Goal: Task Accomplishment & Management: Manage account settings

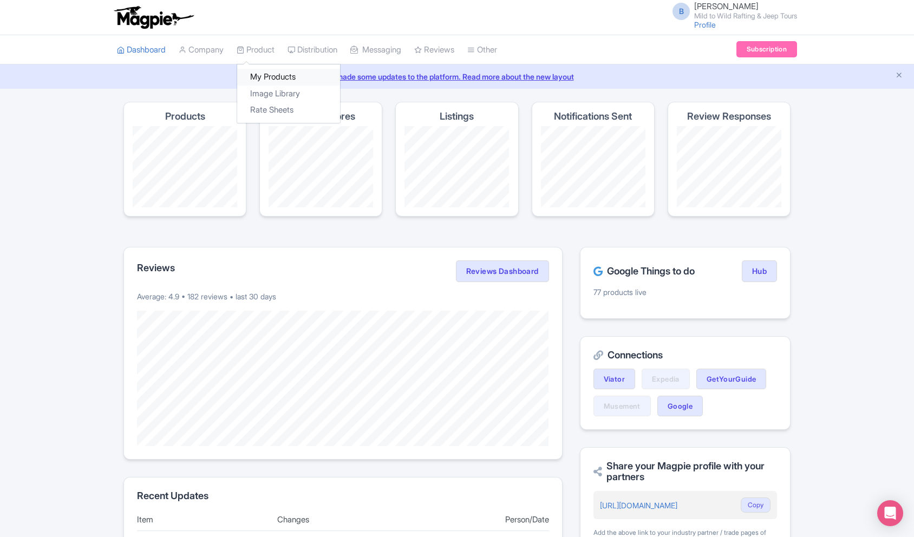
click at [267, 75] on link "My Products" at bounding box center [288, 77] width 103 height 17
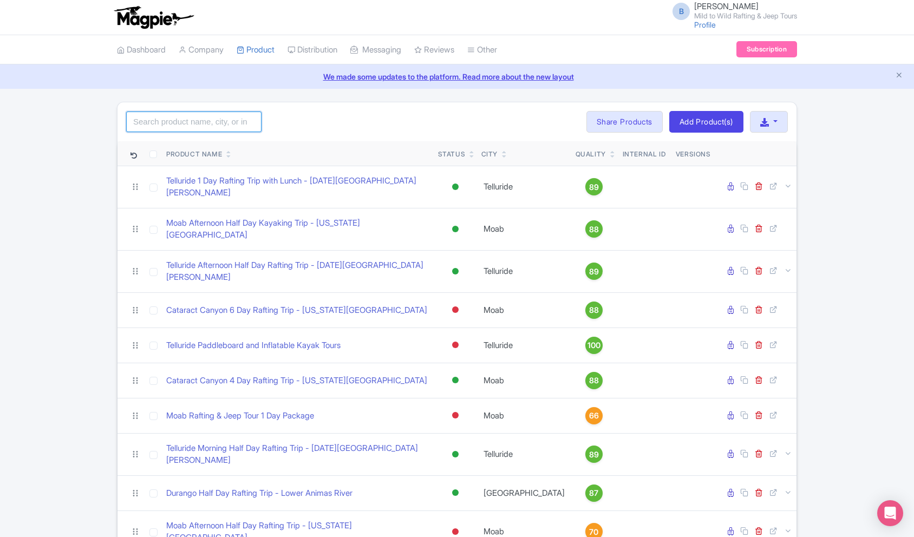
click at [210, 123] on input "search" at bounding box center [193, 122] width 135 height 21
type input "Salt"
click button "Search" at bounding box center [0, 0] width 0 height 0
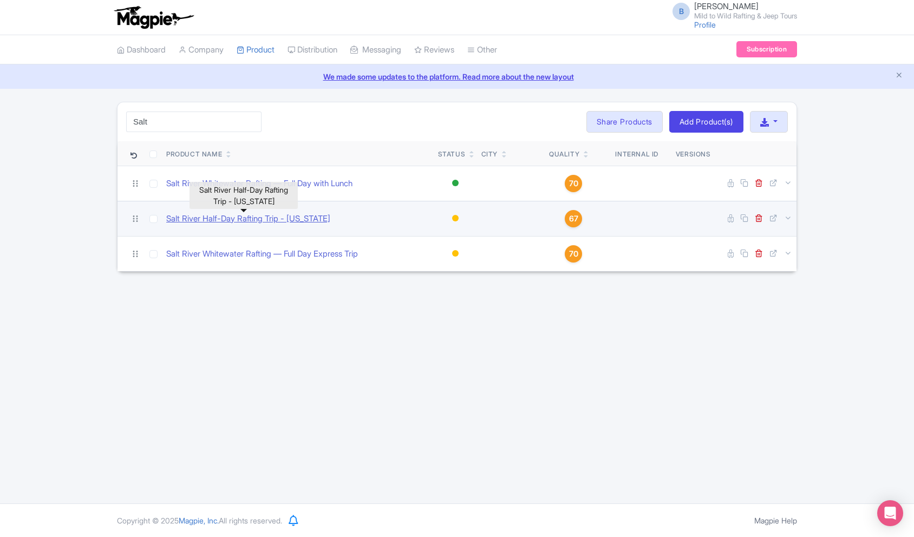
click at [260, 222] on link "Salt River Half-Day Rafting Trip - [US_STATE]" at bounding box center [248, 219] width 164 height 12
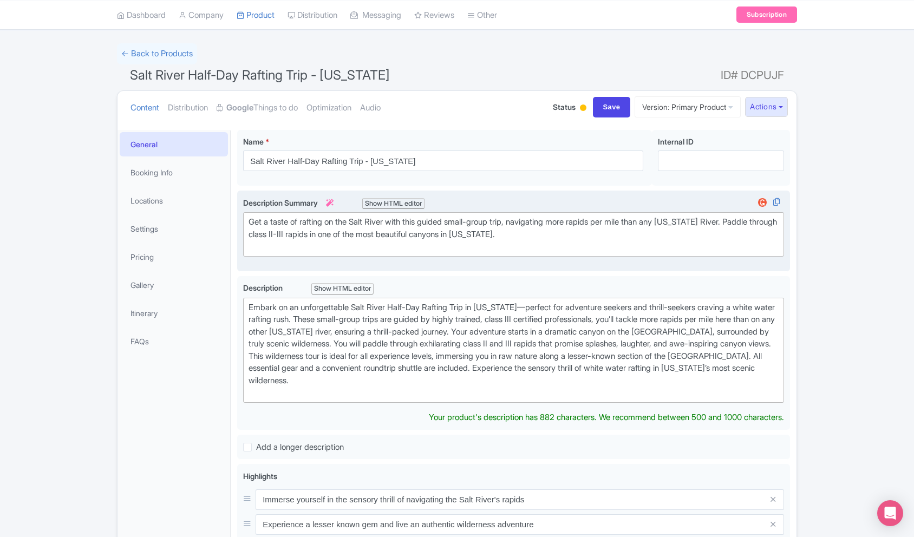
scroll to position [64, 0]
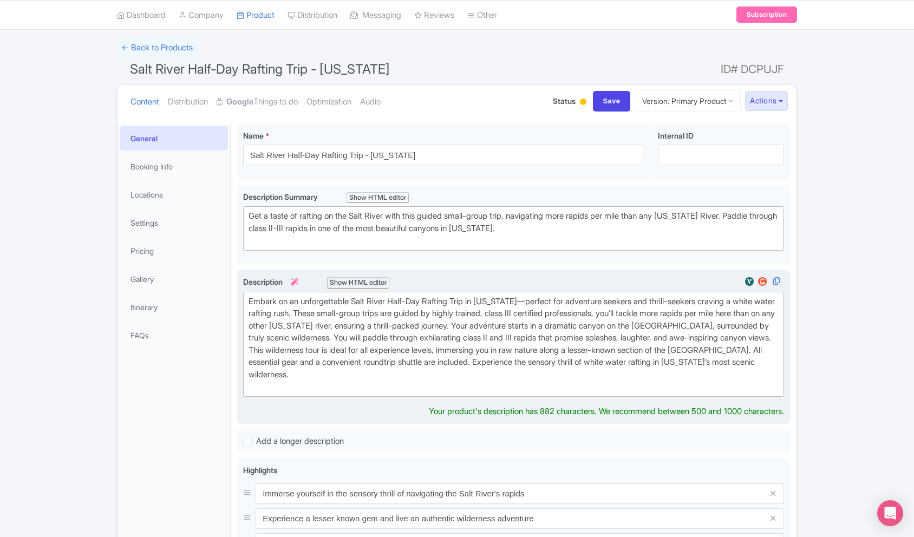
click at [720, 364] on div "Embark on an unforgettable Salt River Half-Day Rafting Trip in Arizona—perfect …" at bounding box center [514, 345] width 530 height 98
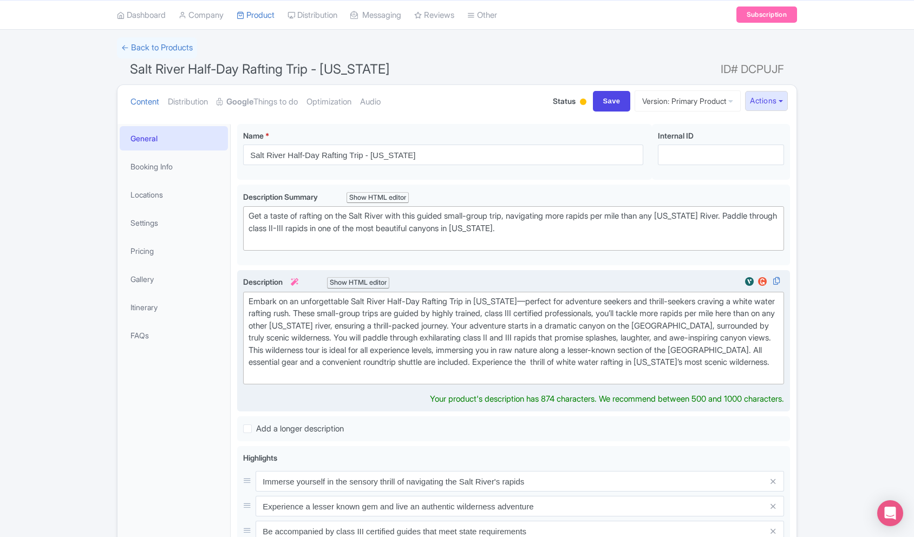
type trix-editor "<div>Embark on an unforgettable Salt River Half-Day Rafting Trip in Arizona—per…"
click at [653, 361] on div "Embark on an unforgettable Salt River Half-Day Rafting Trip in Arizona—perfect …" at bounding box center [514, 339] width 530 height 86
click at [628, 381] on div "Embark on an unforgettable Salt River Half-Day Rafting Trip in Arizona—perfect …" at bounding box center [514, 339] width 530 height 86
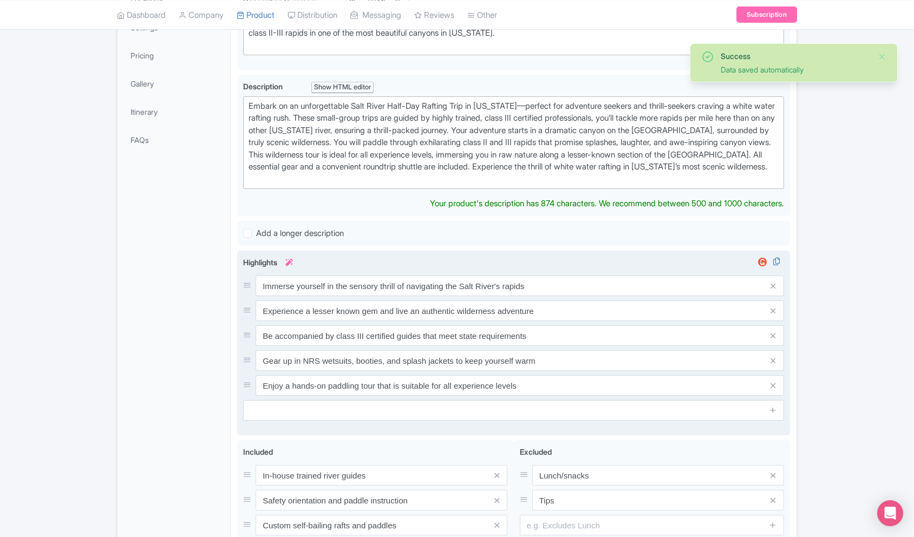
scroll to position [259, 0]
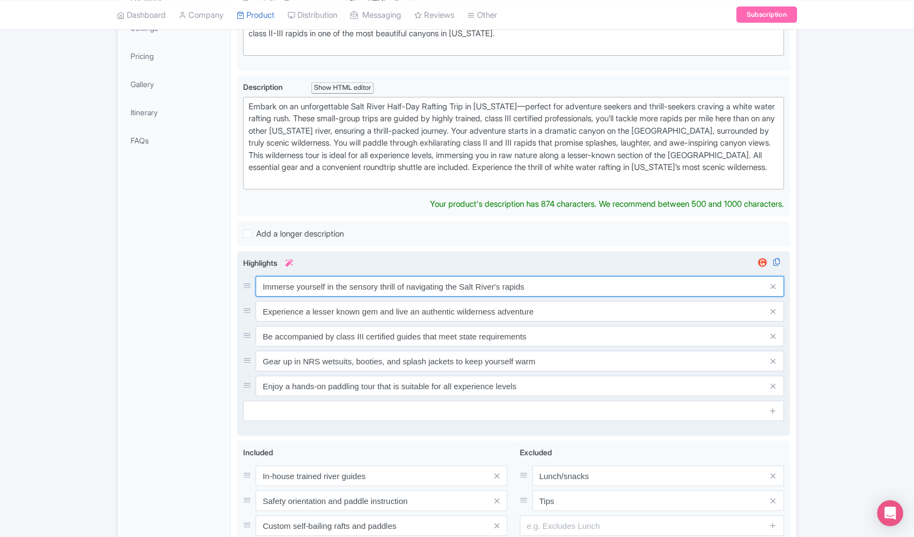
click at [440, 298] on div "Immerse yourself in the sensory thrill of navigating the Salt River's rapids Ex…" at bounding box center [513, 336] width 541 height 120
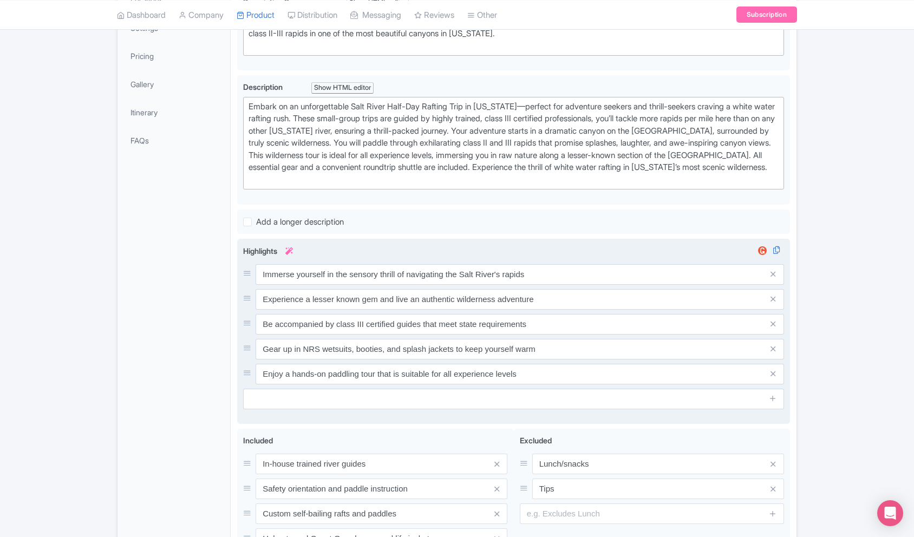
click at [440, 298] on div "Immerse yourself in the sensory thrill of navigating the Salt River's rapids Ex…" at bounding box center [513, 324] width 541 height 120
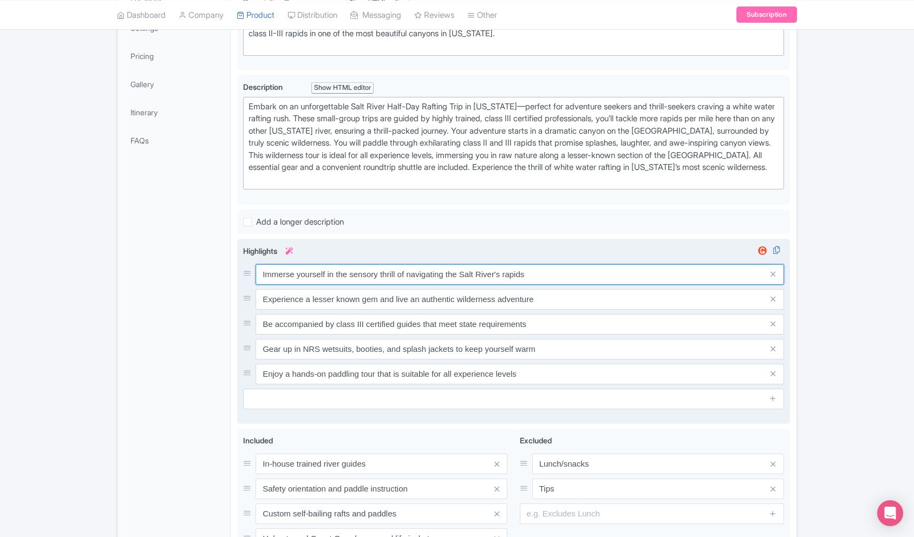
click at [433, 283] on input "Immerse yourself in the sensory thrill of navigating the Salt River's rapids" at bounding box center [520, 274] width 529 height 21
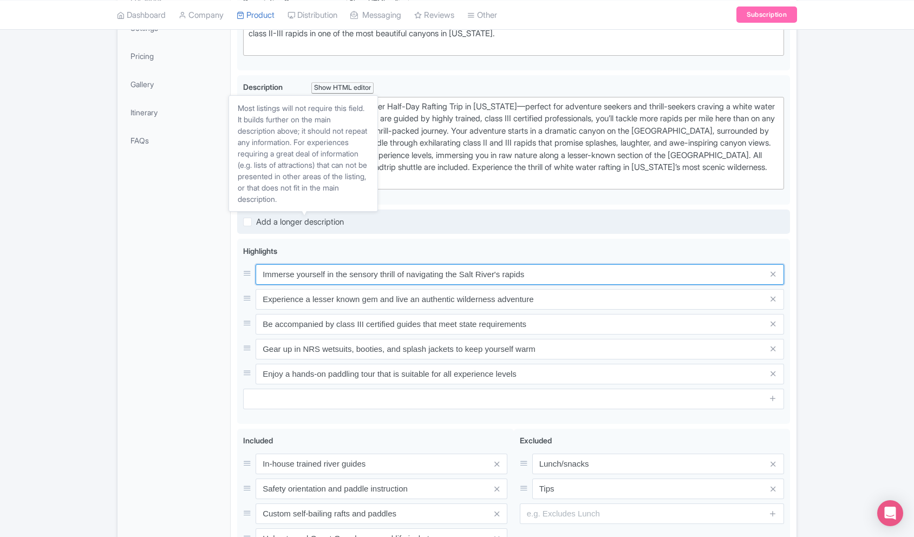
paste input "An astounding 2,000-foot deep granite canyon – Arizona’s “Other” Grand Canyon"
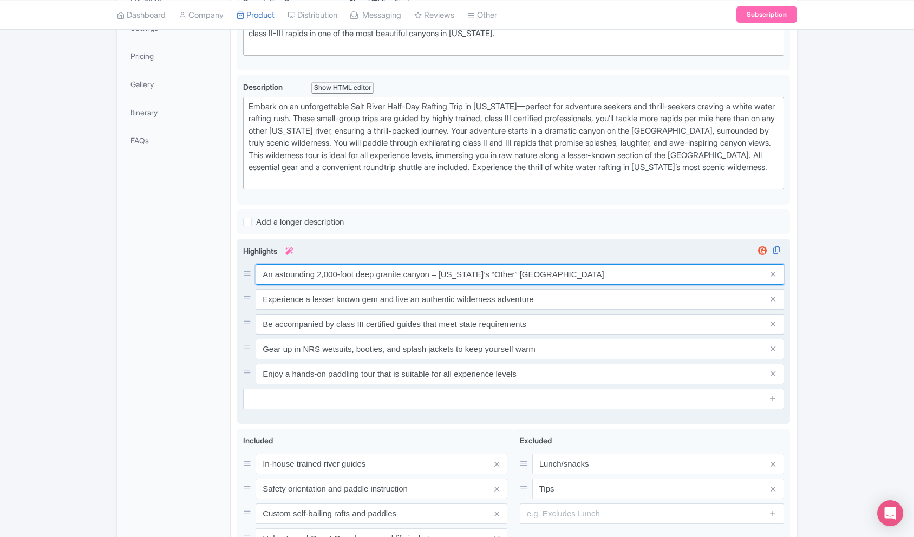
type input "An astounding 2,000-foot deep granite canyon – Arizona’s “Other” Grand Canyon"
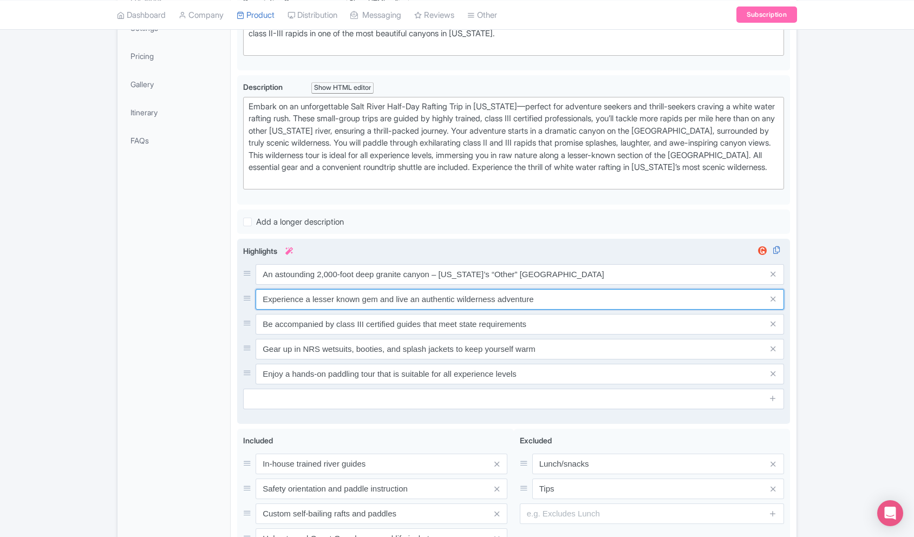
click at [504, 285] on input "Experience a lesser known gem and live an authentic wilderness adventure" at bounding box center [520, 274] width 529 height 21
click at [315, 285] on input "Experience a lesser known gem and live an authentic wilderness adventure" at bounding box center [520, 274] width 529 height 21
paste input "More rapids per mile than any other Arizona river"
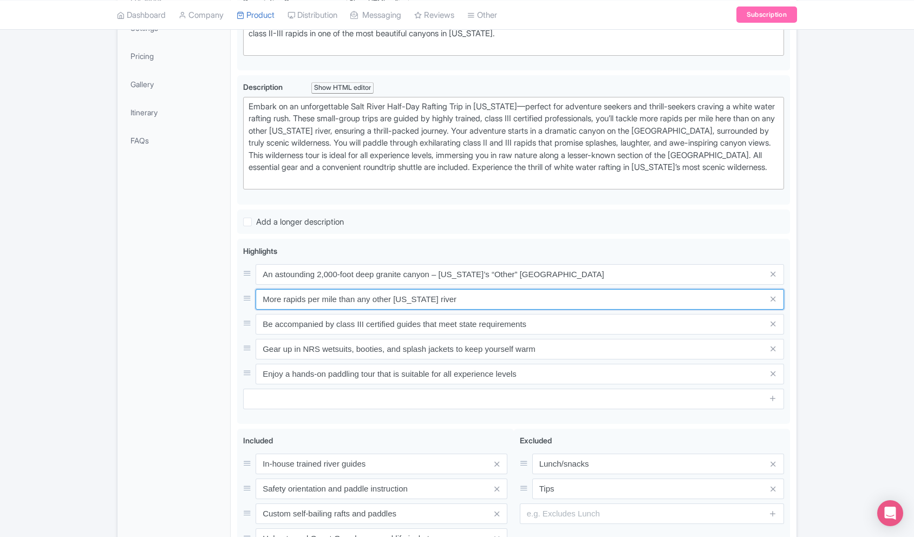
type input "More rapids per mile than any other Arizona river"
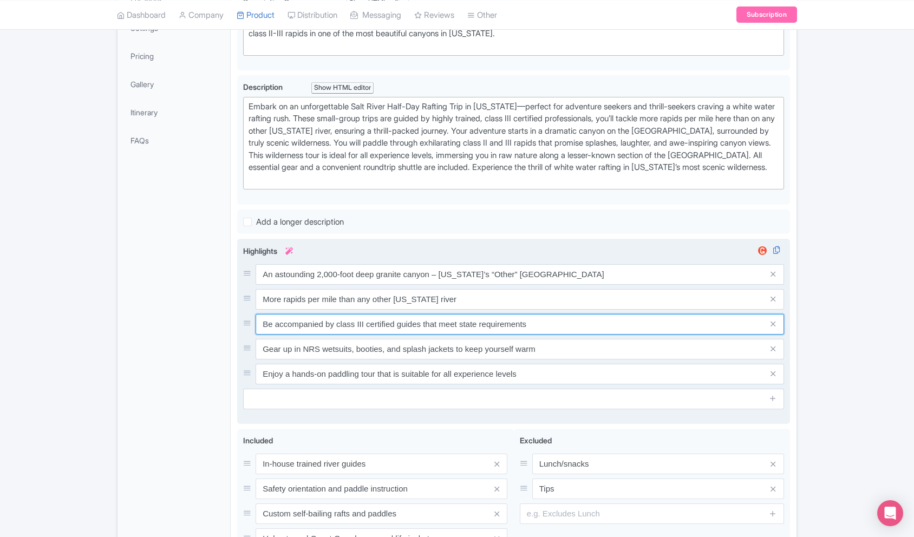
click at [349, 285] on input "Be accompanied by class III certified guides that meet state requirements" at bounding box center [520, 274] width 529 height 21
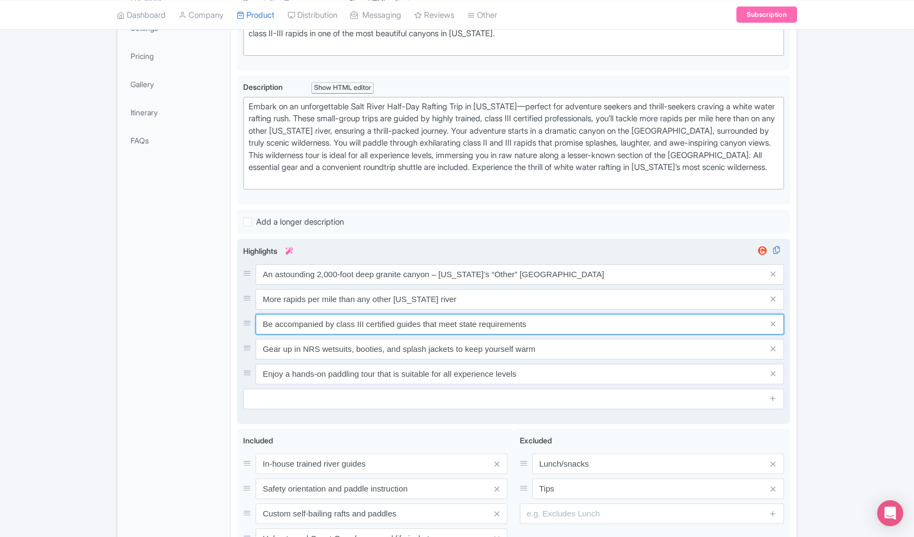
paste input "Earliest river season in the U.S."
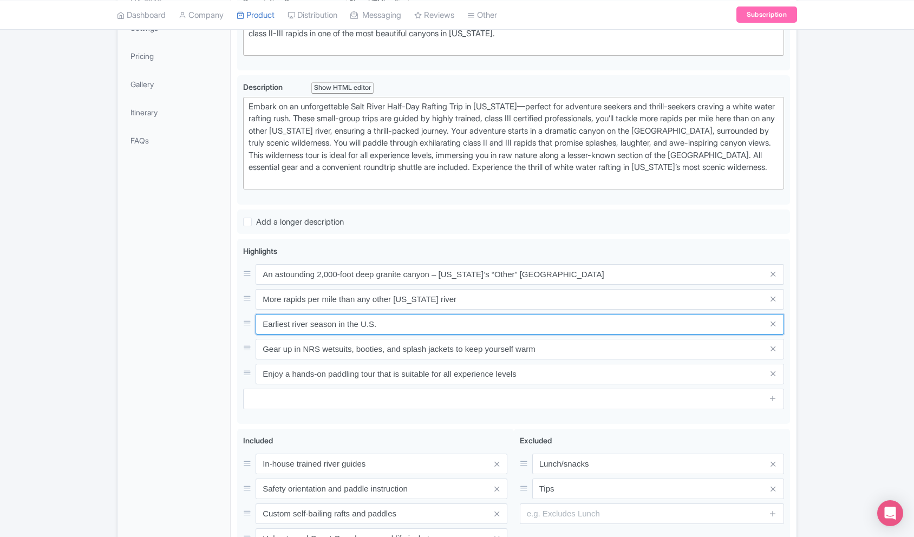
type input "Earliest river season in the U.S."
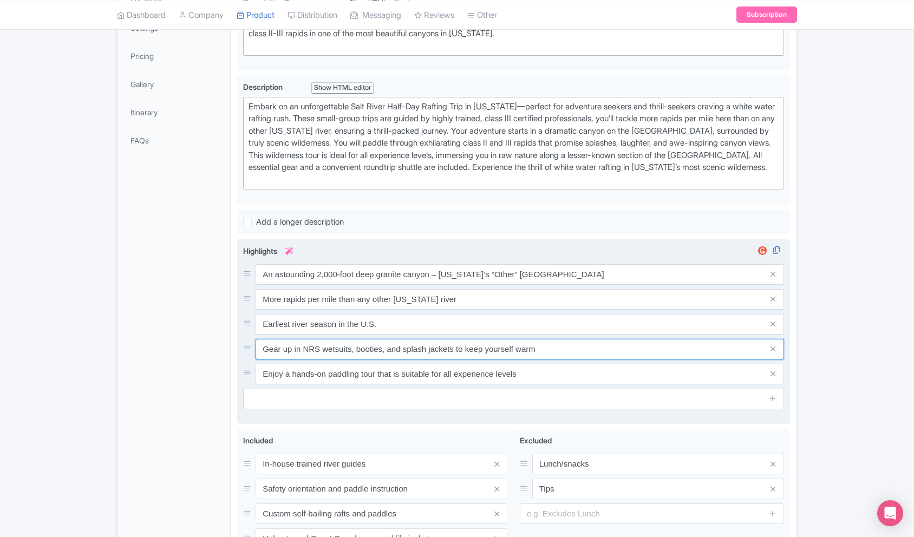
click at [333, 285] on input "Gear up in NRS wetsuits, booties, and splash jackets to keep yourself warm" at bounding box center [520, 274] width 529 height 21
paste input "Huge meadows of blooming cactus, desert flowers and saguaros"
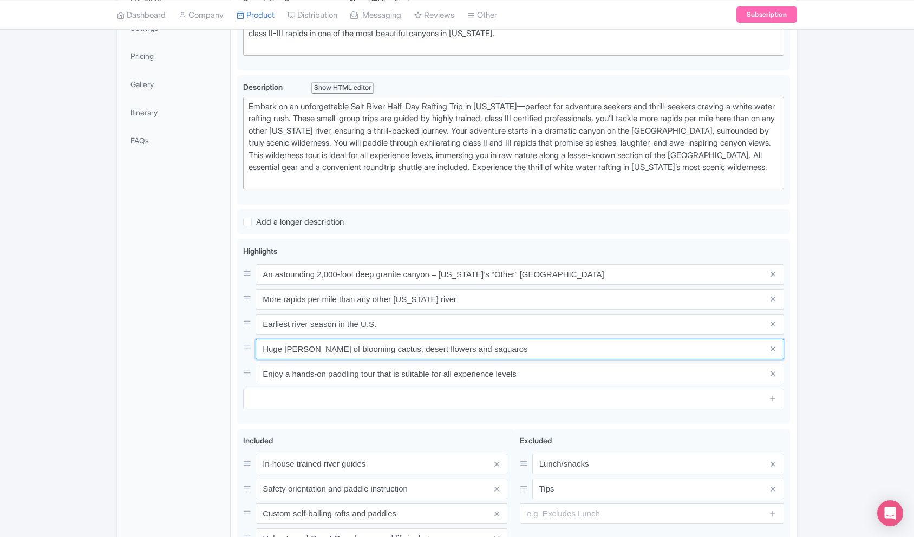
type input "Huge meadows of blooming cactus, desert flowers and saguaros"
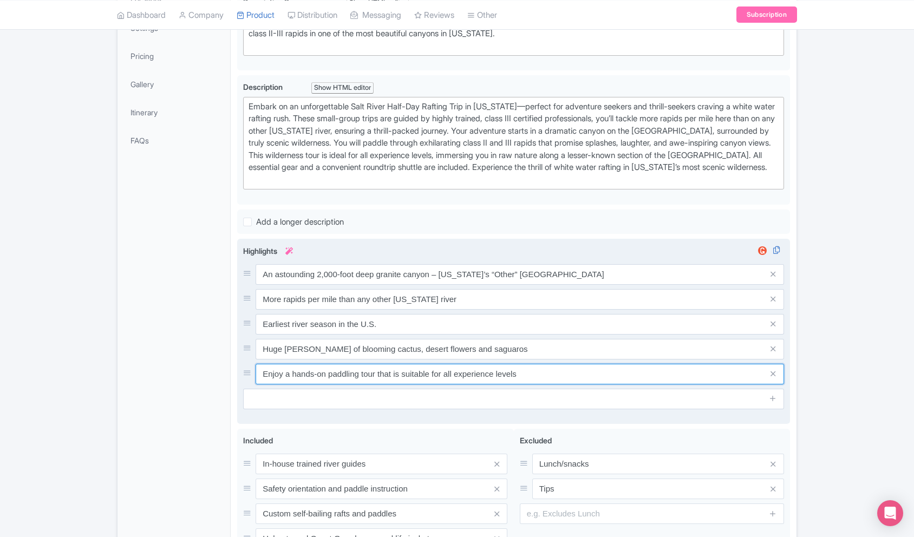
click at [355, 285] on input "Enjoy a hands-on paddling tour that is suitable for all experience levels" at bounding box center [520, 274] width 529 height 21
paste input "A true wilderness trip through remote backcountry"
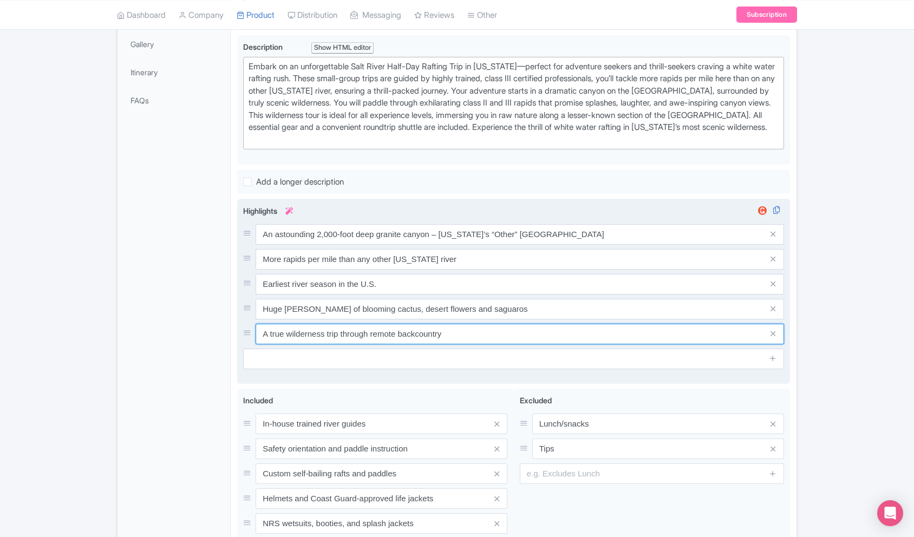
scroll to position [307, 0]
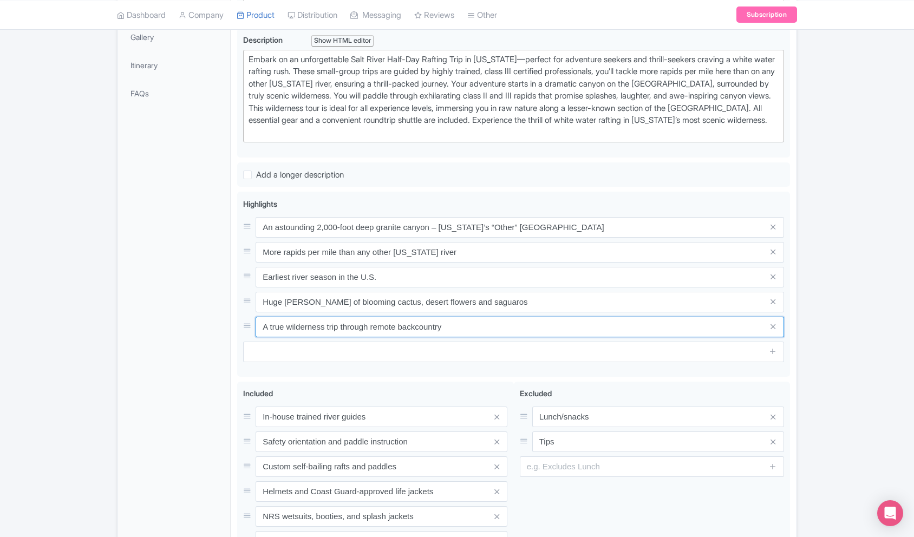
type input "A true wilderness trip through remote backcountry"
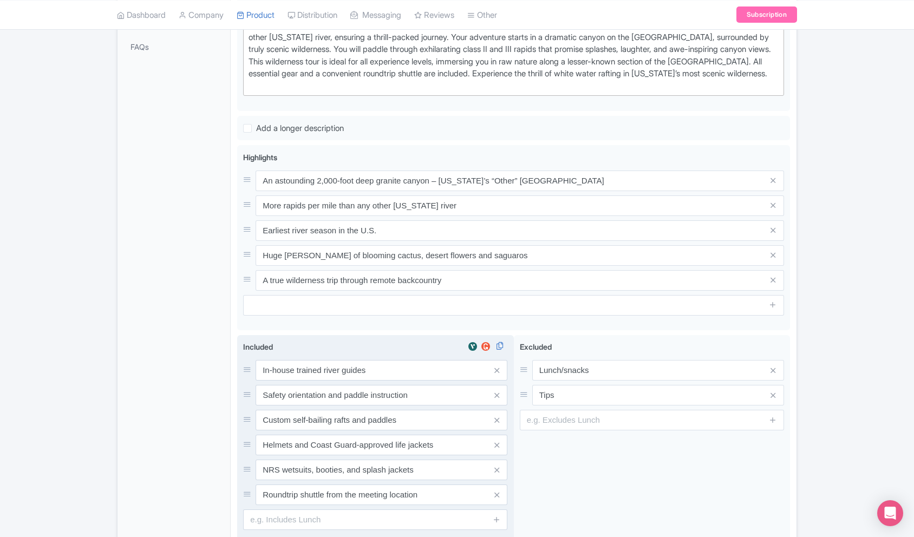
scroll to position [358, 0]
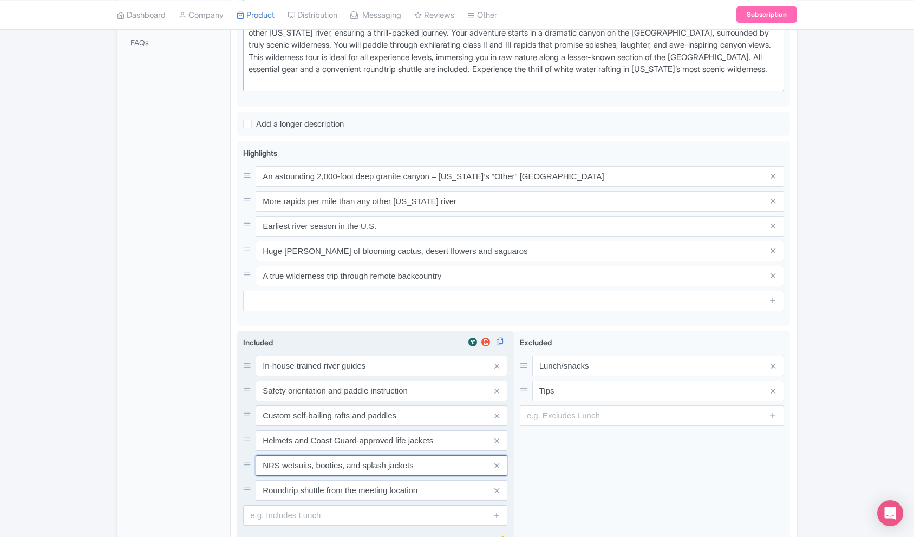
click at [271, 377] on input "NRS wetsuits, booties, and splash jackets" at bounding box center [382, 366] width 252 height 21
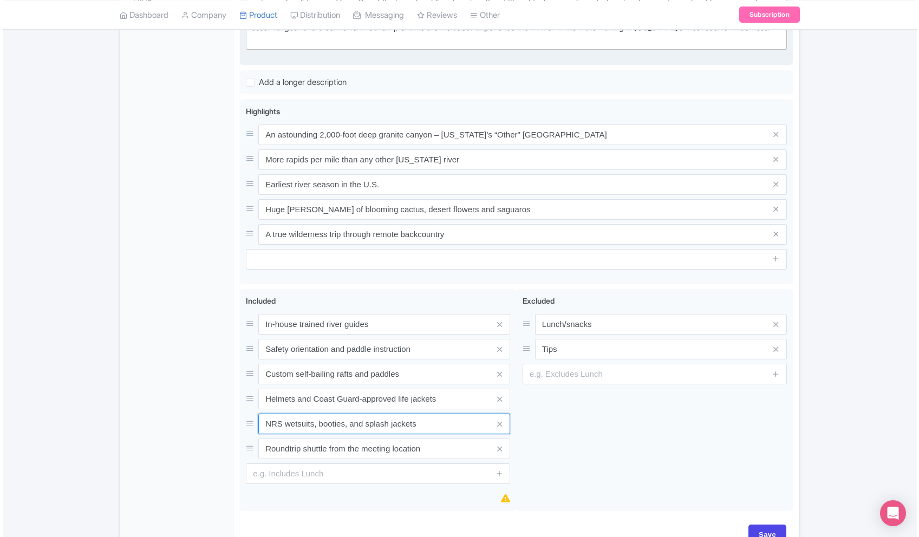
scroll to position [398, 0]
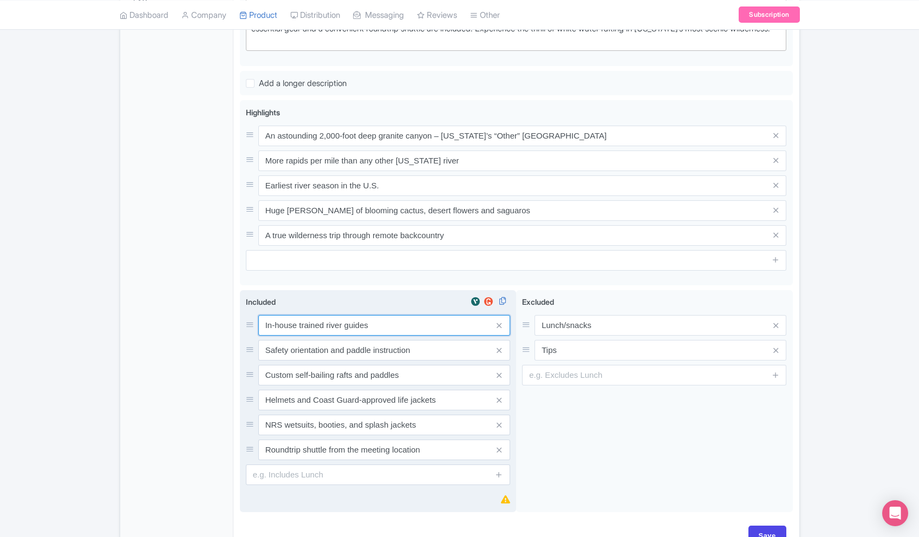
click at [371, 336] on input "In-house trained river guides" at bounding box center [384, 325] width 252 height 21
paste input "Professional, Interpretive & Entertaining G"
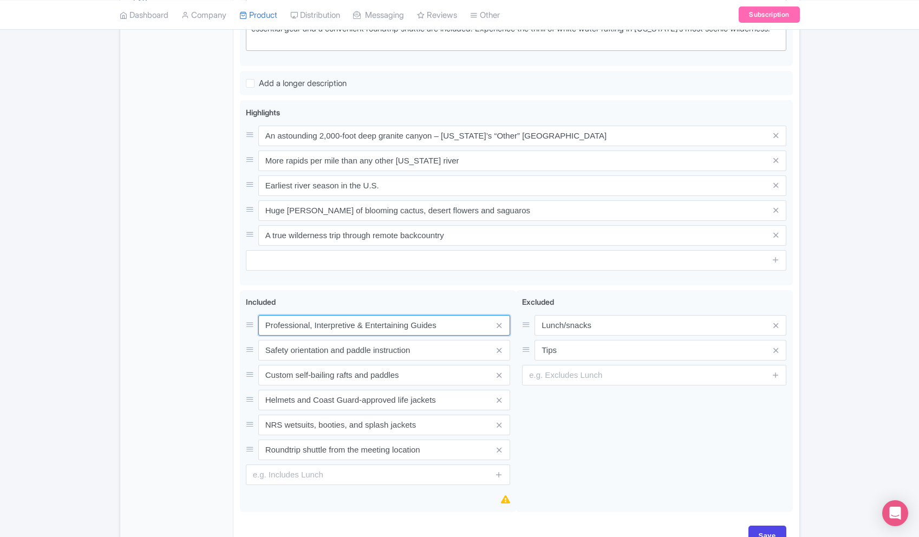
type input "Professional, Interpretive & Entertaining Guides"
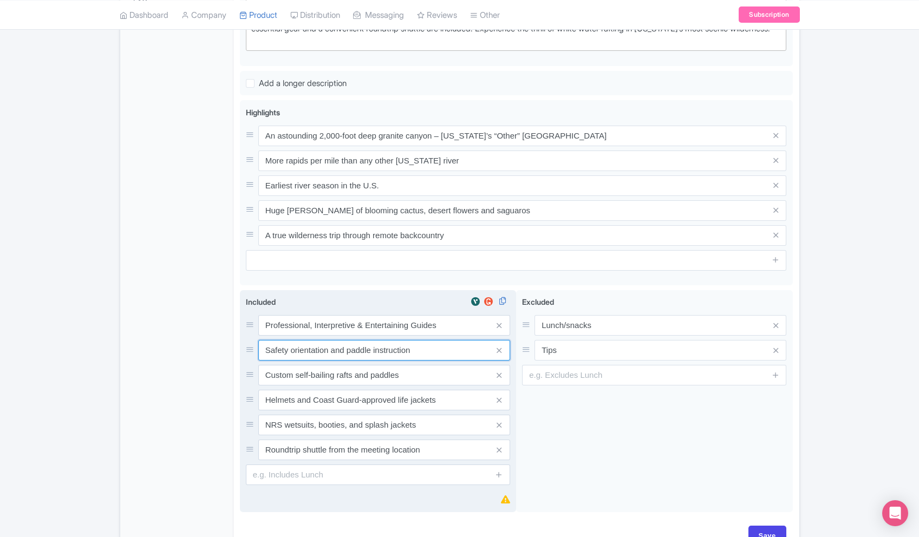
click at [338, 336] on input "Safety orientation and paddle instruction" at bounding box center [384, 325] width 252 height 21
paste input "Helmets and Coastguard approved Personal Floatation Devices"
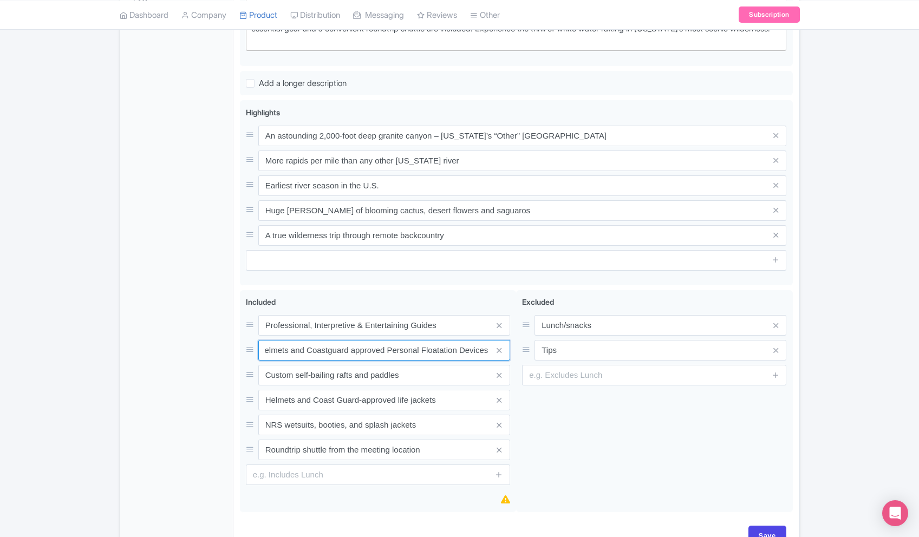
type input "Helmets and Coastguard approved Personal Floatation Devices"
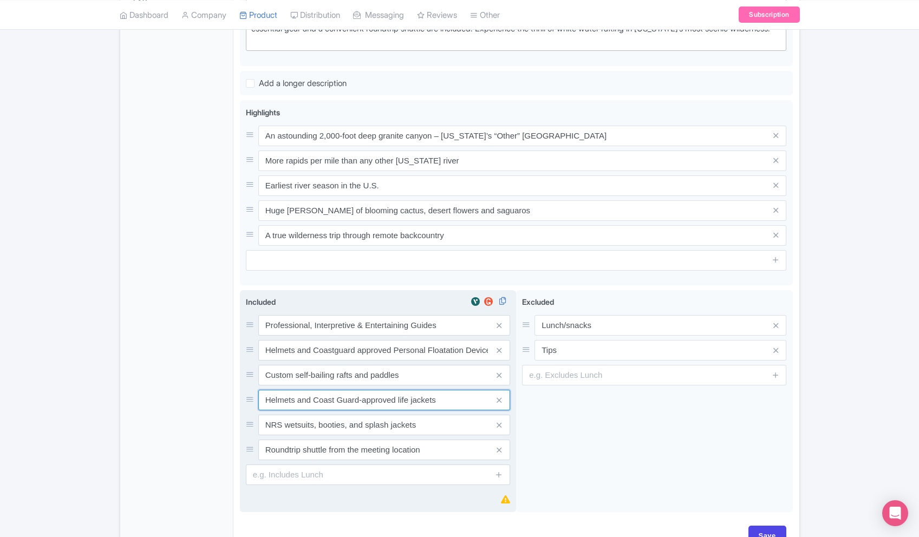
click at [329, 336] on input "Helmets and Coast Guard-approved life jackets" at bounding box center [384, 325] width 252 height 21
click at [326, 336] on input "NRS wetsuits, booties, and splash jackets" at bounding box center [384, 325] width 252 height 21
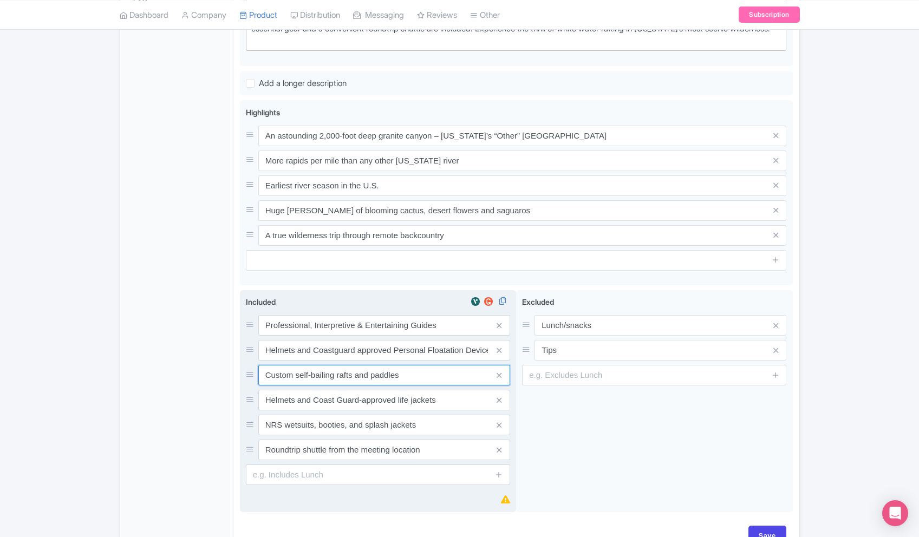
click at [313, 336] on input "Custom self-bailing rafts and paddles" at bounding box center [384, 325] width 252 height 21
paste input "NRS wetsuits, booties, and splash jacket"
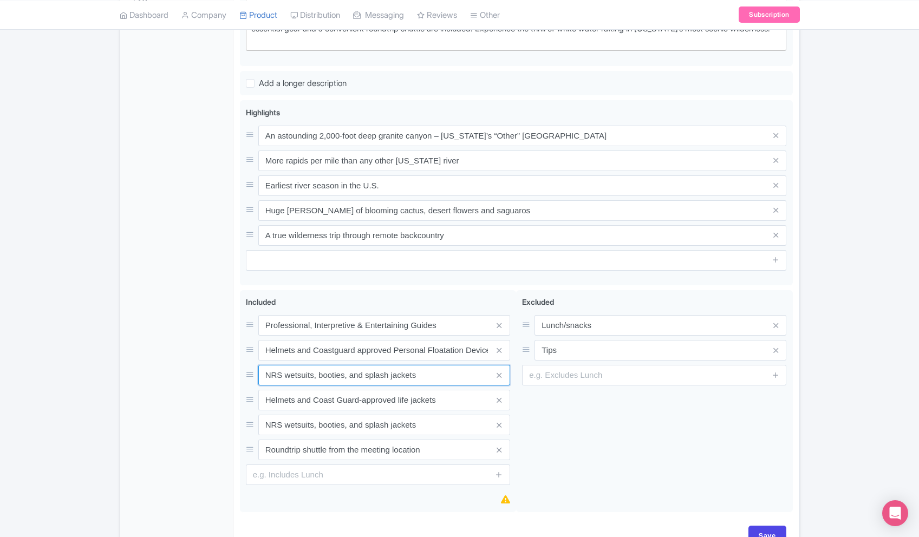
type input "NRS wetsuits, booties, and splash jackets"
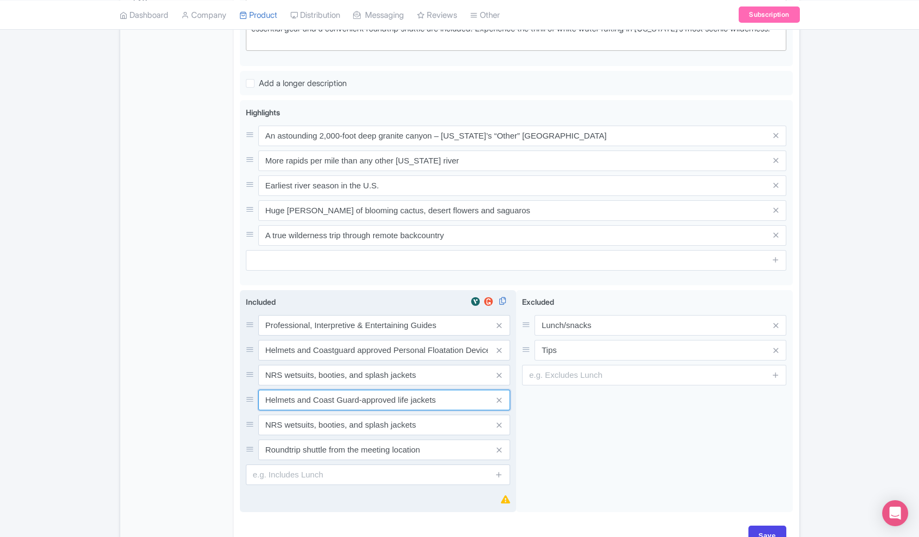
click at [341, 336] on input "Helmets and Coast Guard-approved life jackets" at bounding box center [384, 325] width 252 height 21
paste input "Roundtrip transportation from the meet location"
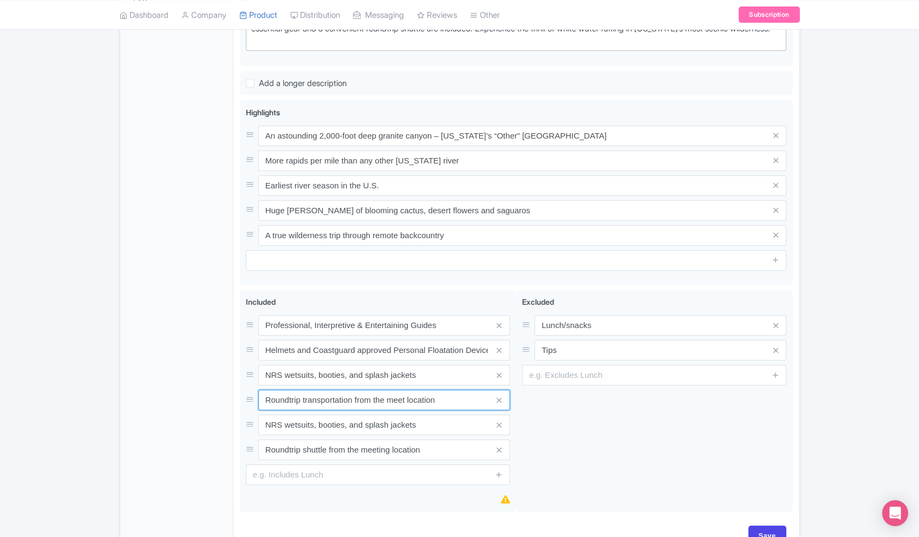
type input "Roundtrip transportation from the meet location"
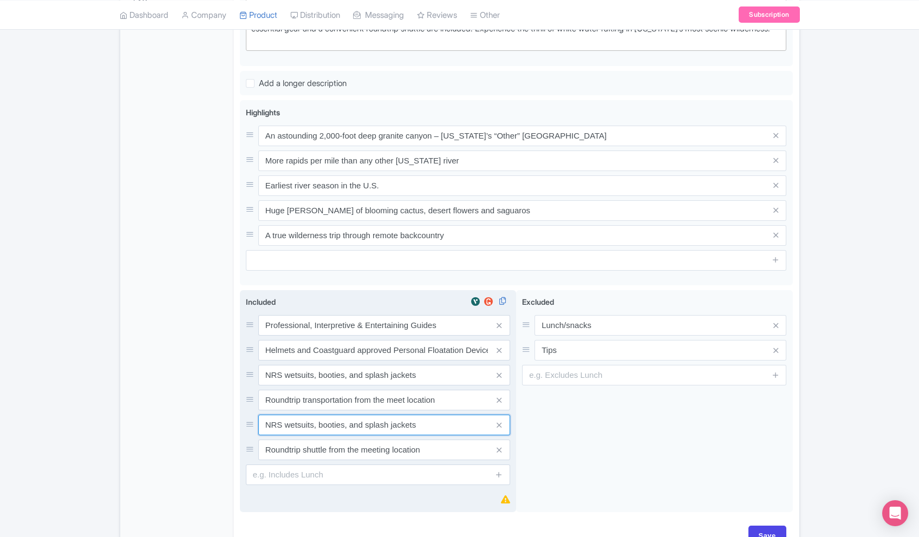
click at [311, 336] on input "NRS wetsuits, booties, and splash jackets" at bounding box center [384, 325] width 252 height 21
paste input "Industry-leading river equipment"
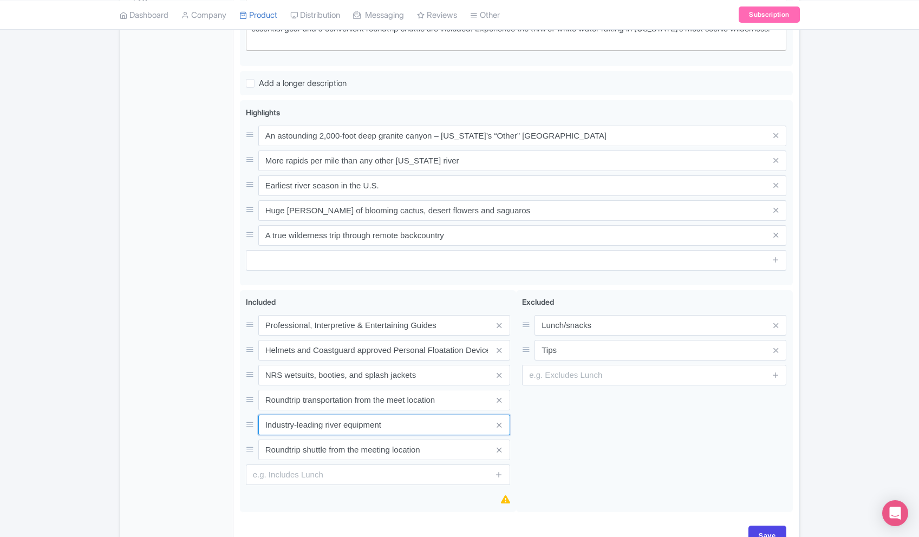
type input "Industry-leading river equipment"
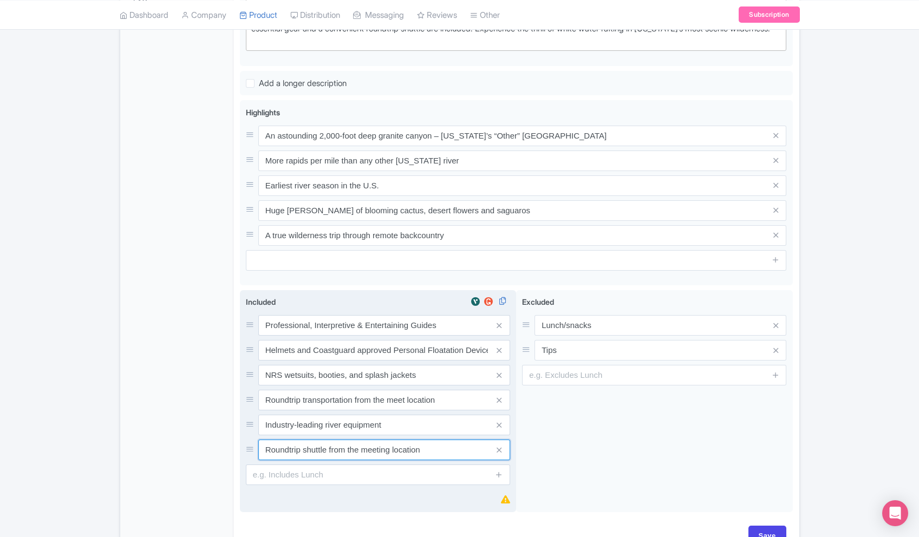
click at [308, 336] on input "Roundtrip shuttle from the meeting location" at bounding box center [384, 325] width 252 height 21
paste input "Safety orientation and paddle instruction"
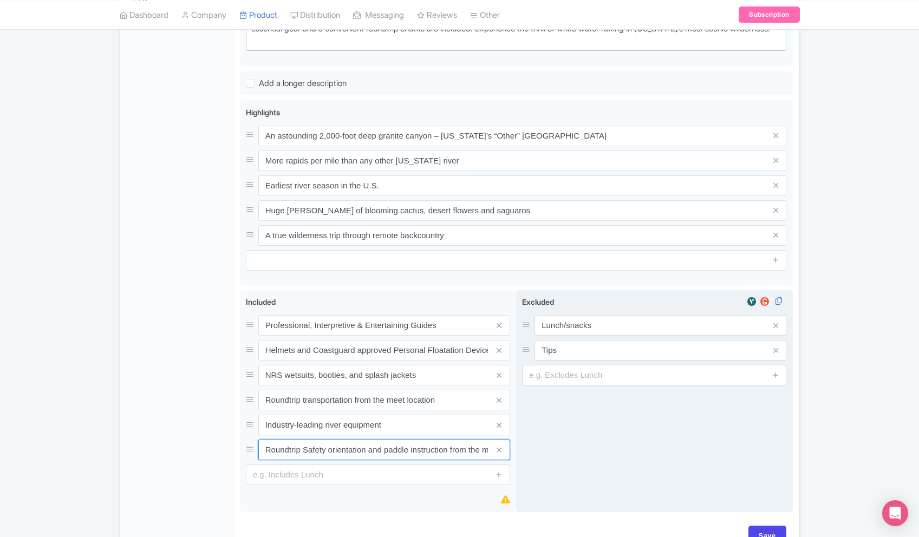
type input "Roundtrip Safety orientation and paddle instruction from the meeting location"
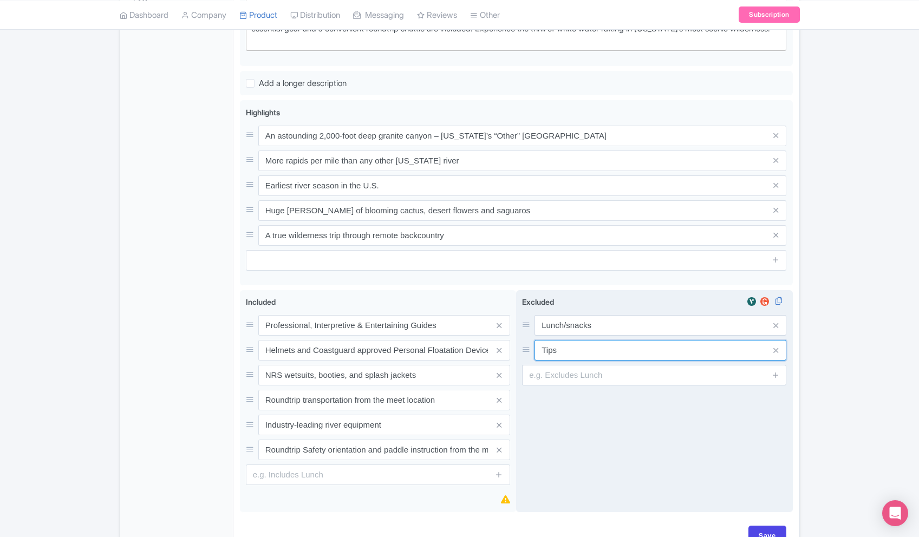
click at [603, 336] on input "Tips" at bounding box center [661, 325] width 252 height 21
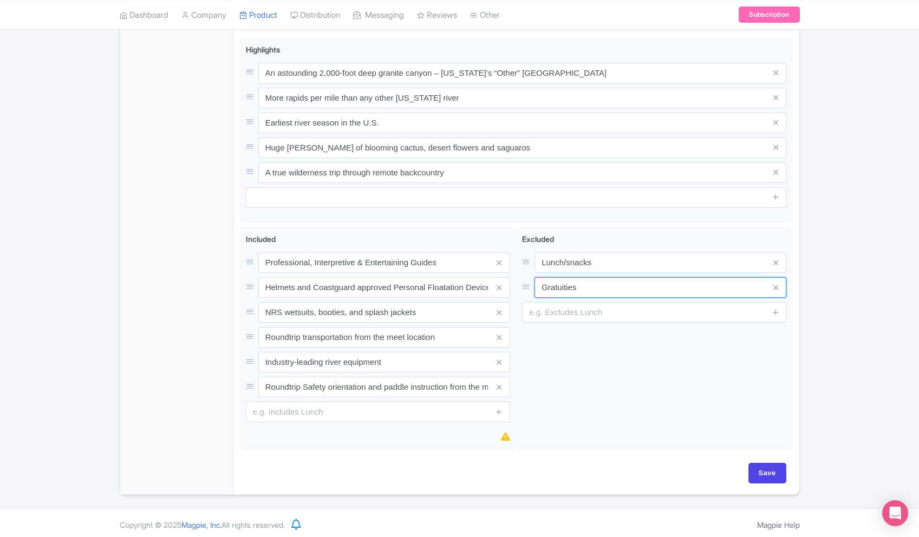
scroll to position [477, 0]
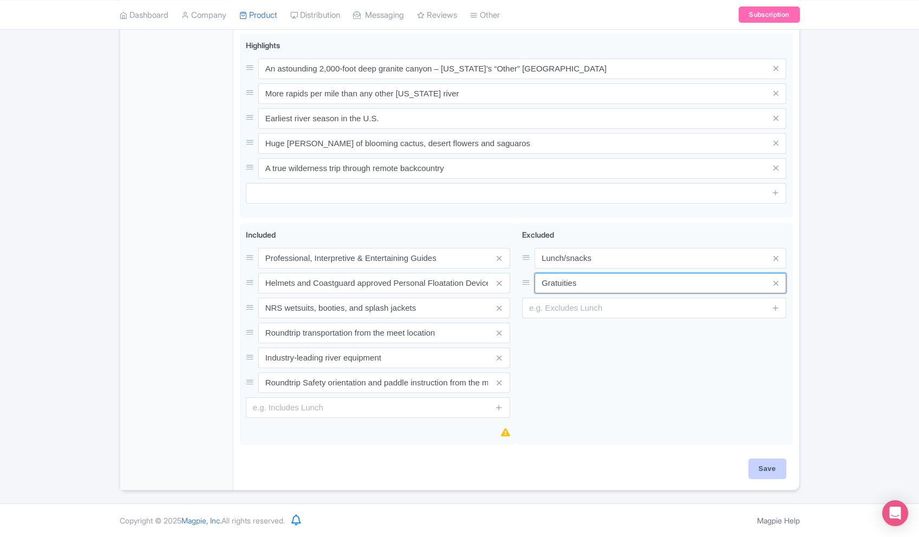
type input "Gratuities"
click at [771, 472] on input "Save" at bounding box center [768, 469] width 38 height 21
type input "Saving..."
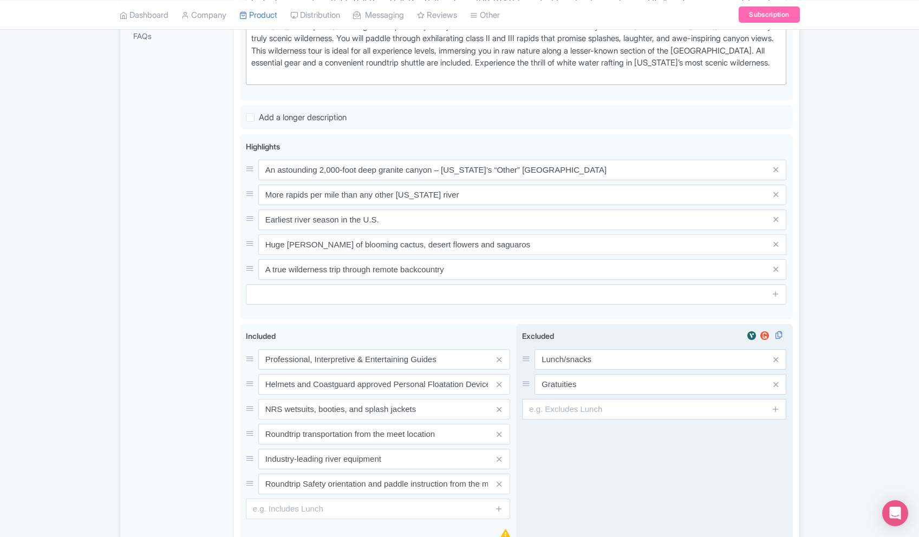
scroll to position [282, 0]
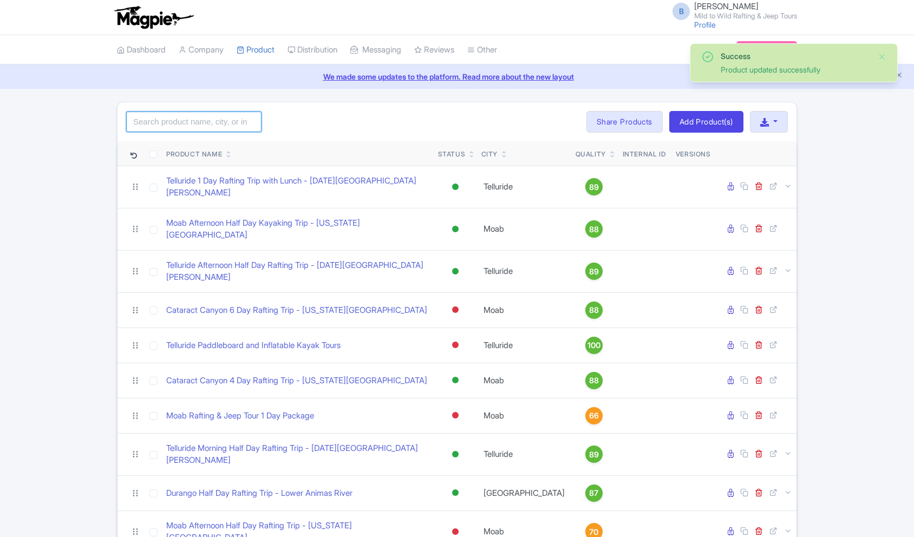
click at [233, 127] on input "search" at bounding box center [193, 122] width 135 height 21
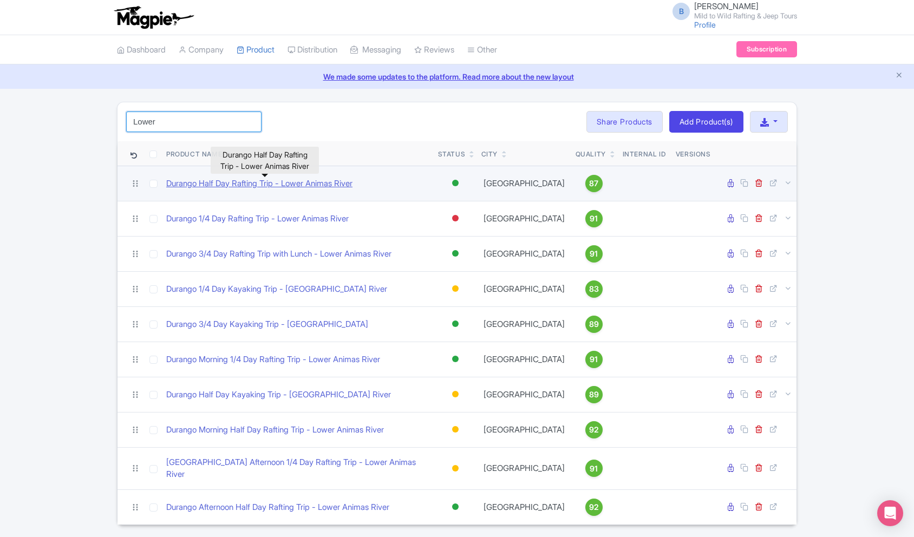
type input "Lower"
click at [263, 186] on link "Durango Half Day Rafting Trip - Lower Animas River" at bounding box center [259, 184] width 186 height 12
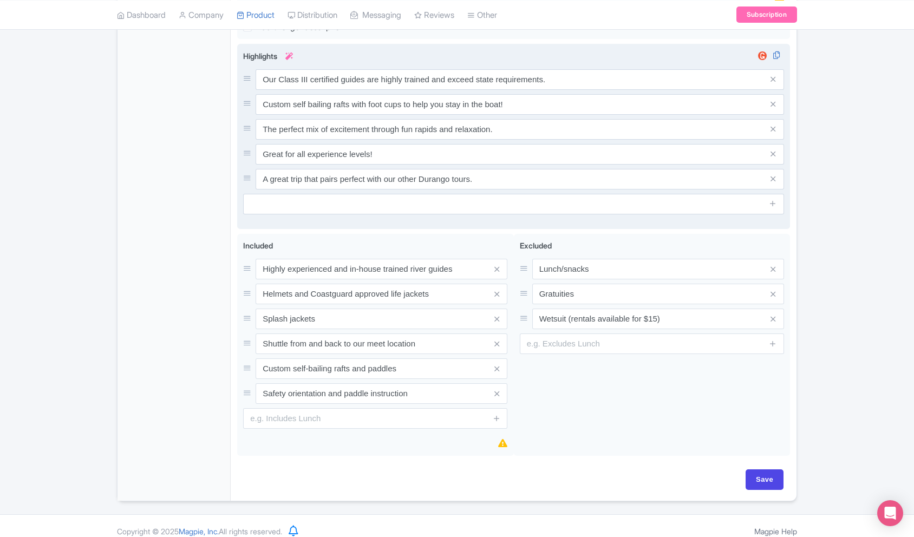
scroll to position [513, 0]
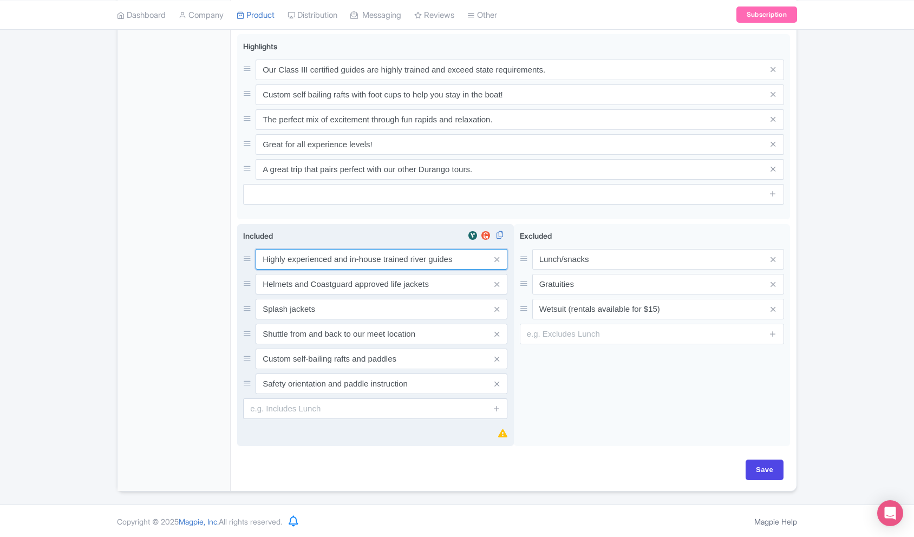
drag, startPoint x: 456, startPoint y: 271, endPoint x: 327, endPoint y: 272, distance: 128.9
click at [258, 268] on input "Highly experienced and in-house trained river guides" at bounding box center [382, 259] width 252 height 21
click at [339, 270] on input "Highly experienced and in-house trained river guides" at bounding box center [382, 259] width 252 height 21
click at [352, 270] on input "Highly experienced and in-house trained river guides" at bounding box center [382, 259] width 252 height 21
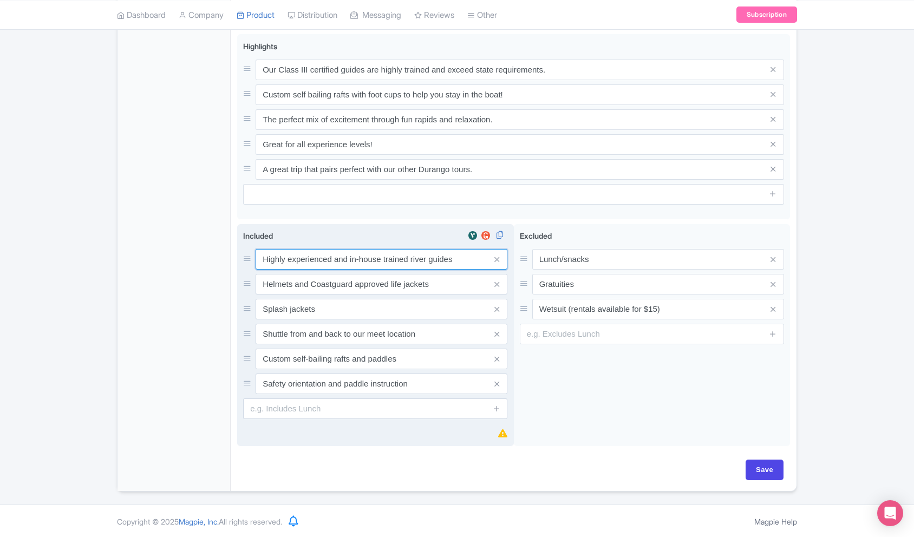
click at [352, 270] on input "Highly experienced and in-house trained river guides" at bounding box center [382, 259] width 252 height 21
click at [384, 270] on input "Highly experienced and in-house trained river guides" at bounding box center [382, 259] width 252 height 21
drag, startPoint x: 462, startPoint y: 272, endPoint x: 274, endPoint y: 265, distance: 188.1
click at [274, 265] on input "Highly experienced and in-house trained river guides" at bounding box center [382, 259] width 252 height 21
click at [400, 268] on input "Professional, Interpretive & Entertaining Guides" at bounding box center [382, 259] width 252 height 21
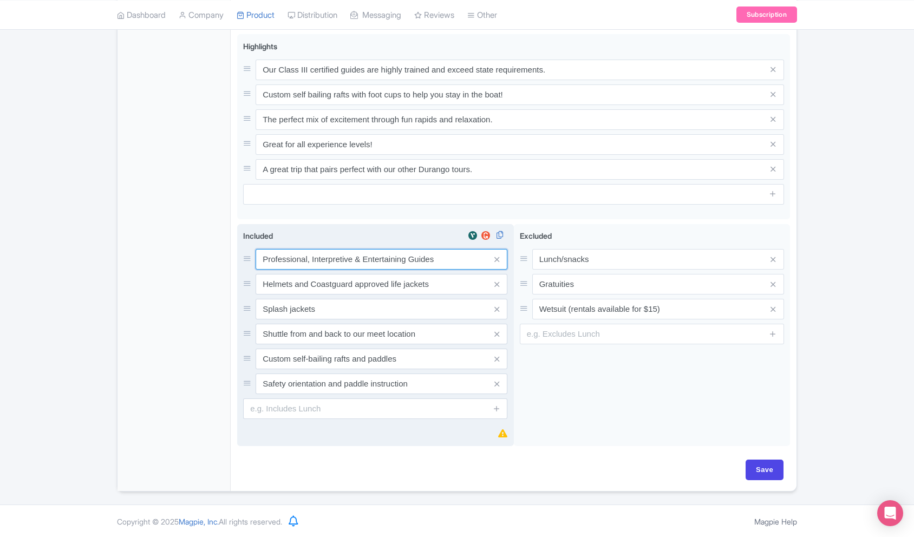
click at [400, 268] on input "Professional, Interpretive & Entertaining Guides" at bounding box center [382, 259] width 252 height 21
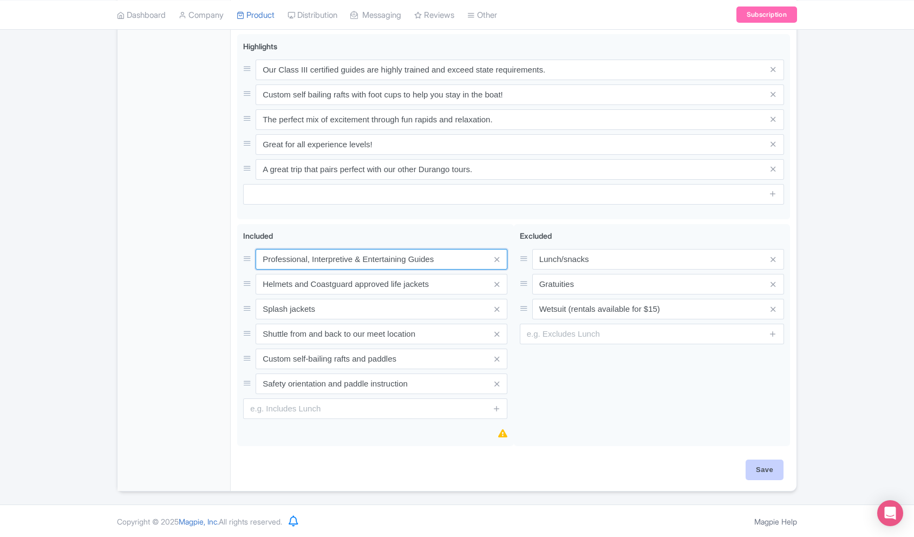
type input "Professional, Interpretive & Entertaining Guides"
drag, startPoint x: 771, startPoint y: 479, endPoint x: 761, endPoint y: 475, distance: 10.7
click at [769, 478] on input "Save" at bounding box center [765, 470] width 38 height 21
type input "Saving..."
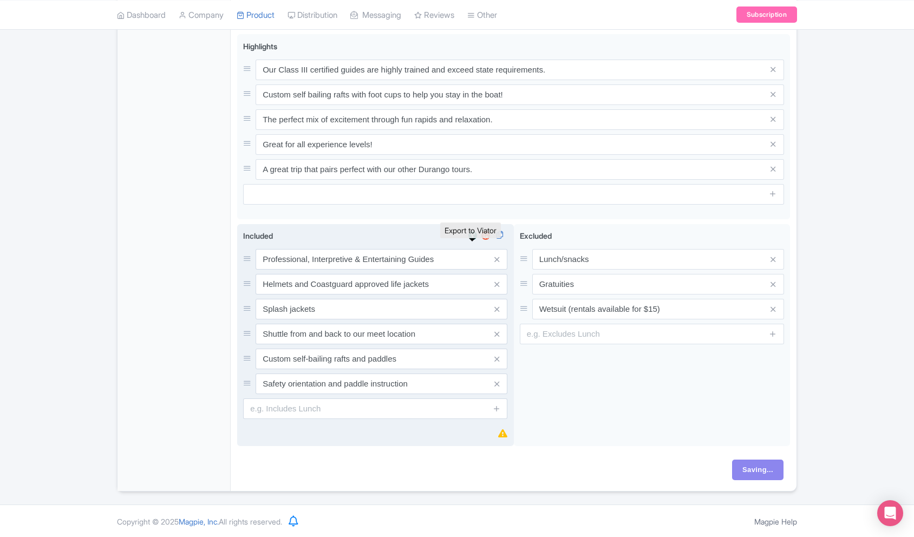
click at [470, 241] on img at bounding box center [472, 235] width 13 height 11
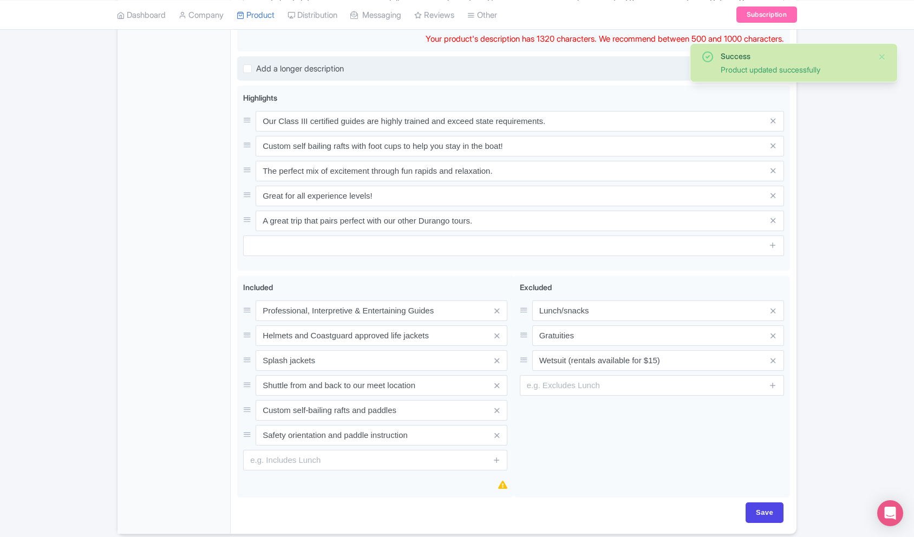
scroll to position [506, 0]
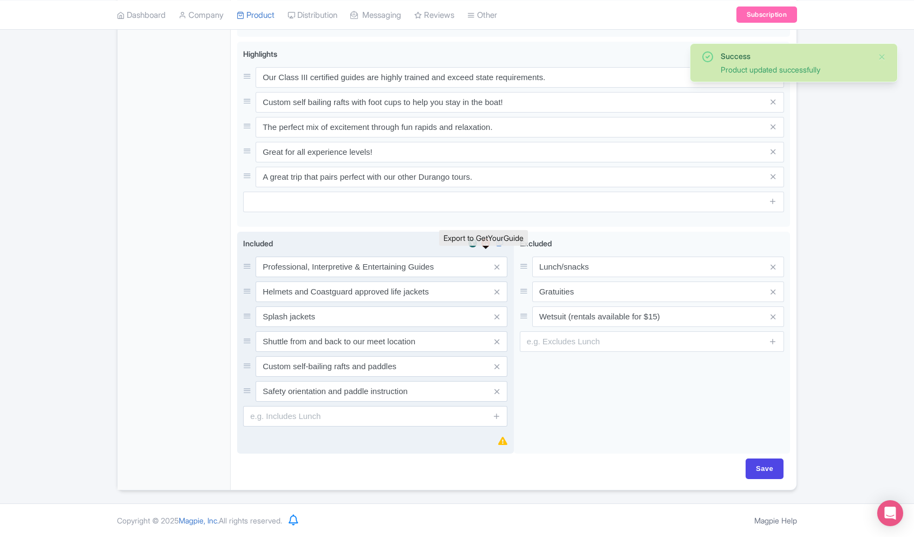
click at [486, 249] on img at bounding box center [485, 243] width 13 height 11
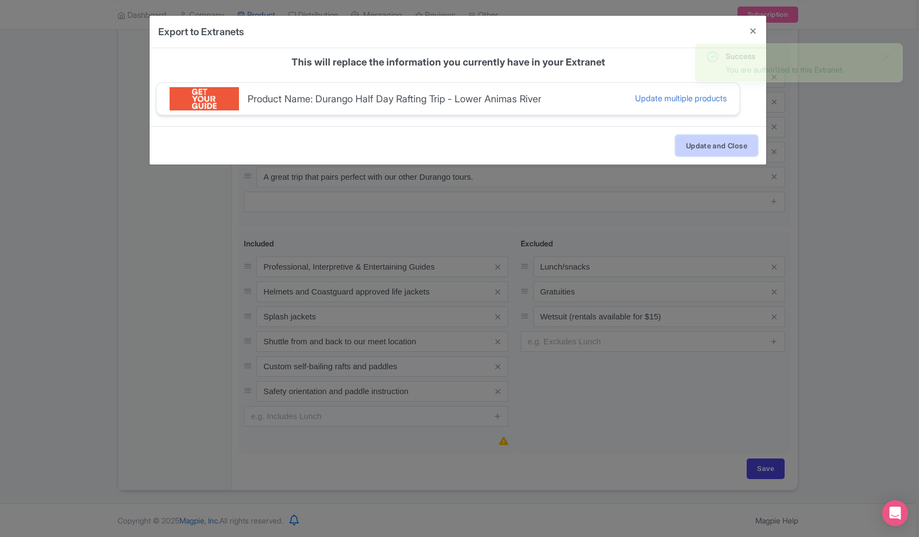
click at [732, 155] on button "Update and Close" at bounding box center [717, 145] width 82 height 21
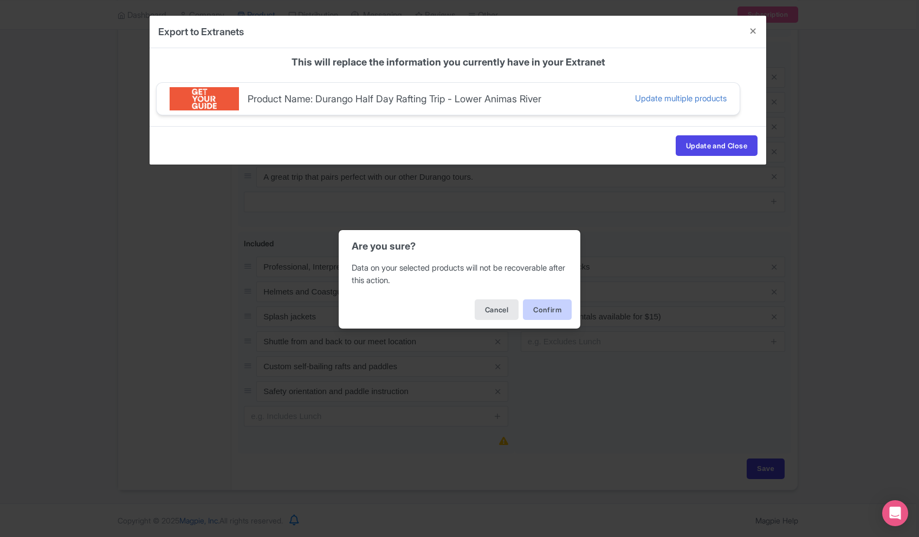
drag, startPoint x: 545, startPoint y: 326, endPoint x: 540, endPoint y: 314, distance: 12.4
click at [543, 320] on div "Cancel Confirm" at bounding box center [460, 310] width 242 height 38
click at [541, 314] on button "Confirm" at bounding box center [547, 310] width 49 height 21
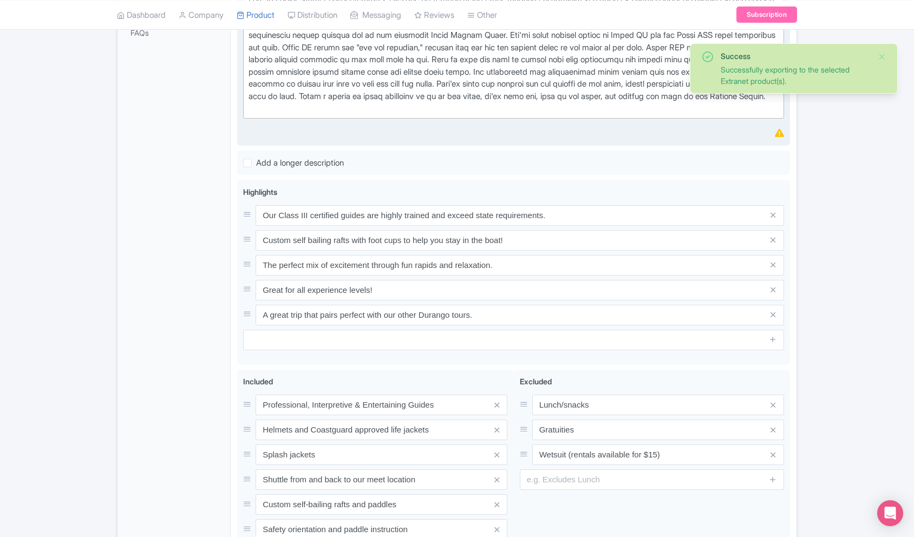
scroll to position [517, 0]
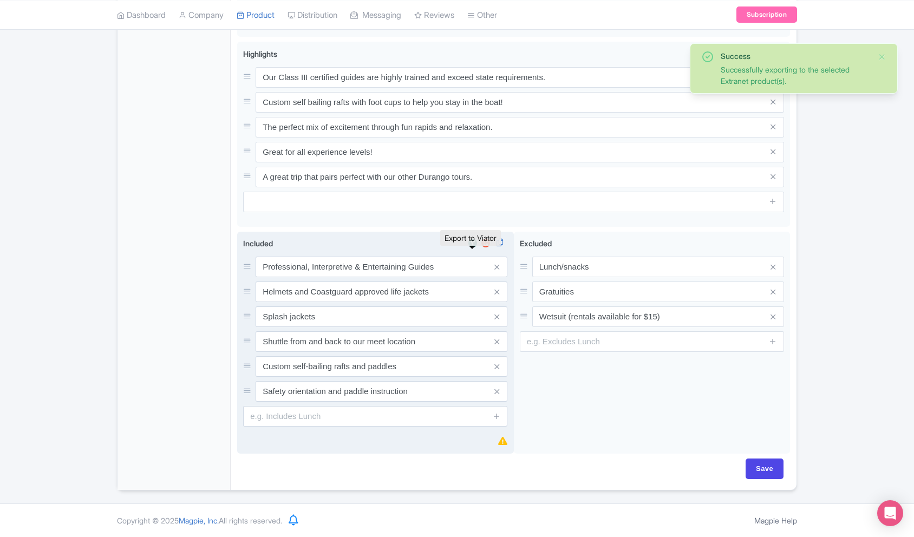
click at [476, 244] on img at bounding box center [472, 243] width 13 height 11
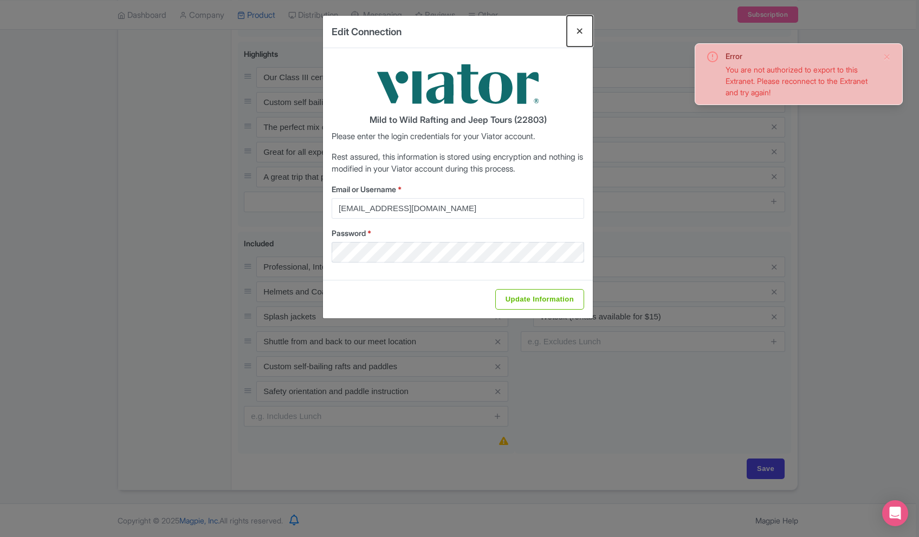
click at [579, 33] on button "Close" at bounding box center [580, 31] width 26 height 31
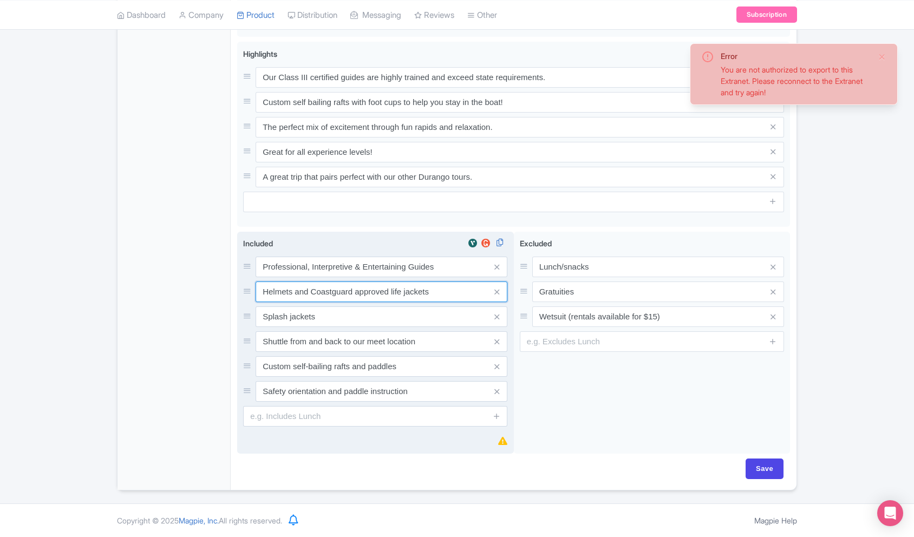
click at [400, 277] on input "Helmets and Coastguard approved life jackets" at bounding box center [382, 267] width 252 height 21
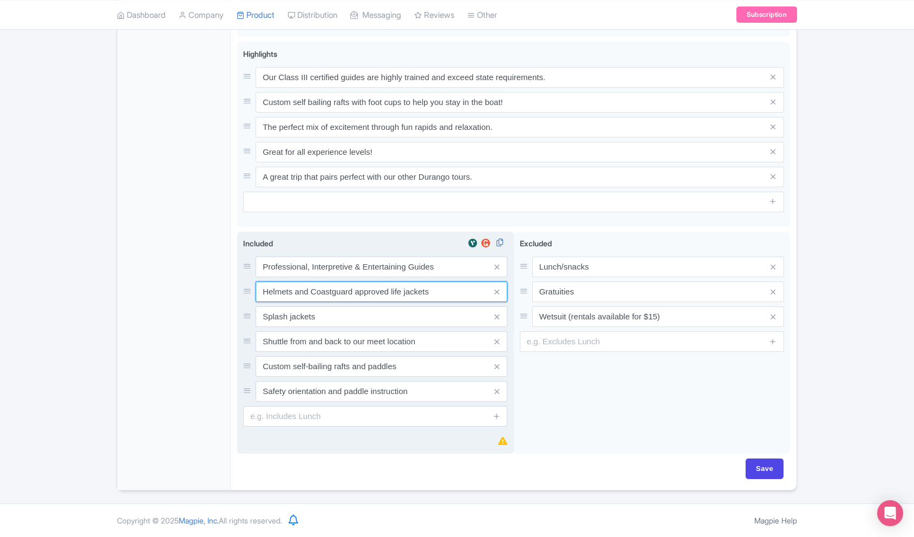
drag, startPoint x: 455, startPoint y: 295, endPoint x: 390, endPoint y: 294, distance: 64.5
click at [390, 277] on input "Helmets and Coastguard approved life jackets" at bounding box center [382, 267] width 252 height 21
type input "Helmets and Coastguard approved Personal Floatation Devices"
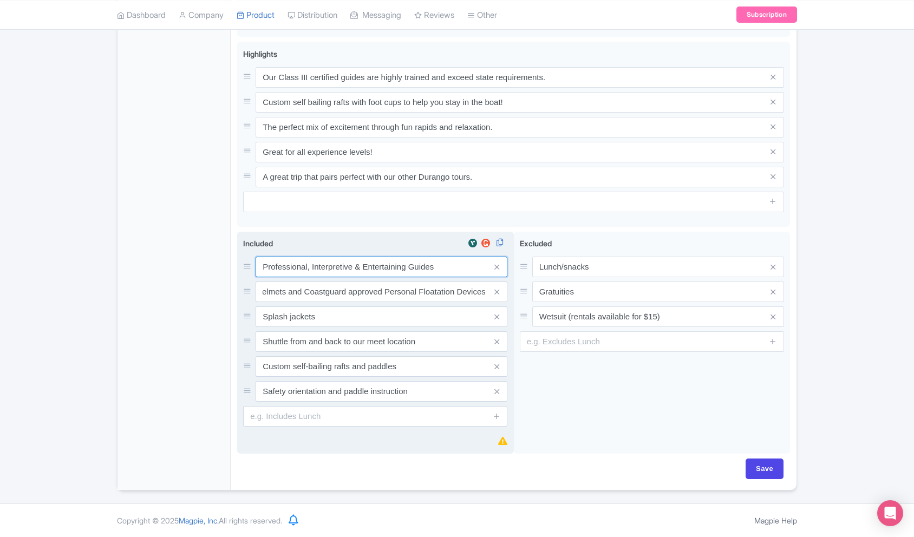
click at [438, 272] on input "Professional, Interpretive & Entertaining Guides" at bounding box center [382, 267] width 252 height 21
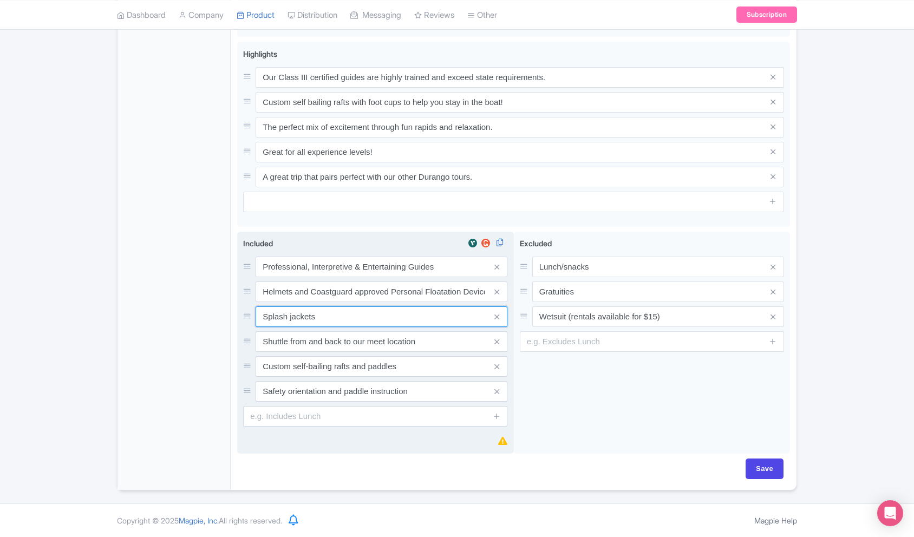
click at [383, 277] on input "Splash jackets" at bounding box center [382, 267] width 252 height 21
click at [352, 277] on input "Shuttle from and back to our meet location" at bounding box center [382, 267] width 252 height 21
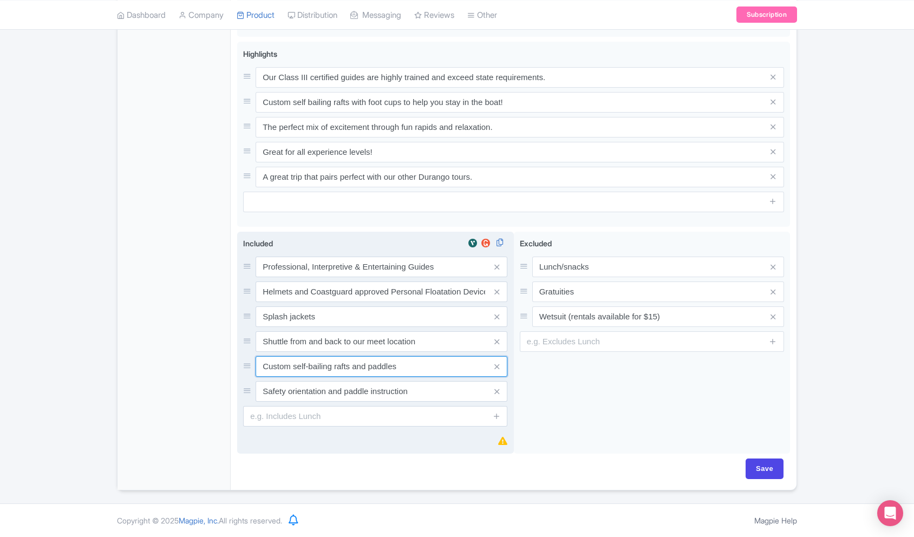
click at [348, 277] on input "Custom self-bailing rafts and paddles" at bounding box center [382, 267] width 252 height 21
click at [347, 277] on input "Custom self-bailing rafts and paddles" at bounding box center [382, 267] width 252 height 21
drag, startPoint x: 349, startPoint y: 397, endPoint x: 399, endPoint y: 308, distance: 102.6
click at [349, 277] on input "Safety orientation and paddle instruction" at bounding box center [382, 267] width 252 height 21
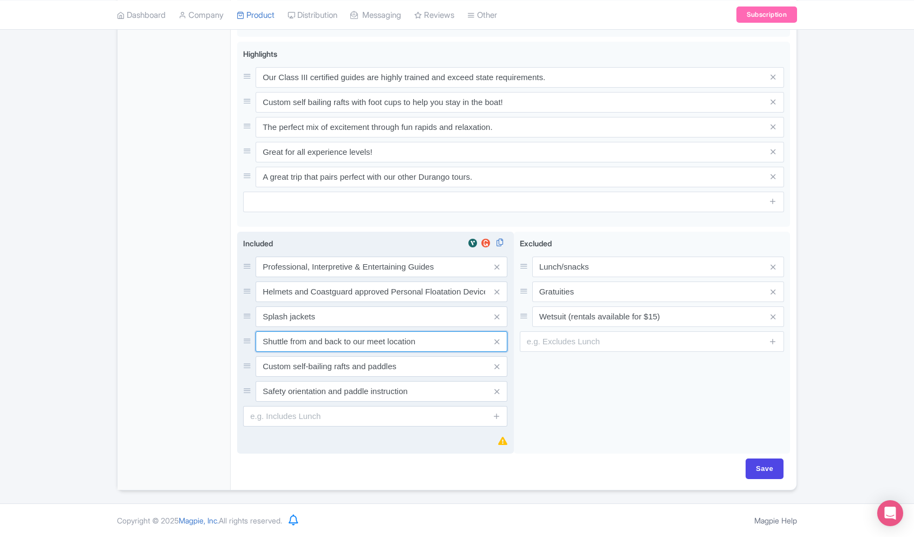
drag, startPoint x: 367, startPoint y: 346, endPoint x: 251, endPoint y: 333, distance: 116.6
click at [251, 333] on div "Professional, Interpretive & Entertaining Guides Helmets and Coastguard approve…" at bounding box center [375, 329] width 264 height 145
type input "Roundtrip transportation from the meet location"
drag, startPoint x: 290, startPoint y: 369, endPoint x: 238, endPoint y: 365, distance: 51.6
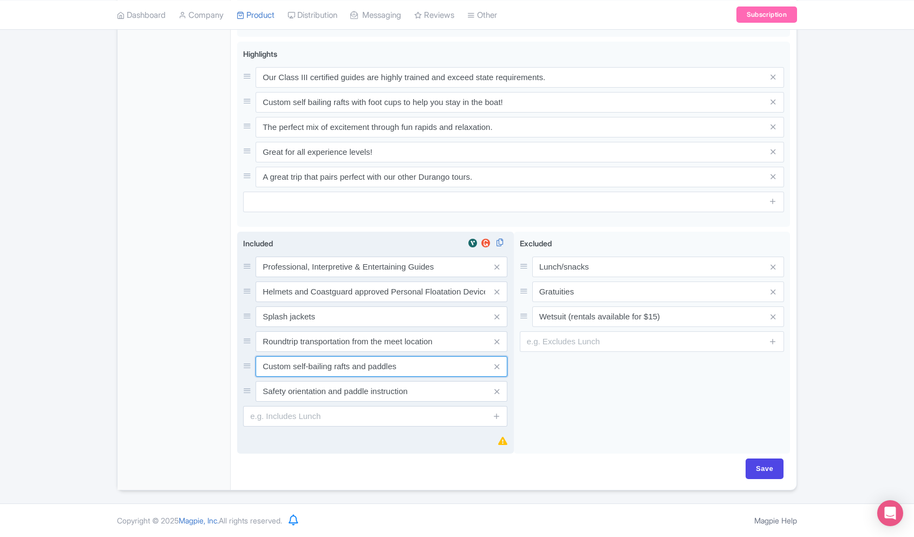
click at [238, 365] on div "Included i Professional, Interpretive & Entertaining Guides Helmets and Coastgu…" at bounding box center [375, 343] width 277 height 223
drag, startPoint x: 346, startPoint y: 373, endPoint x: 309, endPoint y: 374, distance: 36.3
click at [309, 277] on input "High quality self-bailing rafts and paddles" at bounding box center [382, 267] width 252 height 21
click at [418, 277] on input "High quality industry-leading rafts and paddles" at bounding box center [382, 267] width 252 height 21
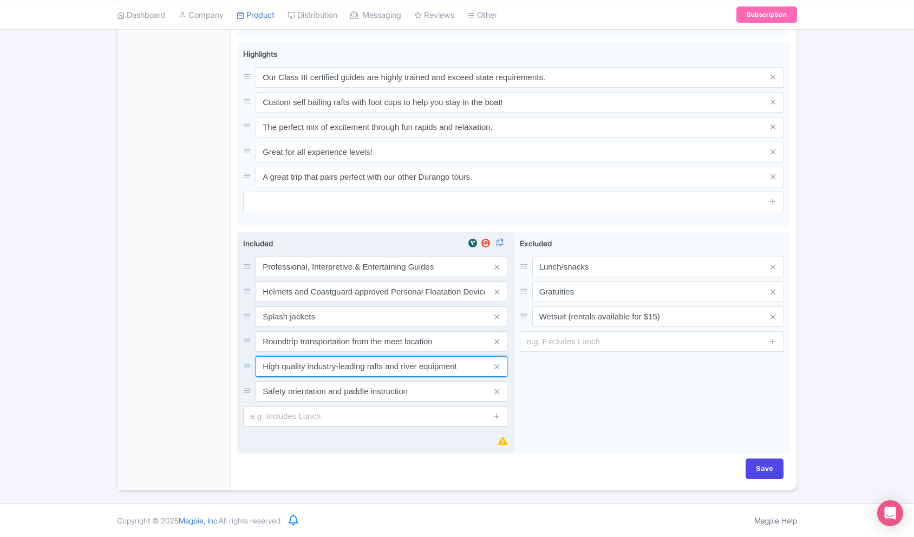
drag, startPoint x: 398, startPoint y: 370, endPoint x: 367, endPoint y: 374, distance: 31.6
click at [367, 277] on input "High quality industry-leading rafts and river equipment" at bounding box center [382, 267] width 252 height 21
drag, startPoint x: 284, startPoint y: 374, endPoint x: 382, endPoint y: 377, distance: 98.1
click at [284, 277] on input "High quality industry-leading river equipment" at bounding box center [382, 267] width 252 height 21
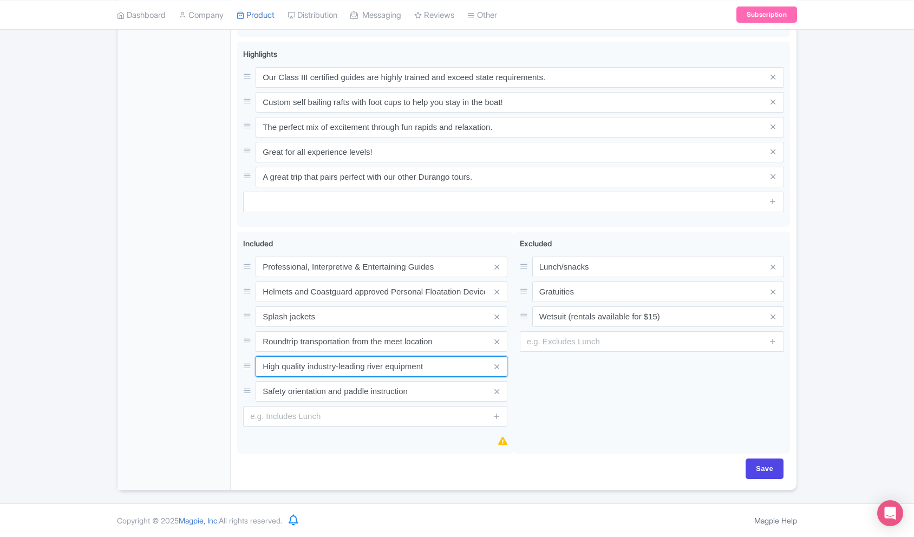
drag, startPoint x: 310, startPoint y: 370, endPoint x: 218, endPoint y: 371, distance: 92.1
click at [218, 371] on div "General Booking Info Locations Settings Pricing Gallery Itinerary FAQs Durango …" at bounding box center [457, 84] width 679 height 814
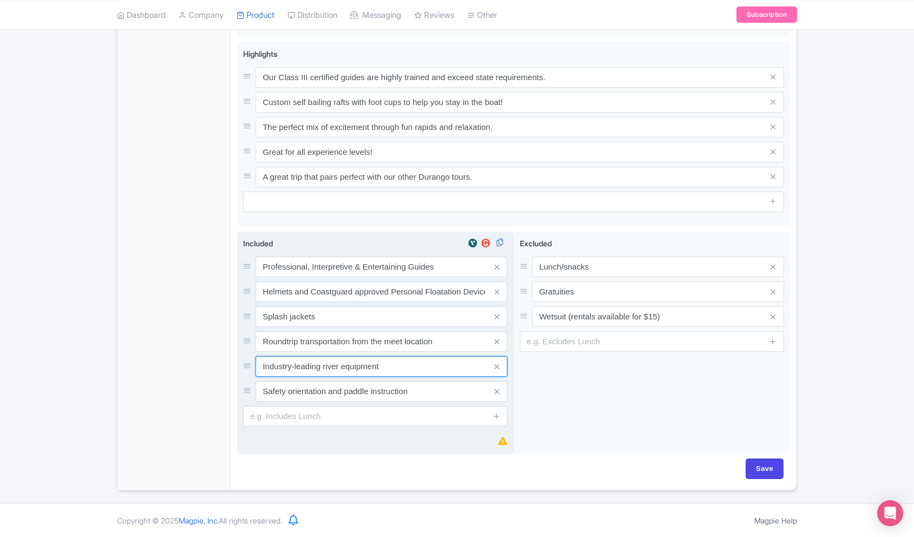
click at [294, 277] on input "Industry-leading river equipment" at bounding box center [382, 267] width 252 height 21
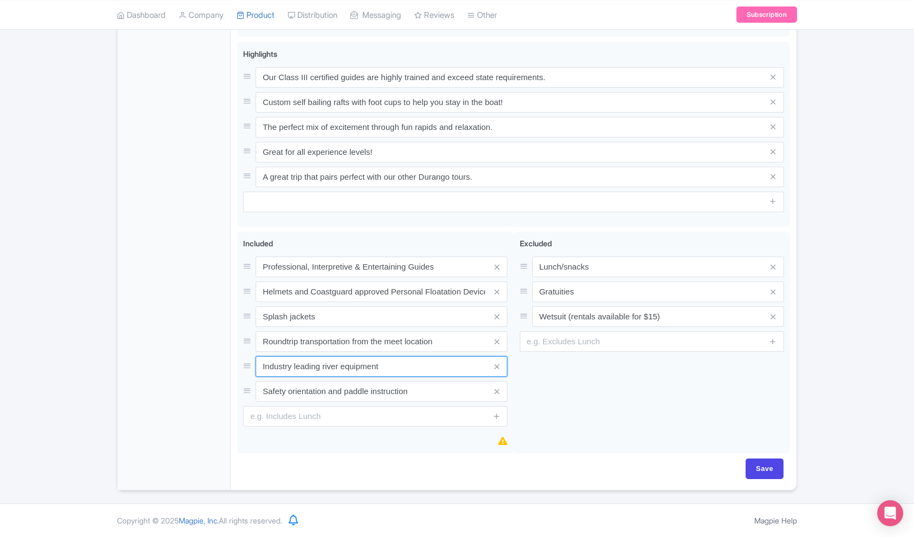
scroll to position [517, 0]
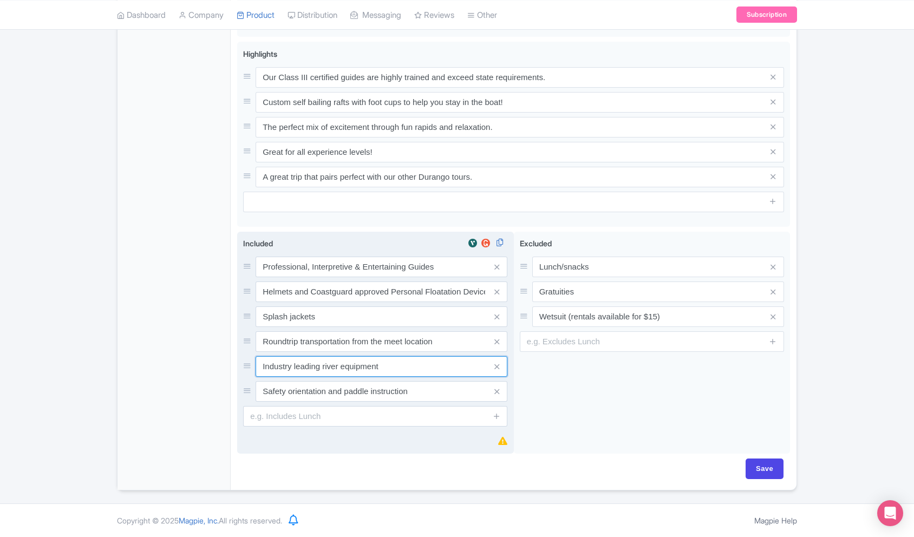
click at [415, 277] on input "Industry leading river equipment" at bounding box center [382, 267] width 252 height 21
drag, startPoint x: 293, startPoint y: 369, endPoint x: 315, endPoint y: 366, distance: 22.4
click at [293, 277] on input "Industry leading river equipment" at bounding box center [382, 267] width 252 height 21
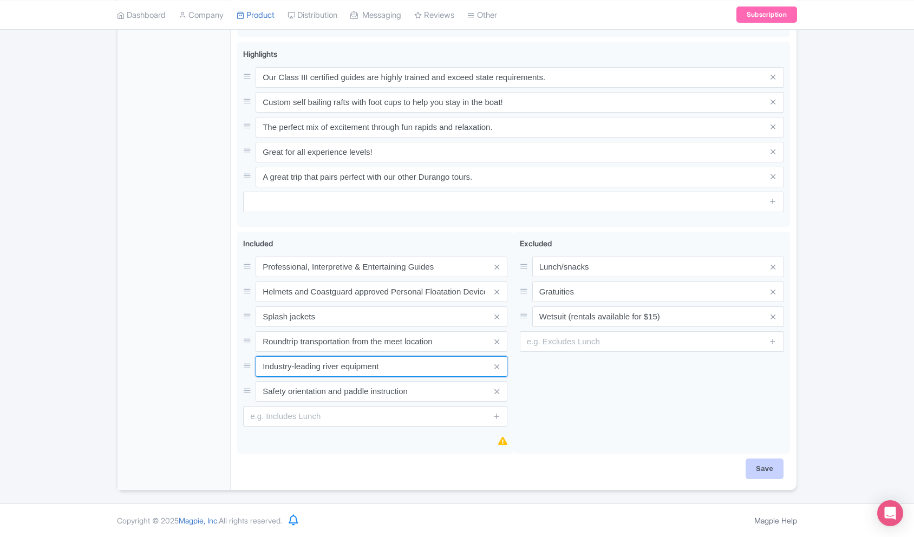
type input "Industry-leading river equipment"
click at [765, 472] on input "Save" at bounding box center [765, 469] width 38 height 21
type input "Saving..."
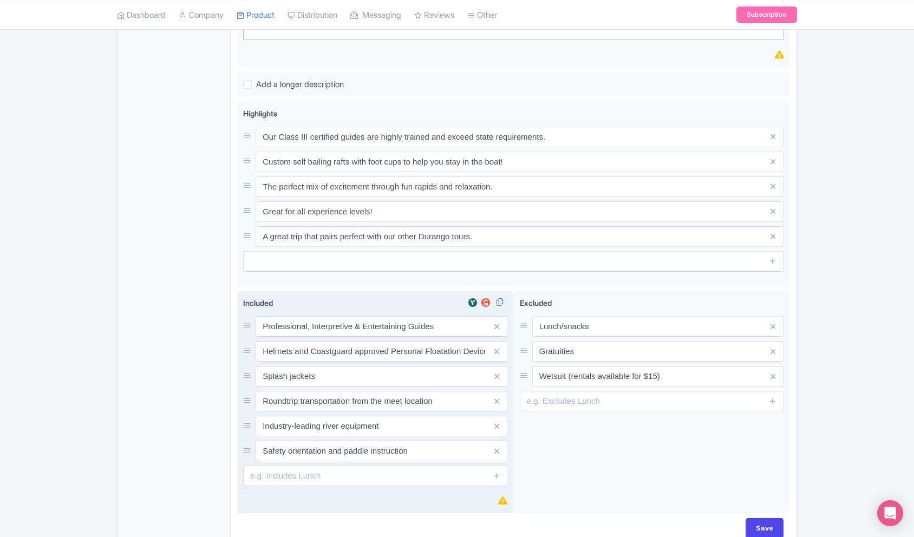
scroll to position [456, 0]
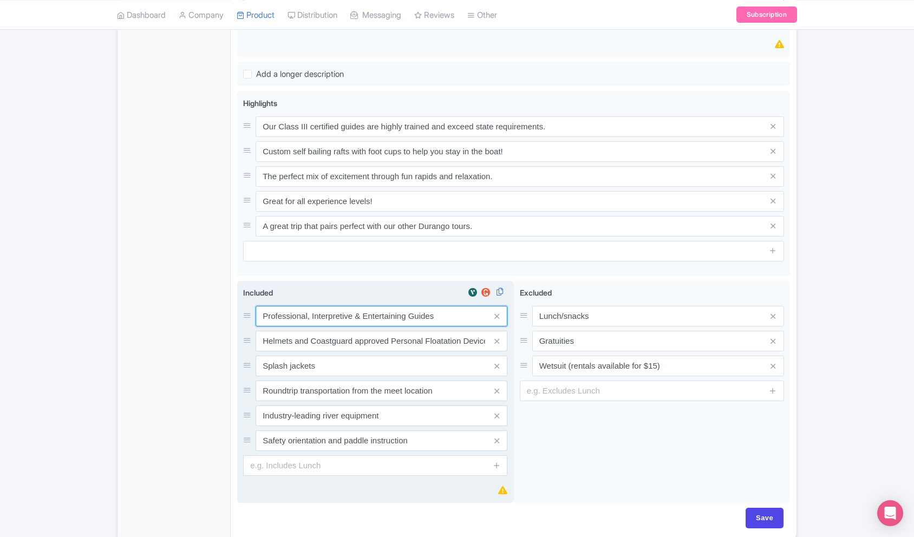
click at [322, 327] on input "Professional, Interpretive & Entertaining Guides" at bounding box center [382, 316] width 252 height 21
click at [308, 327] on input "Helmets and Coastguard approved Personal Floatation Devices" at bounding box center [382, 316] width 252 height 21
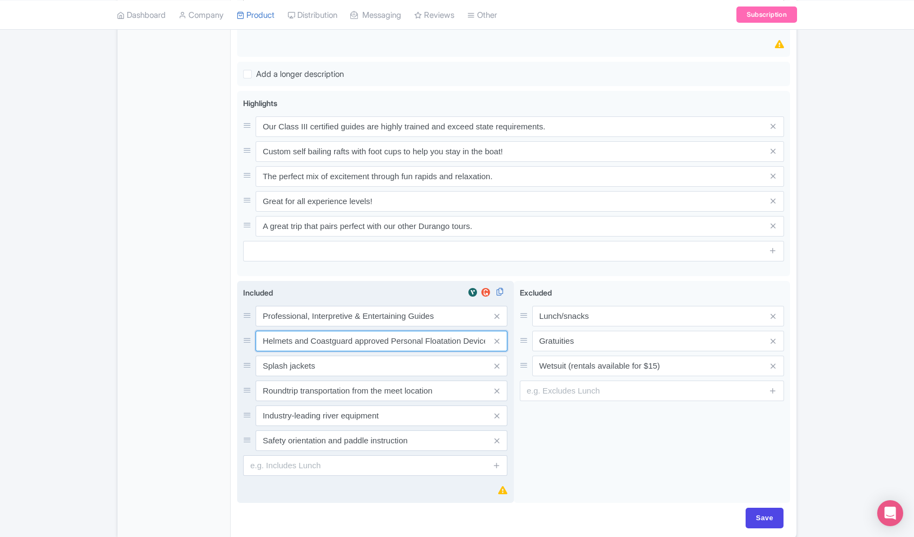
click at [308, 327] on input "Helmets and Coastguard approved Personal Floatation Devices" at bounding box center [382, 316] width 252 height 21
click at [311, 327] on input "Splash jackets" at bounding box center [382, 316] width 252 height 21
click at [337, 327] on input "Splash jackets" at bounding box center [382, 316] width 252 height 21
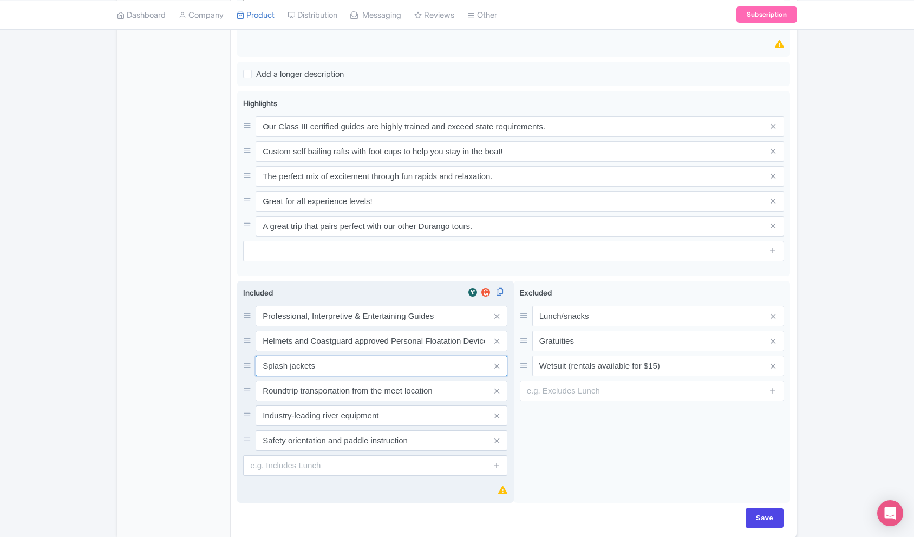
click at [337, 327] on input "Splash jackets" at bounding box center [382, 316] width 252 height 21
click at [299, 327] on input "Roundtrip transportation from the meet location" at bounding box center [382, 316] width 252 height 21
click at [299, 325] on input "Roundtrip transportation from the meet location" at bounding box center [382, 314] width 252 height 21
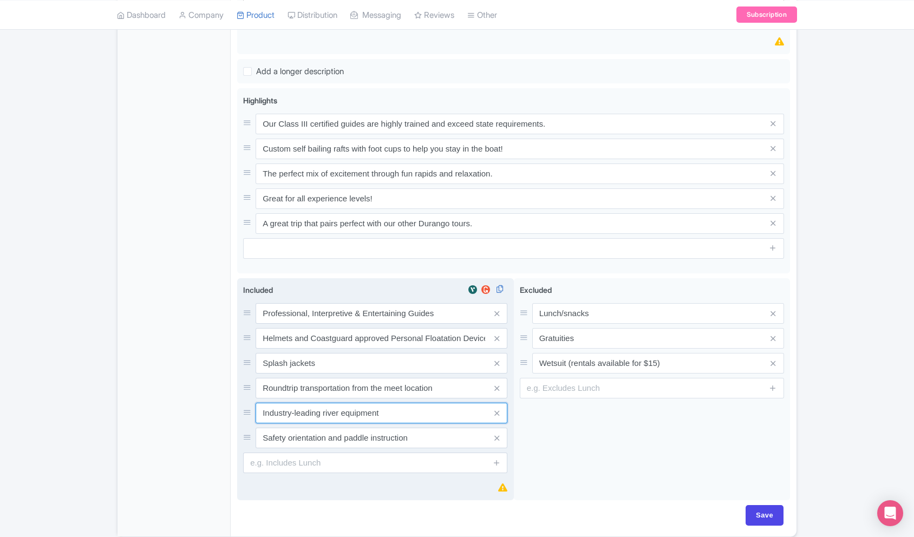
click at [320, 324] on input "Industry-leading river equipment" at bounding box center [382, 313] width 252 height 21
click at [336, 324] on input "Safety orientation and paddle instruction" at bounding box center [382, 313] width 252 height 21
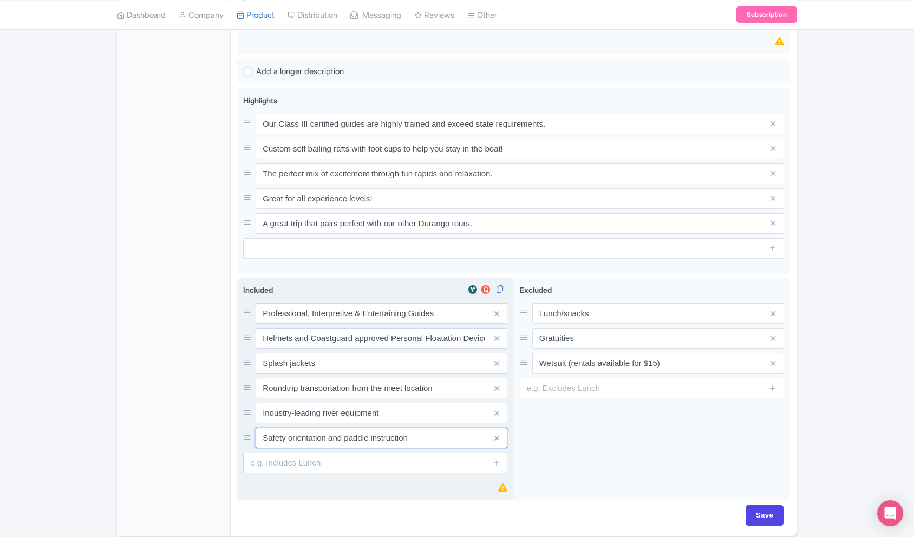
click at [336, 324] on input "Safety orientation and paddle instruction" at bounding box center [382, 313] width 252 height 21
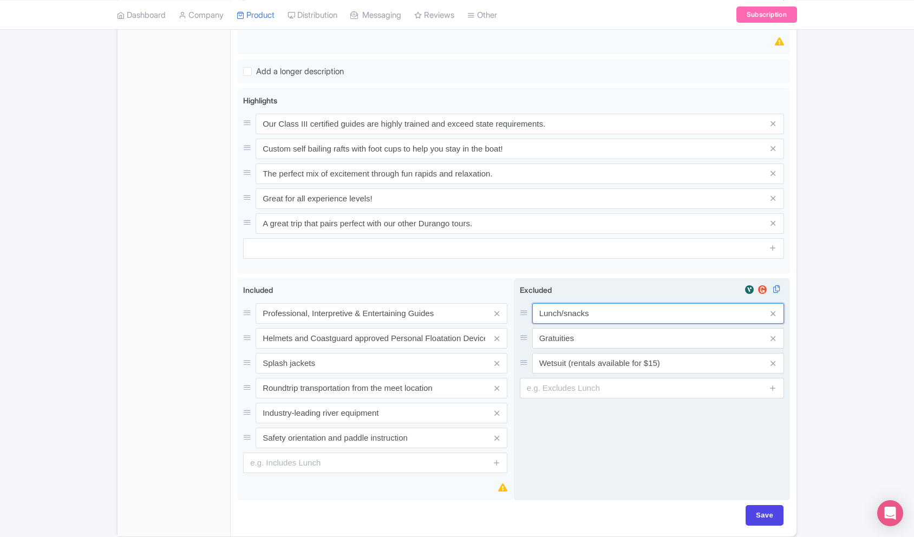
click at [579, 319] on input "Lunch/snacks" at bounding box center [659, 313] width 252 height 21
click at [566, 324] on input "Gratuities" at bounding box center [659, 313] width 252 height 21
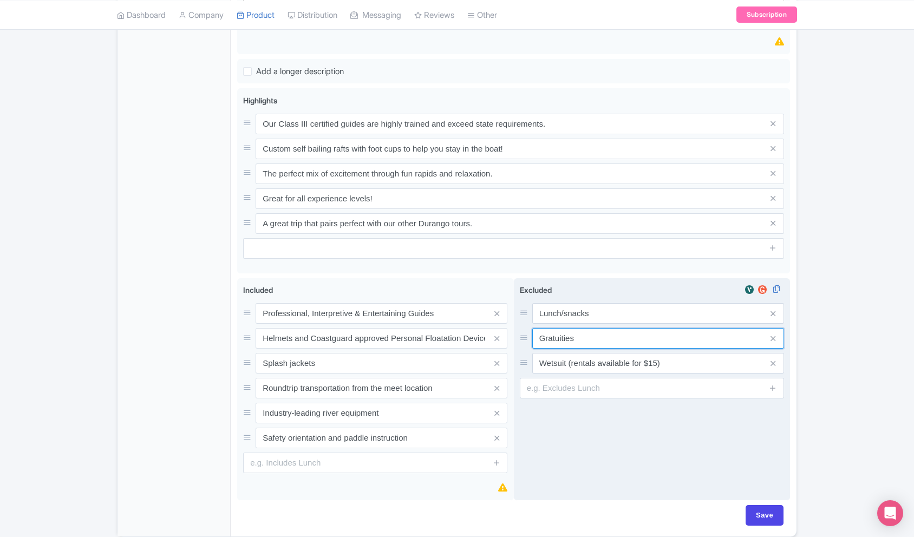
click at [566, 324] on input "Gratuities" at bounding box center [659, 313] width 252 height 21
click at [617, 324] on input "Wetsuit (rentals available for $15)" at bounding box center [659, 313] width 252 height 21
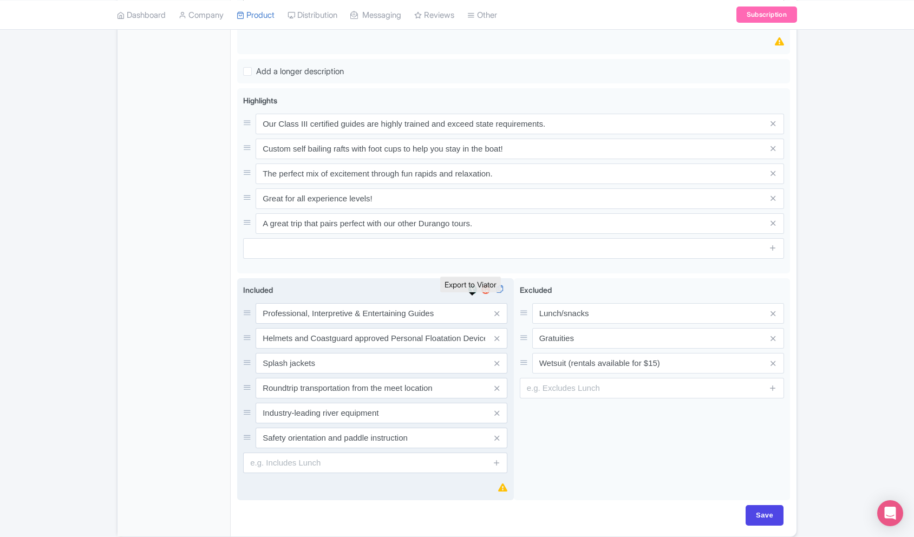
click at [476, 295] on img at bounding box center [472, 289] width 13 height 11
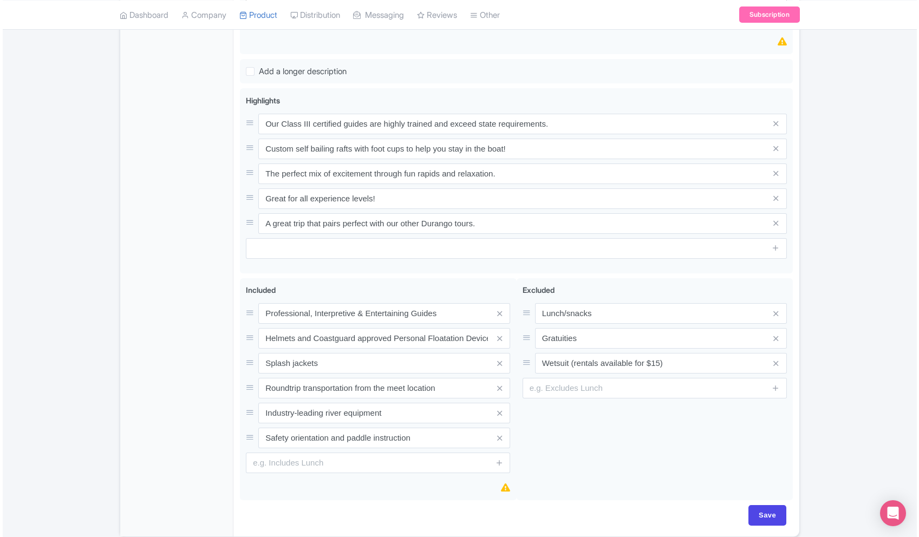
scroll to position [0, 0]
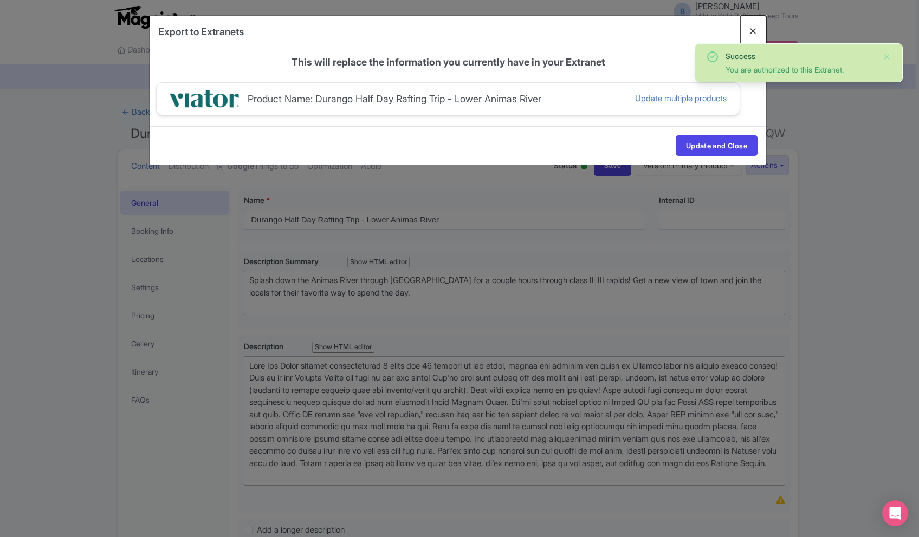
click at [743, 30] on button "Close" at bounding box center [753, 31] width 26 height 31
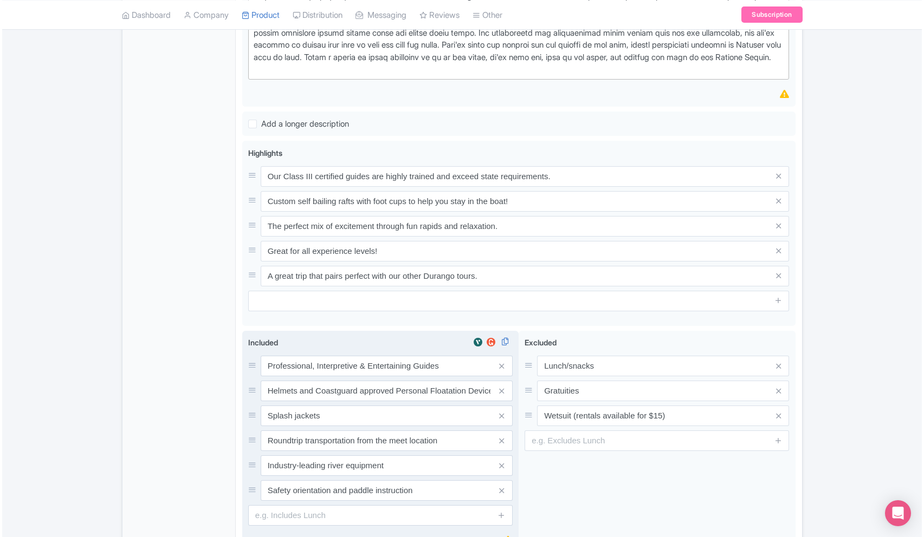
scroll to position [425, 0]
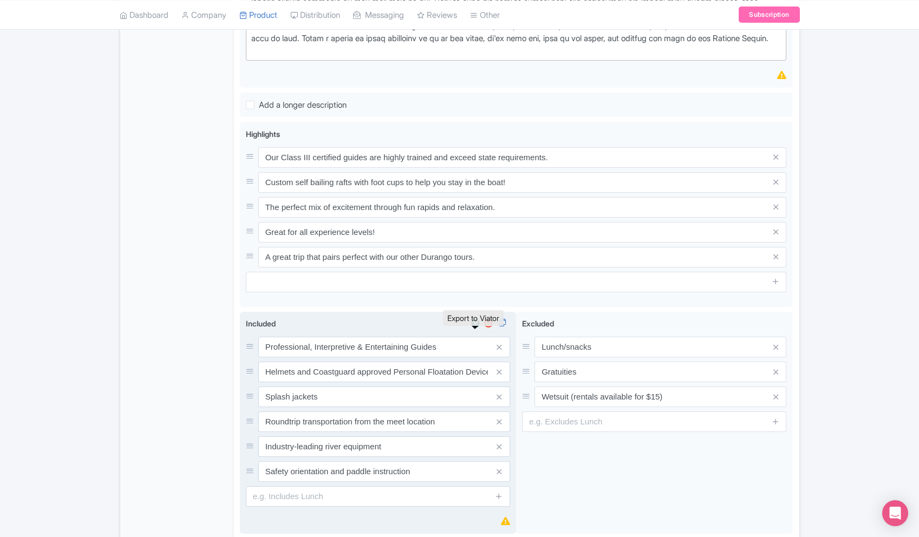
click at [473, 329] on img at bounding box center [475, 323] width 13 height 11
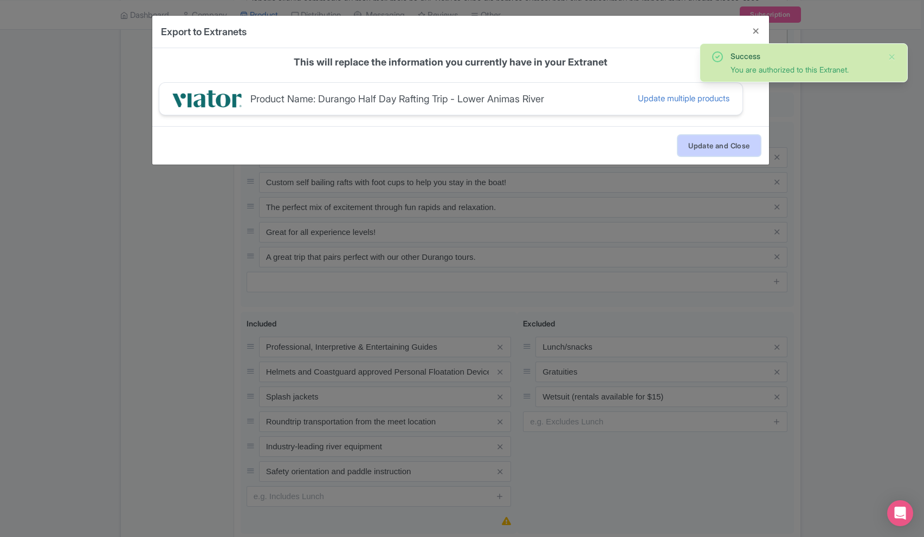
click at [704, 145] on button "Update and Close" at bounding box center [719, 145] width 82 height 21
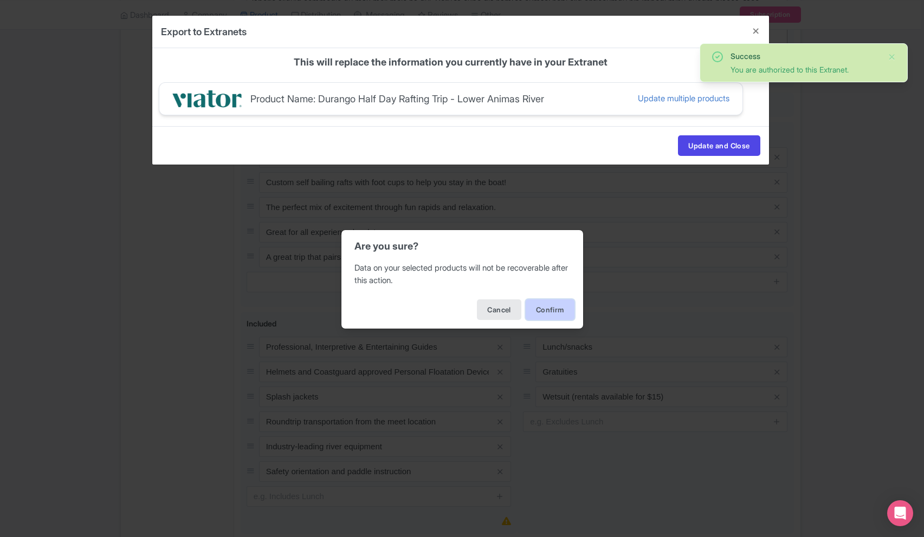
click at [560, 308] on button "Confirm" at bounding box center [549, 310] width 49 height 21
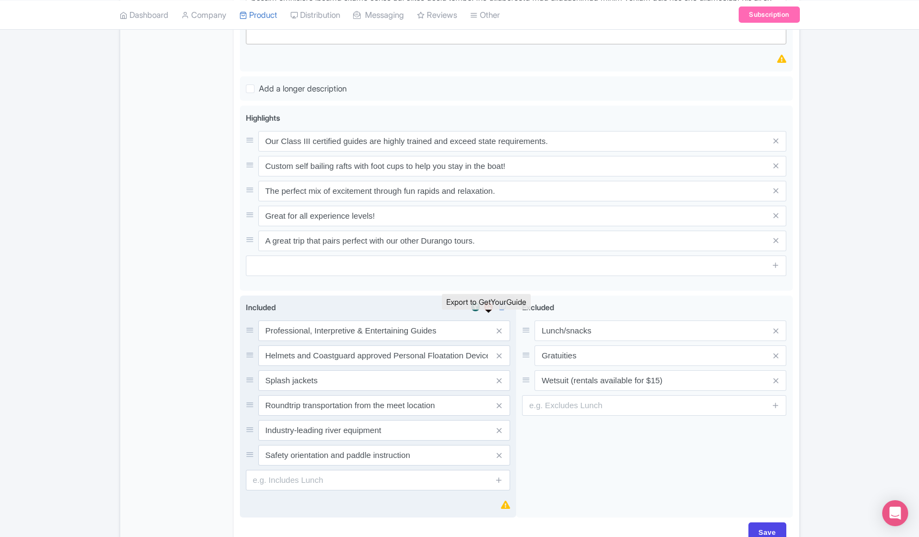
scroll to position [442, 0]
click at [490, 312] on img at bounding box center [488, 306] width 13 height 11
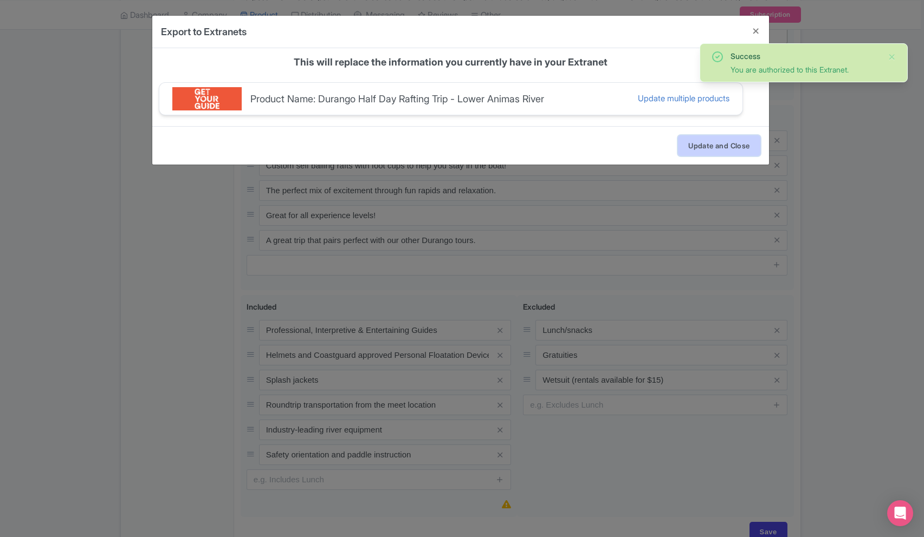
click at [725, 146] on button "Update and Close" at bounding box center [719, 145] width 82 height 21
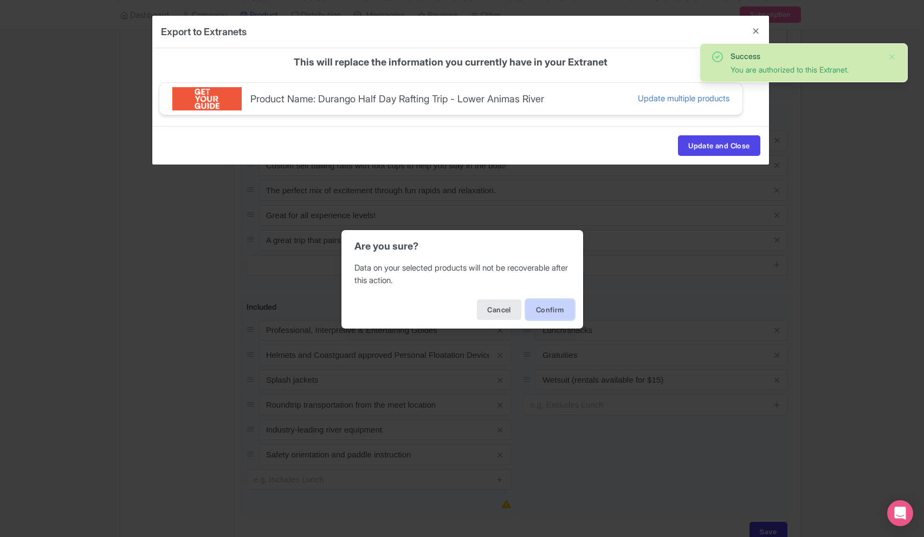
click at [547, 310] on button "Confirm" at bounding box center [549, 310] width 49 height 21
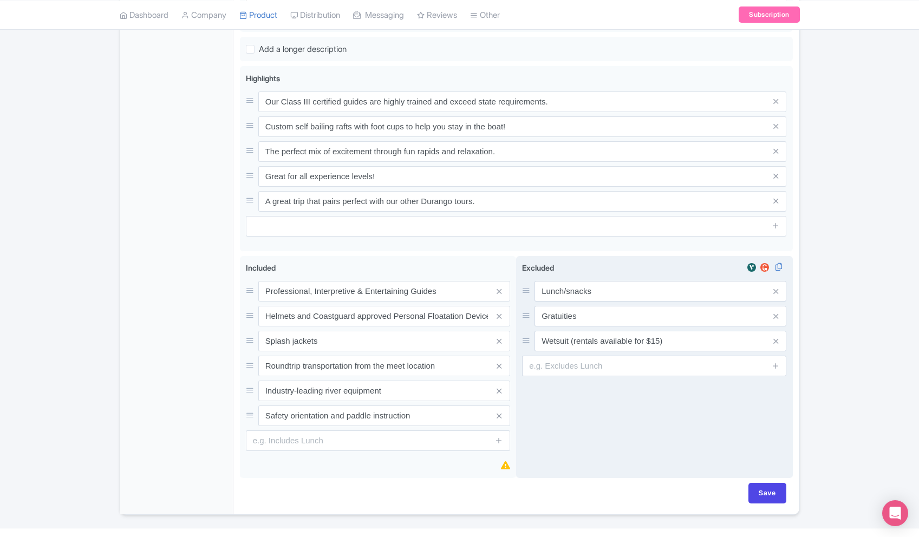
scroll to position [488, 0]
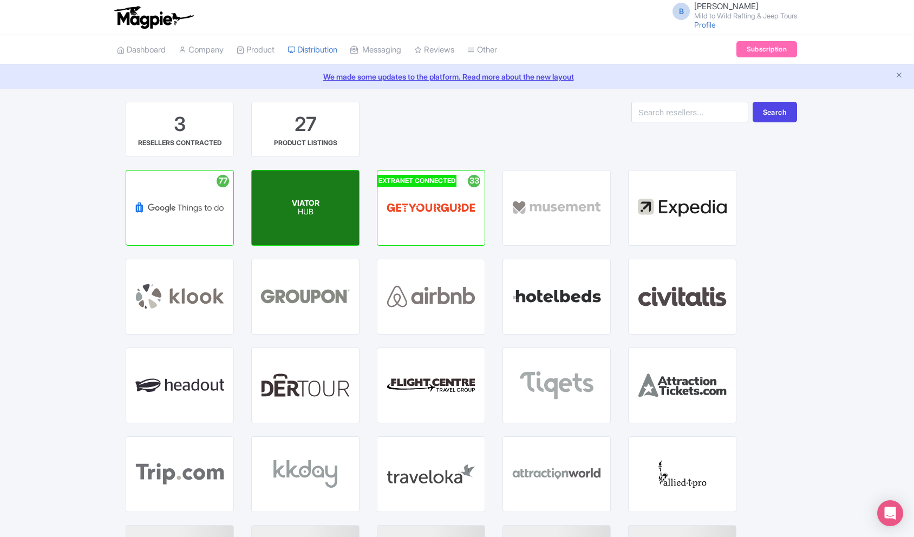
click at [298, 200] on span "VIATOR" at bounding box center [306, 202] width 28 height 9
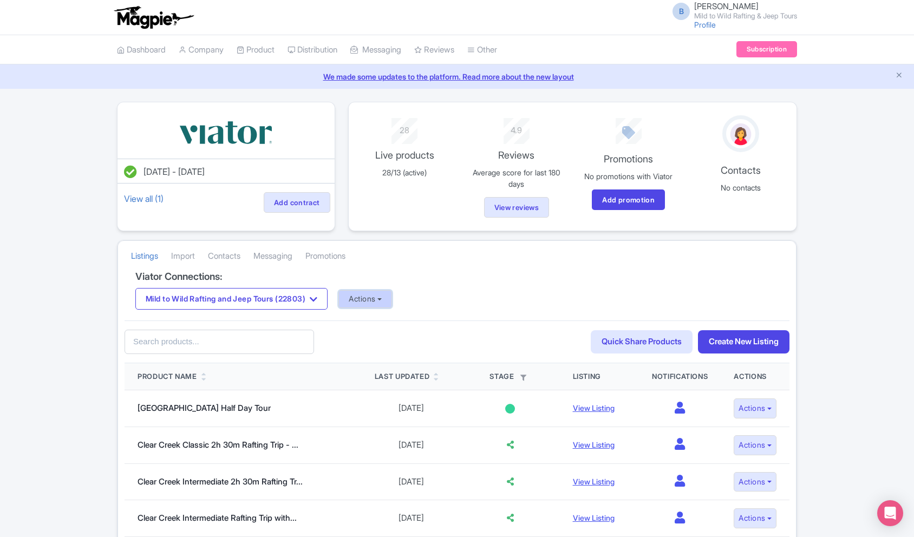
click at [373, 299] on button "Actions" at bounding box center [366, 299] width 54 height 18
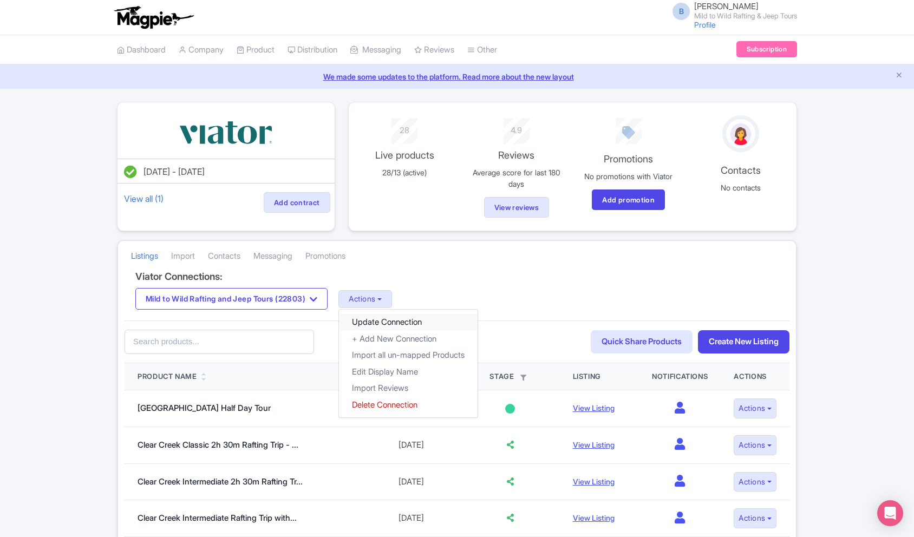
click at [432, 326] on link "Update Connection" at bounding box center [408, 322] width 139 height 17
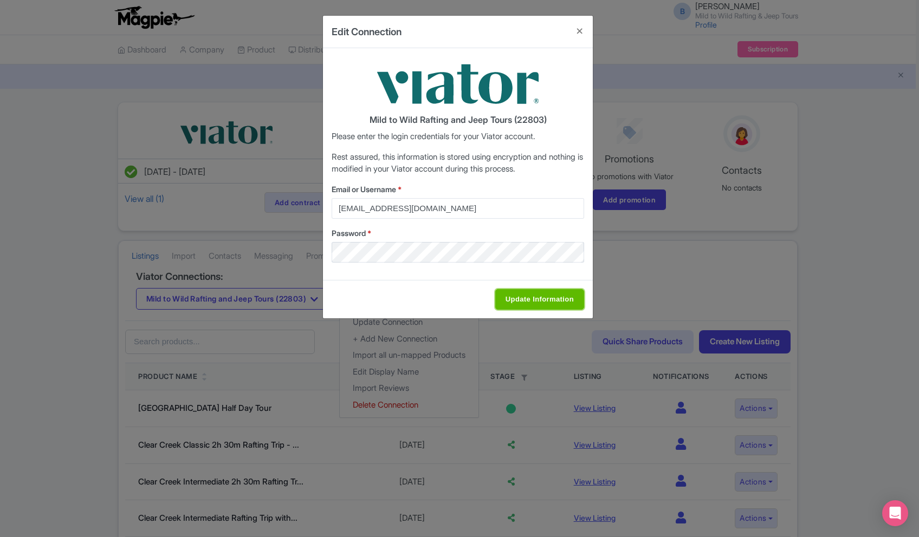
click at [518, 293] on input "Update Information" at bounding box center [539, 299] width 89 height 21
type input "Saving..."
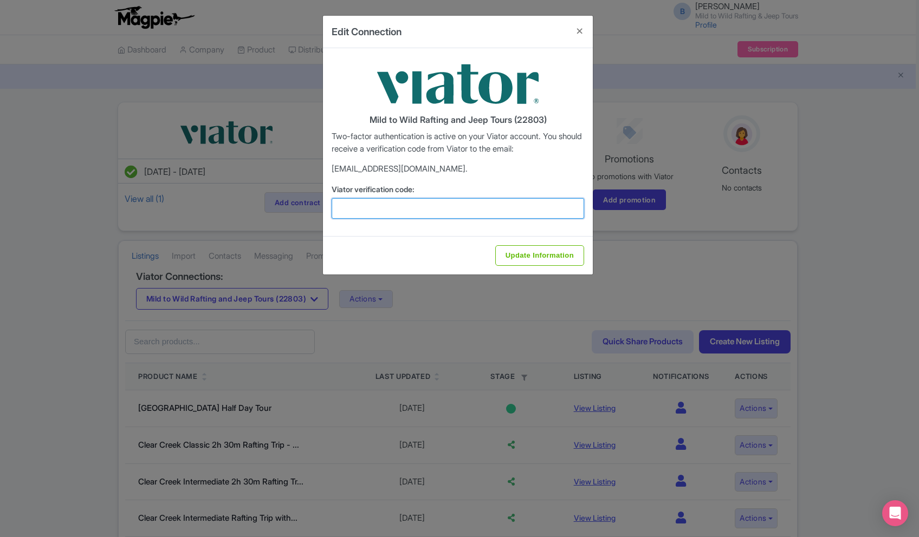
click at [393, 216] on input "Viator verification code:" at bounding box center [458, 208] width 252 height 21
paste input "694566"
type input "694566"
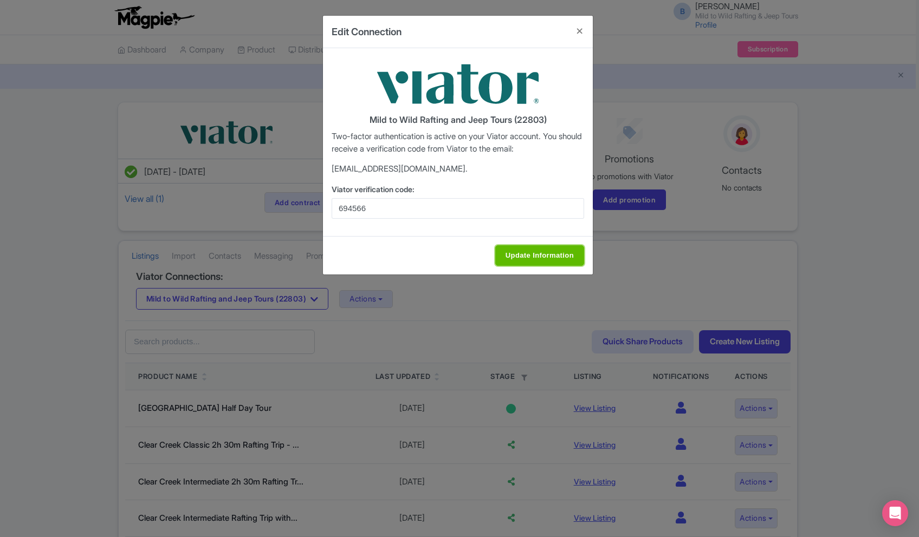
click at [534, 251] on input "Update Information" at bounding box center [539, 255] width 89 height 21
type input "Update Information"
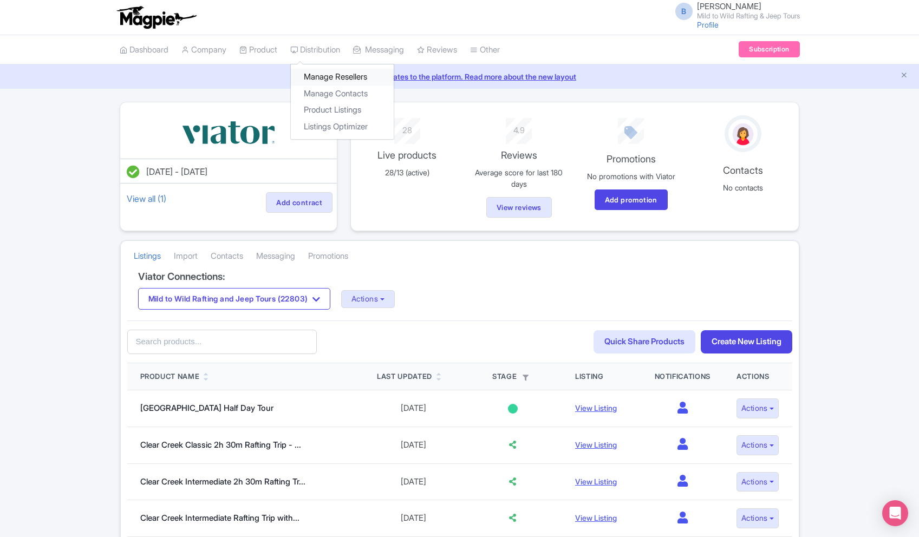
click at [322, 77] on link "Manage Resellers" at bounding box center [342, 77] width 103 height 17
click at [384, 294] on button "Actions" at bounding box center [368, 299] width 54 height 18
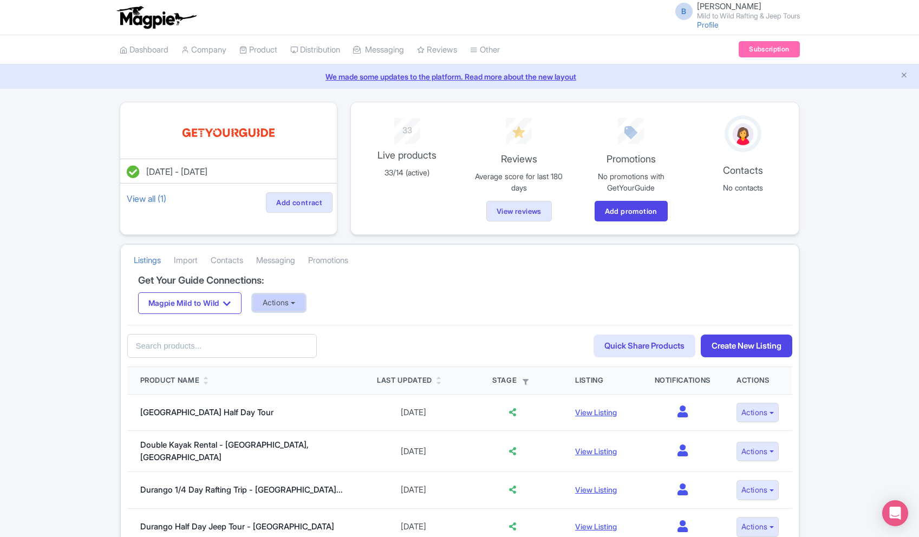
click at [295, 307] on button "Actions" at bounding box center [279, 303] width 54 height 18
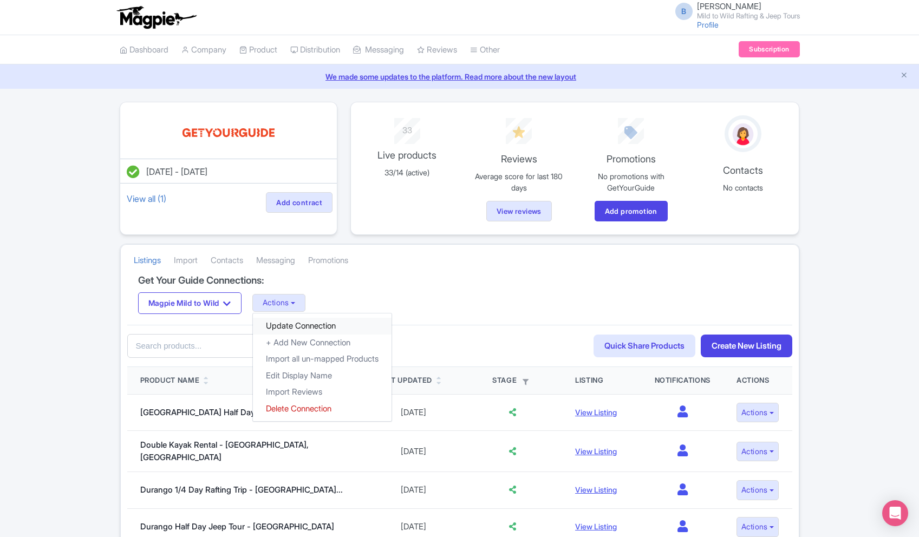
click at [303, 324] on link "Update Connection" at bounding box center [322, 326] width 139 height 17
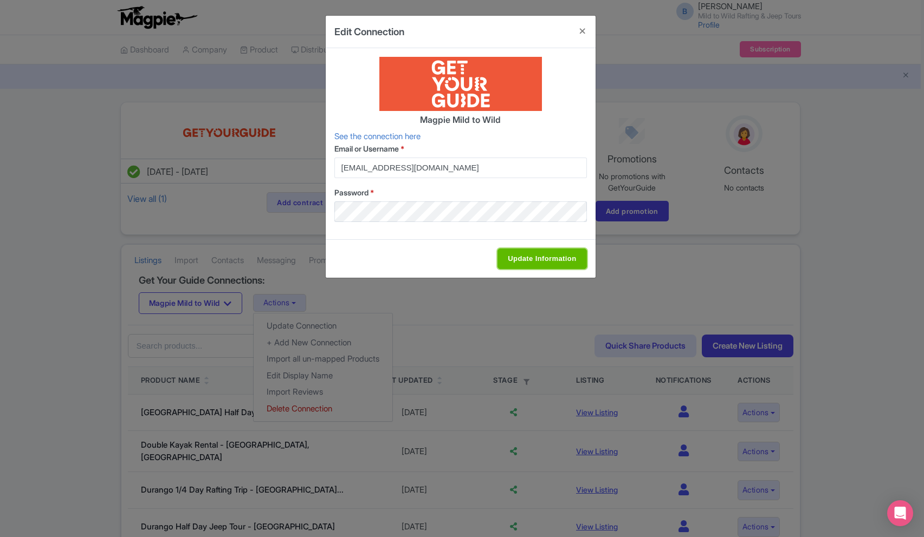
click at [525, 256] on input "Update Information" at bounding box center [541, 259] width 89 height 21
type input "Update Information"
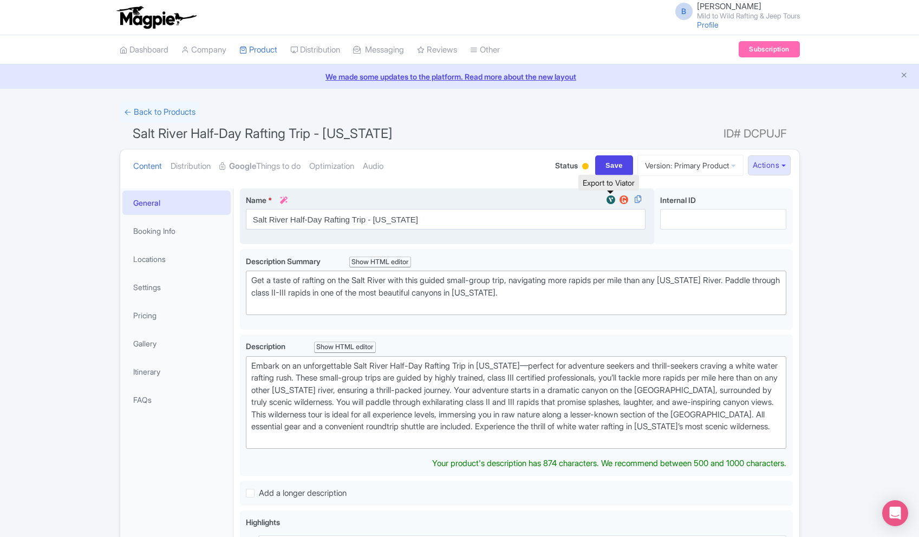
click at [609, 198] on img at bounding box center [611, 199] width 13 height 11
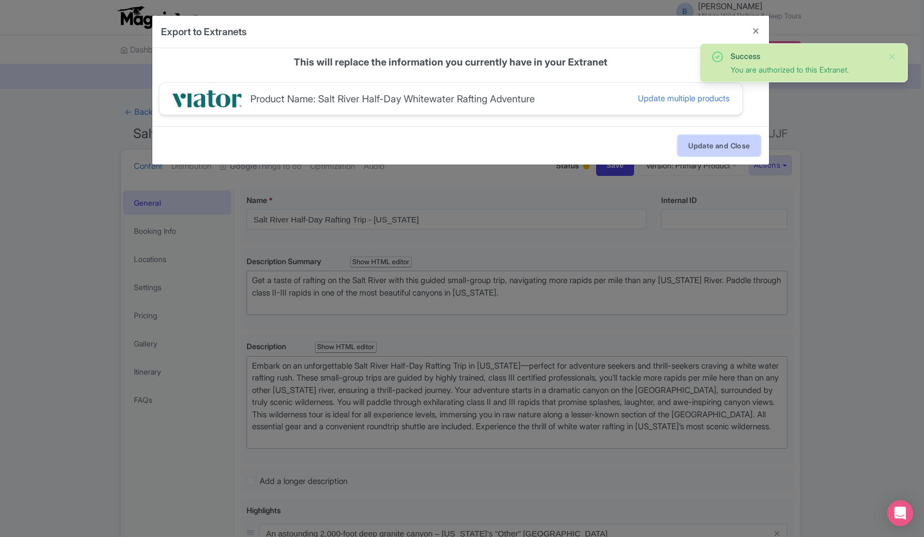
click at [704, 148] on button "Update and Close" at bounding box center [719, 145] width 82 height 21
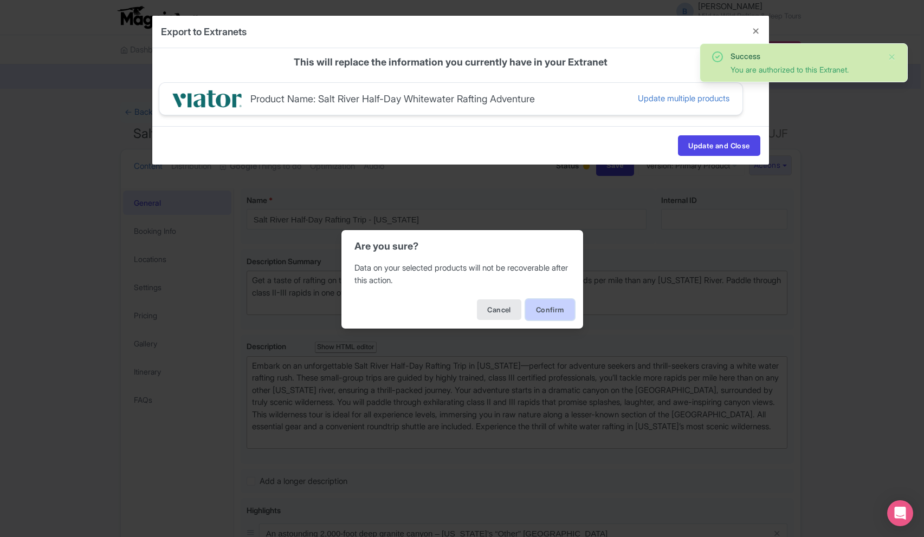
click at [542, 311] on button "Confirm" at bounding box center [549, 310] width 49 height 21
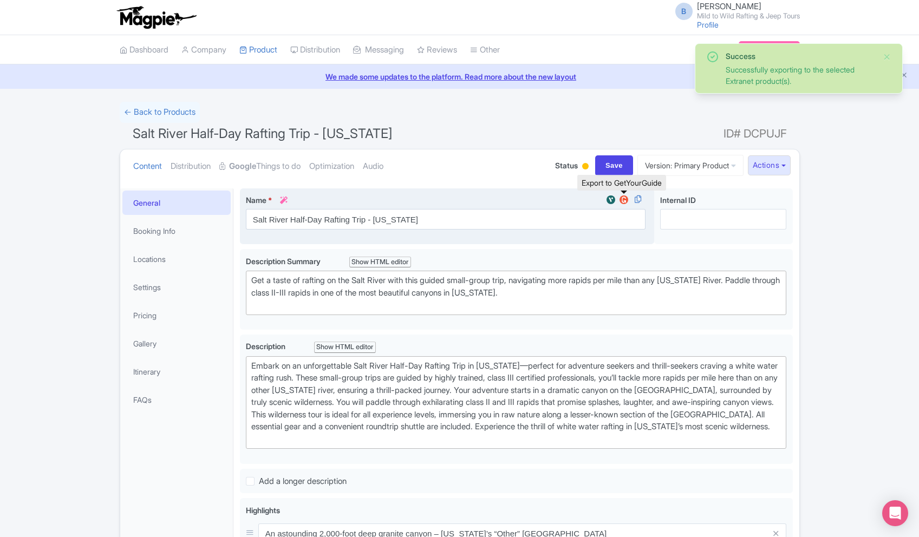
click at [624, 200] on img at bounding box center [624, 199] width 13 height 11
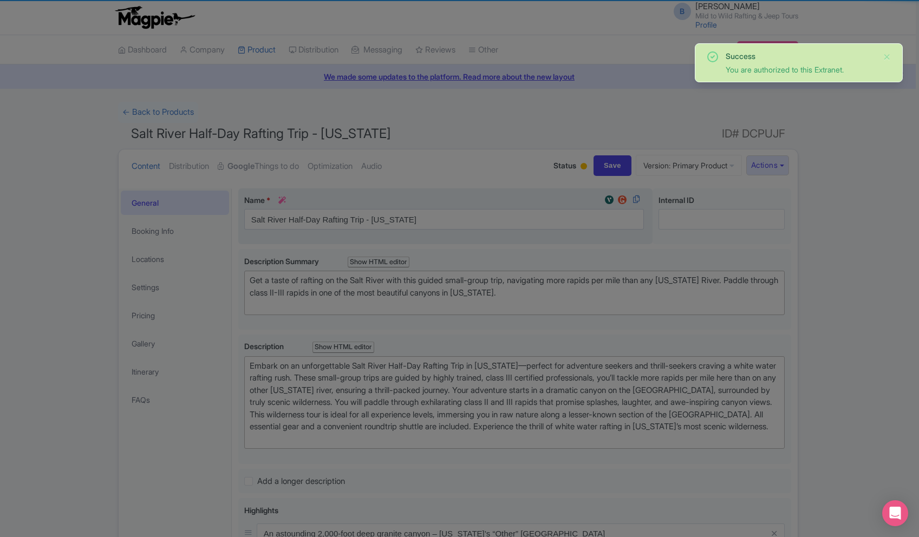
scroll to position [10, 0]
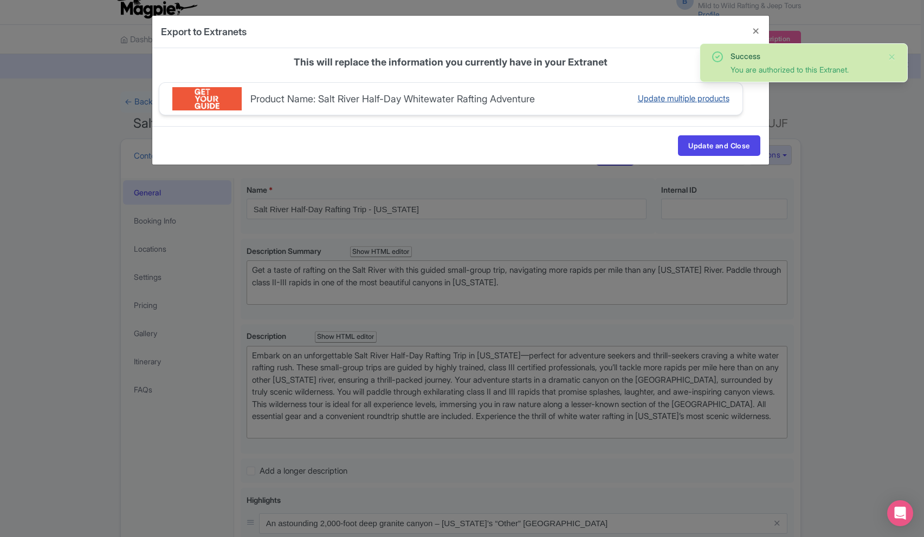
click at [674, 97] on div "Update multiple products" at bounding box center [684, 99] width 92 height 12
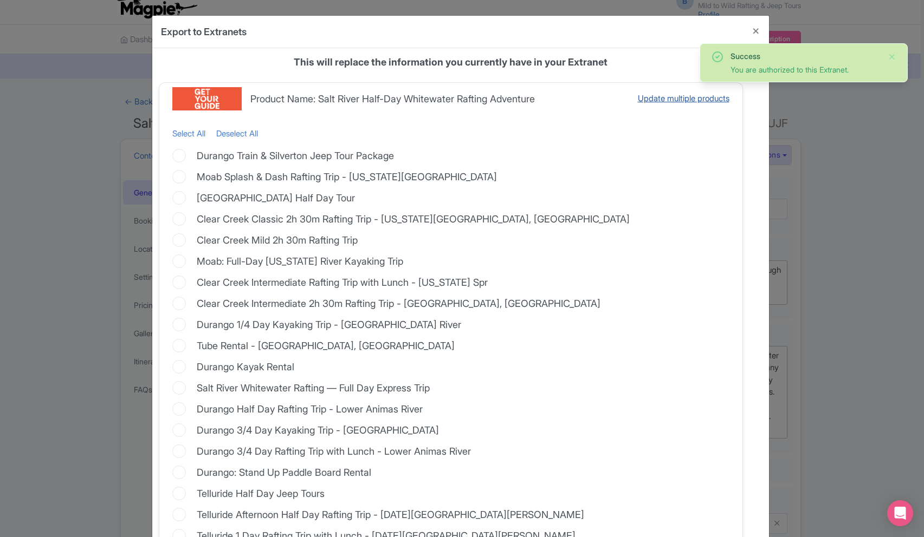
click at [674, 97] on div "Update multiple products" at bounding box center [684, 99] width 92 height 12
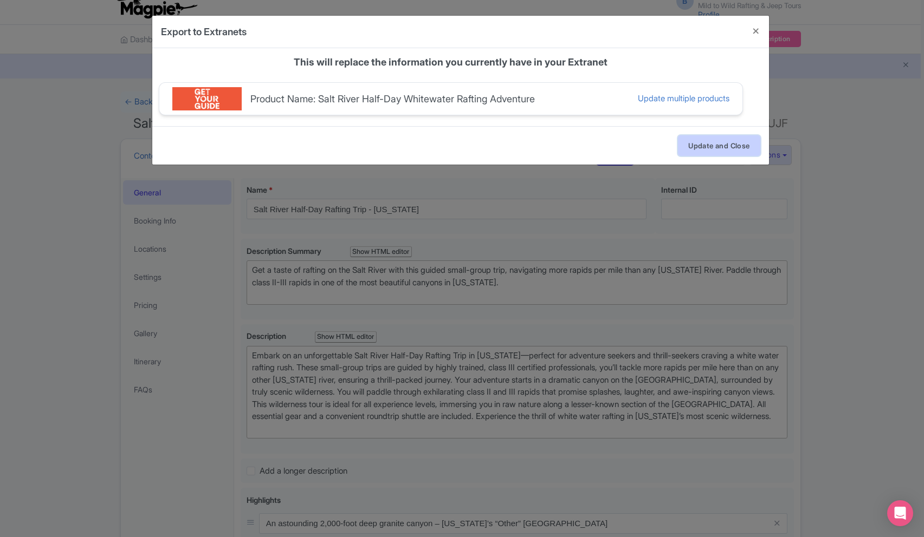
click at [693, 151] on button "Update and Close" at bounding box center [719, 145] width 82 height 21
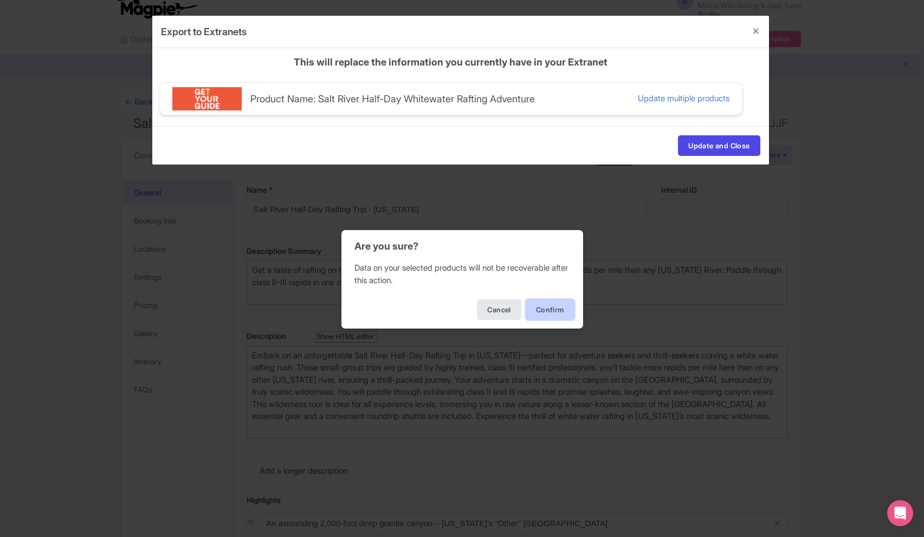
click at [553, 318] on button "Confirm" at bounding box center [549, 310] width 49 height 21
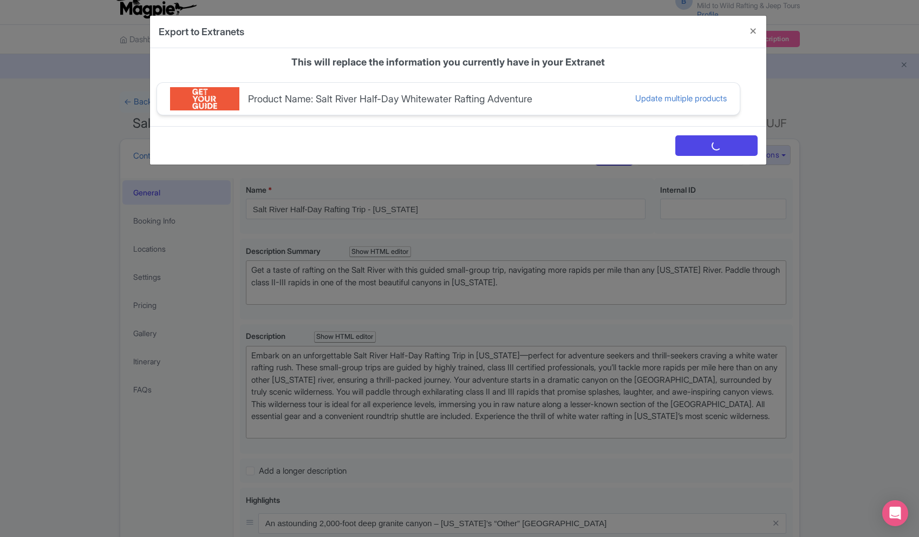
click at [780, 155] on div "Export to Extranets general parent_content Name * Salt River Half-Day Rafting T…" at bounding box center [459, 268] width 919 height 537
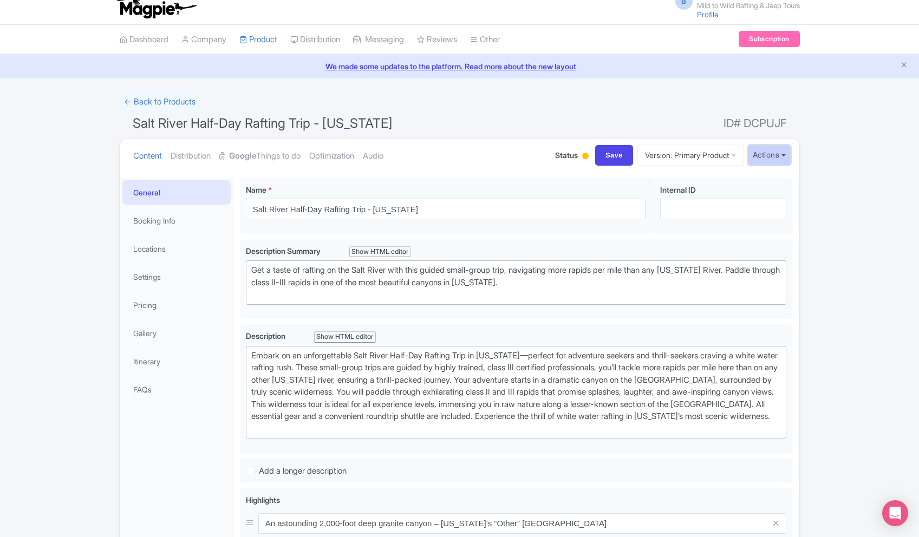
click at [772, 158] on button "Actions" at bounding box center [769, 155] width 43 height 20
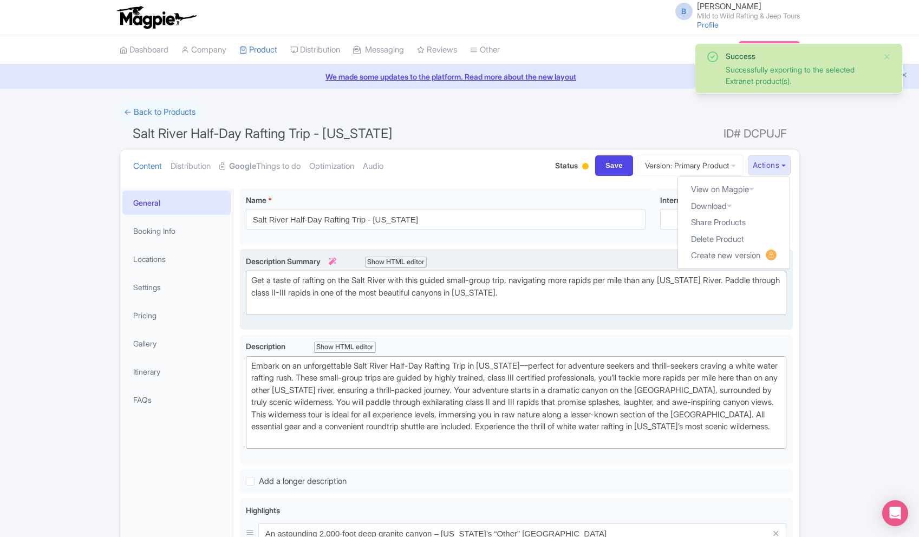
click at [487, 263] on label "Description Summary i Show HTML editor" at bounding box center [516, 262] width 541 height 12
click at [766, 262] on img at bounding box center [764, 261] width 13 height 11
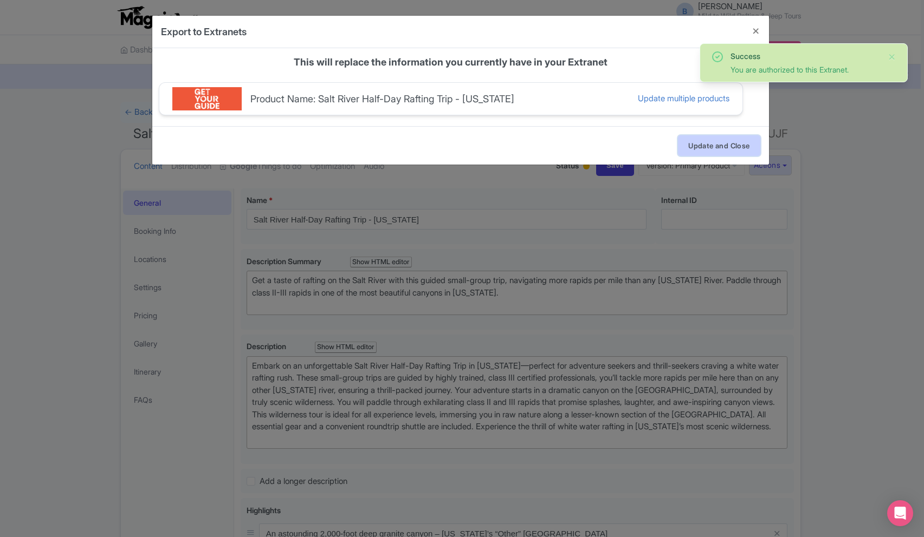
click at [697, 143] on button "Update and Close" at bounding box center [719, 145] width 82 height 21
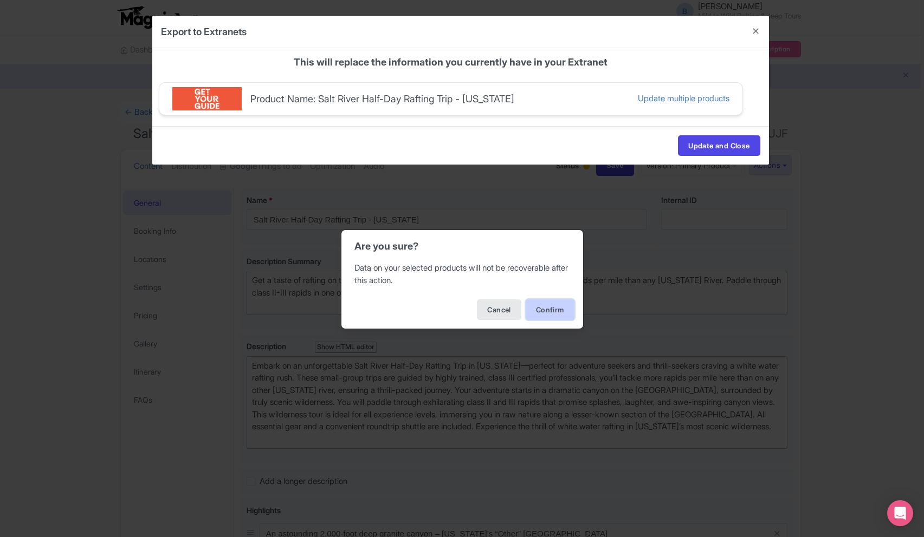
click at [555, 315] on button "Confirm" at bounding box center [549, 310] width 49 height 21
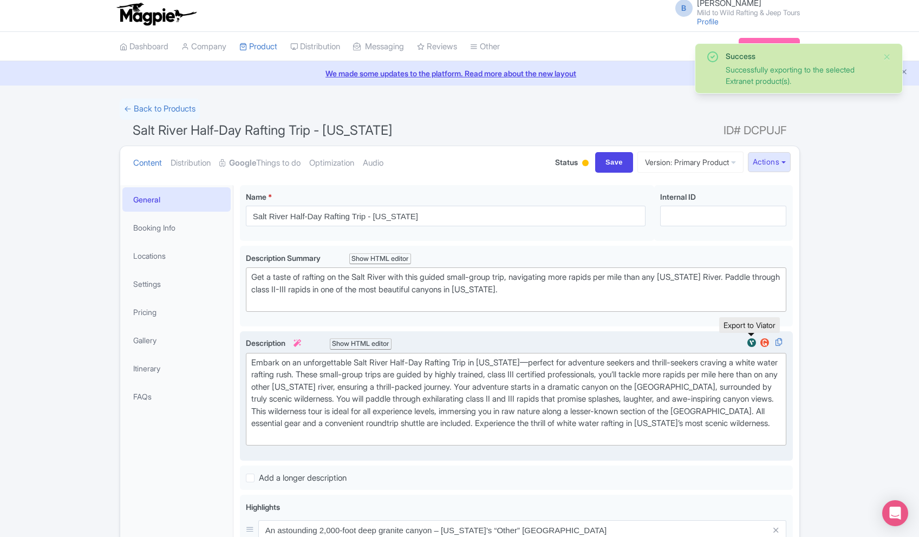
click at [749, 342] on img at bounding box center [751, 342] width 13 height 11
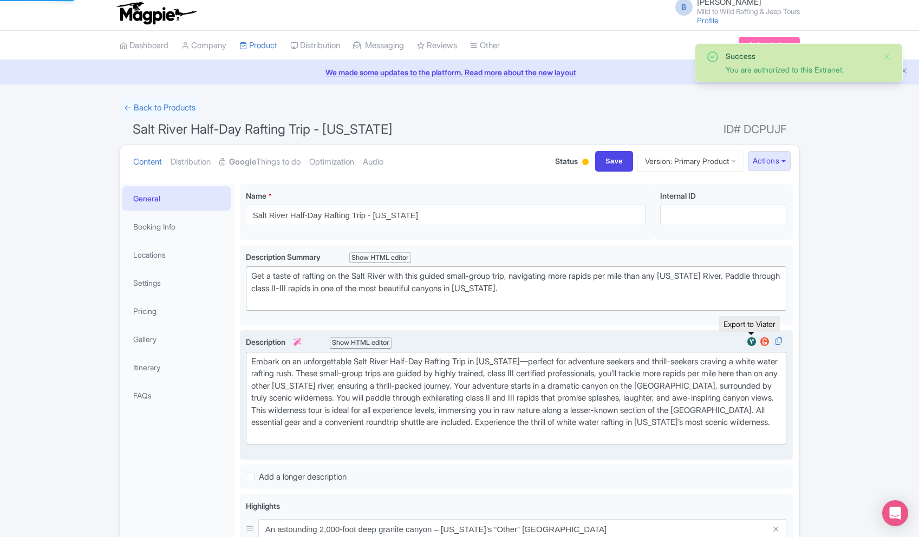
click at [753, 340] on img at bounding box center [751, 341] width 13 height 11
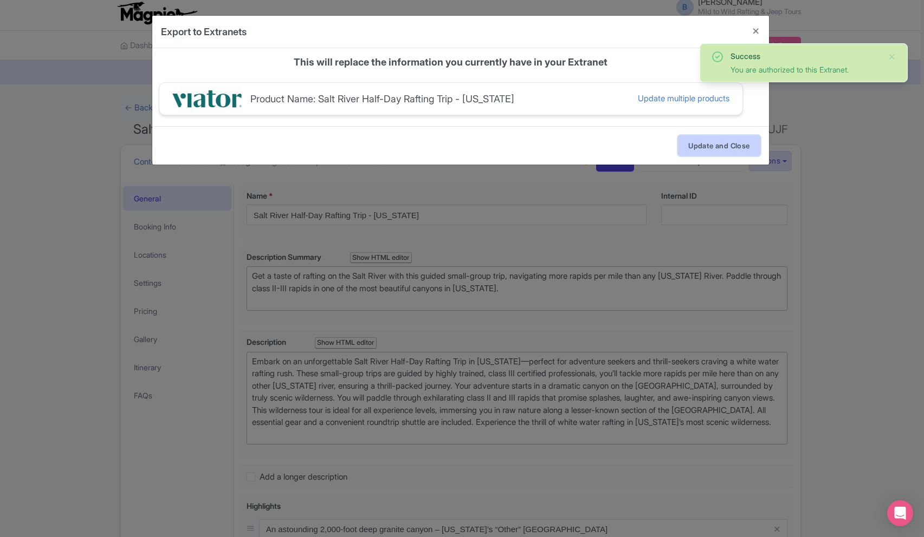
click at [706, 142] on button "Update and Close" at bounding box center [719, 145] width 82 height 21
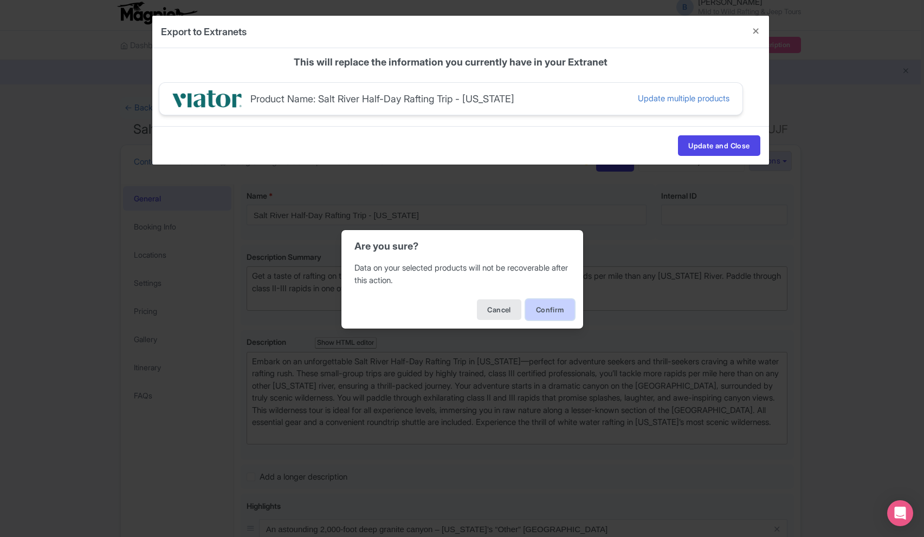
click at [563, 309] on button "Confirm" at bounding box center [549, 310] width 49 height 21
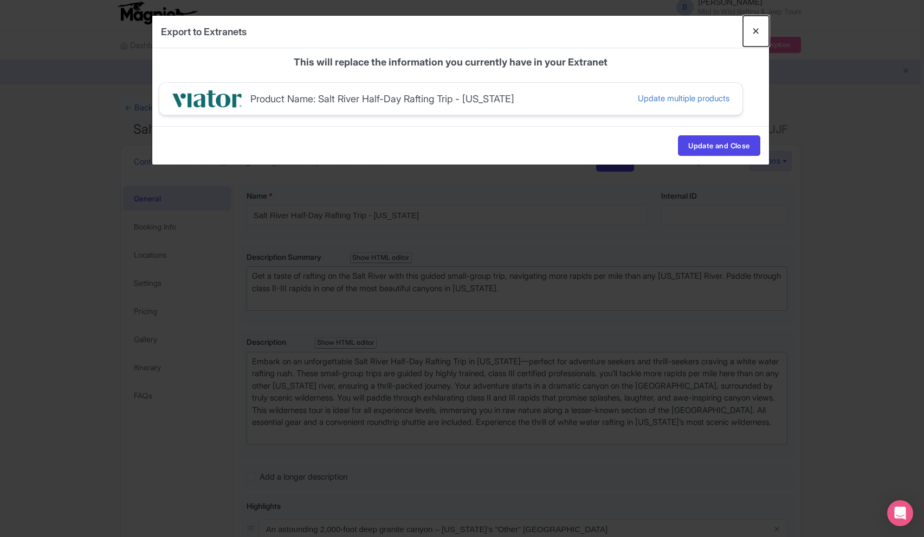
click at [757, 30] on button "Close" at bounding box center [756, 31] width 26 height 31
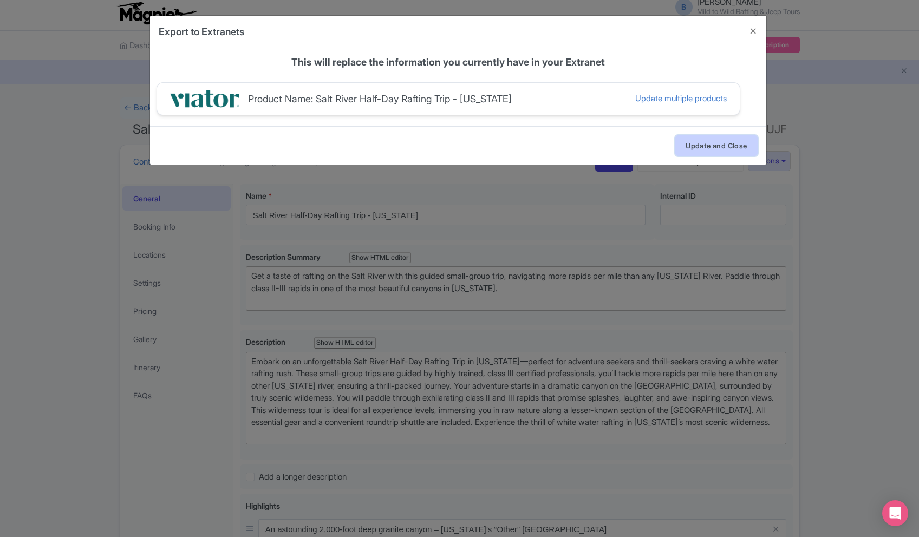
click at [722, 147] on button "Update and Close" at bounding box center [717, 145] width 82 height 21
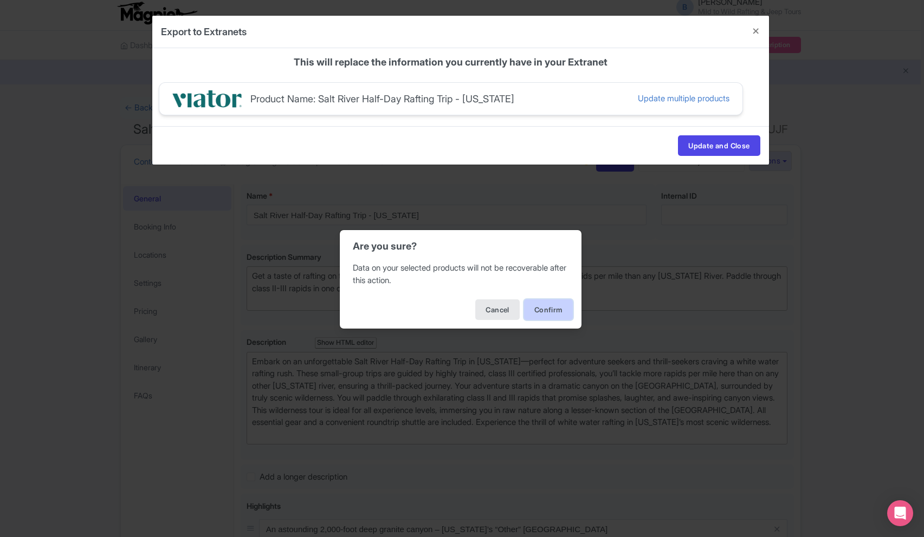
click at [551, 304] on button "Confirm" at bounding box center [548, 310] width 49 height 21
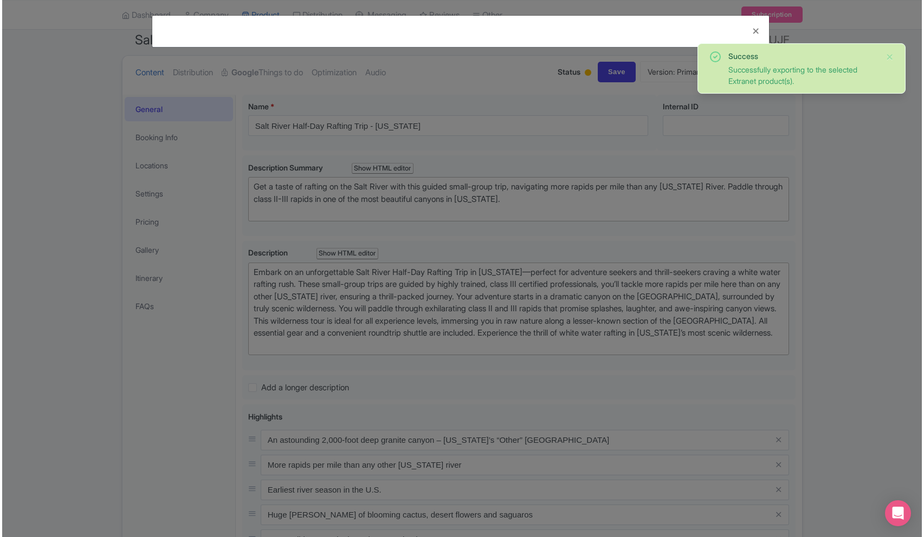
scroll to position [0, 0]
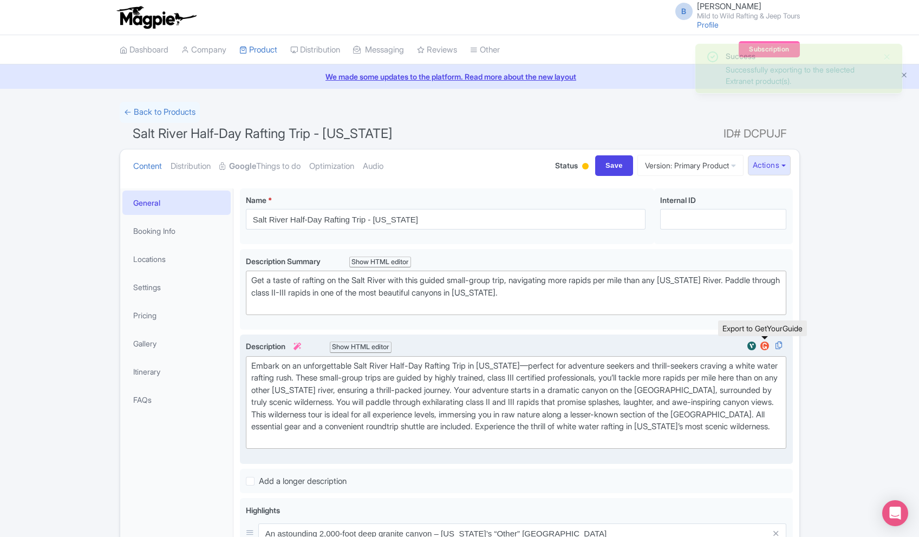
click at [769, 347] on img at bounding box center [764, 346] width 13 height 11
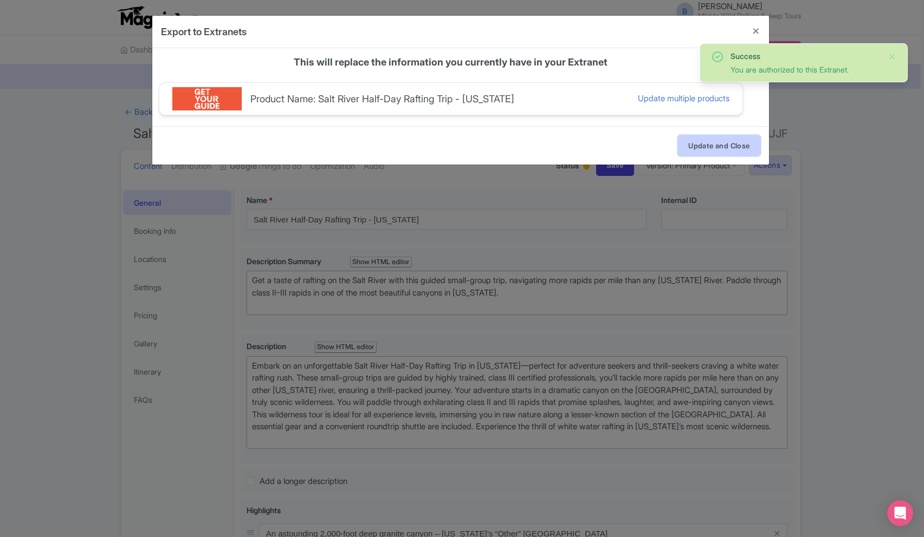
click at [731, 144] on button "Update and Close" at bounding box center [719, 145] width 82 height 21
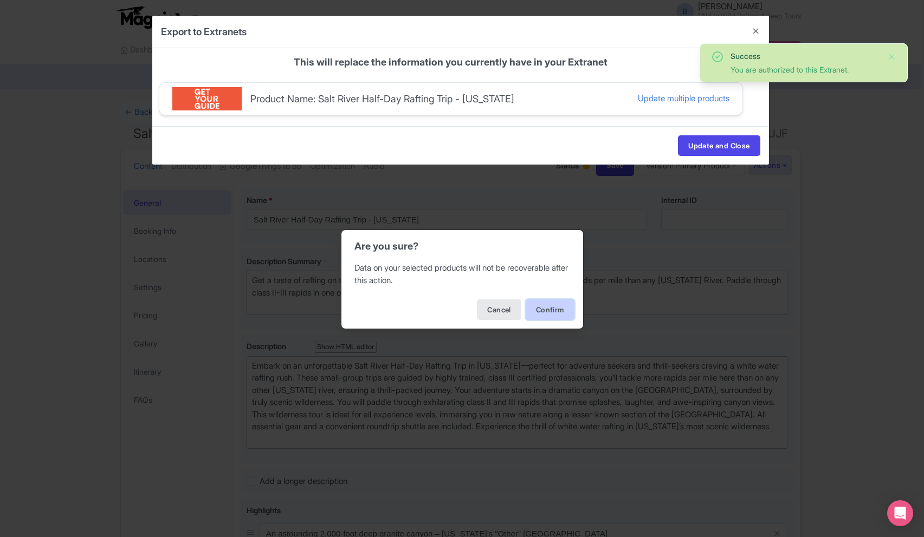
click at [551, 307] on button "Confirm" at bounding box center [549, 310] width 49 height 21
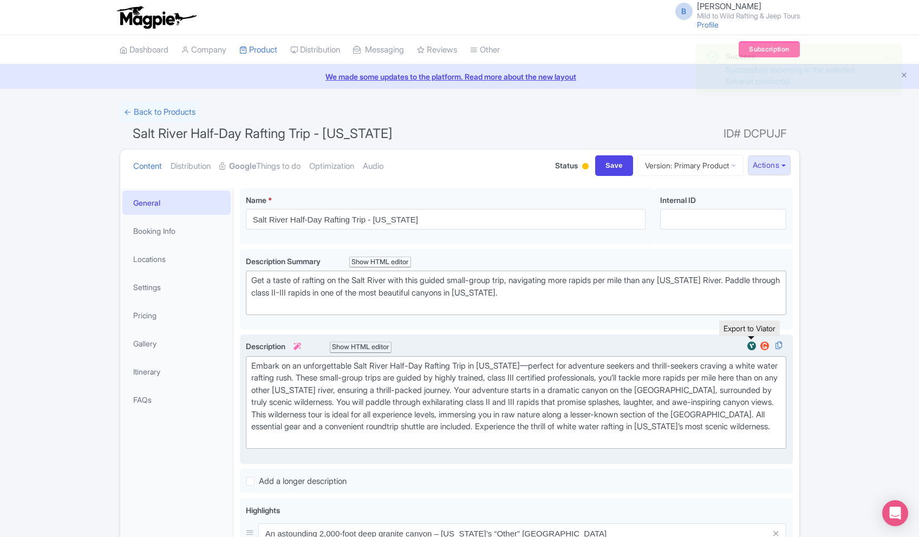
click at [748, 345] on img at bounding box center [751, 346] width 13 height 11
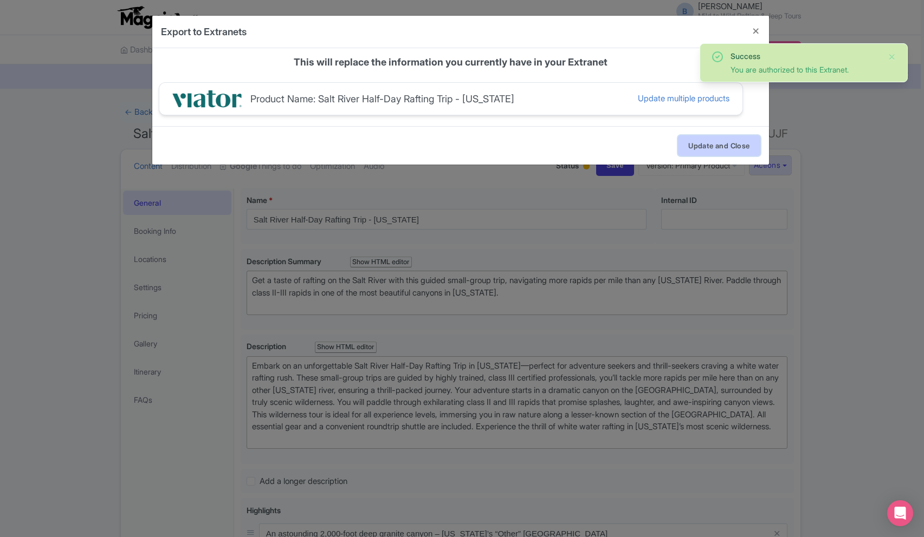
click at [697, 146] on button "Update and Close" at bounding box center [719, 145] width 82 height 21
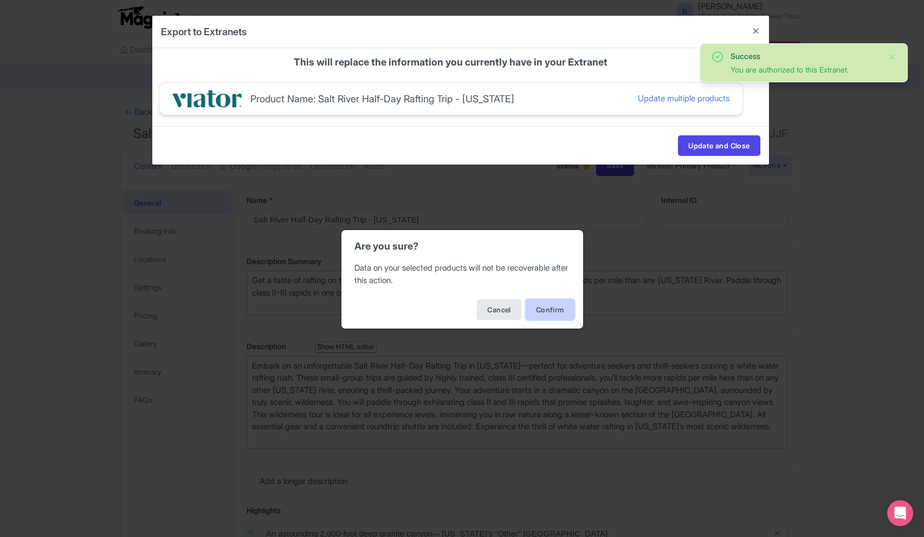
click at [557, 309] on button "Confirm" at bounding box center [549, 310] width 49 height 21
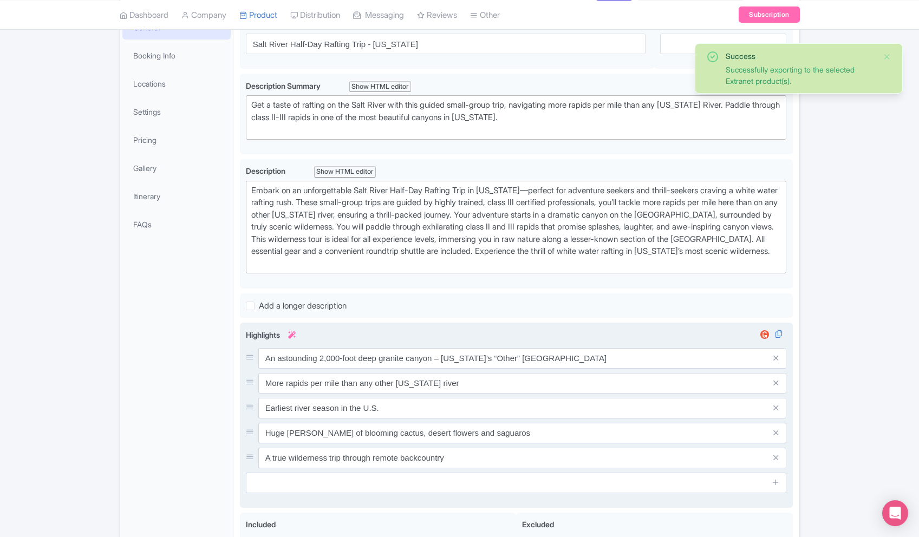
scroll to position [192, 0]
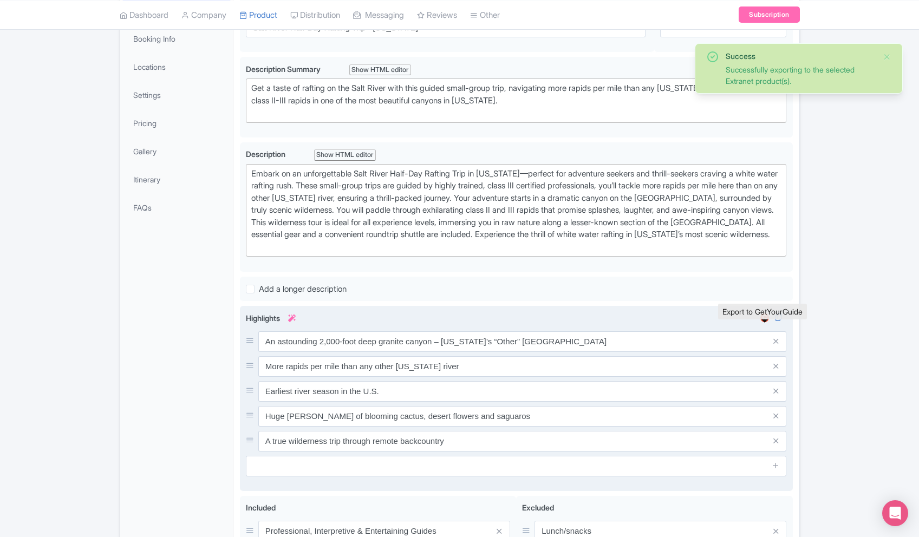
click at [767, 323] on img at bounding box center [764, 318] width 13 height 11
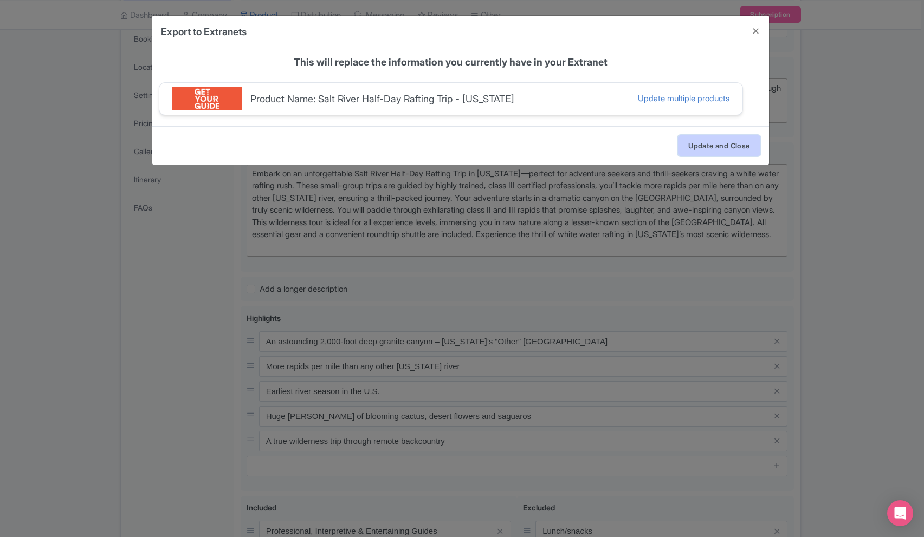
click at [715, 141] on button "Update and Close" at bounding box center [719, 145] width 82 height 21
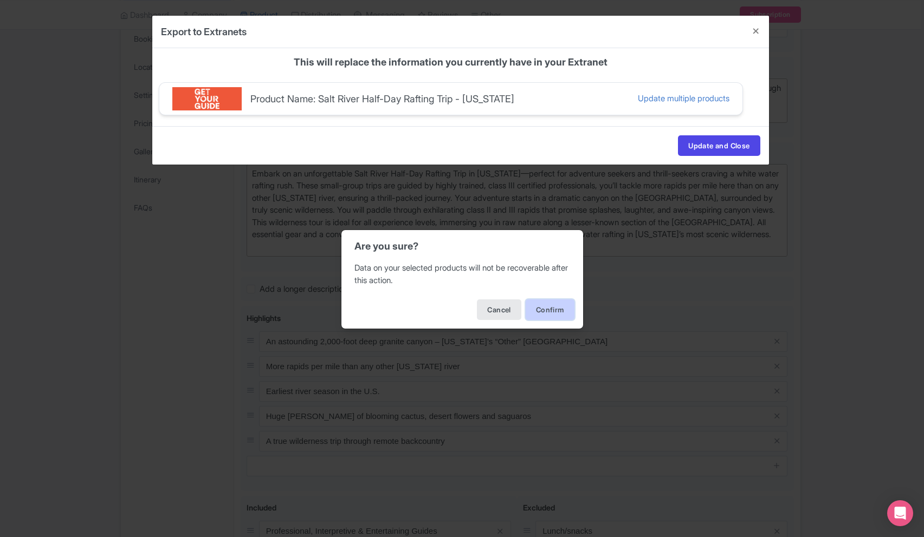
click at [553, 315] on button "Confirm" at bounding box center [549, 310] width 49 height 21
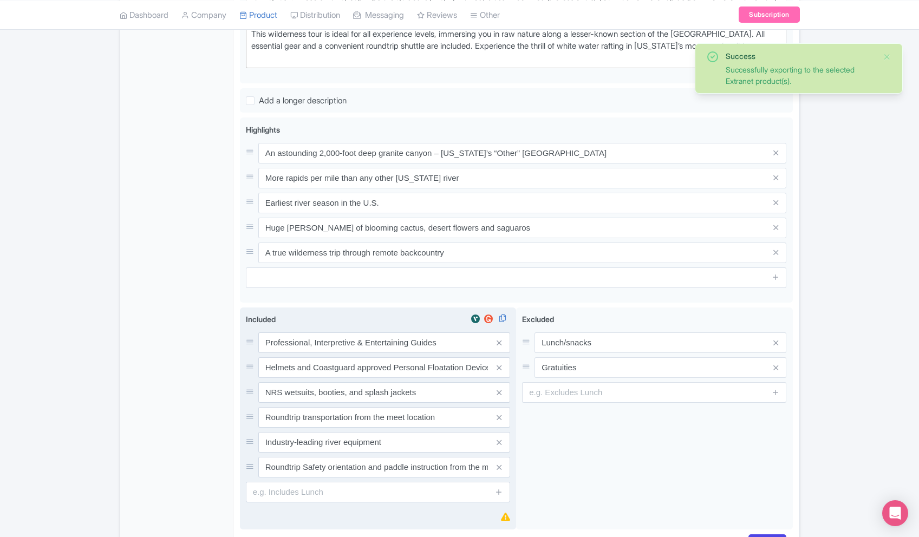
scroll to position [423, 0]
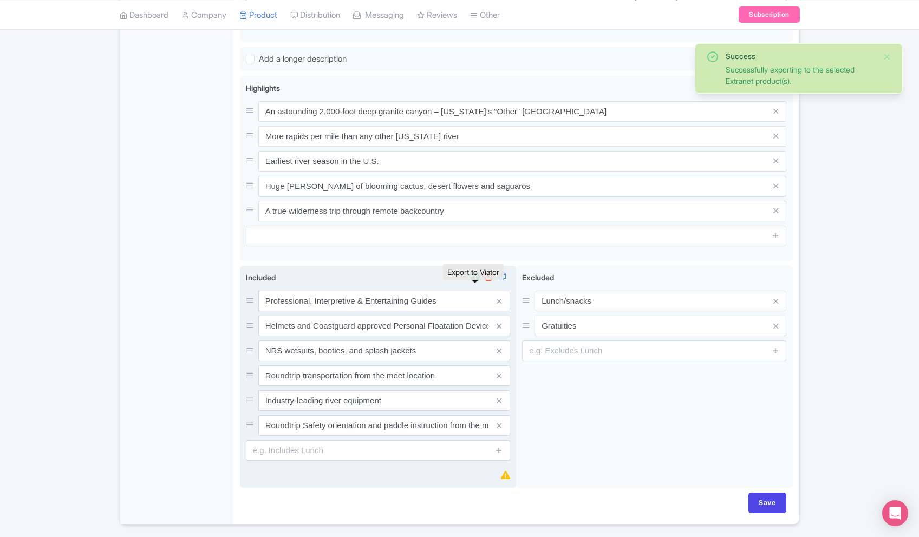
click at [475, 283] on img at bounding box center [475, 277] width 13 height 11
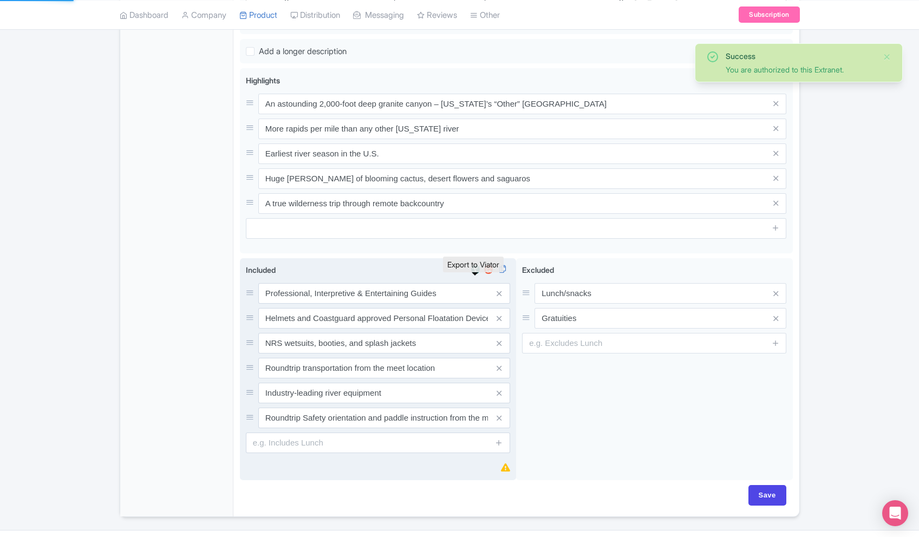
scroll to position [431, 0]
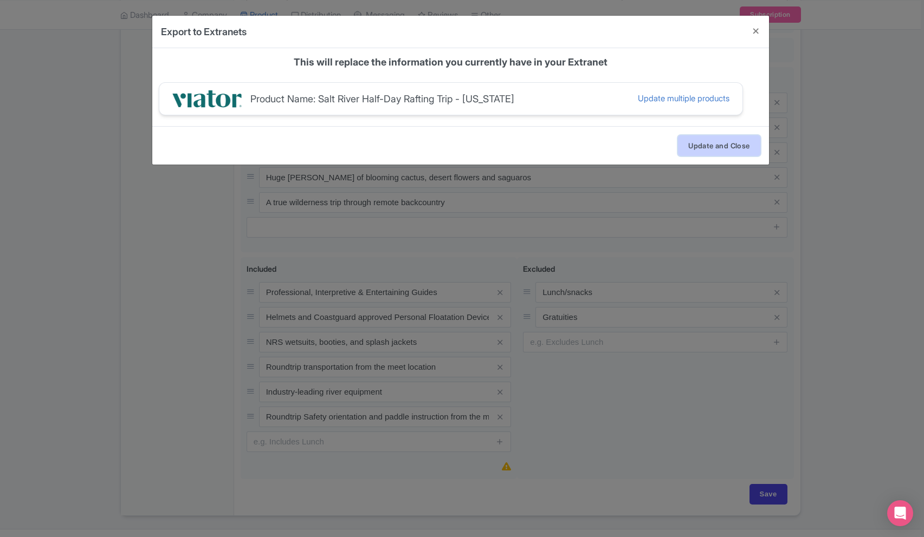
click at [734, 147] on button "Update and Close" at bounding box center [719, 145] width 82 height 21
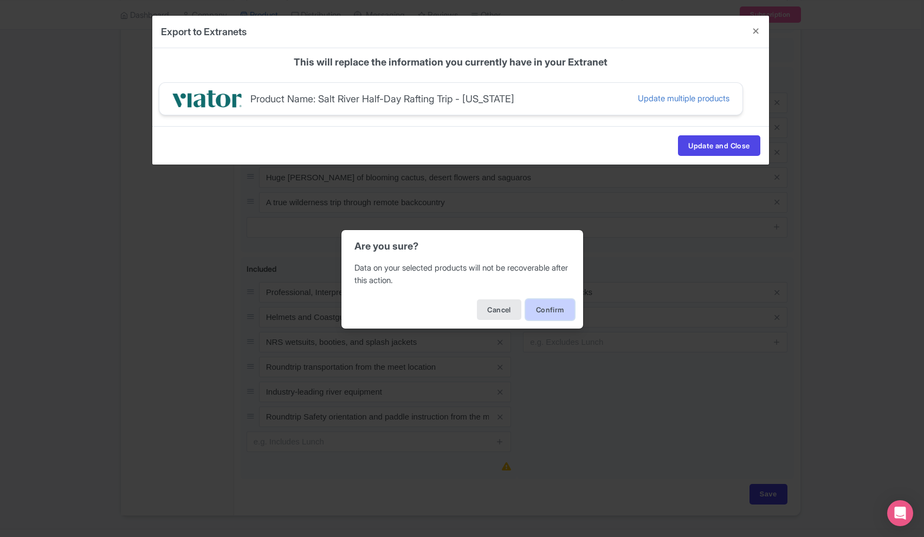
click at [541, 314] on button "Confirm" at bounding box center [549, 310] width 49 height 21
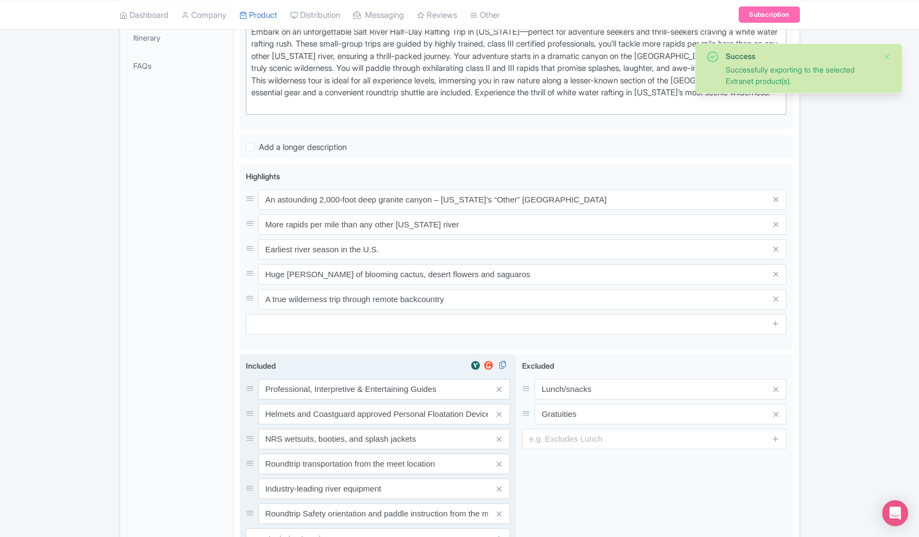
scroll to position [469, 0]
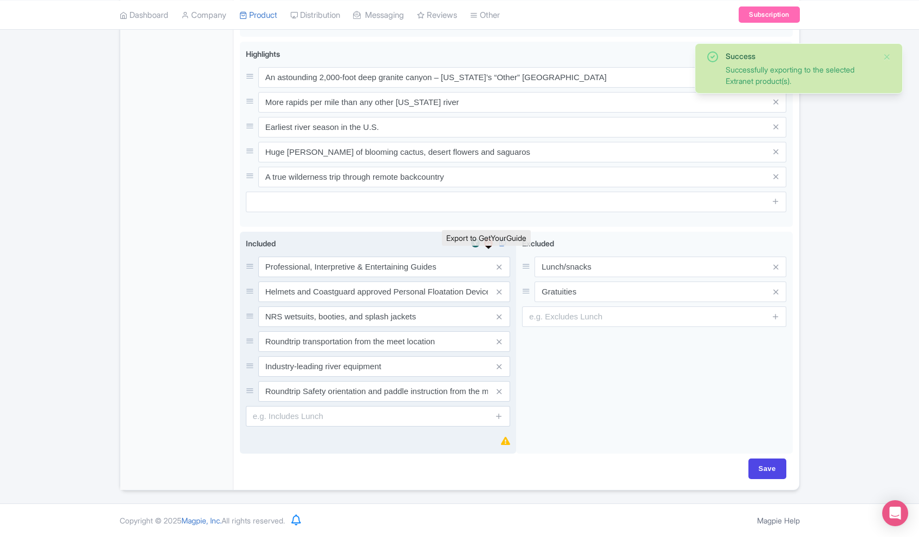
click at [488, 242] on img at bounding box center [488, 243] width 13 height 11
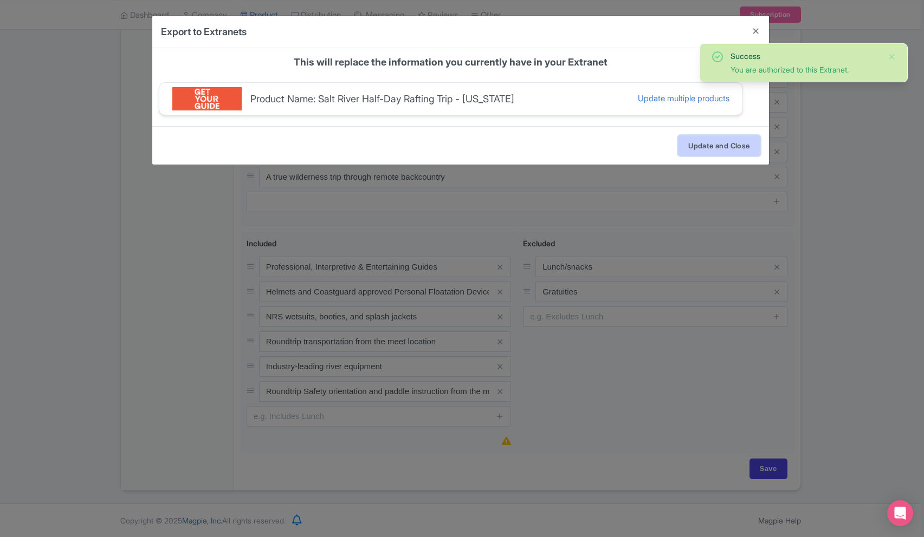
click at [713, 149] on button "Update and Close" at bounding box center [719, 145] width 82 height 21
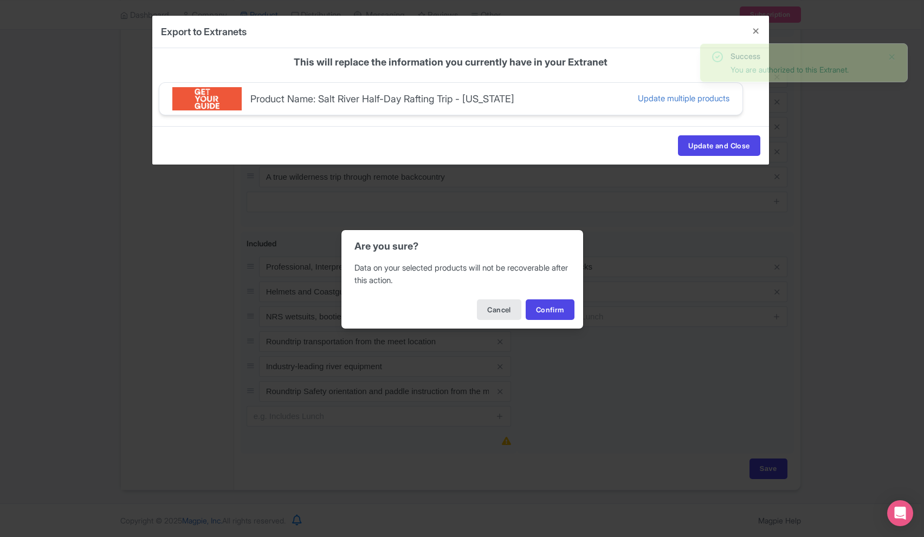
click at [536, 320] on div "Cancel Confirm" at bounding box center [462, 310] width 242 height 38
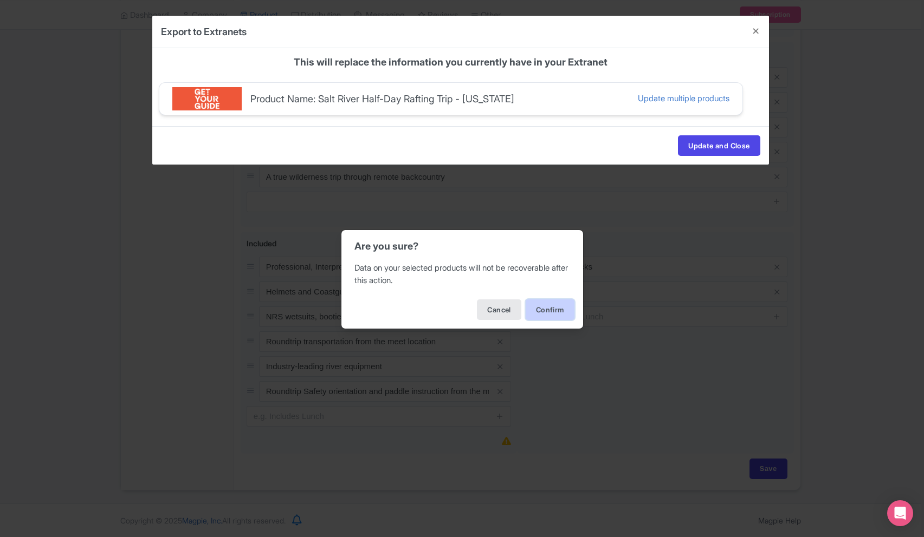
click at [541, 313] on button "Confirm" at bounding box center [549, 310] width 49 height 21
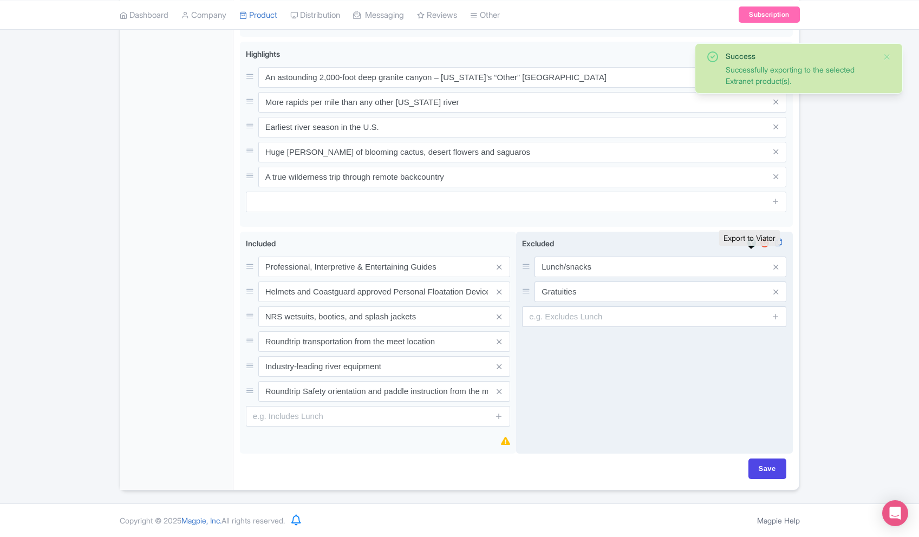
click at [752, 242] on img at bounding box center [751, 243] width 13 height 11
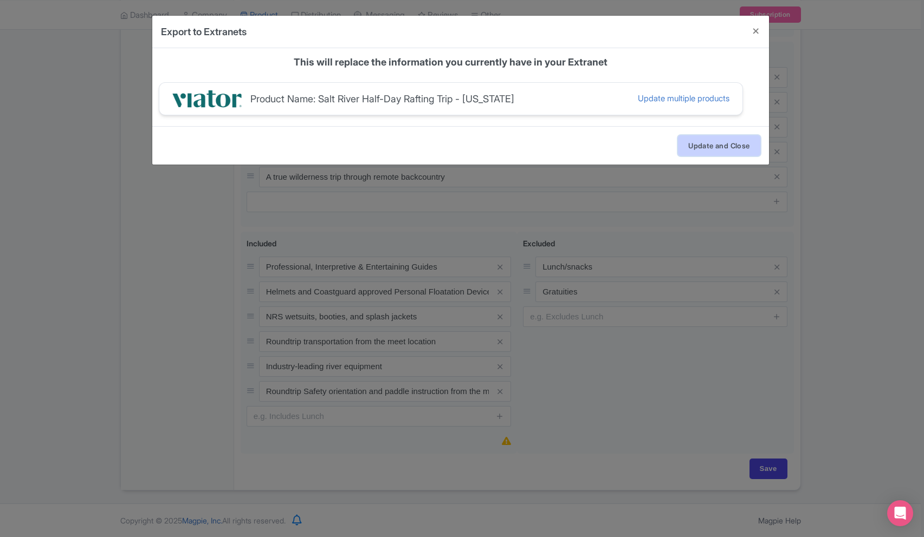
click at [722, 142] on button "Update and Close" at bounding box center [719, 145] width 82 height 21
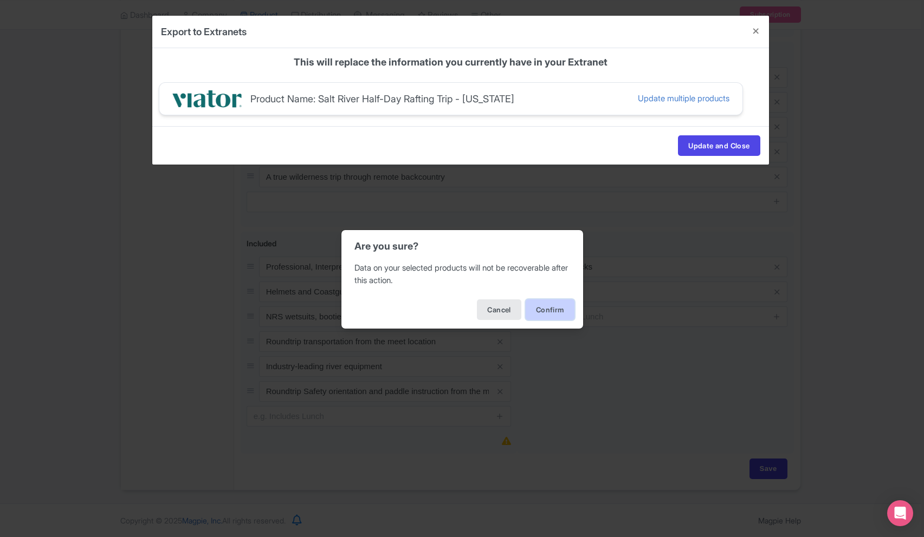
click at [558, 306] on button "Confirm" at bounding box center [549, 310] width 49 height 21
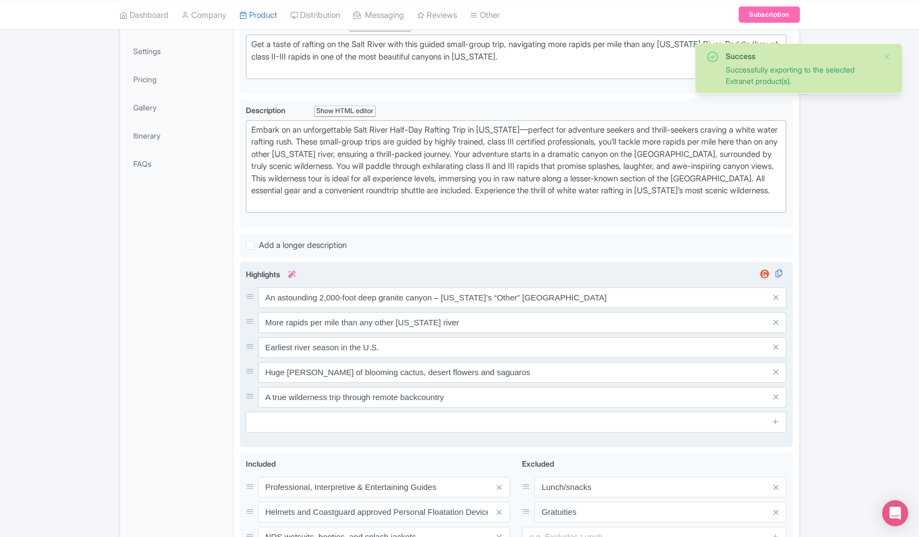
scroll to position [0, 0]
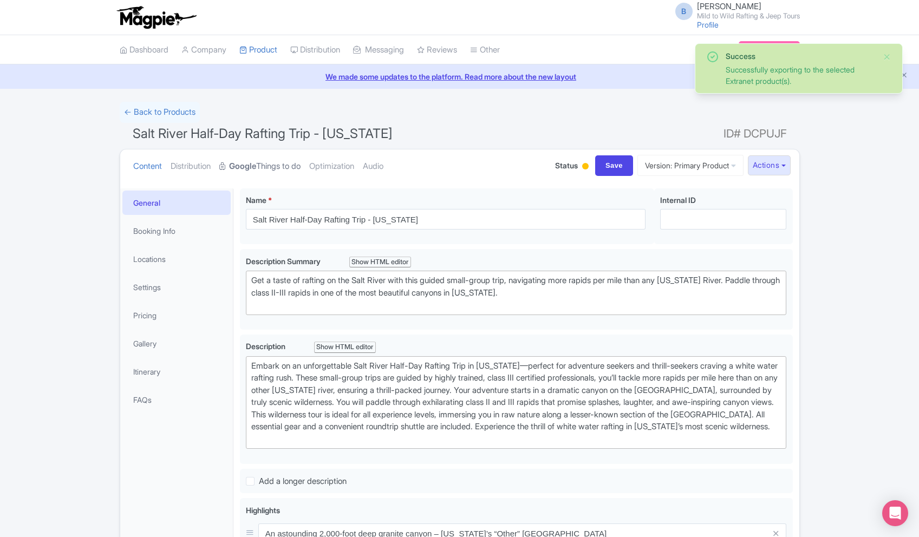
click at [269, 159] on link "Google Things to do" at bounding box center [259, 167] width 81 height 34
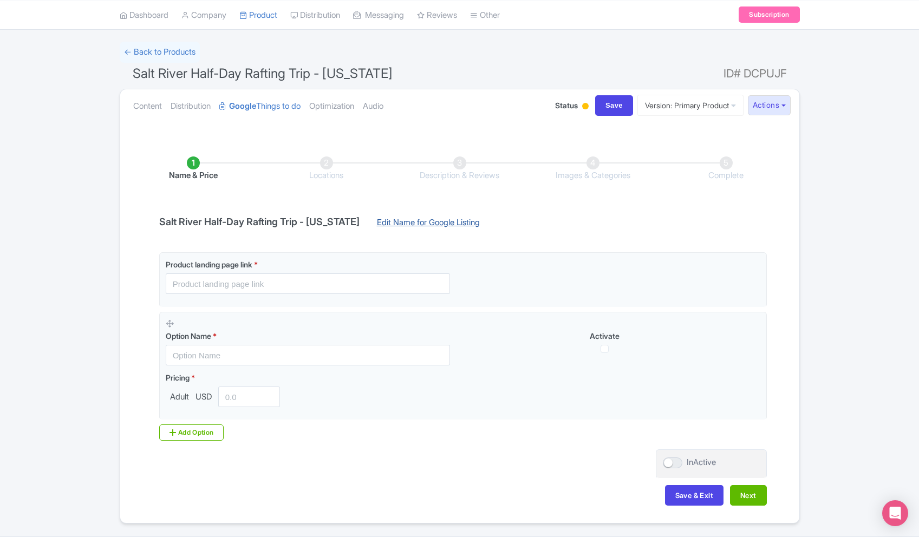
scroll to position [61, 0]
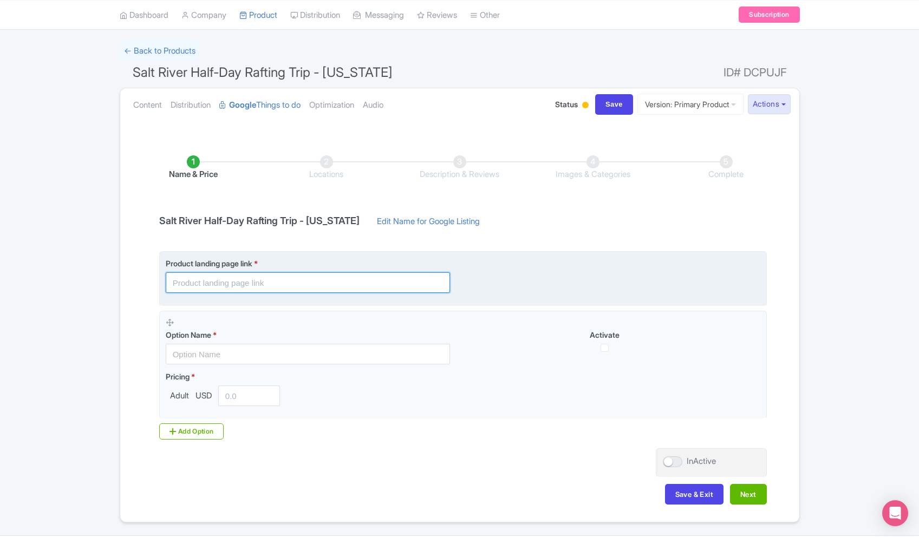
click at [284, 292] on input "text" at bounding box center [308, 282] width 284 height 21
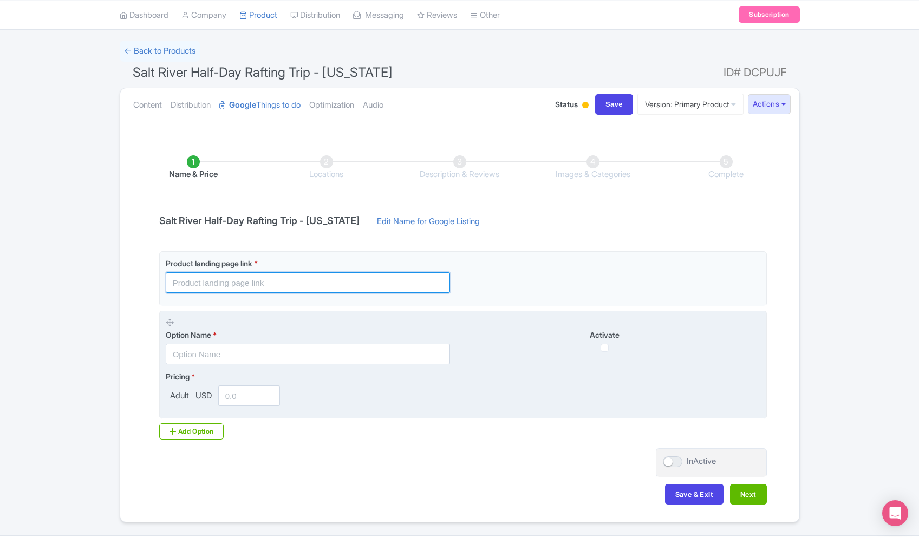
paste input "https://mild2wildrafting.com/adventures/salt-river-rafting/salt-river-morning-h…"
type input "https://mild2wildrafting.com/adventures/salt-river-rafting/salt-river-morning-h…"
drag, startPoint x: 276, startPoint y: 335, endPoint x: 269, endPoint y: 347, distance: 13.8
click at [276, 335] on label "Option Name *" at bounding box center [308, 334] width 284 height 11
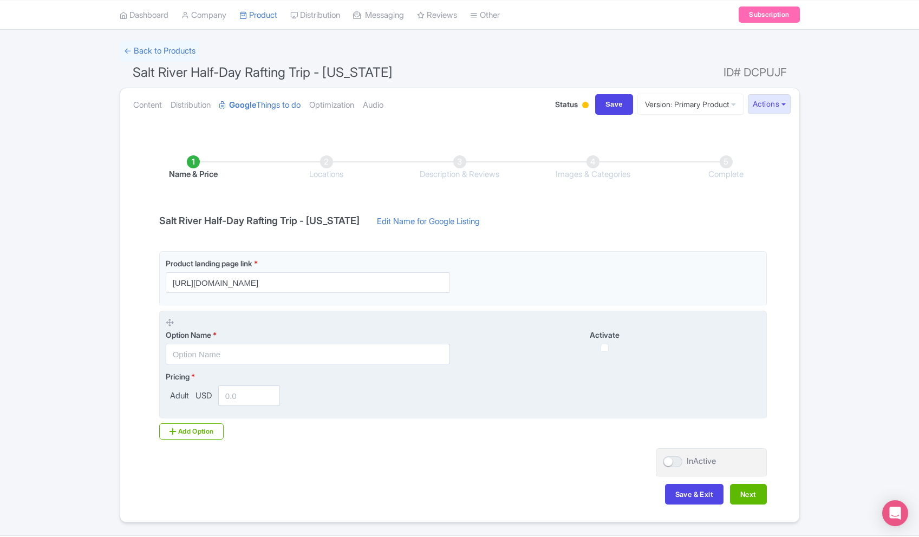
scroll to position [0, 0]
click at [269, 347] on input "text" at bounding box center [308, 354] width 284 height 21
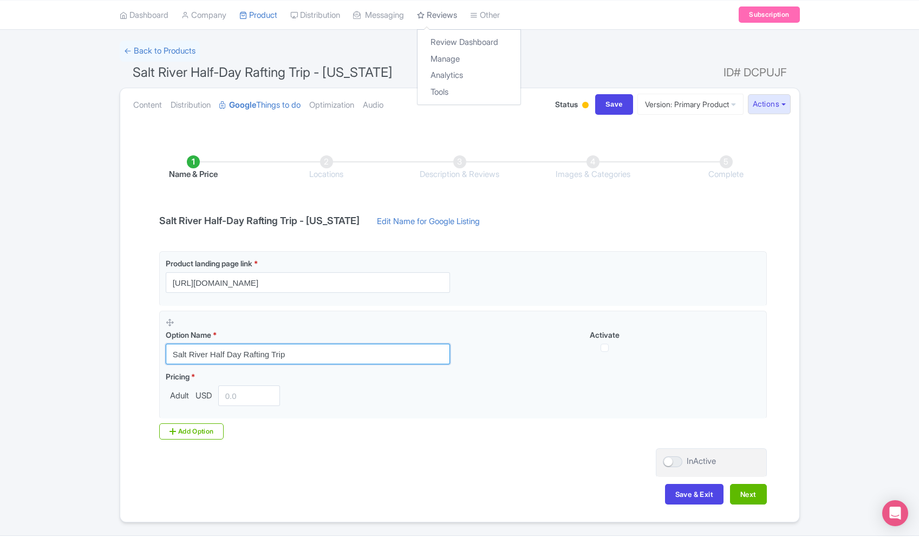
type input "Salt River Half Day Rafting Trip"
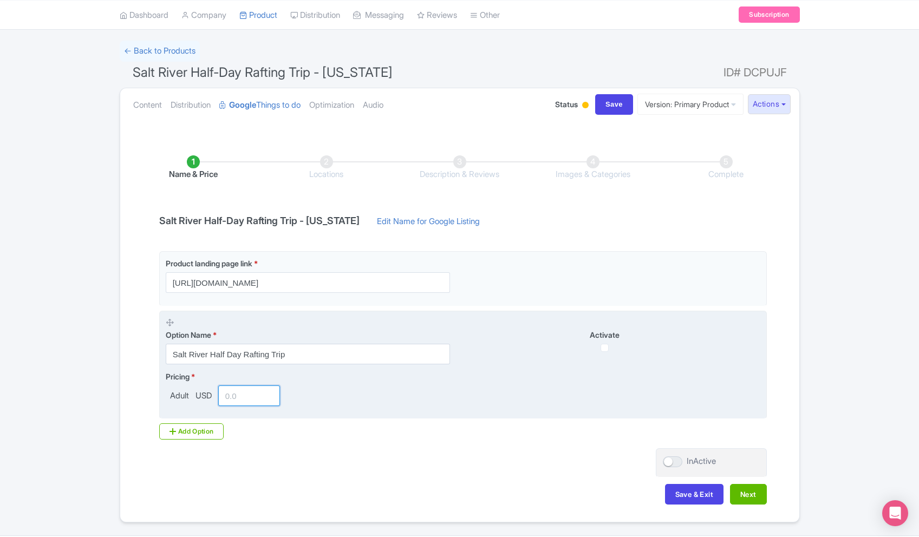
click at [263, 387] on input "number" at bounding box center [249, 396] width 62 height 21
paste input "129.00"
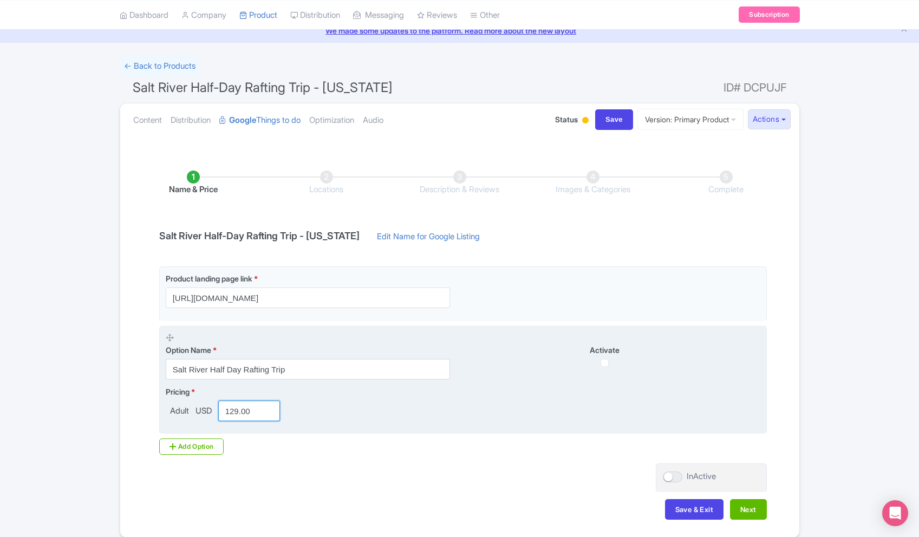
scroll to position [46, 0]
type input "129.00"
click at [609, 364] on input "checkbox" at bounding box center [605, 364] width 8 height 8
checkbox input "true"
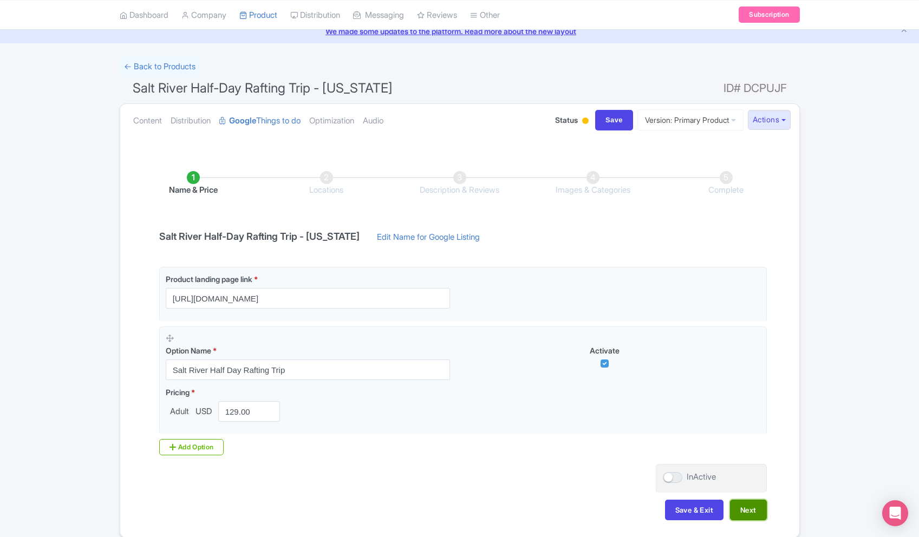
click at [745, 508] on button "Next" at bounding box center [748, 510] width 37 height 21
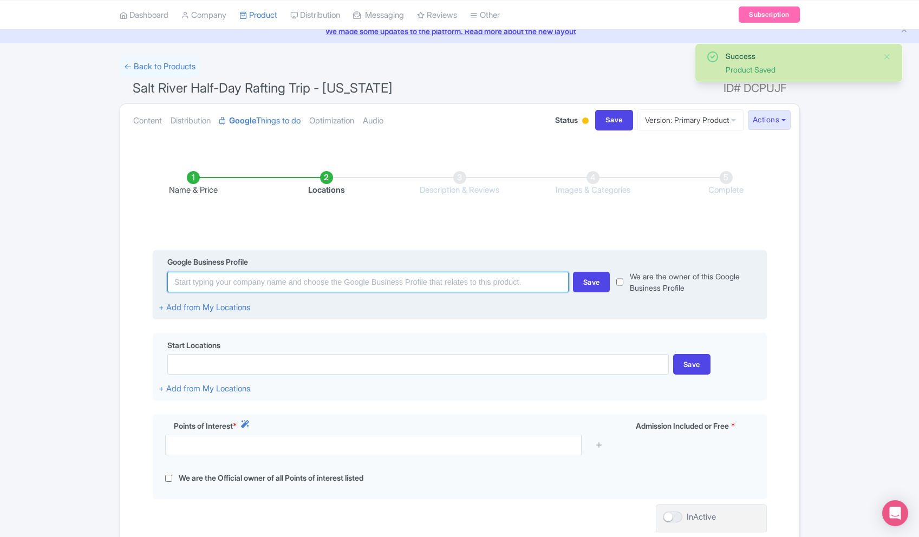
click at [259, 283] on input at bounding box center [367, 282] width 401 height 21
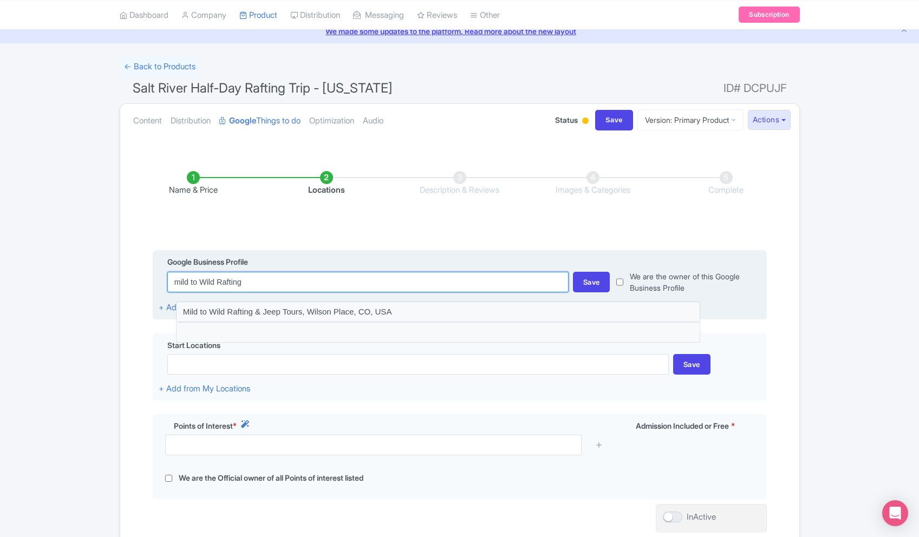
click at [349, 285] on input "mild to Wild Rafting" at bounding box center [367, 282] width 401 height 21
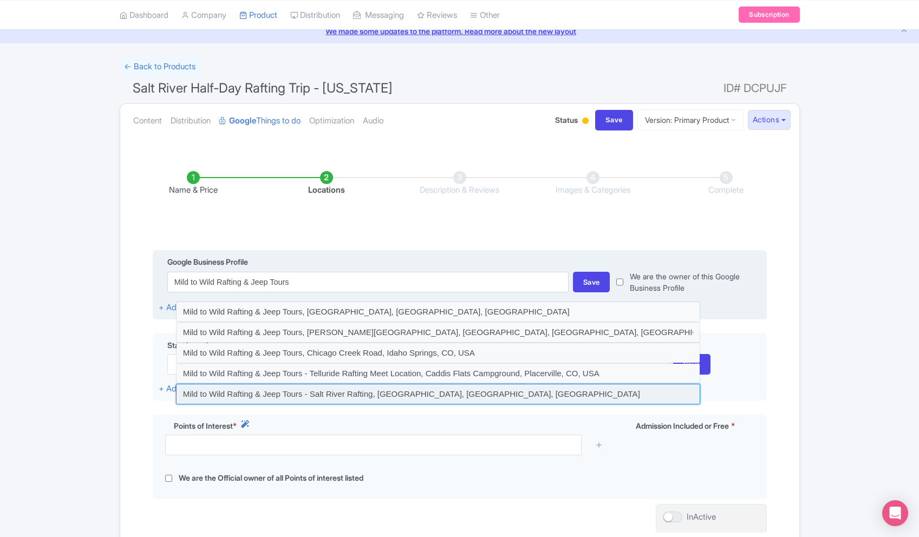
click at [423, 398] on input at bounding box center [438, 394] width 524 height 21
type input "Mild to Wild Rafting & Jeep Tours - Salt River Rafting, Primitive Road, Whiteri…"
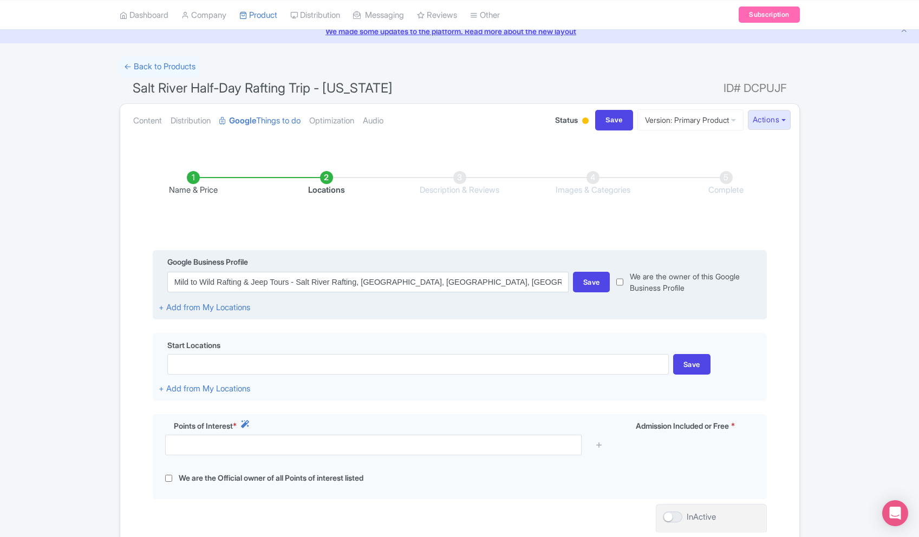
click at [623, 284] on input "checkbox" at bounding box center [619, 282] width 7 height 23
checkbox input "true"
click at [600, 284] on div "Save" at bounding box center [591, 282] width 37 height 21
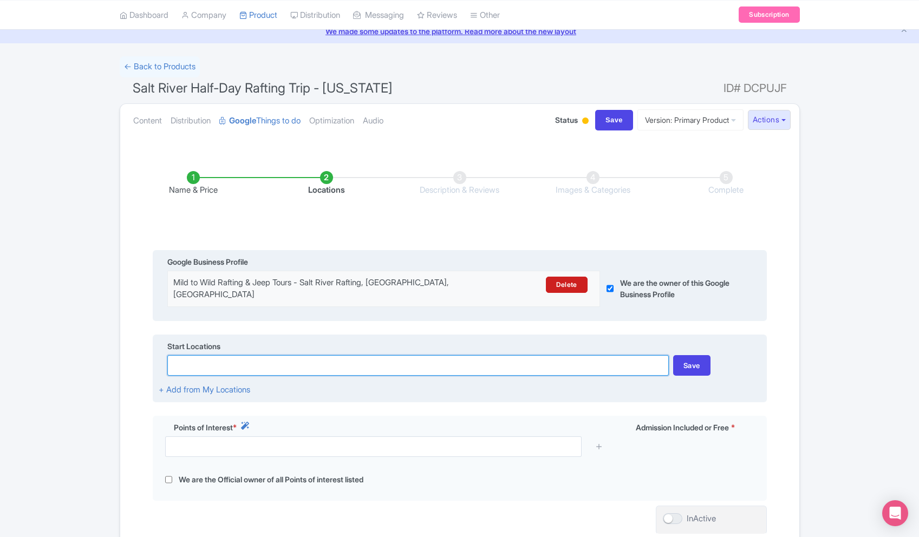
click at [388, 371] on input at bounding box center [418, 365] width 502 height 21
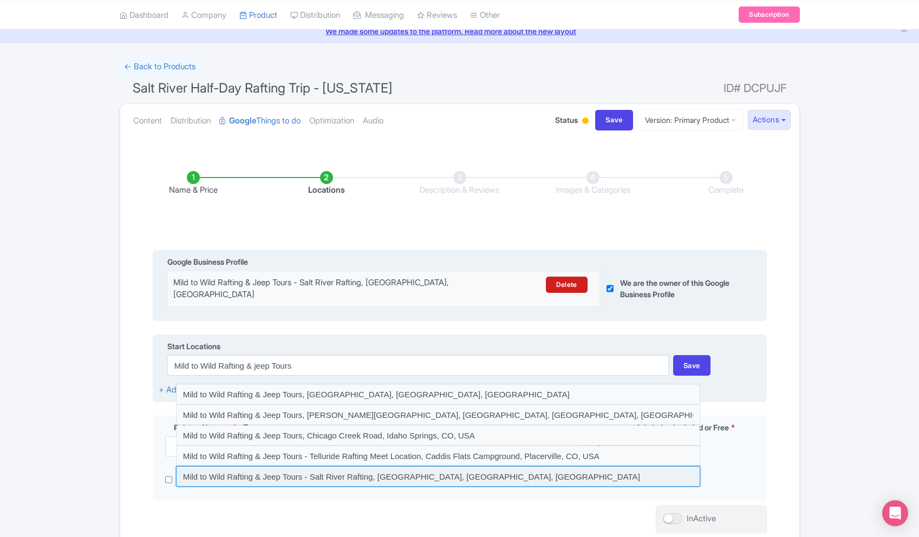
click at [440, 470] on input at bounding box center [438, 476] width 524 height 21
type input "Mild to Wild Rafting & Jeep Tours - Salt River Rafting, Primitive Road, Whiteri…"
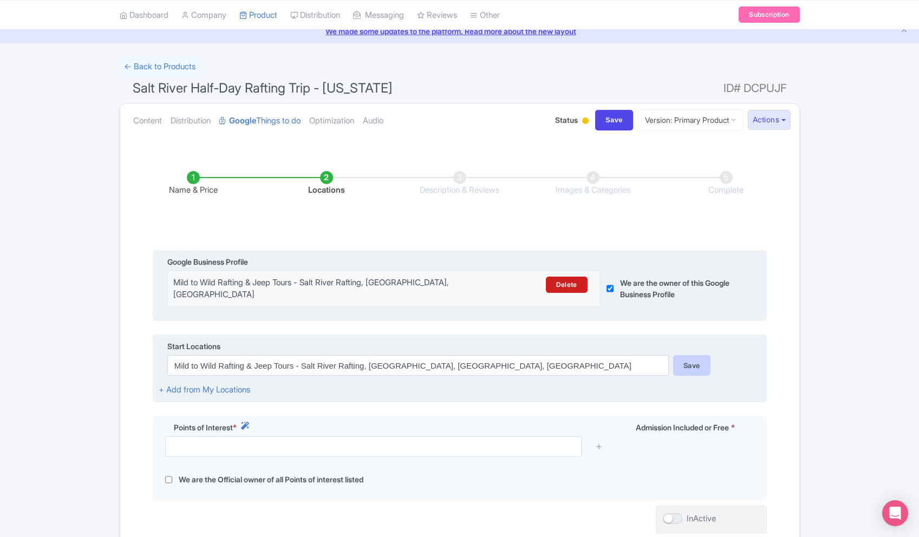
click at [694, 362] on div "Save" at bounding box center [691, 365] width 37 height 21
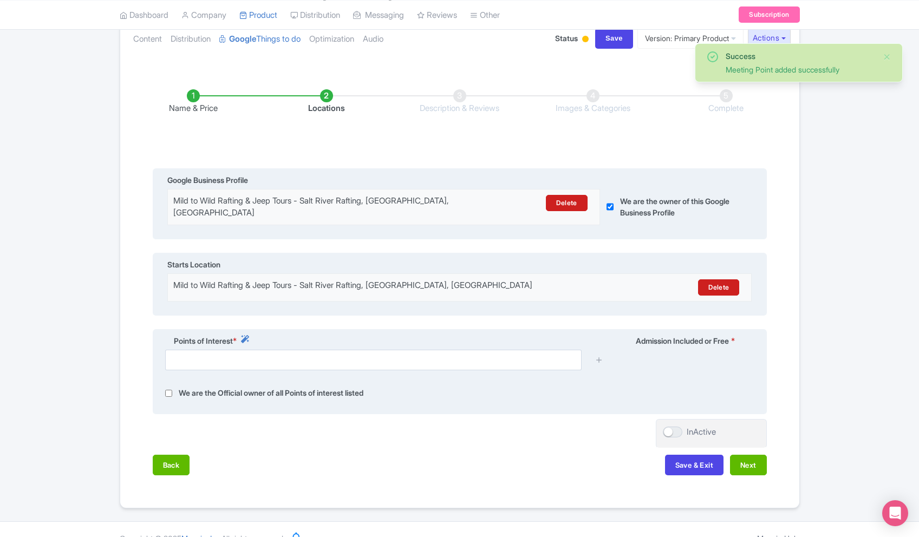
scroll to position [131, 0]
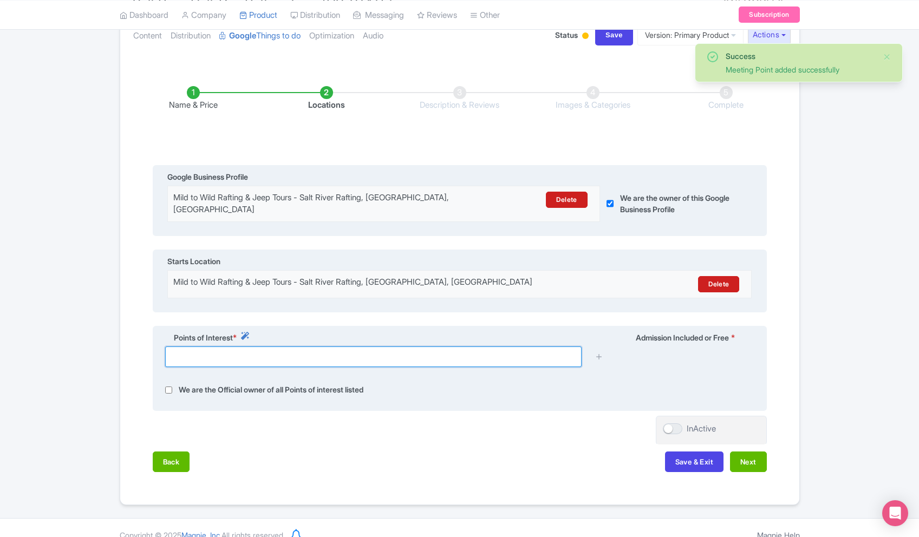
click at [306, 361] on input "text" at bounding box center [373, 357] width 417 height 21
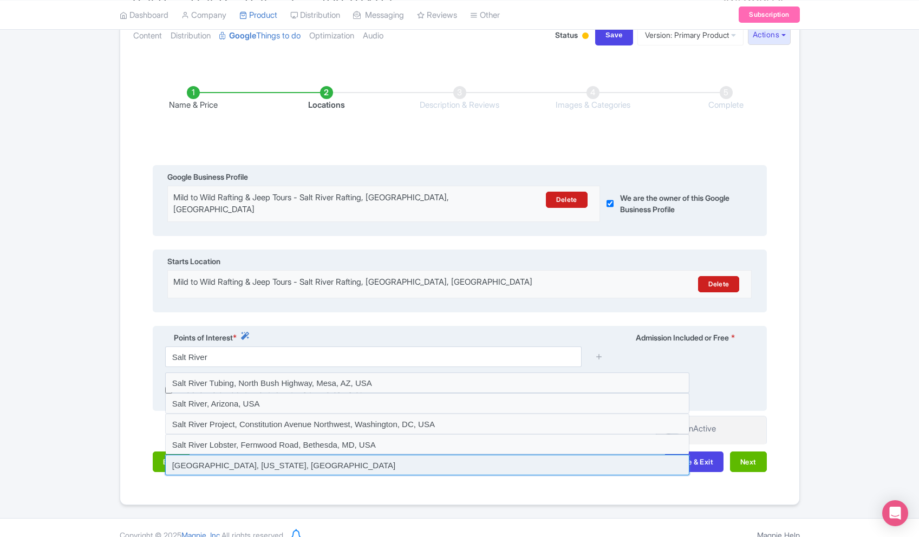
click at [297, 468] on input at bounding box center [427, 465] width 524 height 21
type input "Salt River Canyon, Arizona, USA"
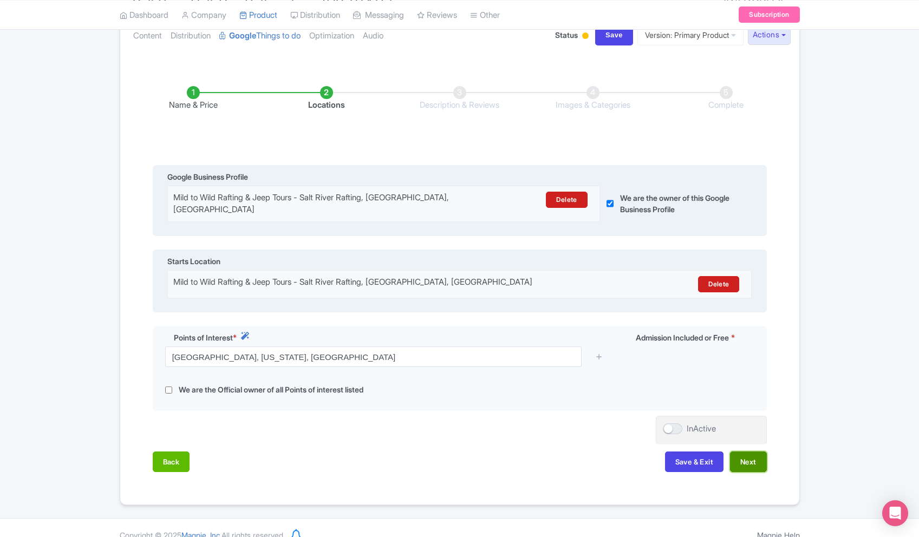
click at [754, 465] on button "Next" at bounding box center [748, 462] width 37 height 21
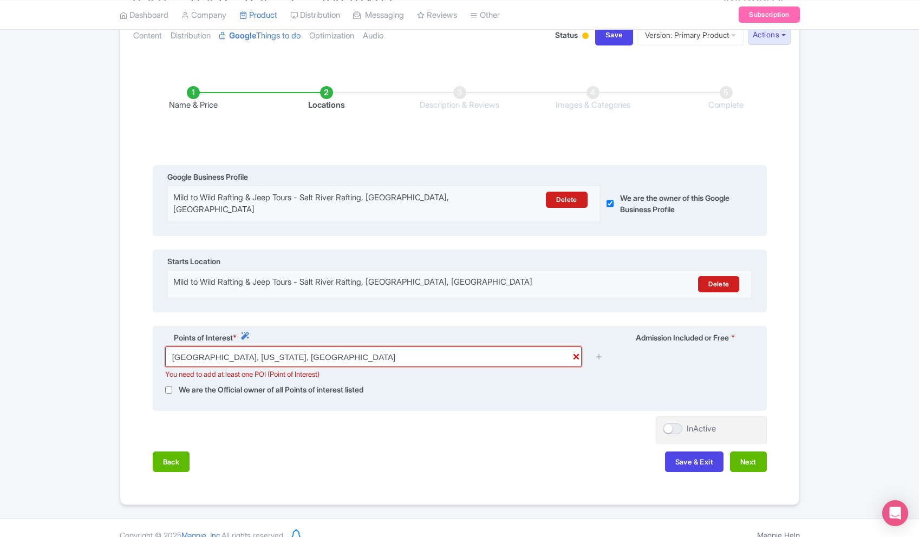
click at [348, 363] on input "Salt River Canyon, Arizona, USA" at bounding box center [373, 357] width 417 height 21
click at [603, 360] on icon at bounding box center [599, 357] width 8 height 8
click at [601, 359] on icon at bounding box center [599, 357] width 8 height 8
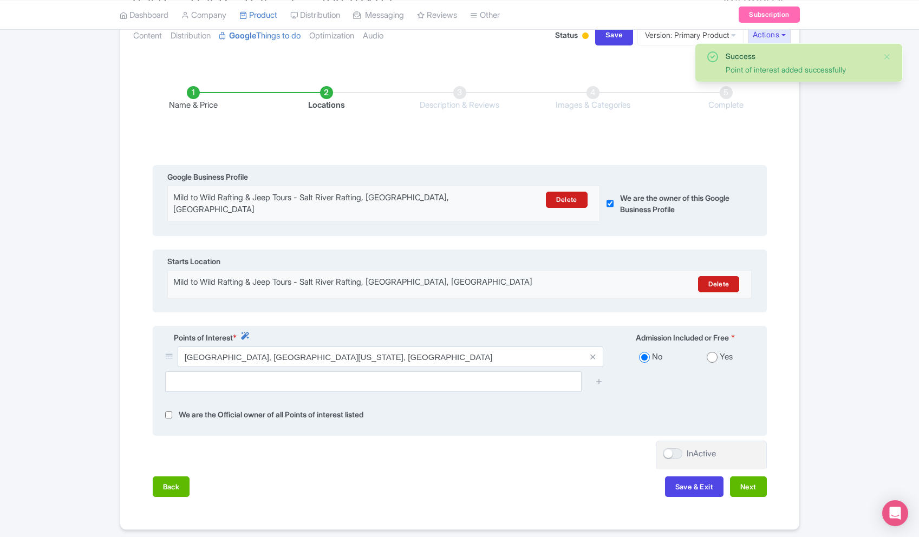
click at [716, 360] on input "radio" at bounding box center [712, 357] width 11 height 11
radio input "true"
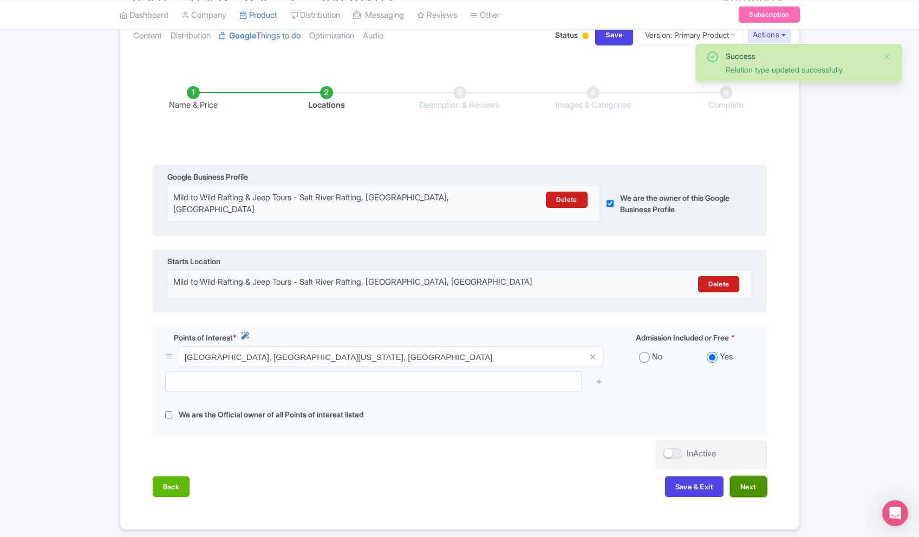
click at [752, 490] on button "Next" at bounding box center [748, 487] width 37 height 21
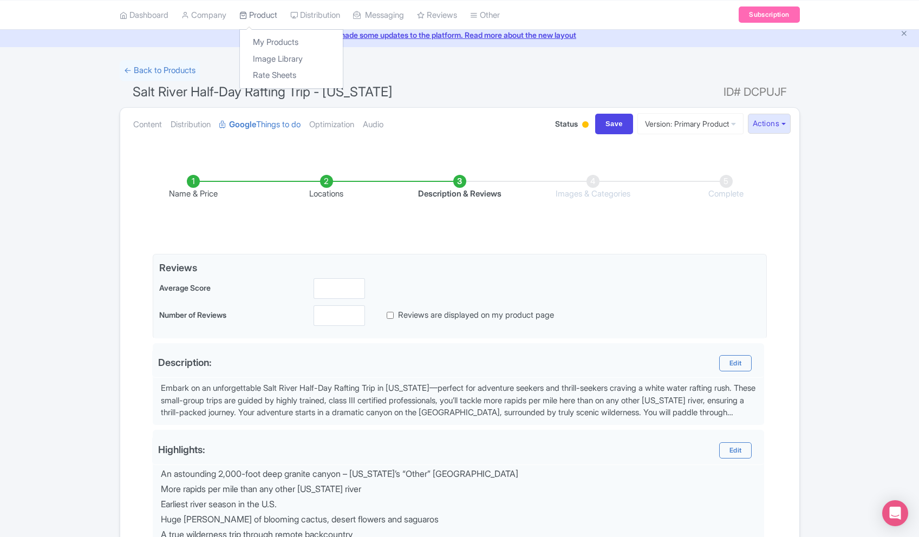
scroll to position [0, 0]
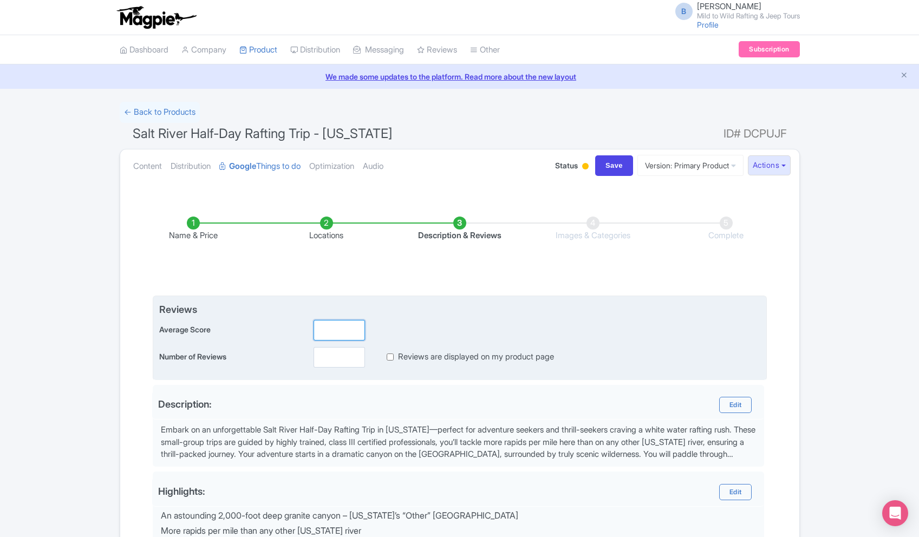
click at [347, 334] on input "number" at bounding box center [339, 330] width 51 height 21
paste input "4.9"
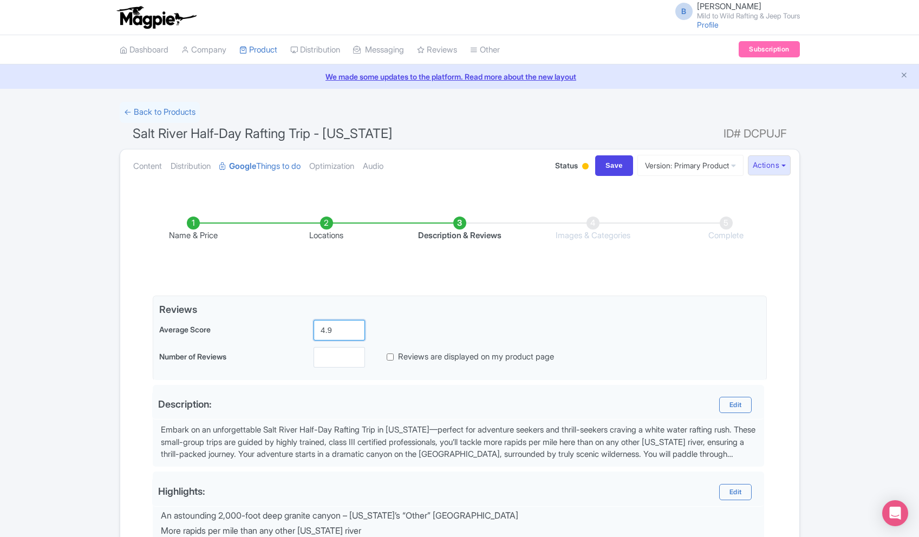
type input "4.9"
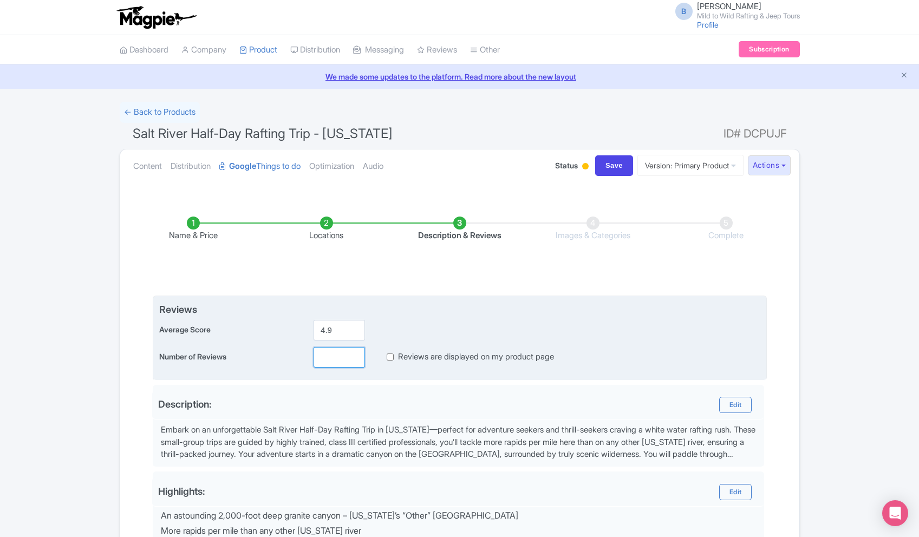
click at [349, 358] on input "number" at bounding box center [339, 357] width 51 height 21
paste input "3037"
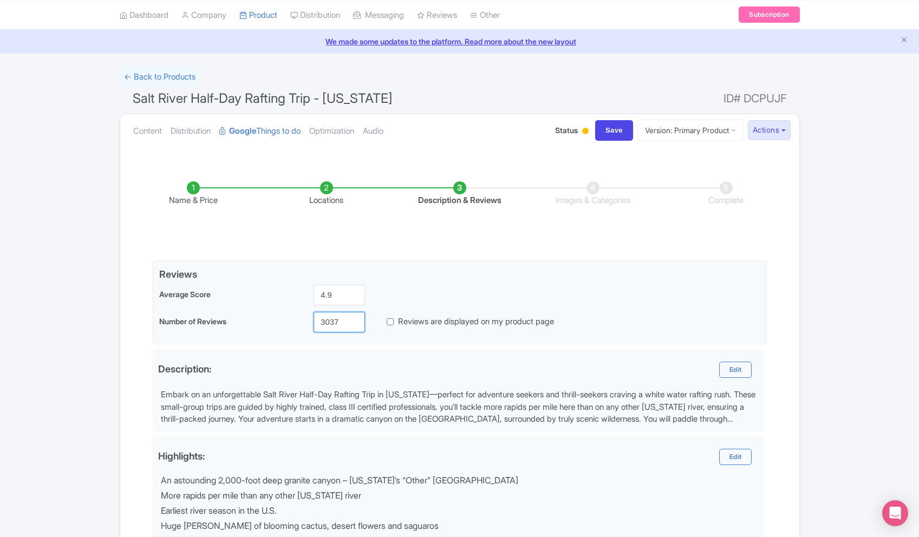
scroll to position [36, 0]
type input "3037"
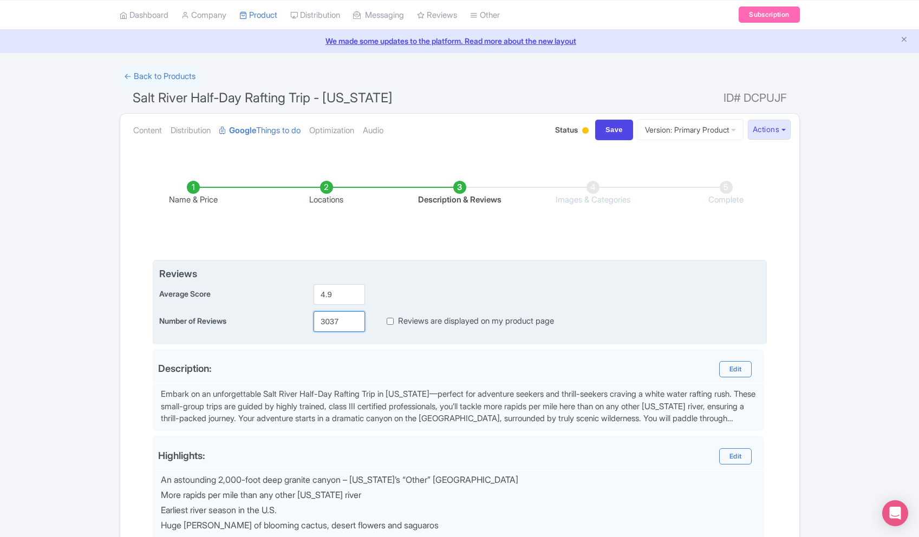
drag, startPoint x: 340, startPoint y: 323, endPoint x: 308, endPoint y: 323, distance: 32.5
click at [308, 323] on div "Number of Reviews 3037 Reviews are displayed on my product page" at bounding box center [459, 321] width 601 height 21
click at [430, 324] on label "Reviews are displayed on my product page" at bounding box center [476, 321] width 156 height 12
click at [394, 324] on input "Reviews are displayed on my product page" at bounding box center [390, 321] width 7 height 12
click at [428, 323] on label "Reviews are displayed on my product page" at bounding box center [476, 321] width 156 height 12
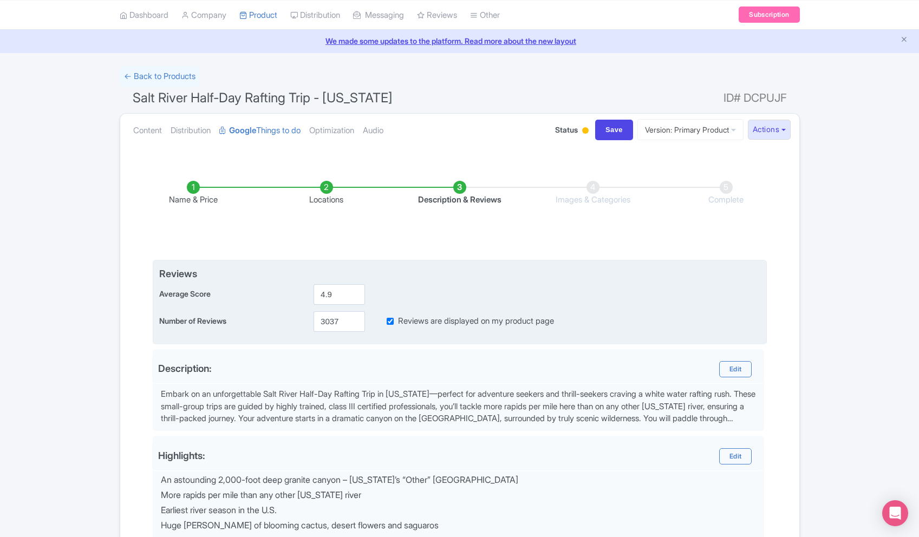
click at [394, 323] on input "Reviews are displayed on my product page" at bounding box center [390, 321] width 7 height 12
click at [427, 323] on label "Reviews are displayed on my product page" at bounding box center [476, 321] width 156 height 12
click at [394, 323] on input "Reviews are displayed on my product page" at bounding box center [390, 321] width 7 height 12
checkbox input "true"
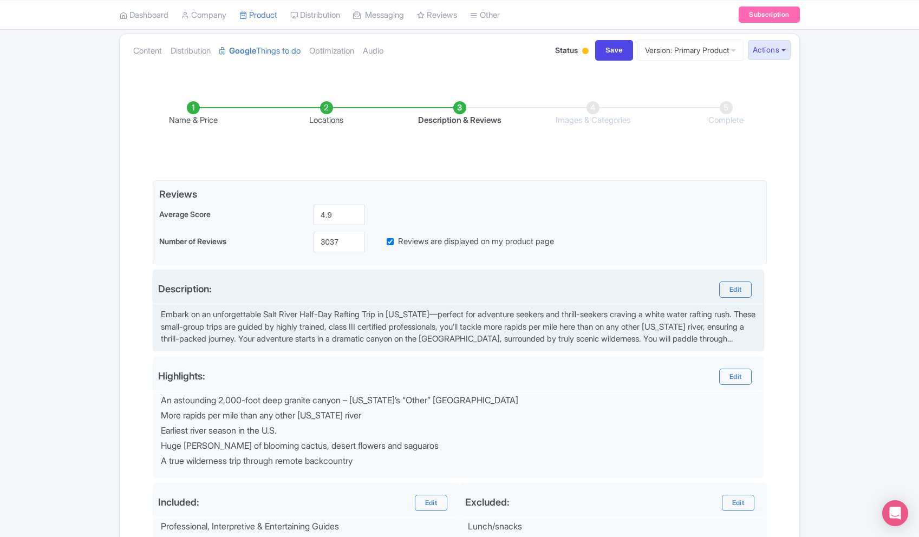
scroll to position [333, 0]
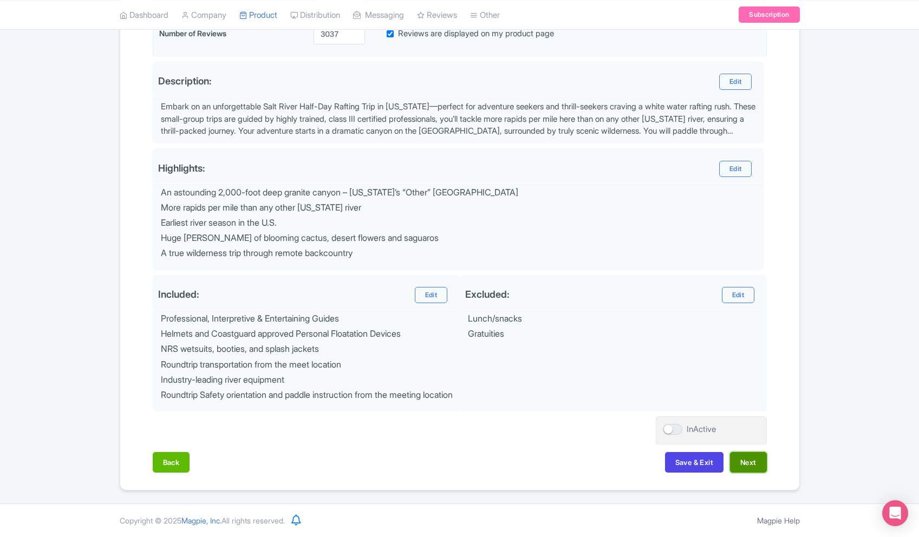
click at [738, 462] on button "Next" at bounding box center [748, 462] width 37 height 21
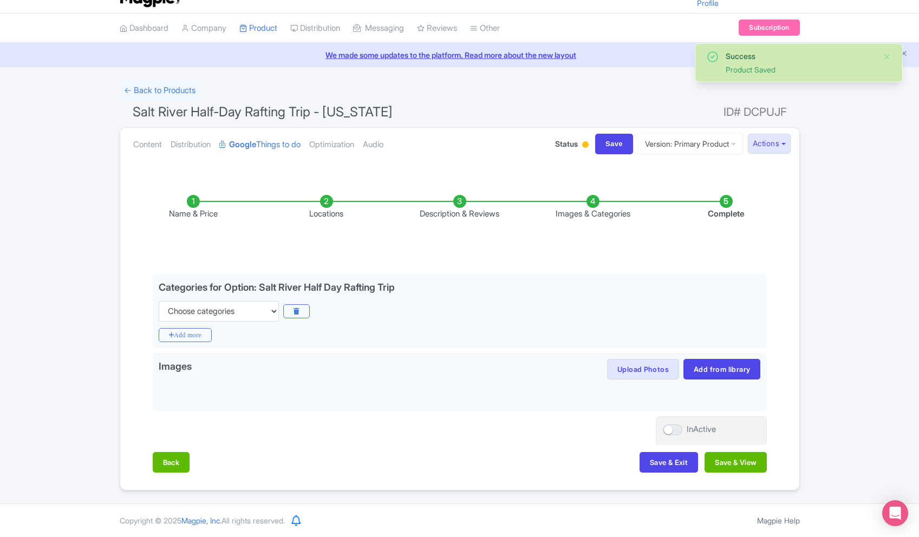
scroll to position [21, 0]
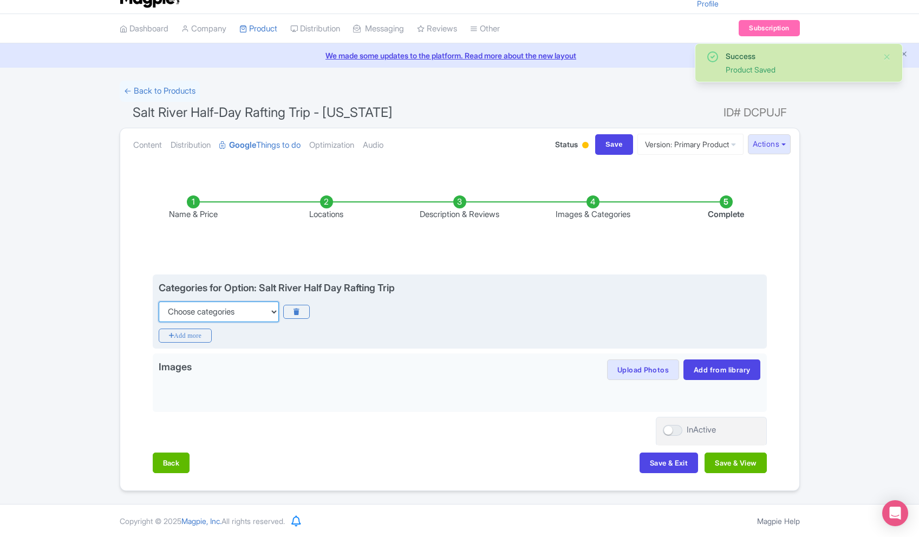
click at [228, 311] on select "Choose categories Adults Only Animals Audio Guide Beaches Bike Tours Boat Tours…" at bounding box center [219, 312] width 120 height 21
select select "day-trips"
click at [159, 302] on select "Choose categories Adults Only Animals Audio Guide Beaches Bike Tours Boat Tours…" at bounding box center [219, 312] width 120 height 21
click at [196, 336] on icon "Add more" at bounding box center [186, 336] width 54 height 14
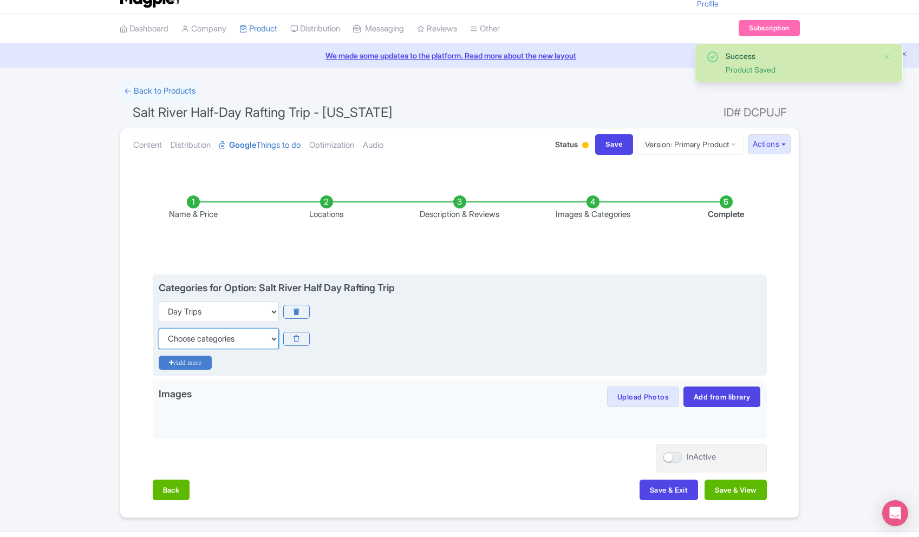
click at [196, 336] on select "Choose categories Adults Only Animals Audio Guide Beaches Bike Tours Boat Tours…" at bounding box center [219, 339] width 120 height 21
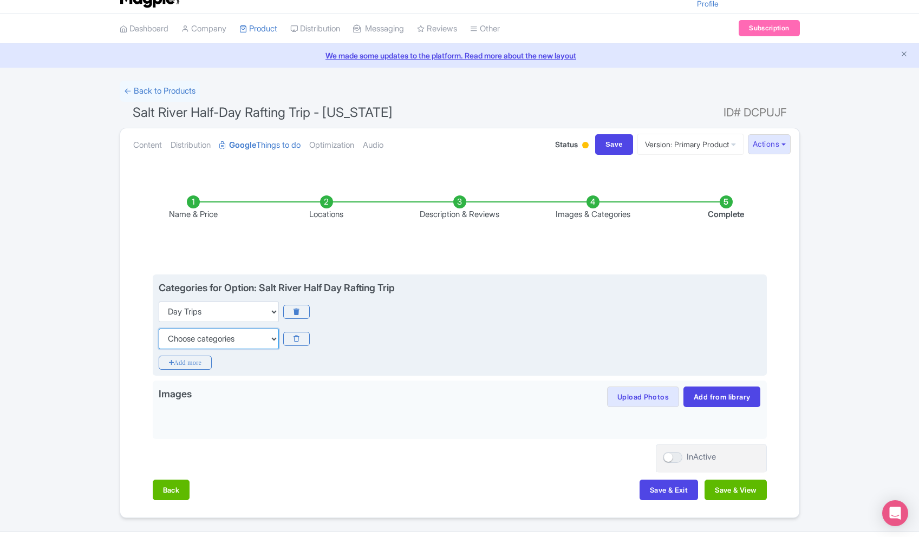
click at [233, 345] on select "Choose categories Adults Only Animals Audio Guide Beaches Bike Tours Boat Tours…" at bounding box center [219, 339] width 120 height 21
select select "boat-tours"
click at [159, 329] on select "Choose categories Adults Only Animals Audio Guide Beaches Bike Tours Boat Tours…" at bounding box center [219, 339] width 120 height 21
click at [189, 359] on icon "Add more" at bounding box center [186, 363] width 54 height 14
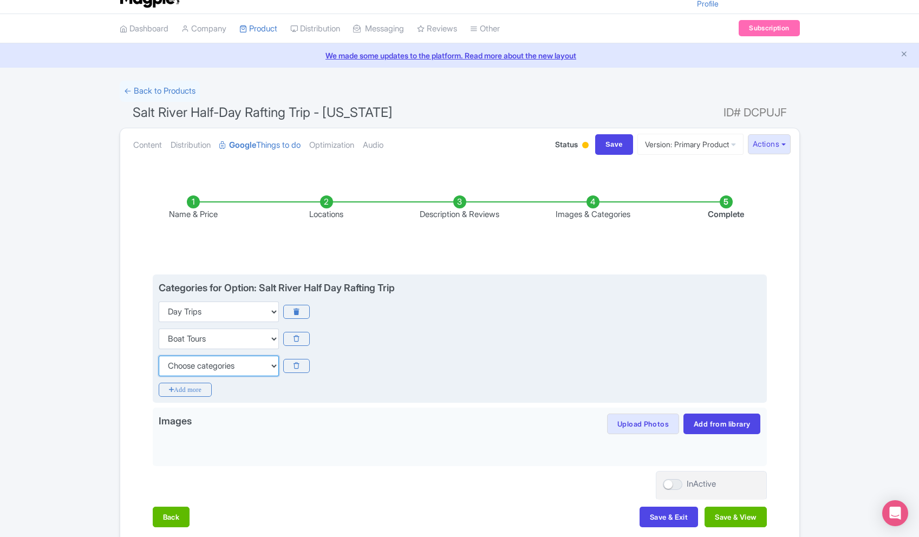
click at [199, 366] on select "Choose categories Adults Only Animals Audio Guide Beaches Bike Tours Boat Tours…" at bounding box center [219, 366] width 120 height 21
select select "outdoors"
click at [159, 356] on select "Choose categories Adults Only Animals Audio Guide Beaches Bike Tours Boat Tours…" at bounding box center [219, 366] width 120 height 21
click at [192, 394] on icon "Add more" at bounding box center [186, 390] width 54 height 14
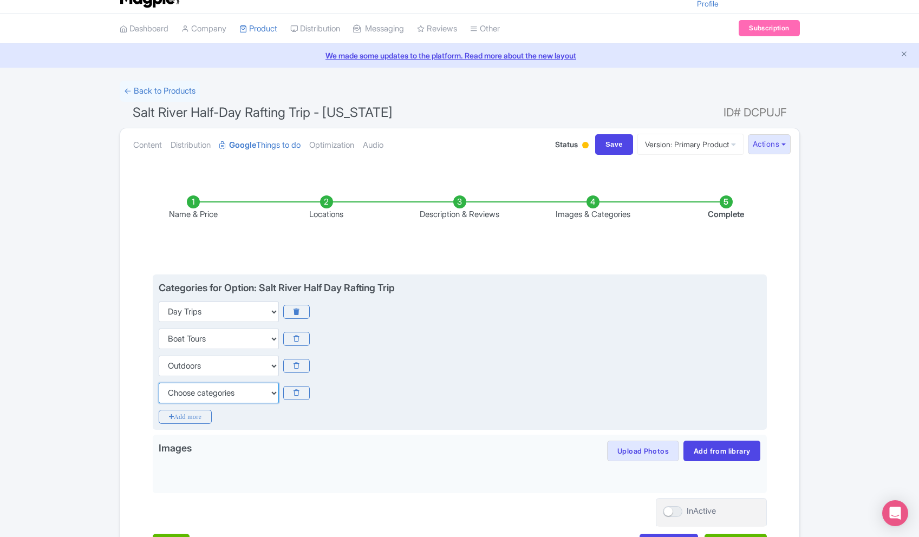
click at [217, 392] on select "Choose categories Adults Only Animals Audio Guide Beaches Bike Tours Boat Tours…" at bounding box center [219, 393] width 120 height 21
select select "small-group-tours"
click at [159, 383] on select "Choose categories Adults Only Animals Audio Guide Beaches Bike Tours Boat Tours…" at bounding box center [219, 393] width 120 height 21
click at [185, 417] on icon "Add more" at bounding box center [186, 417] width 54 height 14
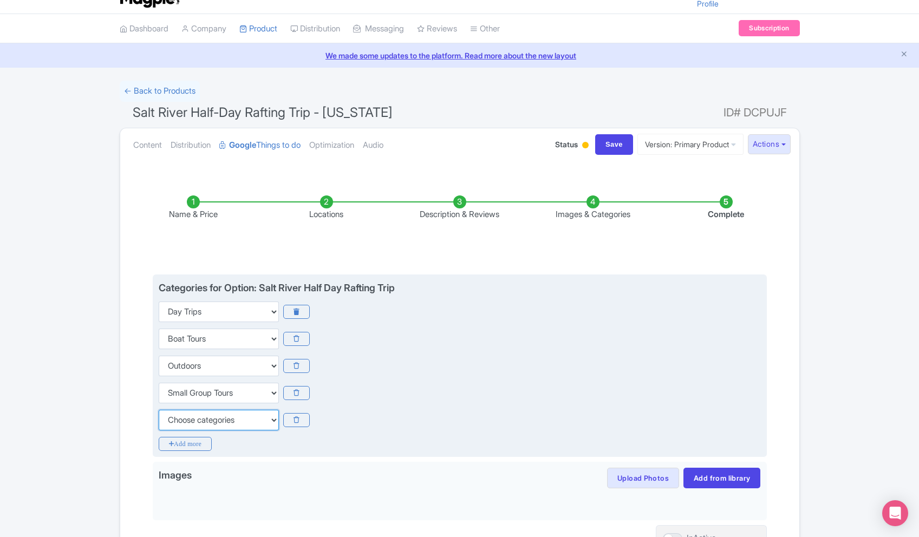
click at [220, 415] on select "Choose categories Adults Only Animals Audio Guide Beaches Bike Tours Boat Tours…" at bounding box center [219, 420] width 120 height 21
select select "family-friendly"
click at [159, 410] on select "Choose categories Adults Only Animals Audio Guide Beaches Bike Tours Boat Tours…" at bounding box center [219, 420] width 120 height 21
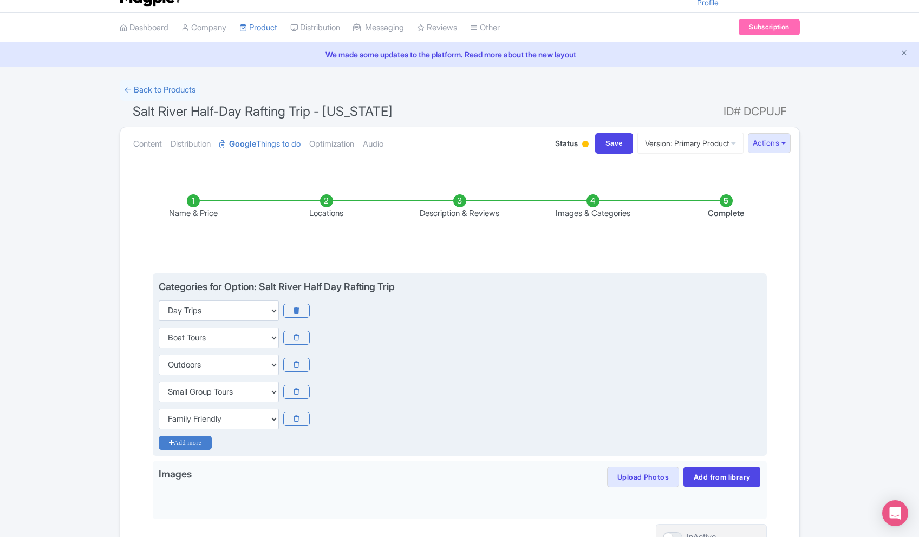
click at [206, 446] on icon "Add more" at bounding box center [186, 443] width 54 height 14
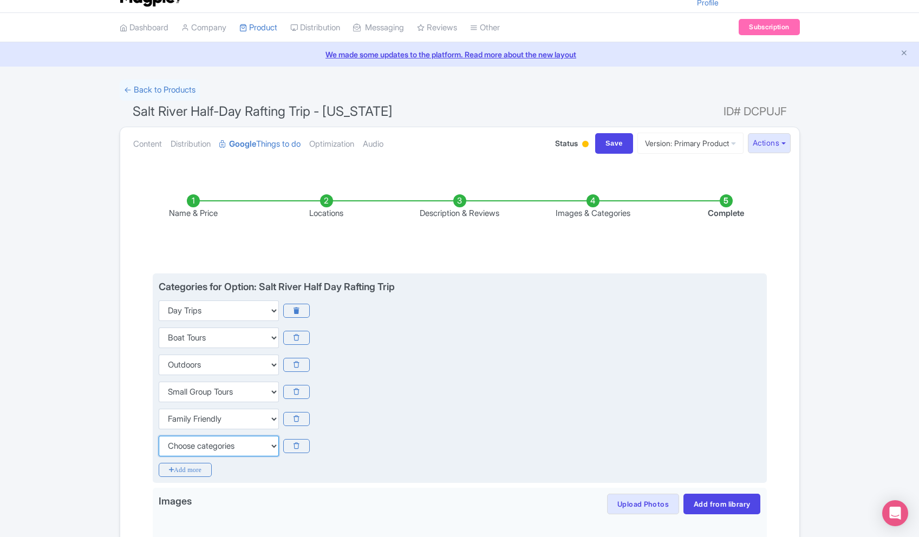
click at [207, 441] on select "Choose categories Adults Only Animals Audio Guide Beaches Bike Tours Boat Tours…" at bounding box center [219, 446] width 120 height 21
select select "guided-tours"
click at [159, 436] on select "Choose categories Adults Only Animals Audio Guide Beaches Bike Tours Boat Tours…" at bounding box center [219, 446] width 120 height 21
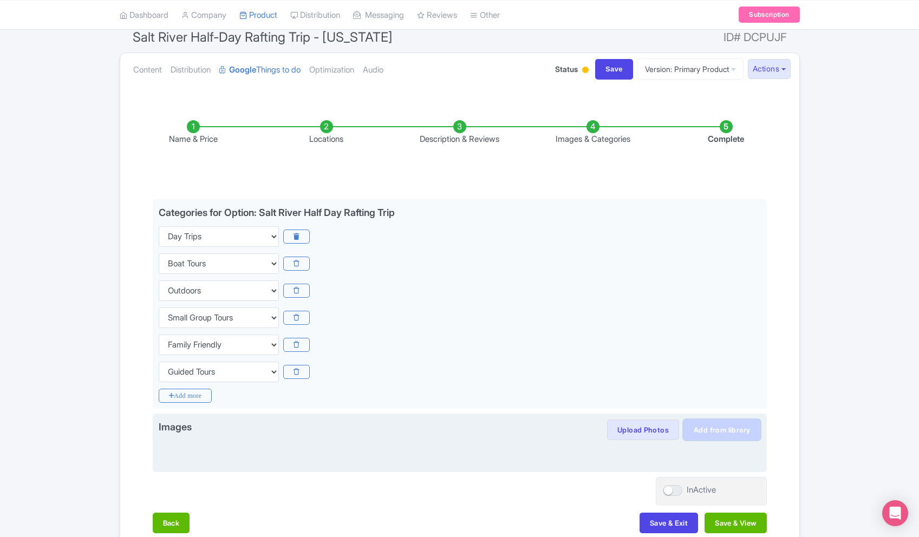
click at [711, 441] on div "Images Upload Photos Save image to library? Yes No Images in library can be reu…" at bounding box center [460, 443] width 602 height 47
click at [705, 429] on link "Add from library" at bounding box center [722, 429] width 77 height 21
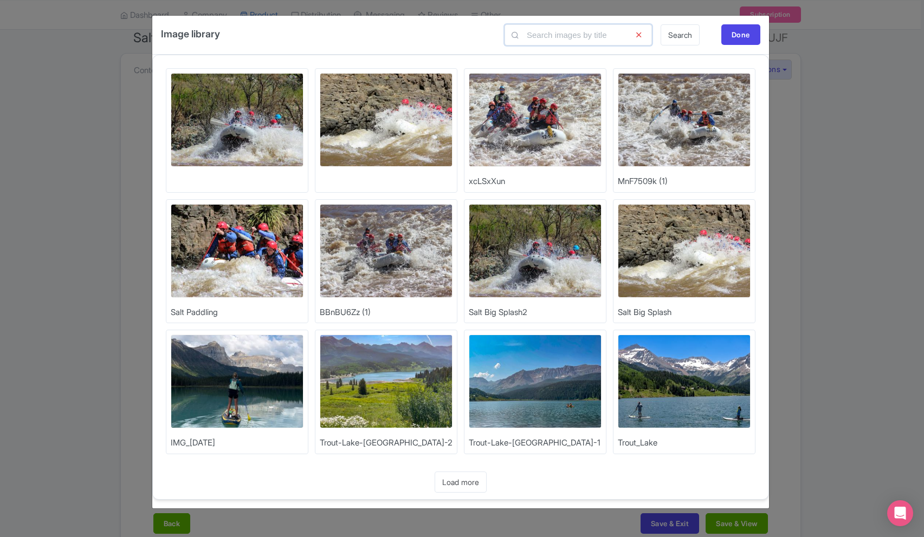
click at [567, 37] on input "text" at bounding box center [577, 34] width 147 height 21
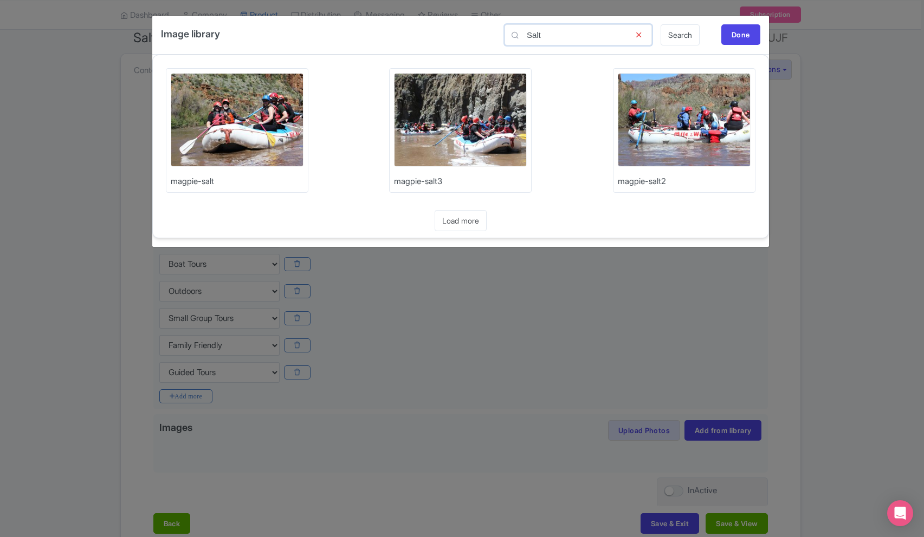
type input "Salt"
click at [451, 130] on img at bounding box center [460, 120] width 133 height 94
click at [637, 31] on icon at bounding box center [638, 34] width 27 height 21
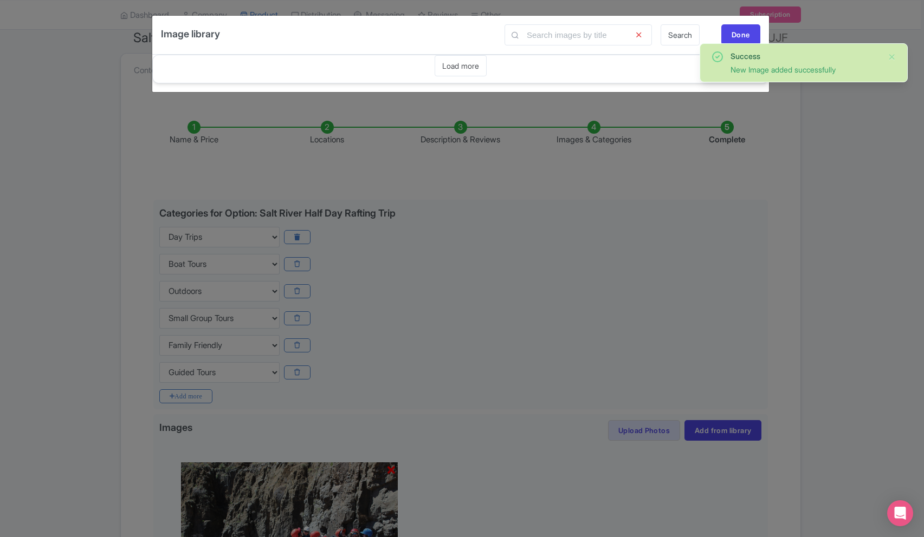
click at [422, 38] on div "Image library Search Done" at bounding box center [460, 35] width 616 height 39
drag, startPoint x: 466, startPoint y: 60, endPoint x: 555, endPoint y: 37, distance: 91.7
click at [466, 60] on link "Load more" at bounding box center [460, 65] width 52 height 21
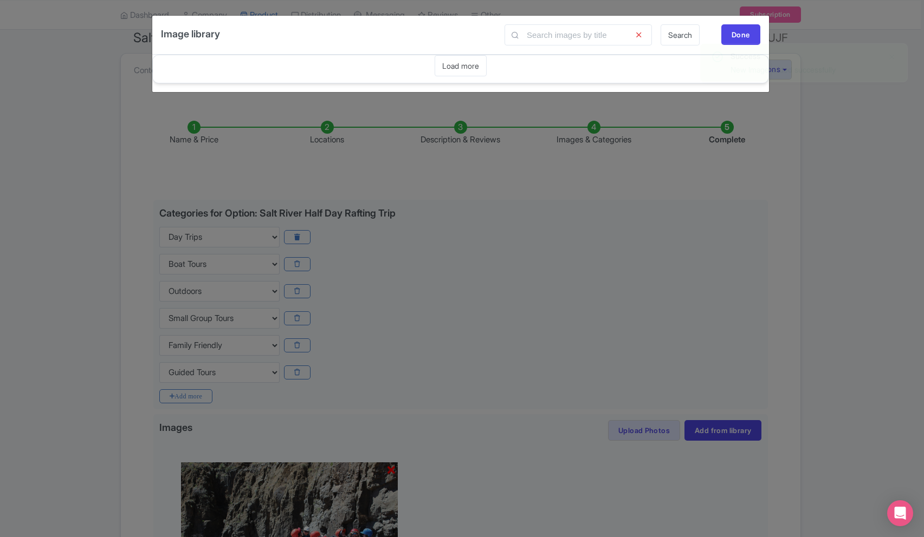
click at [685, 37] on link "Search" at bounding box center [679, 34] width 39 height 21
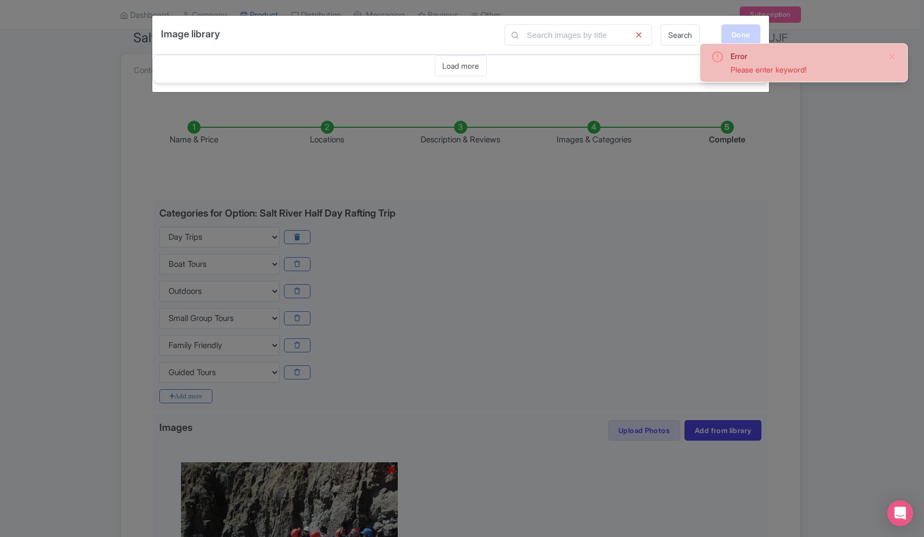
click at [740, 37] on div "Done" at bounding box center [740, 34] width 39 height 21
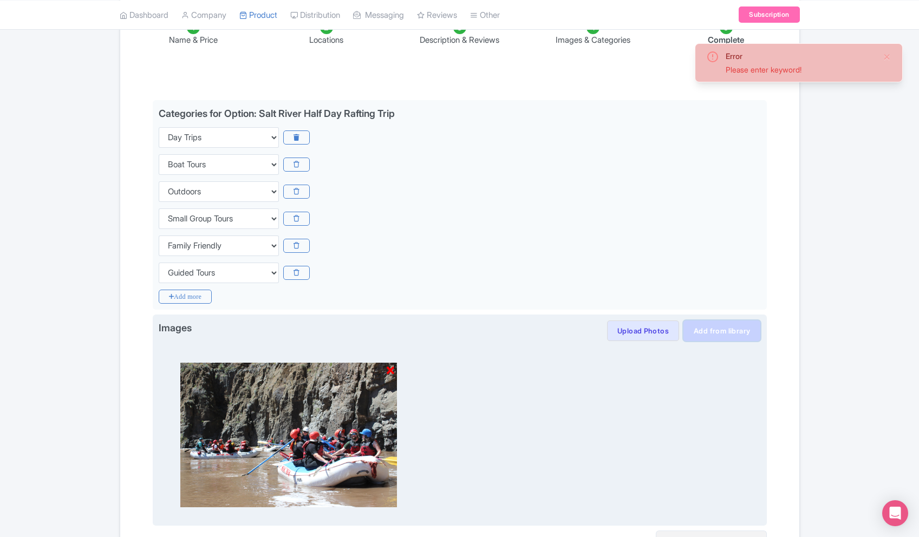
click at [718, 334] on link "Add from library" at bounding box center [722, 331] width 77 height 21
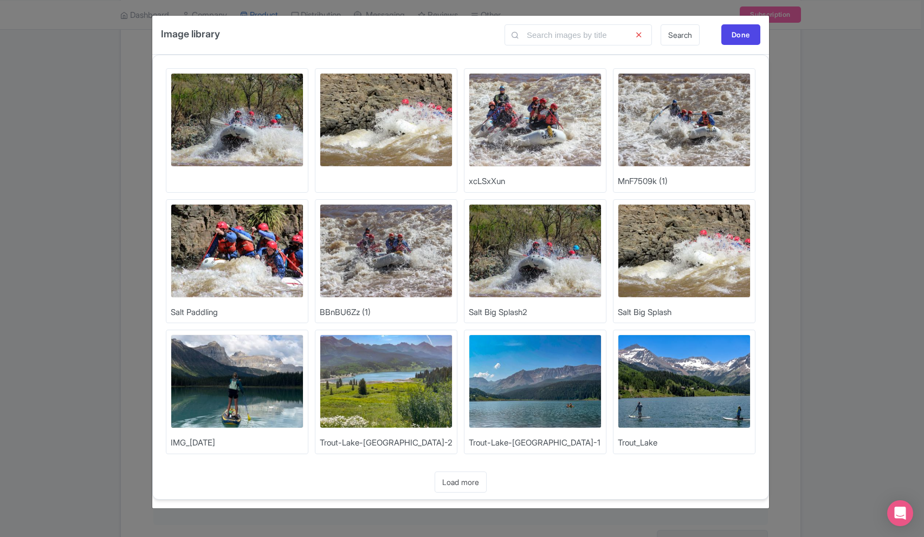
click at [531, 262] on img at bounding box center [535, 251] width 133 height 94
click at [685, 243] on img at bounding box center [684, 251] width 133 height 94
click at [843, 167] on div "Image library Search Done Upload Photos Upload Photos Upload Photos xcLSxXun Up…" at bounding box center [462, 268] width 924 height 537
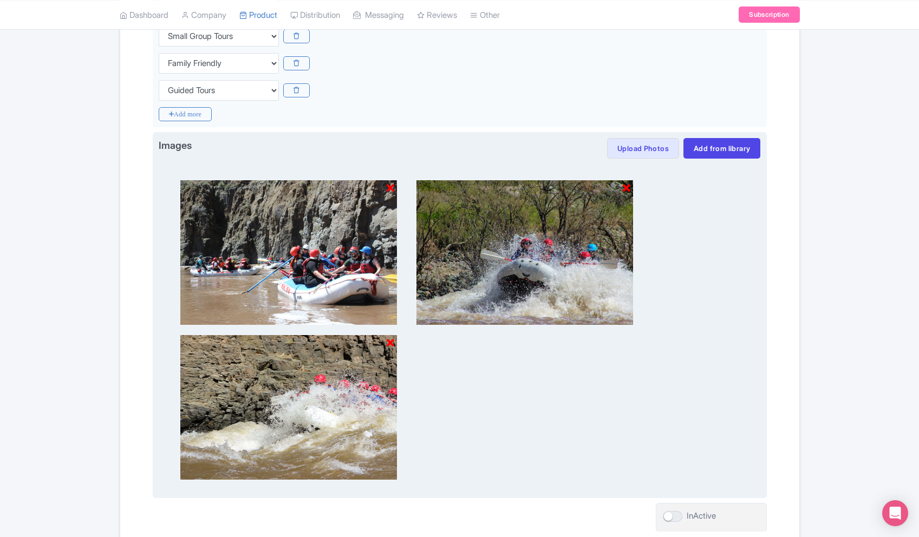
scroll to position [464, 0]
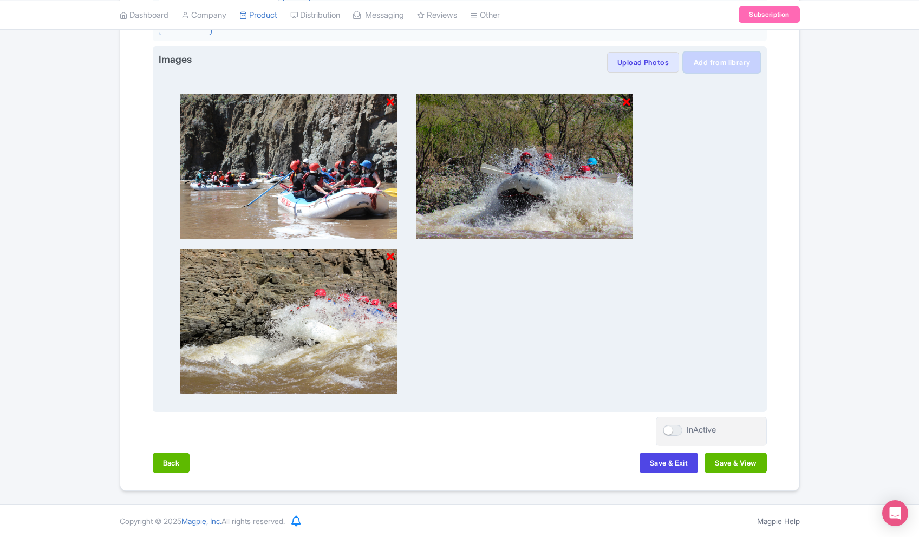
click at [720, 68] on link "Add from library" at bounding box center [722, 62] width 77 height 21
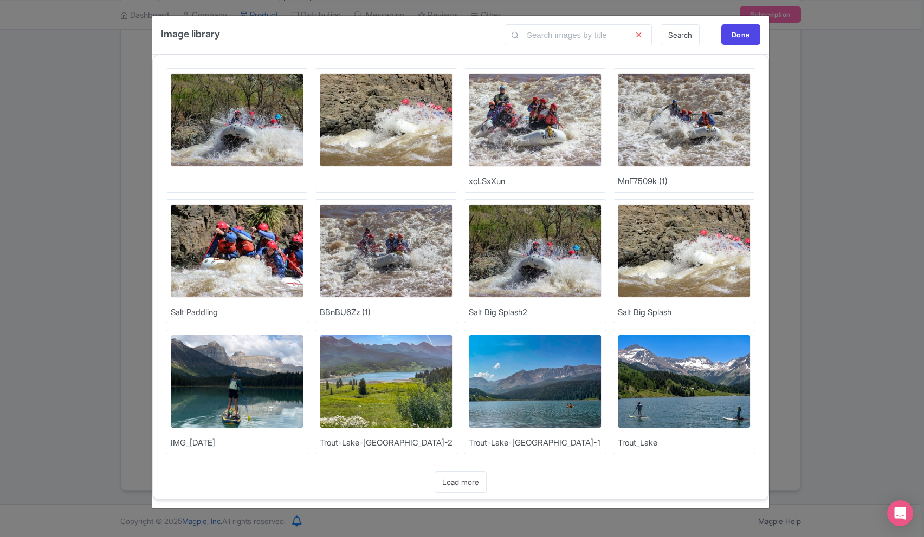
click at [386, 276] on img at bounding box center [386, 251] width 133 height 94
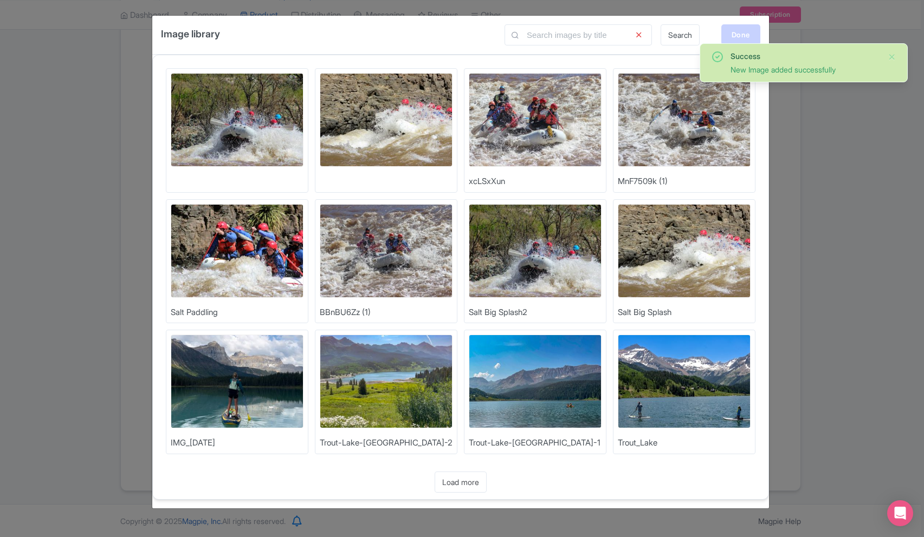
click at [748, 35] on div "Done" at bounding box center [740, 34] width 39 height 21
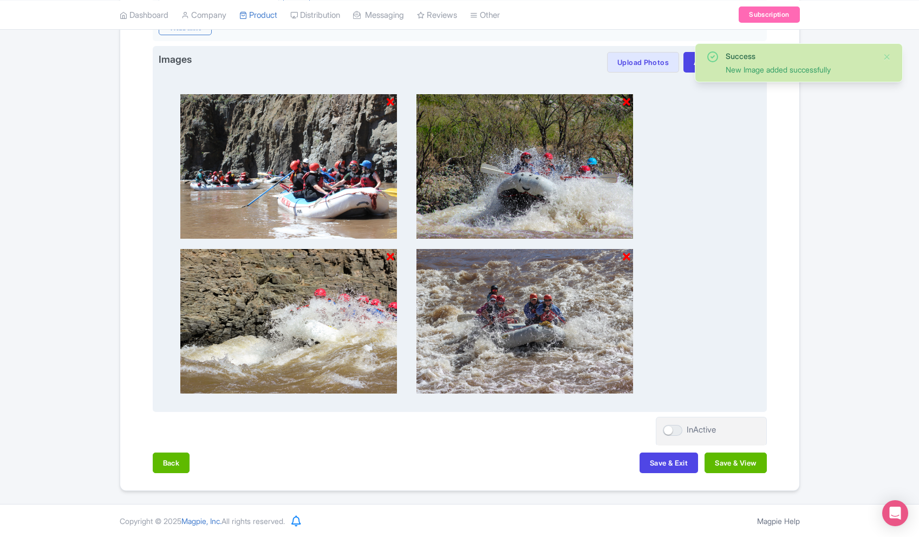
scroll to position [460, 0]
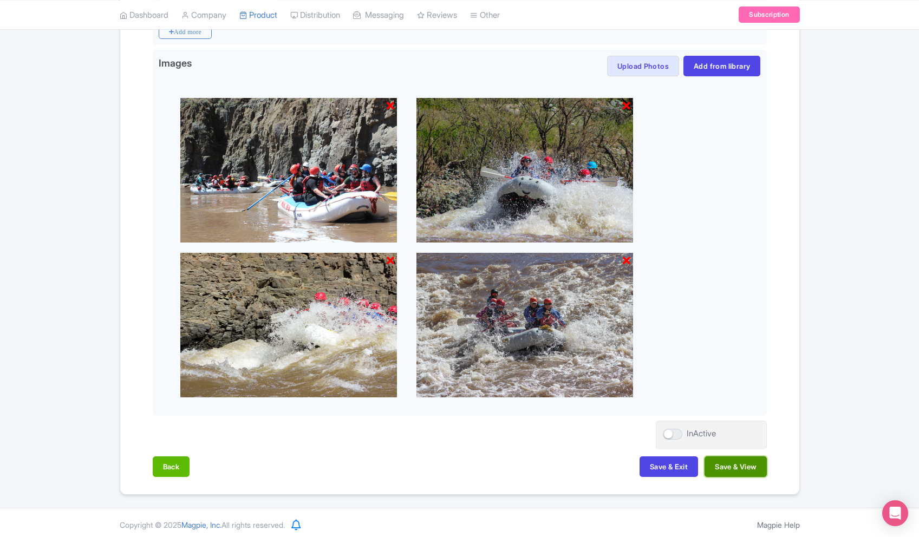
click at [732, 471] on button "Save & View" at bounding box center [736, 467] width 62 height 21
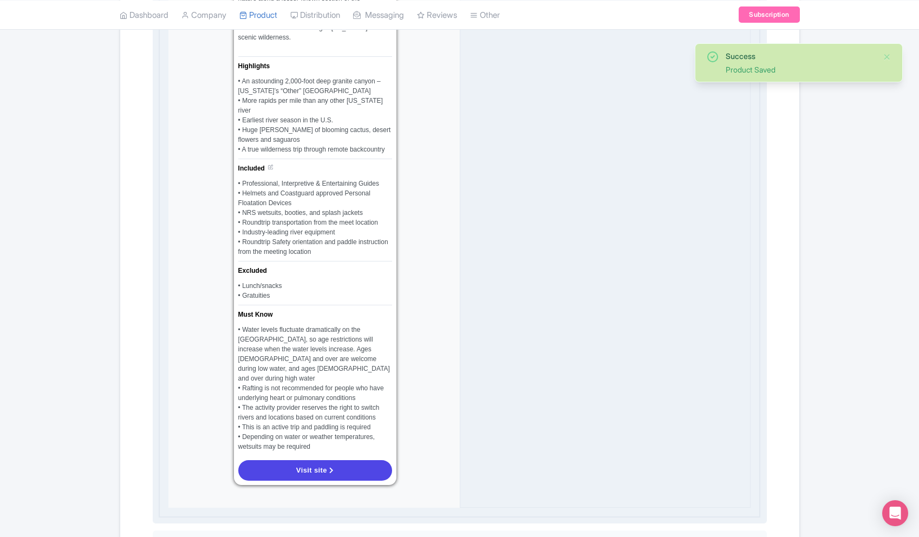
scroll to position [0, 0]
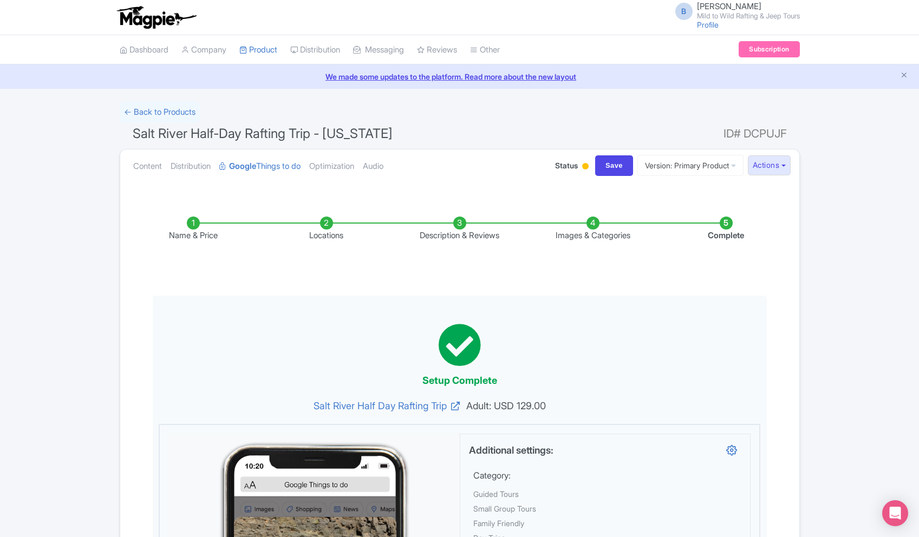
click at [582, 166] on div at bounding box center [585, 166] width 7 height 7
click at [564, 184] on div "Active" at bounding box center [559, 186] width 64 height 21
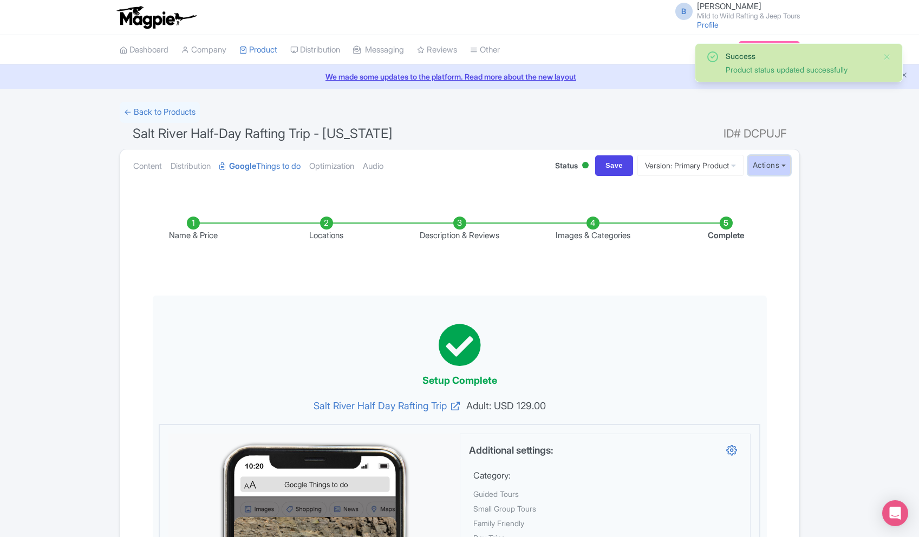
click at [786, 166] on button "Actions" at bounding box center [769, 165] width 43 height 20
click at [611, 160] on input "Save" at bounding box center [614, 165] width 38 height 21
type input "Saving..."
click at [155, 168] on link "Content" at bounding box center [147, 167] width 29 height 34
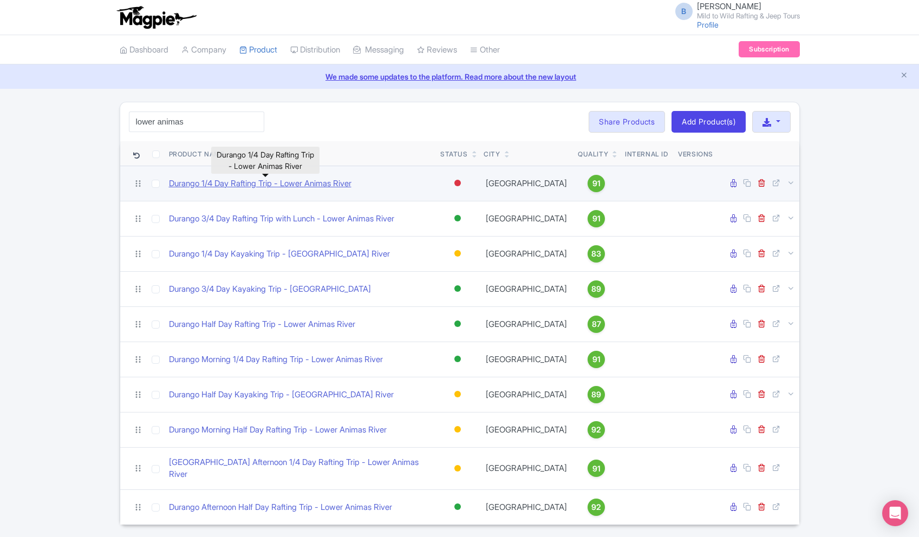
type input "lower animas"
click at [230, 185] on link "Durango 1/4 Day Rafting Trip - Lower Animas River" at bounding box center [260, 184] width 183 height 12
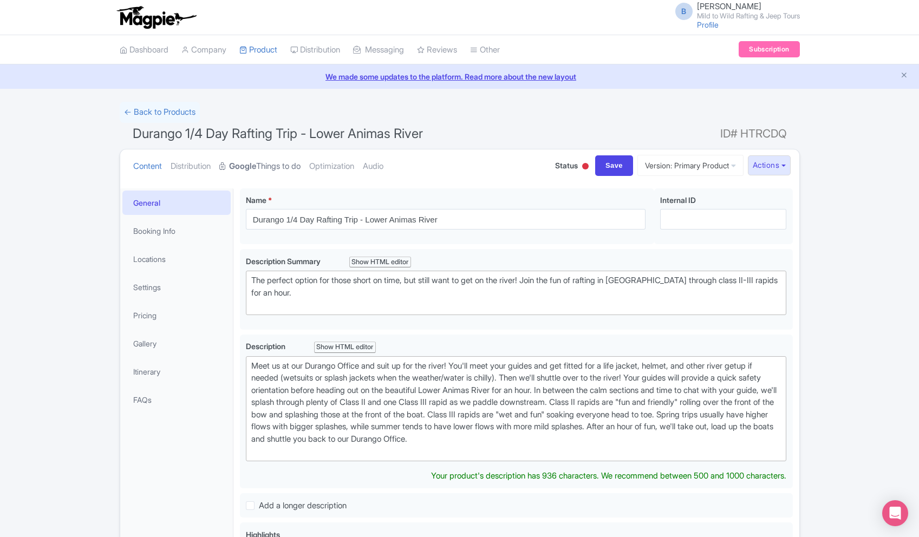
click at [288, 164] on link "Google Things to do" at bounding box center [259, 167] width 81 height 34
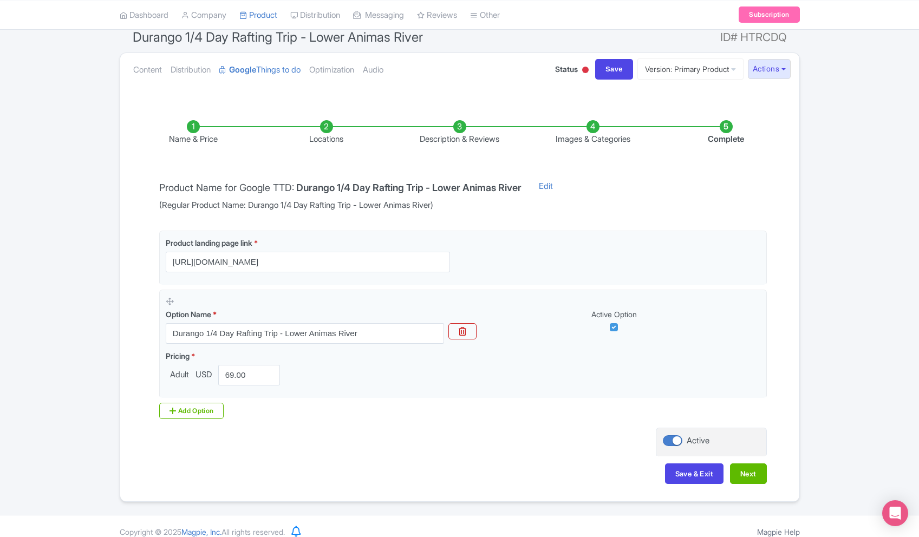
scroll to position [107, 0]
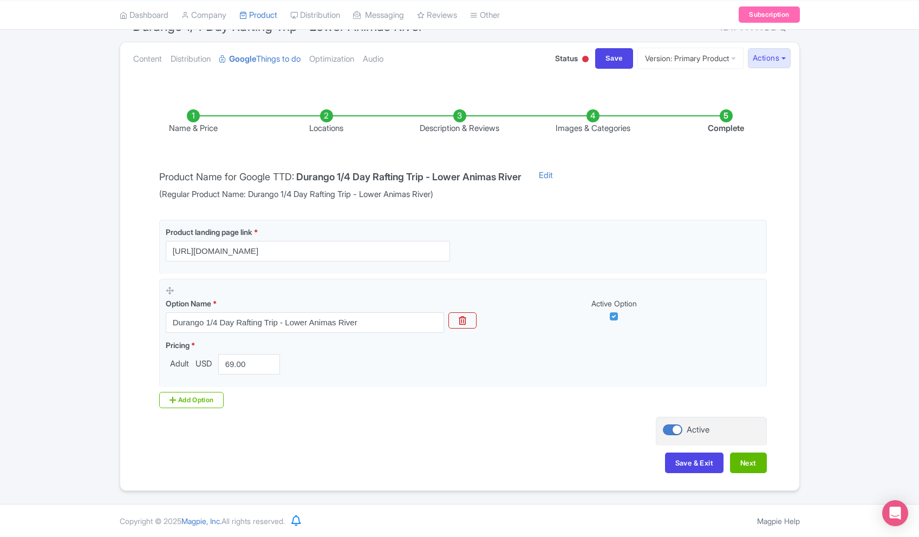
click at [451, 115] on li "Description & Reviews" at bounding box center [459, 121] width 133 height 25
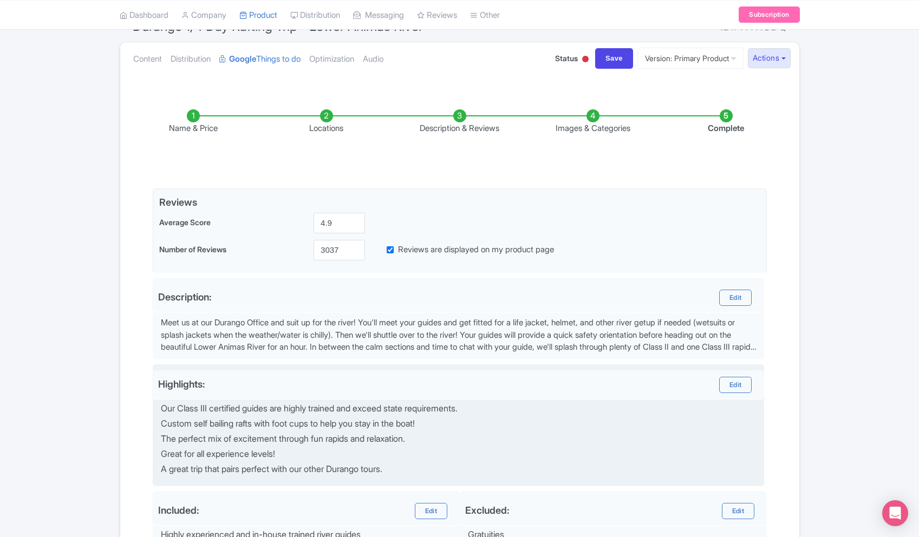
click at [744, 462] on div "Our Class III certified guides are highly trained and exceed state requirements…" at bounding box center [459, 439] width 600 height 70
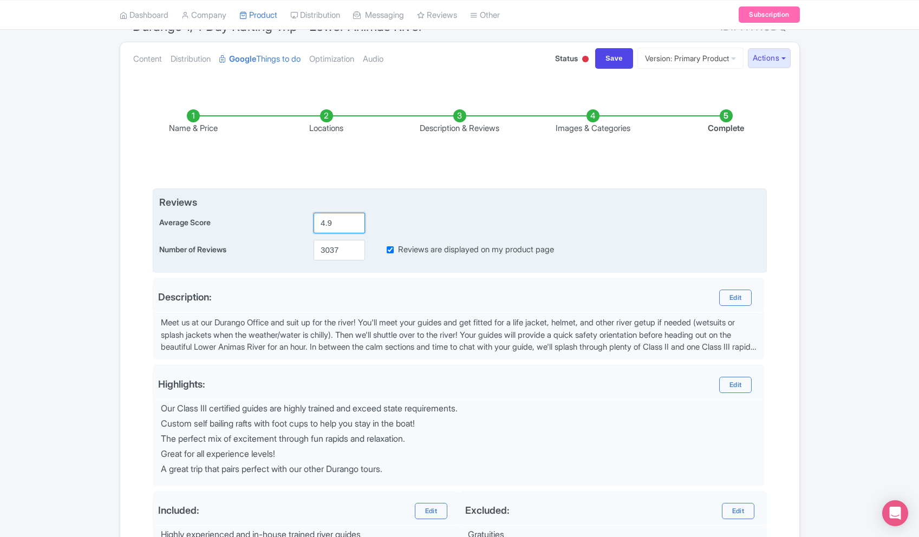
click at [338, 223] on input "4.9" at bounding box center [339, 223] width 51 height 21
drag, startPoint x: 343, startPoint y: 223, endPoint x: 292, endPoint y: 223, distance: 50.9
click at [292, 223] on div "Average Score 4.9" at bounding box center [459, 223] width 601 height 21
drag, startPoint x: 341, startPoint y: 248, endPoint x: 286, endPoint y: 248, distance: 54.7
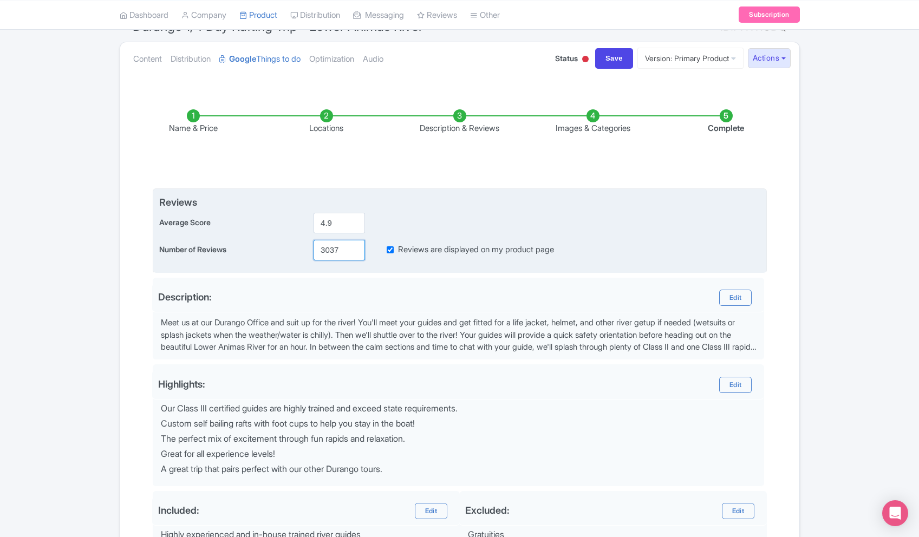
click at [286, 248] on div "Number of Reviews 3037 Reviews are displayed on my product page" at bounding box center [459, 250] width 601 height 21
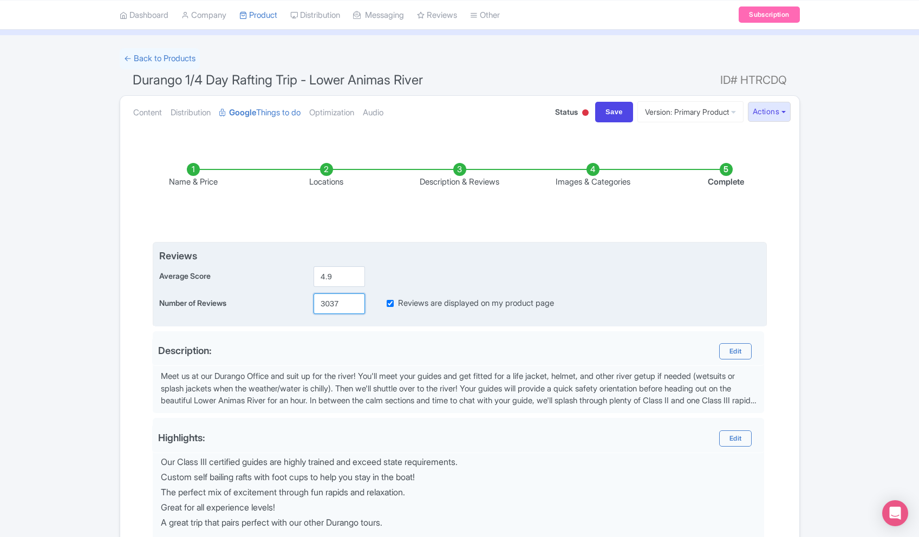
scroll to position [0, 0]
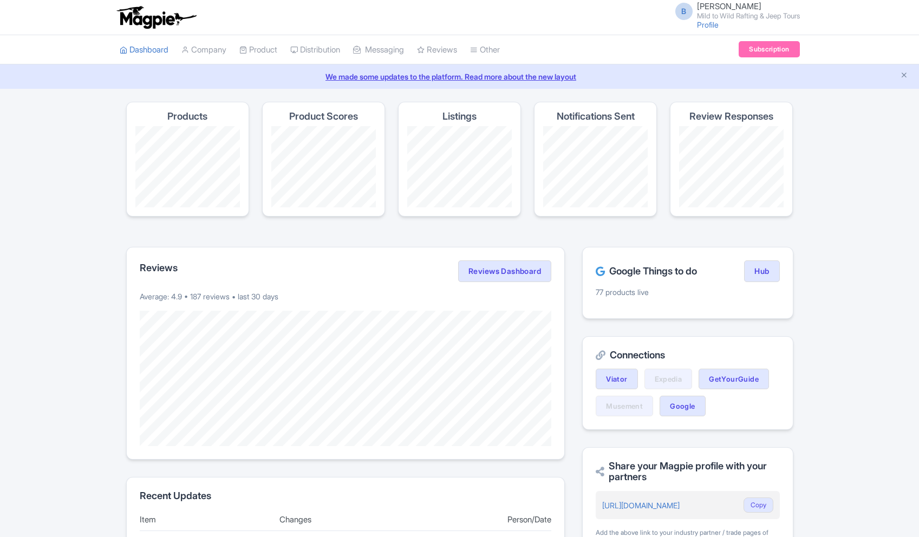
click at [0, 0] on link "My Products" at bounding box center [0, 0] width 0 height 0
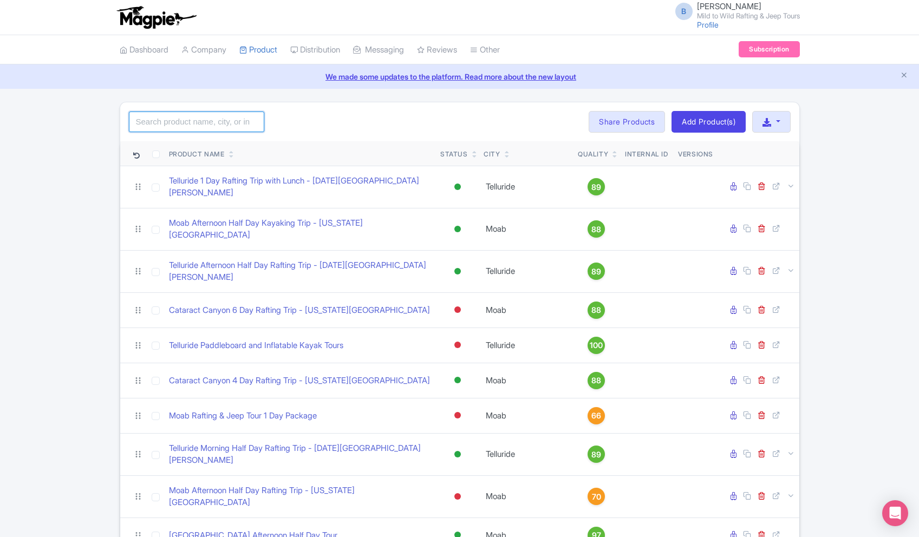
click at [174, 118] on input "search" at bounding box center [196, 122] width 135 height 21
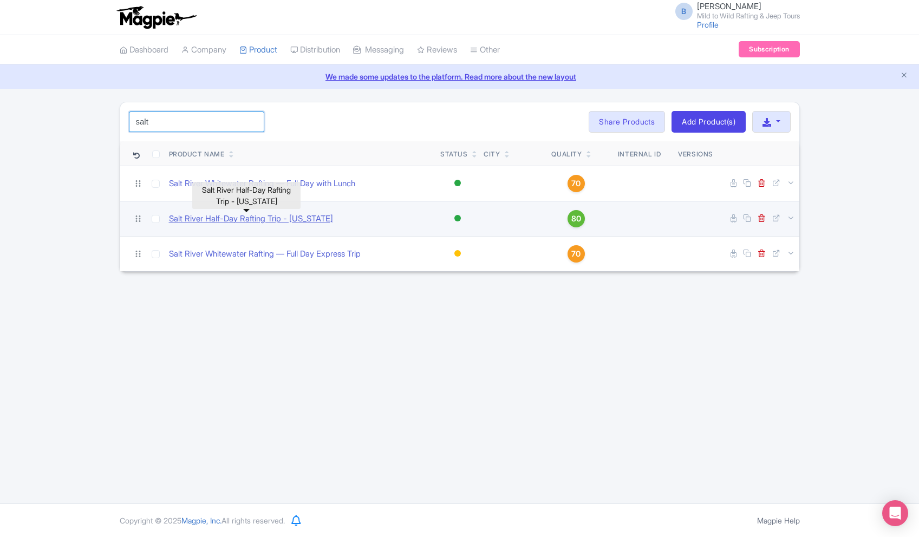
type input "salt"
click at [265, 223] on link "Salt River Half-Day Rafting Trip - [US_STATE]" at bounding box center [251, 219] width 164 height 12
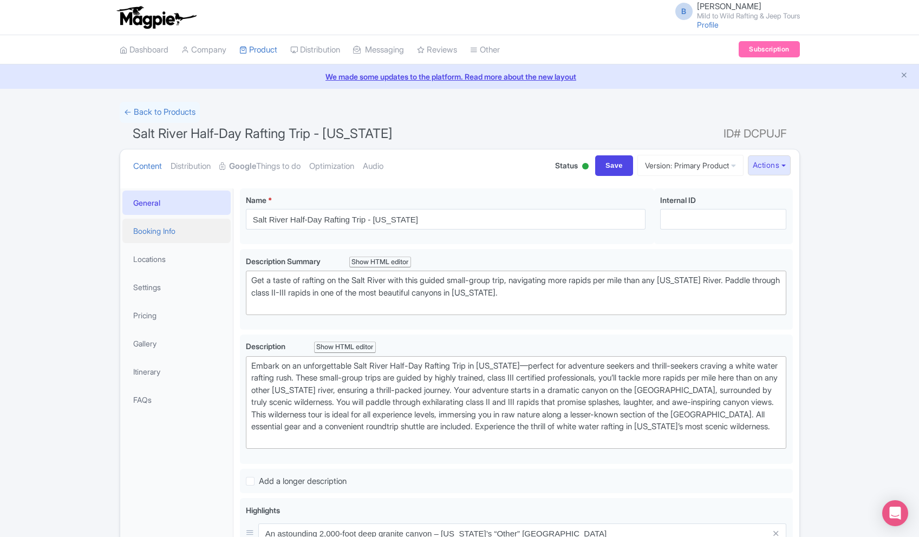
click at [180, 232] on link "Booking Info" at bounding box center [176, 231] width 108 height 24
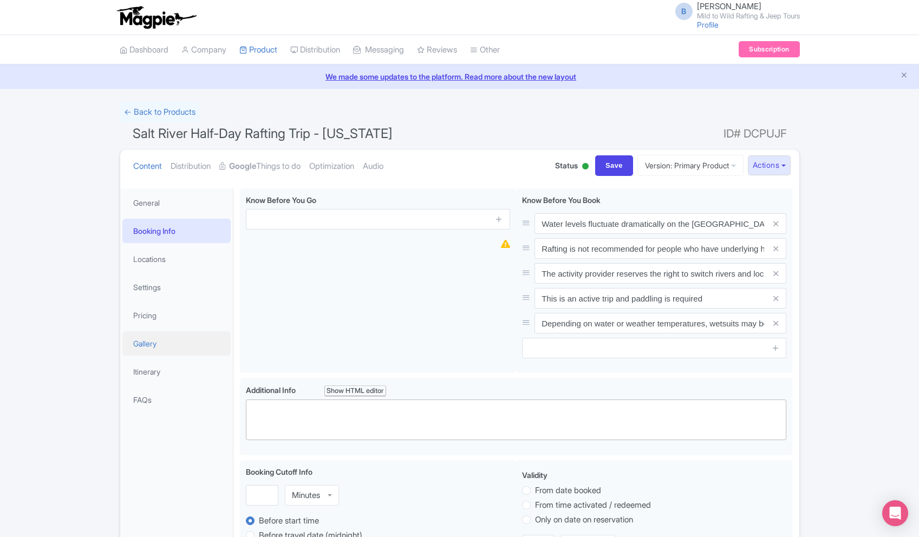
click at [172, 352] on link "Gallery" at bounding box center [176, 344] width 108 height 24
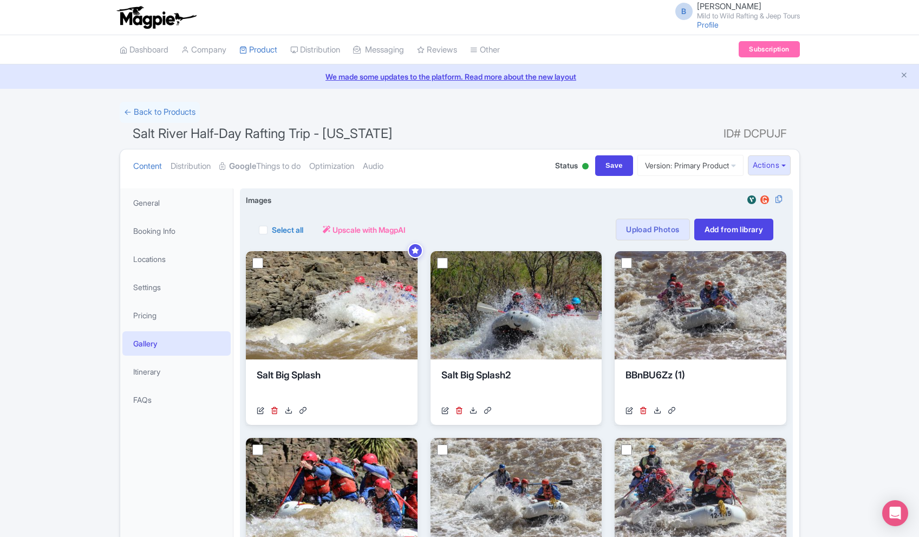
click at [288, 230] on label "Select all" at bounding box center [287, 229] width 31 height 11
click at [279, 230] on input "Select all" at bounding box center [275, 226] width 7 height 7
checkbox input "true"
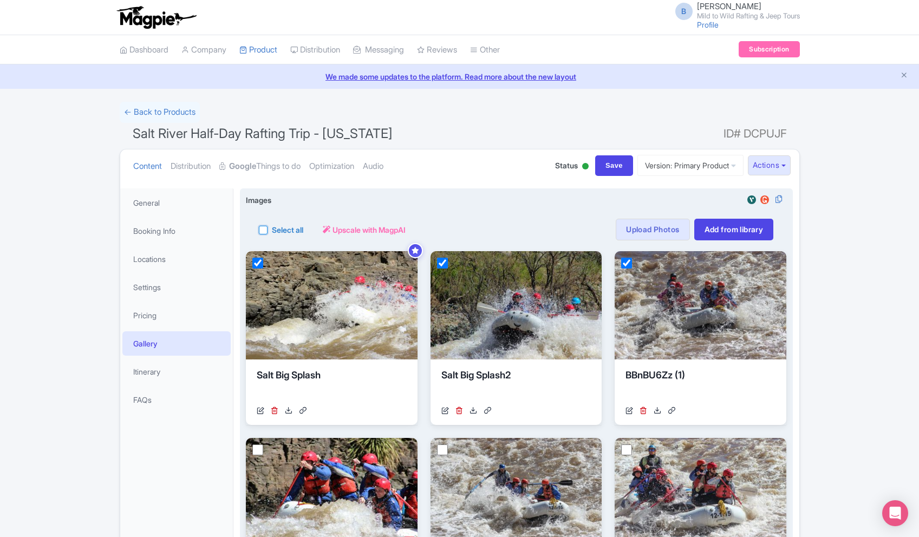
checkbox input "true"
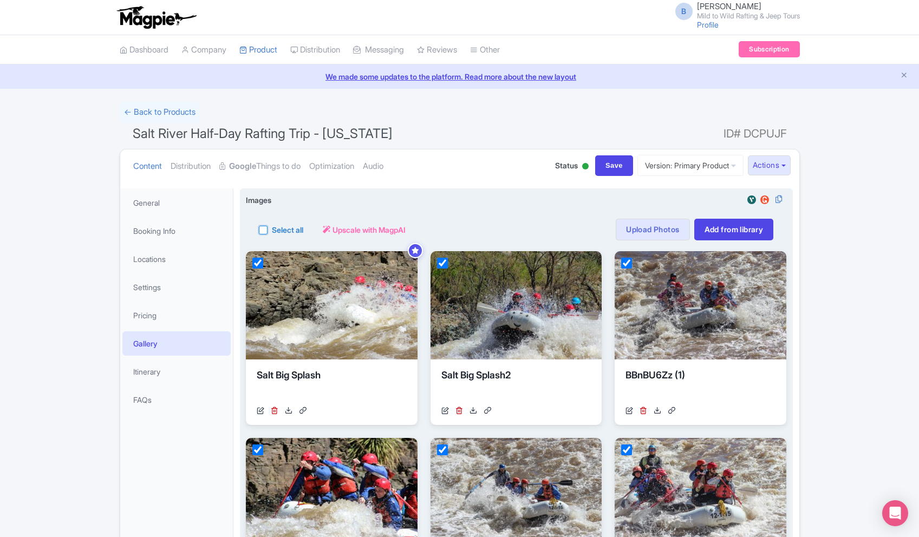
checkbox input "true"
click at [288, 230] on label "Select all" at bounding box center [287, 229] width 31 height 11
click at [279, 230] on input "Select all" at bounding box center [275, 226] width 7 height 7
checkbox input "false"
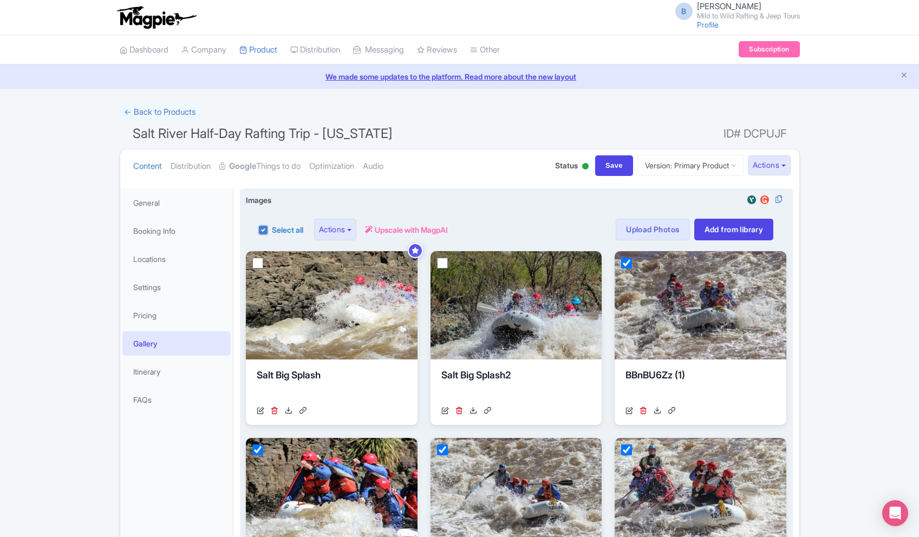
checkbox input "false"
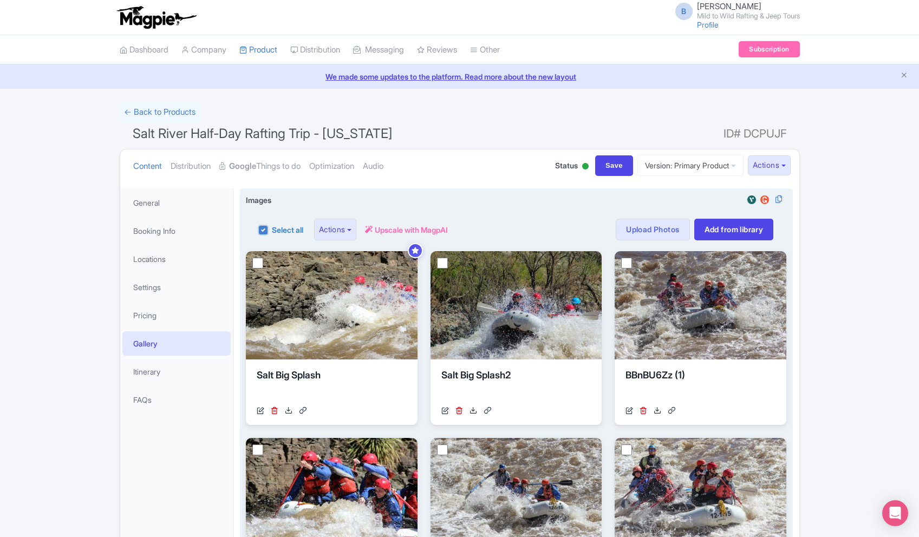
checkbox input "false"
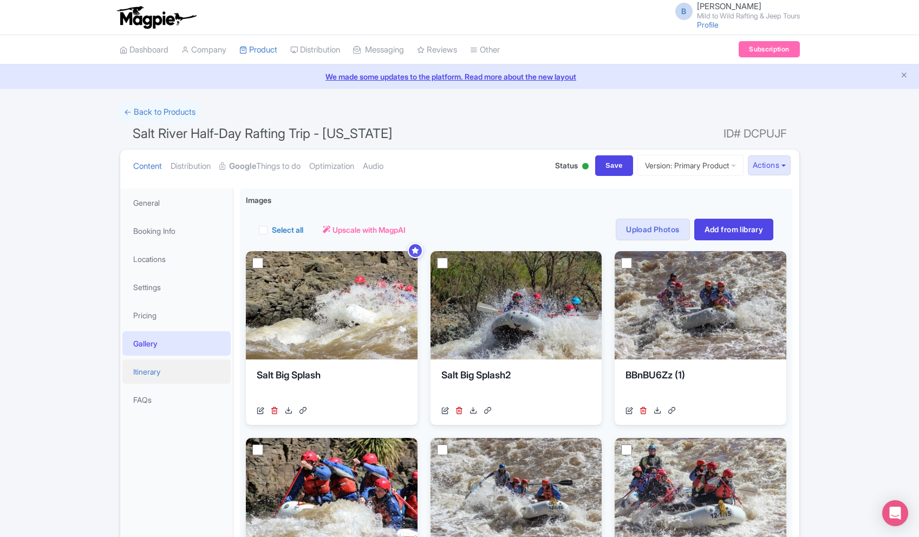
click at [176, 374] on link "Itinerary" at bounding box center [176, 372] width 108 height 24
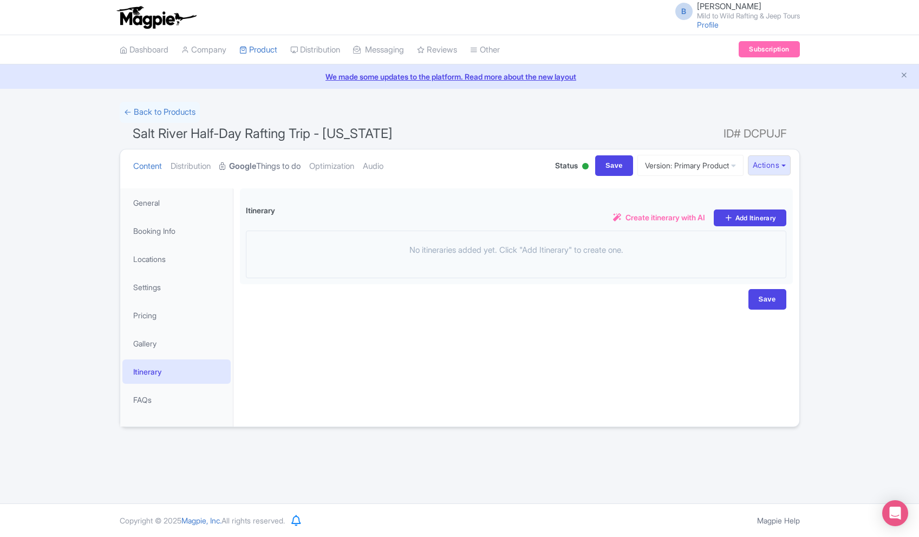
click at [272, 168] on link "Google Things to do" at bounding box center [259, 167] width 81 height 34
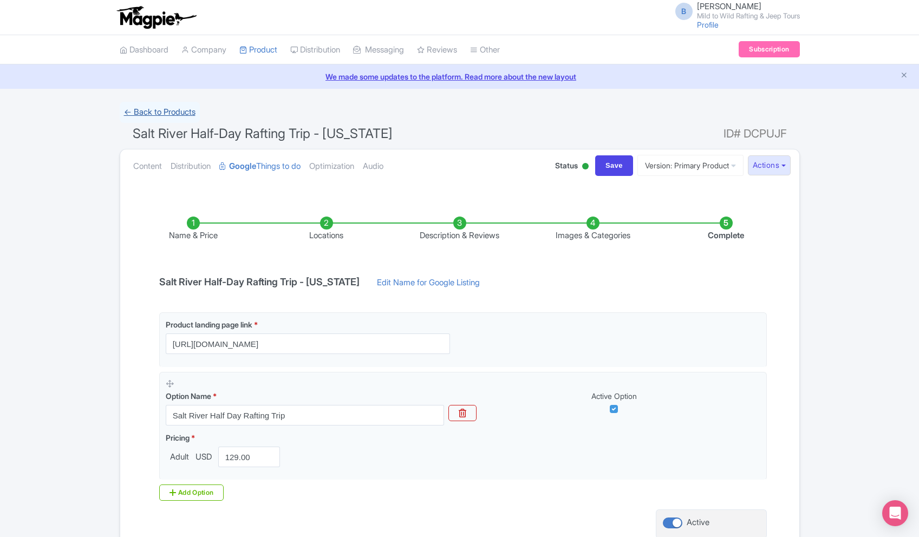
click at [153, 111] on link "← Back to Products" at bounding box center [160, 112] width 80 height 21
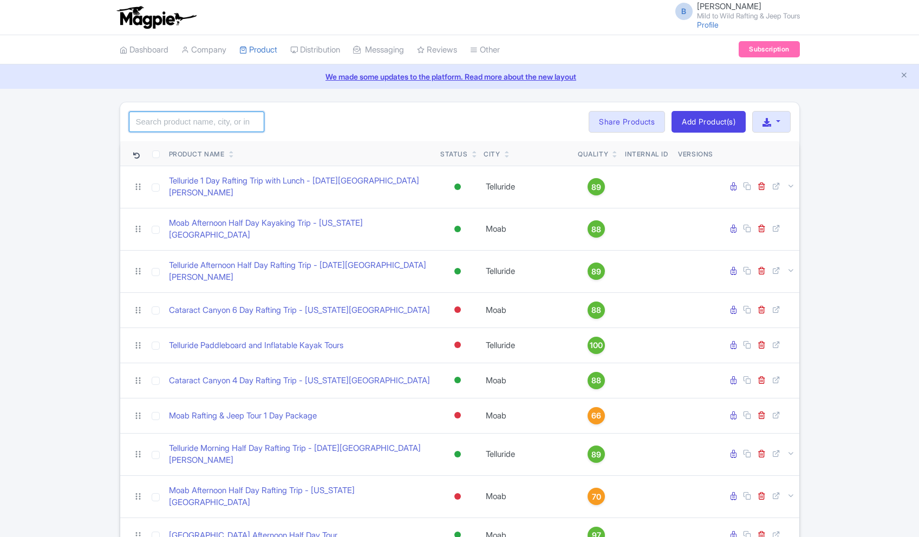
click at [219, 118] on input "search" at bounding box center [196, 122] width 135 height 21
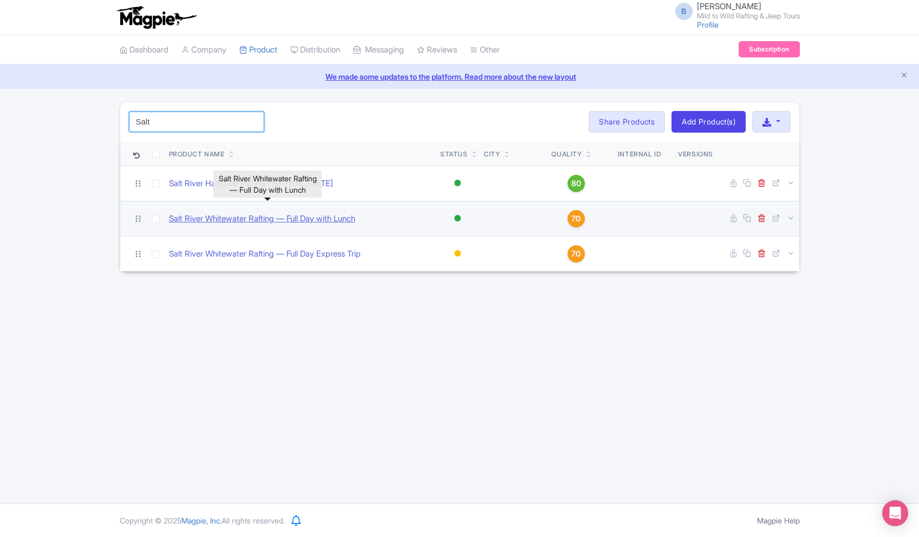
type input "Salt"
click at [287, 219] on link "Salt River Whitewater Rafting — Full Day with Lunch" at bounding box center [262, 219] width 186 height 12
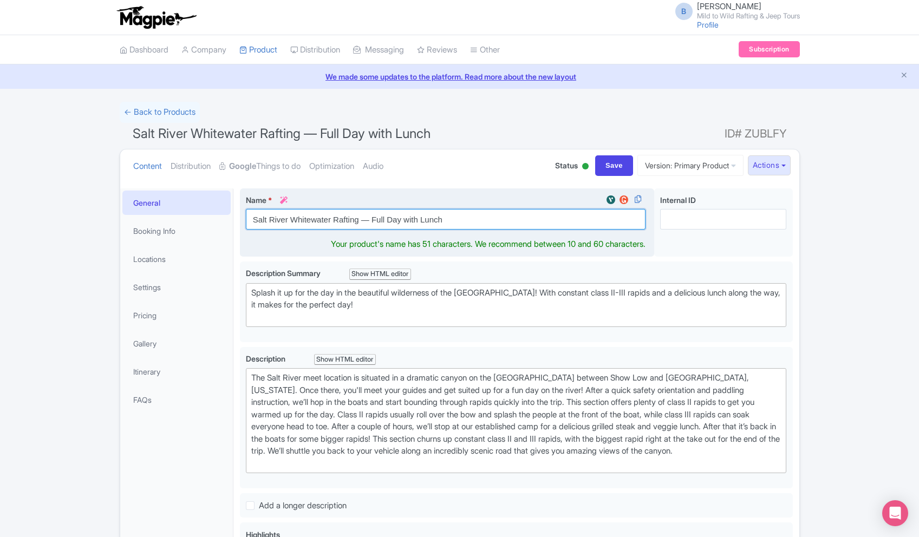
drag, startPoint x: 360, startPoint y: 220, endPoint x: 292, endPoint y: 222, distance: 67.8
click at [292, 222] on input "Salt River Whitewater Rafting — Full Day with Lunch" at bounding box center [446, 219] width 400 height 21
drag, startPoint x: 343, startPoint y: 217, endPoint x: 290, endPoint y: 217, distance: 53.6
click at [290, 217] on input "Salt River — Full Day with Lunch" at bounding box center [446, 219] width 400 height 21
click at [351, 222] on input "Salt River Full Day Rafting With Lunch - [US_STATE]" at bounding box center [446, 219] width 400 height 21
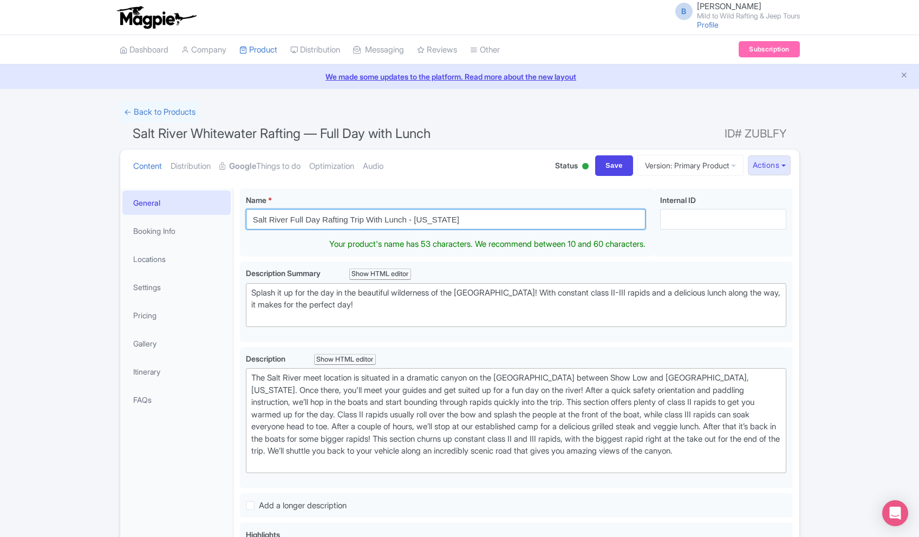
type input "Salt River Full Day Rafting Trip With Lunch - [US_STATE]"
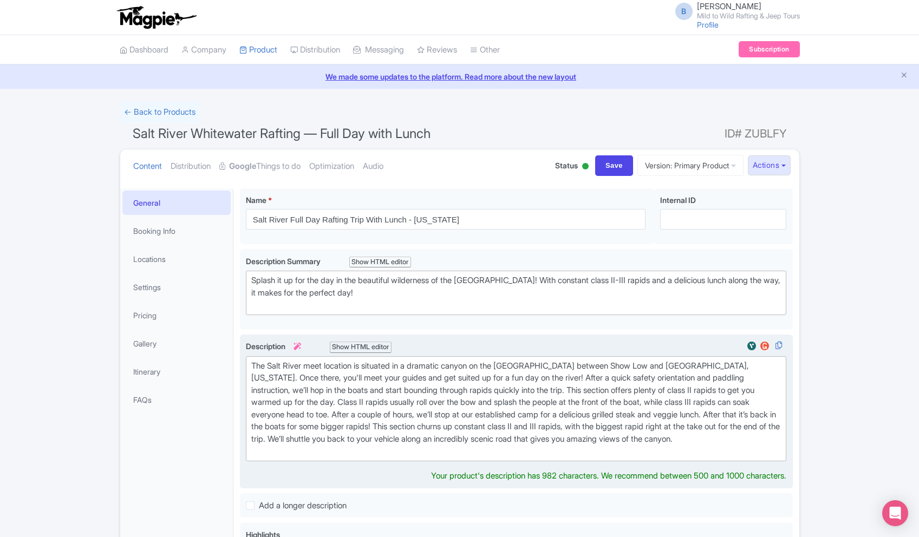
click at [435, 426] on div "The Salt River meet location is situated in a dramatic canyon on the Fort Apach…" at bounding box center [516, 409] width 530 height 98
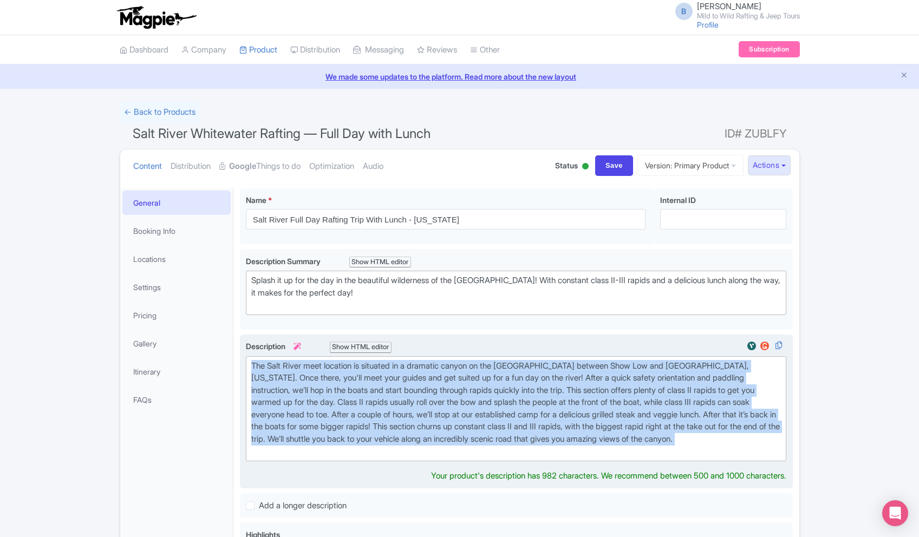
click at [435, 426] on div "The Salt River meet location is situated in a dramatic canyon on the Fort Apach…" at bounding box center [516, 409] width 530 height 98
paste trix-editor "For families, groups of friends, and adventurous travelers ages 10 and up, this…"
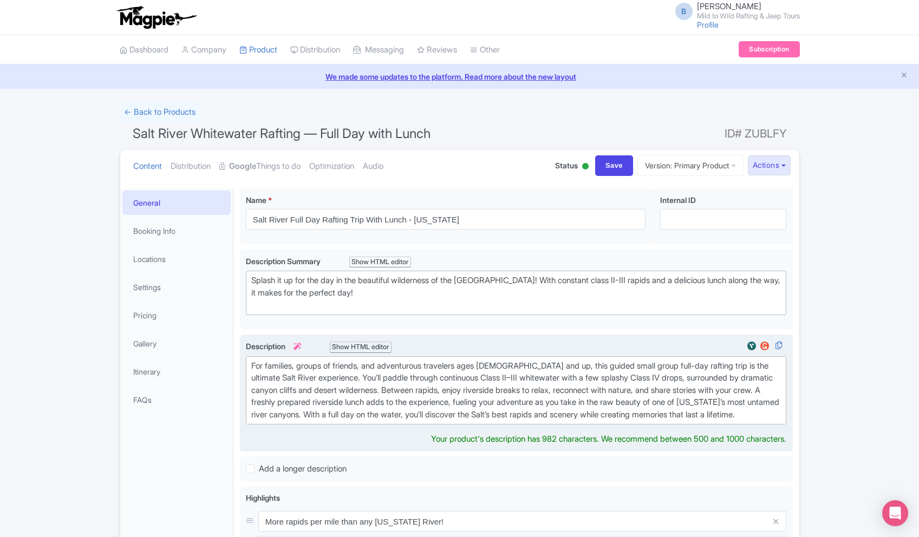
type trix-editor "<div>For families, groups of friends, and adventurous travelers ages 10 and up,…"
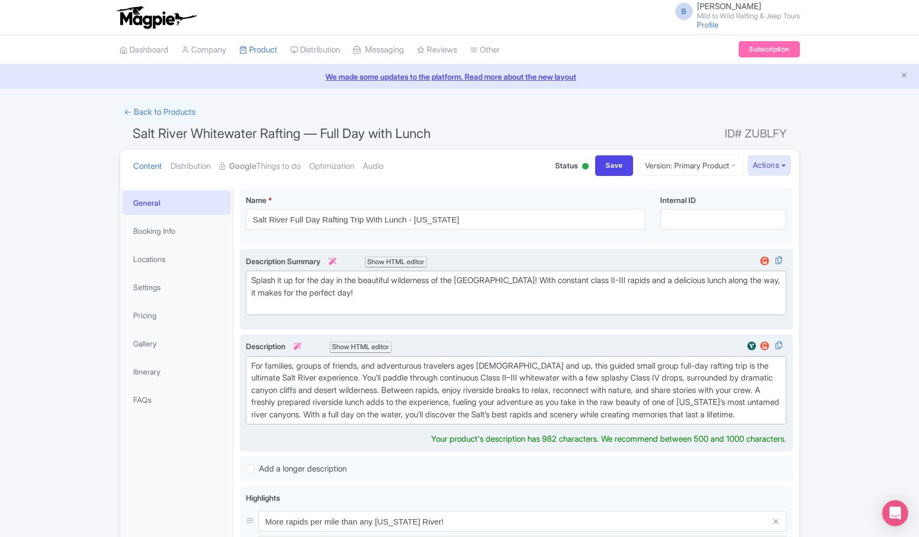
click at [432, 291] on div "Splash it up for the day in the beautiful wilderness of the Upper Salt River Ca…" at bounding box center [516, 293] width 530 height 37
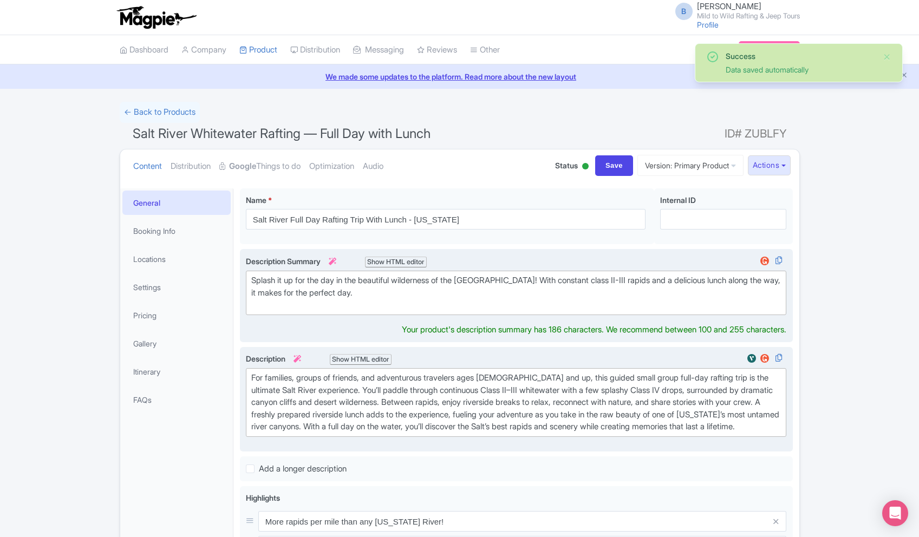
click at [312, 292] on div "Splash it up for the day in the beautiful wilderness of the Upper Salt River Ca…" at bounding box center [516, 293] width 530 height 37
click at [561, 280] on div "Splash it up for the day in the beautiful wilderness of the Upper Salt River Ca…" at bounding box center [516, 293] width 530 height 37
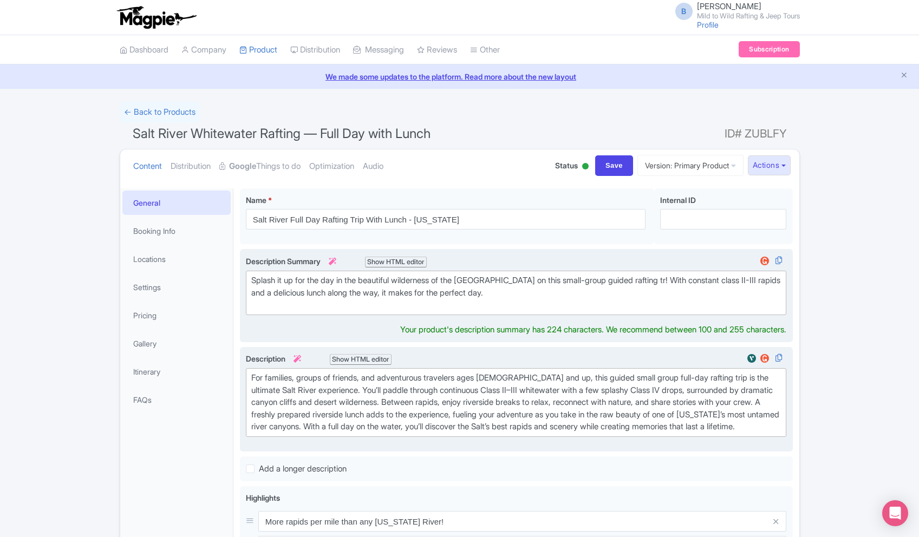
type trix-editor "<div>Splash it up for the day in the beautiful wilderness of the Upper Salt Riv…"
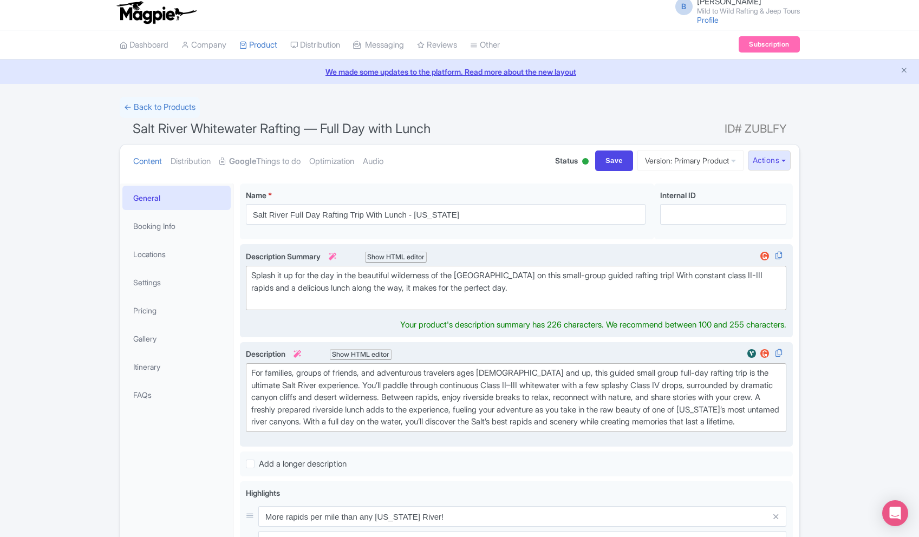
drag, startPoint x: 609, startPoint y: 302, endPoint x: 590, endPoint y: 307, distance: 19.4
click at [608, 303] on div "Splash it up for the day in the beautiful wilderness of the Upper Salt River Ca…" at bounding box center [516, 288] width 530 height 37
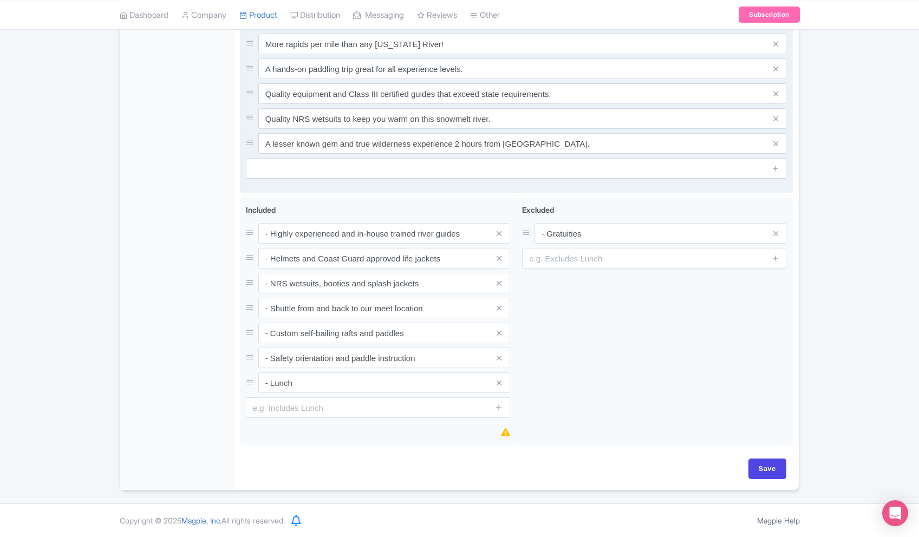
scroll to position [440, 0]
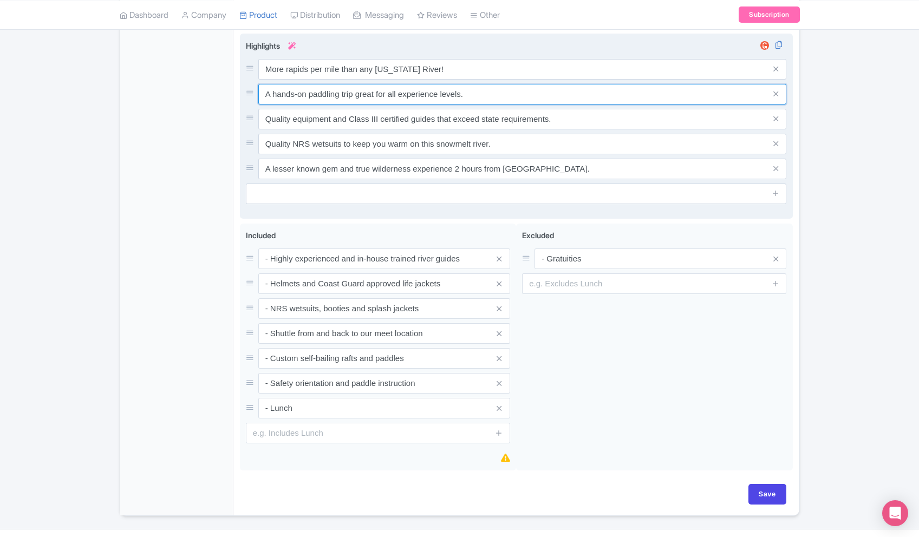
click at [478, 80] on input "A hands-on paddling trip great for all experience levels." at bounding box center [522, 69] width 529 height 21
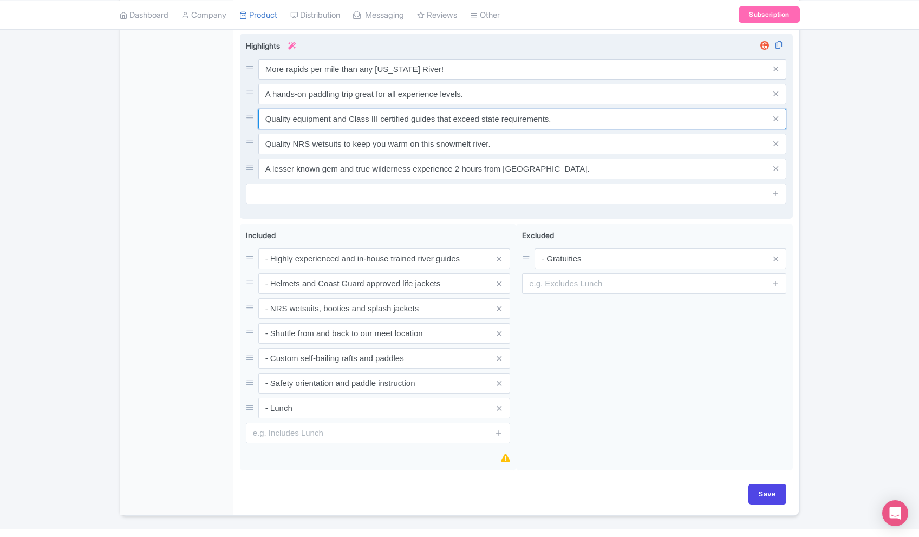
click at [476, 80] on input "Quality equipment and Class III certified guides that exceed state requirements." at bounding box center [522, 69] width 529 height 21
drag, startPoint x: 518, startPoint y: 154, endPoint x: 243, endPoint y: 163, distance: 274.8
click at [243, 163] on div "More rapids per mile than any Arizona River! A hands-on paddling trip great for…" at bounding box center [516, 126] width 553 height 185
click at [265, 80] on input "Quality NRS wetsuits to keep you warm on this snowmelt river." at bounding box center [522, 69] width 529 height 21
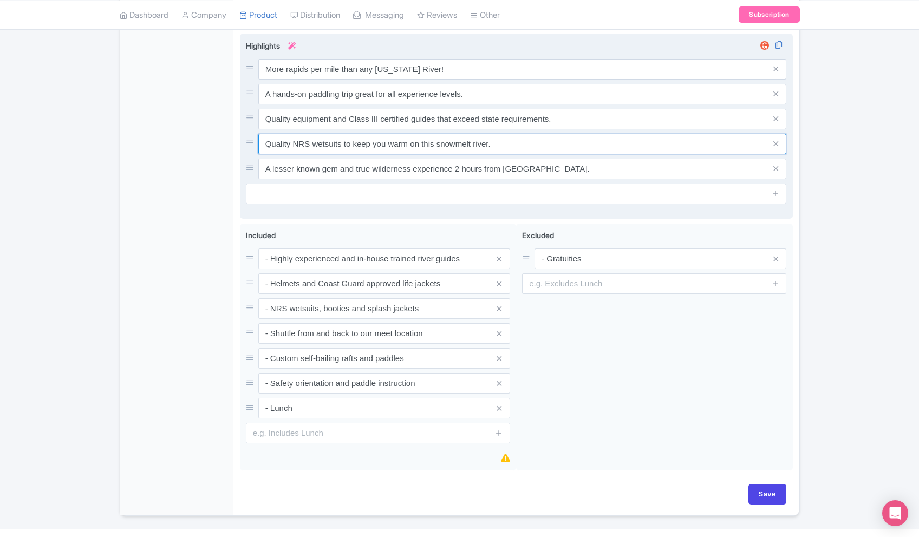
click at [265, 80] on input "Quality NRS wetsuits to keep you warm on this snowmelt river." at bounding box center [522, 69] width 529 height 21
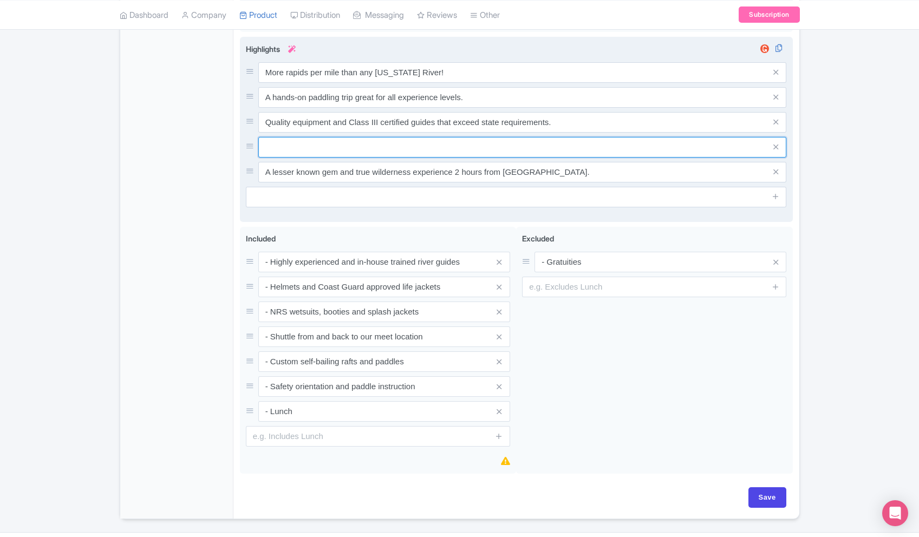
paste input "A true wilderness trip through remote backcountry"
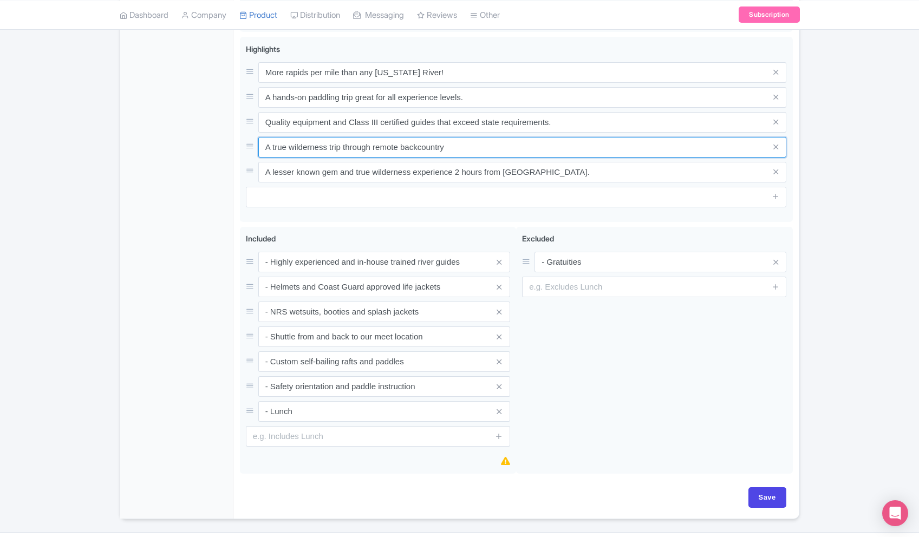
type input "A true wilderness trip through remote backcountry"
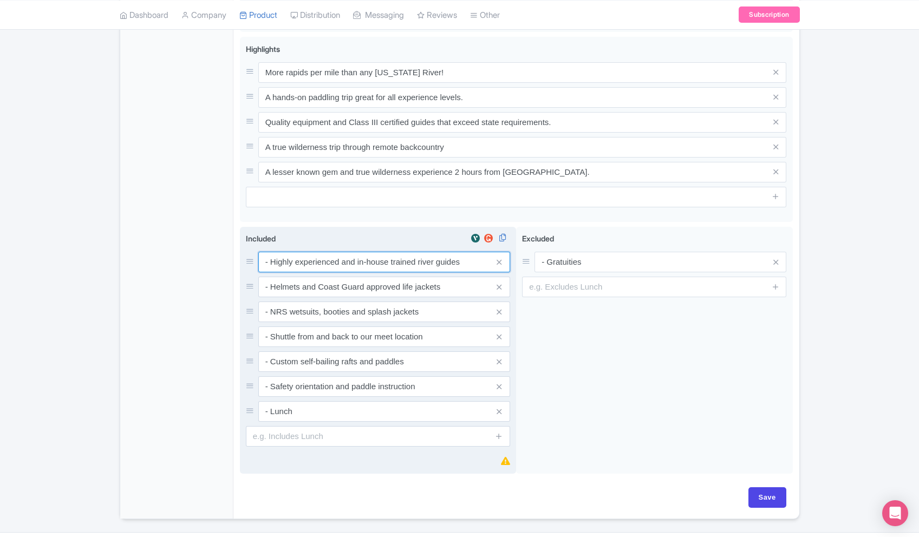
click at [364, 272] on input "- Highly experienced and in-house trained river guides" at bounding box center [384, 262] width 252 height 21
click at [365, 272] on input "- Highly experienced and in-house trained river guides" at bounding box center [384, 262] width 252 height 21
click at [364, 272] on input "- Highly experienced and in-house trained river guides" at bounding box center [384, 262] width 252 height 21
paste input "Professional, Interpretive & Entertaining G"
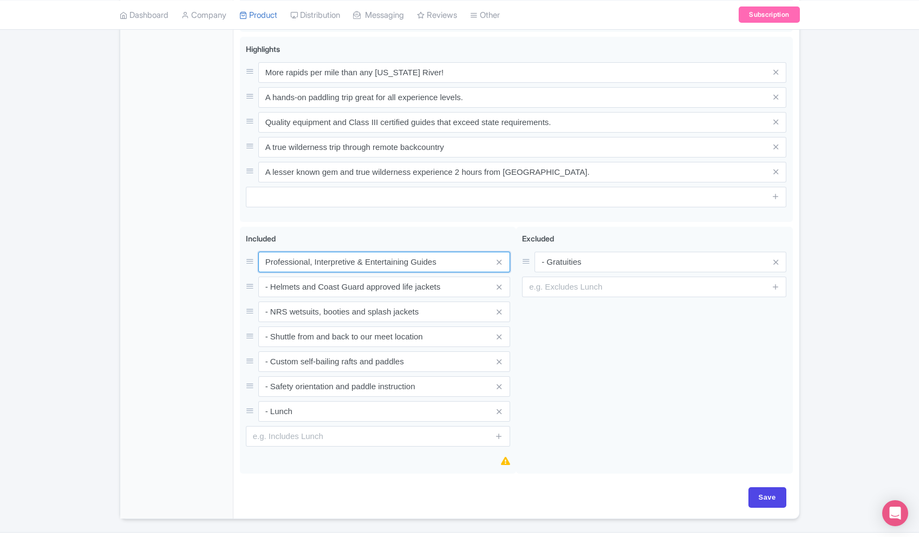
type input "Professional, Interpretive & Entertaining Guides"
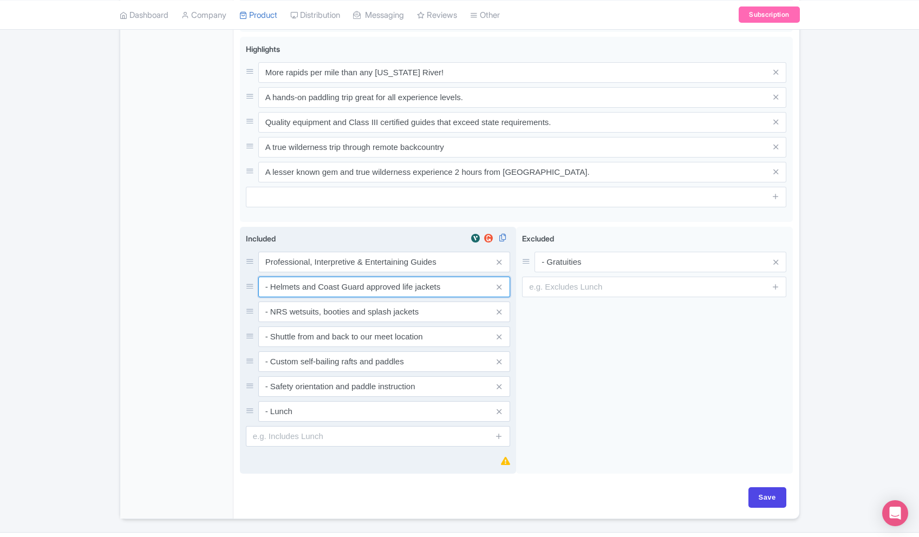
click at [348, 272] on input "- Helmets and Coast Guard approved life jackets" at bounding box center [384, 262] width 252 height 21
click at [347, 272] on input "- Helmets and Coast Guard approved life jackets" at bounding box center [384, 262] width 252 height 21
paste input "Helmets and Coastguard approved Personal Floatation Device"
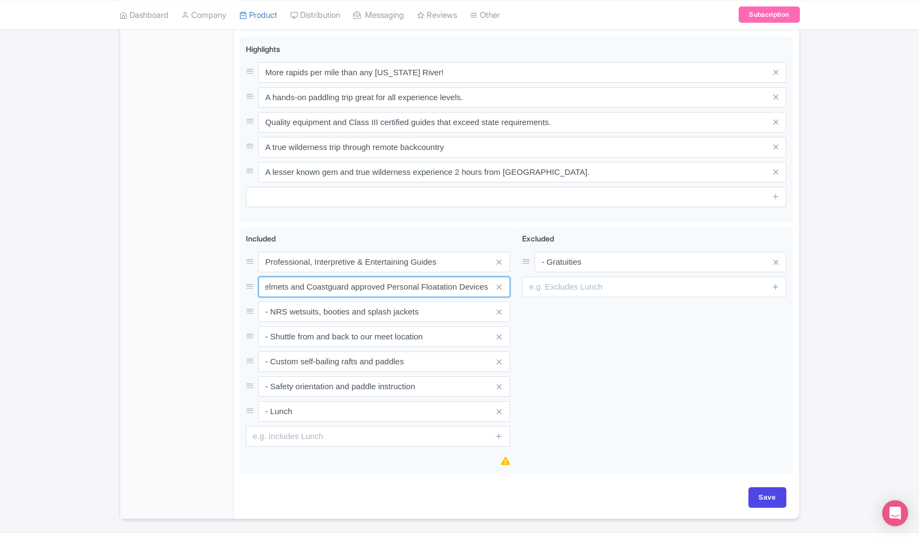
type input "Helmets and Coastguard approved Personal Floatation Devices"
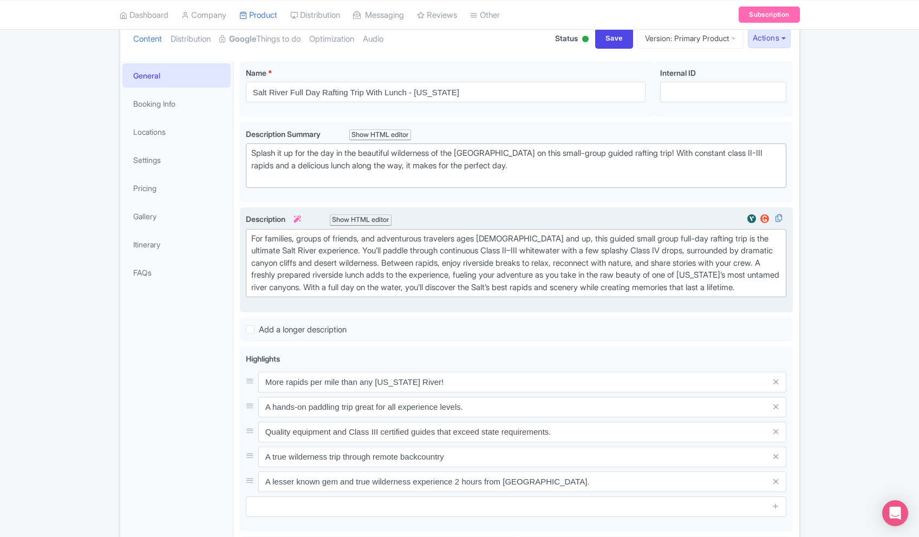
scroll to position [0, 0]
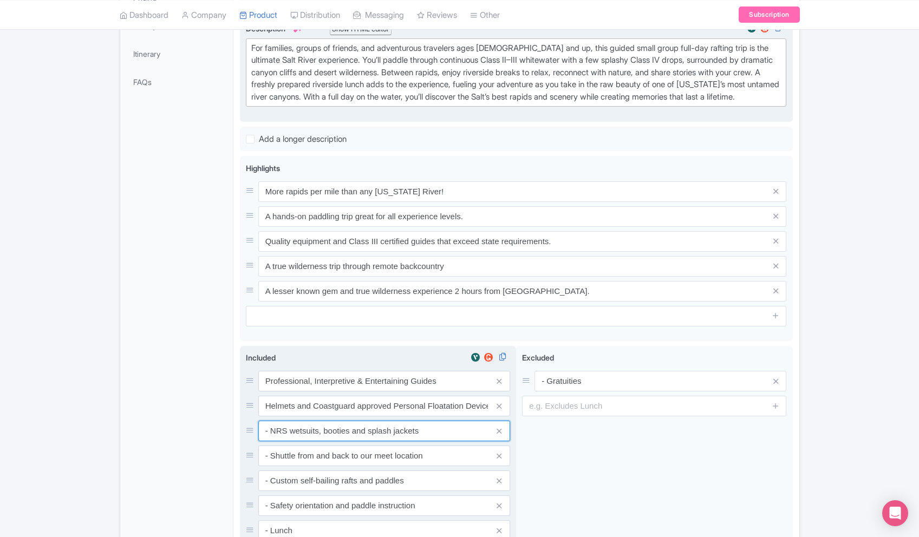
click at [356, 392] on input "- NRS wetsuits, booties and splash jackets" at bounding box center [384, 381] width 252 height 21
paste input "NRS wetsuits, booties,"
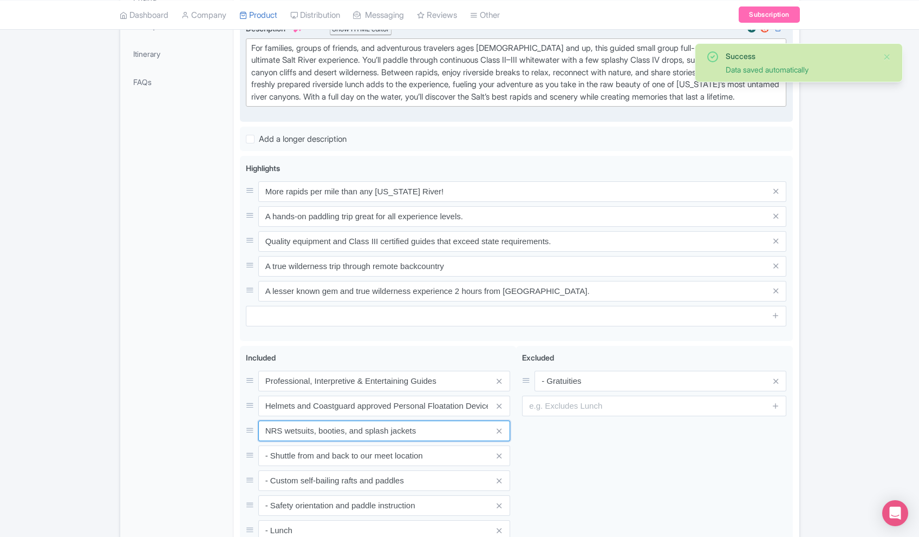
type input "NRS wetsuits, booties, and splash jackets"
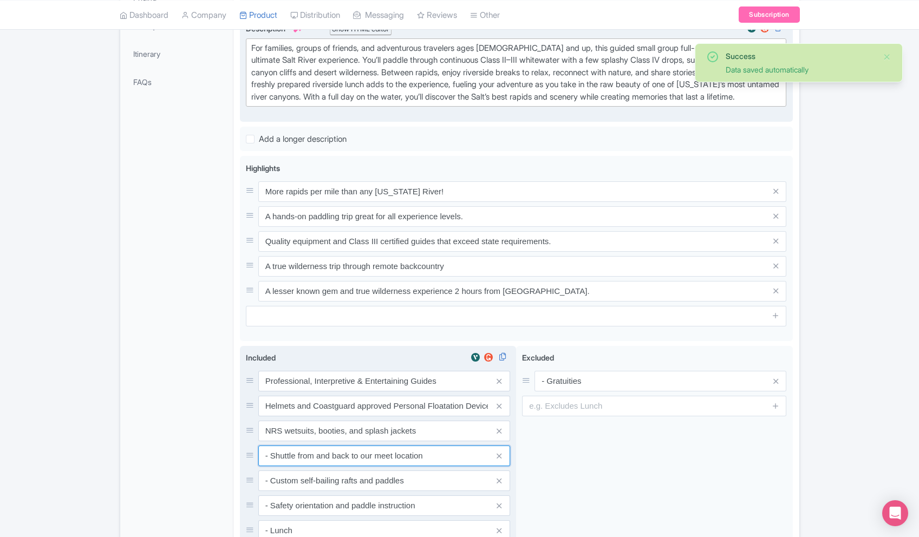
click at [310, 392] on input "- Shuttle from and back to our meet location" at bounding box center [384, 381] width 252 height 21
paste input "Roundtrip transportation from the"
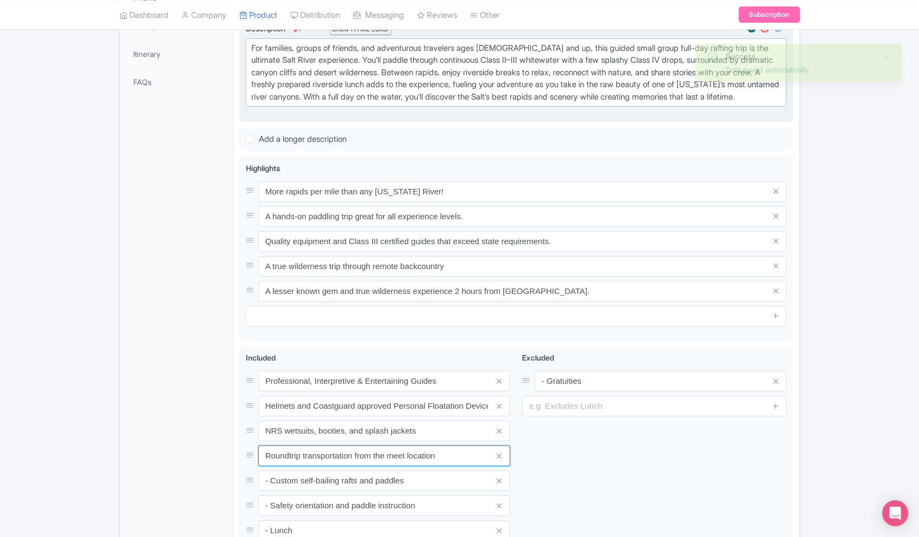
type input "Roundtrip transportation from the meet location"
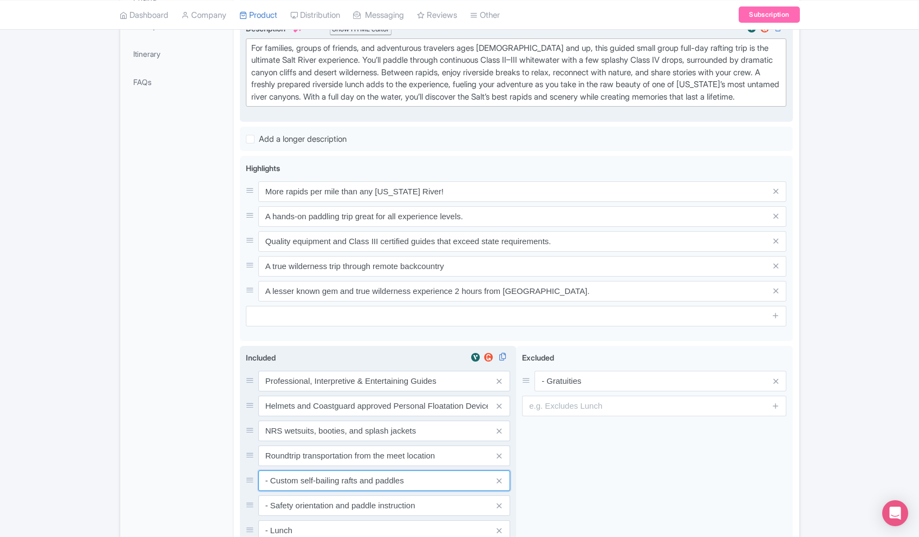
click at [320, 392] on input "- Custom self-bailing rafts and paddles" at bounding box center [384, 381] width 252 height 21
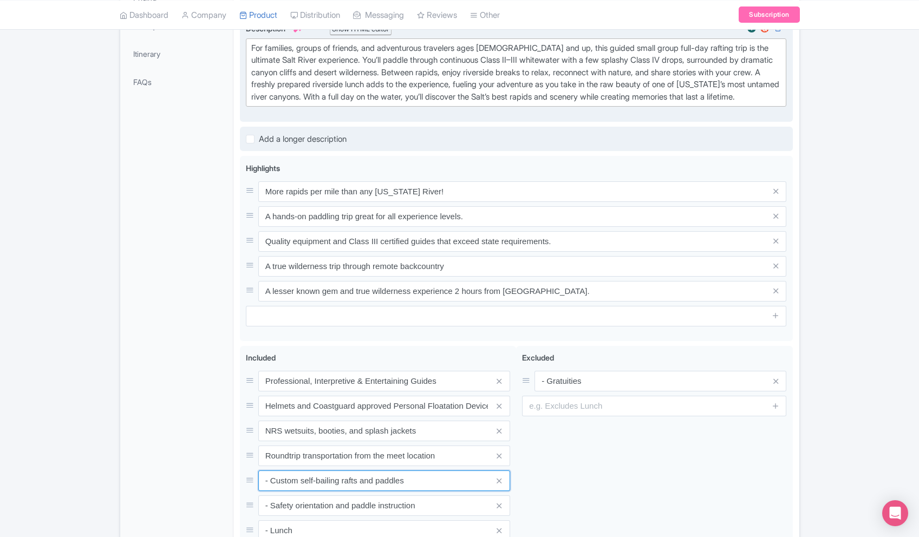
paste input "Industry-leading river equipment"
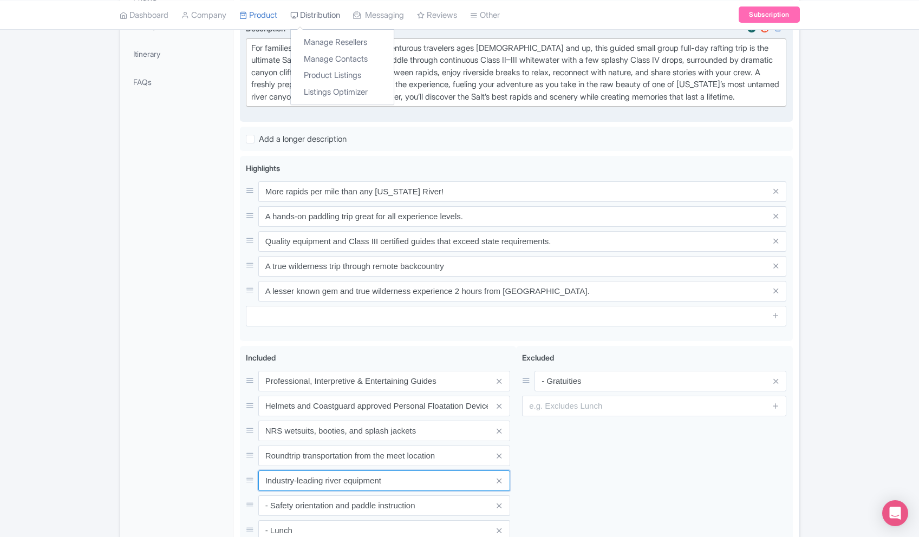
type input "Industry-leading river equipment"
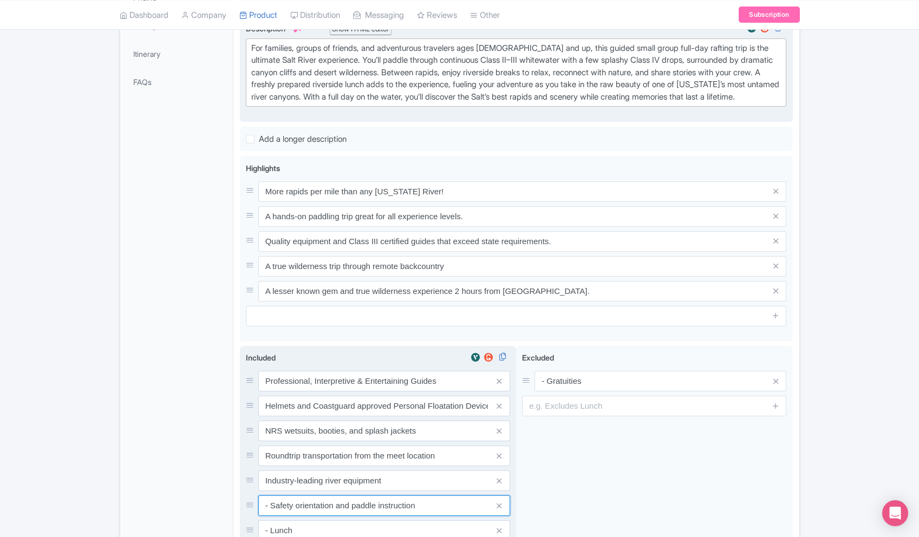
click at [353, 392] on input "- Safety orientation and paddle instruction" at bounding box center [384, 381] width 252 height 21
paste input "Roundtrip Safety orientation and paddle instruction from the meeting loca"
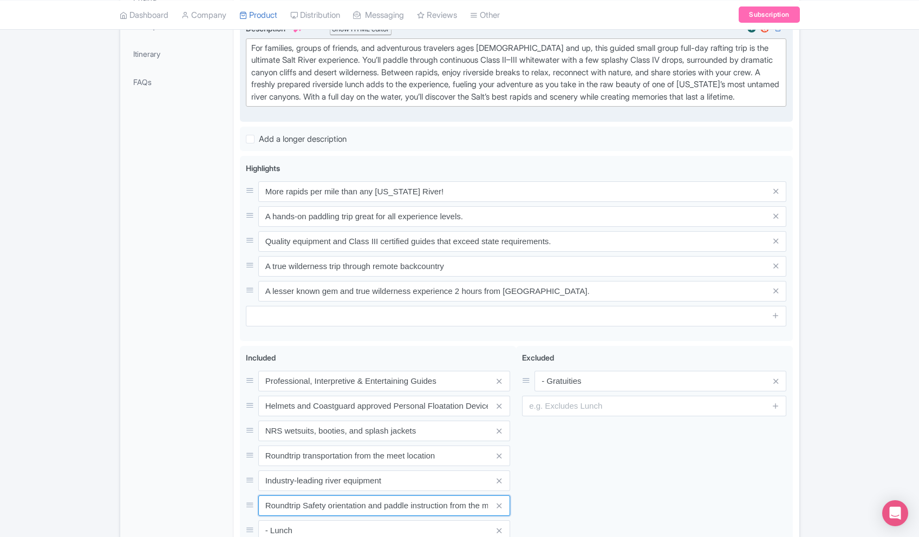
drag, startPoint x: 303, startPoint y: 518, endPoint x: 232, endPoint y: 520, distance: 71.0
click at [233, 520] on div "Salt River Whitewater Rafting — Full Day with Lunch Name * i Salt River Full Da…" at bounding box center [516, 251] width 566 height 774
type input "Safety orientation and paddle instruction from the meeting location"
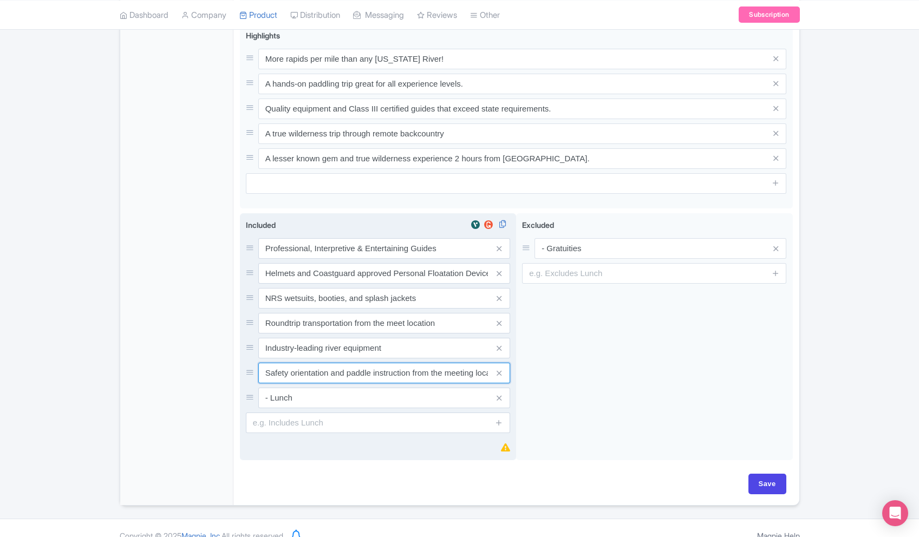
scroll to position [459, 0]
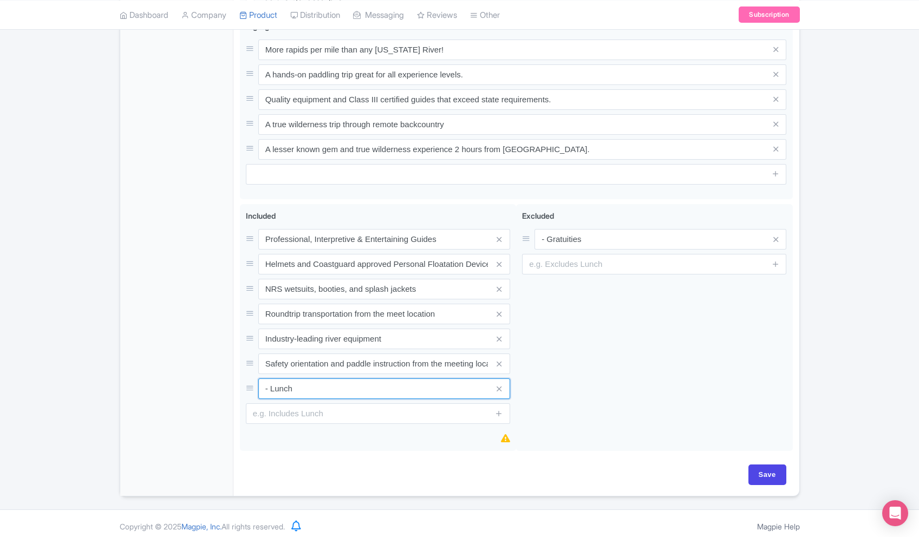
drag, startPoint x: 340, startPoint y: 408, endPoint x: 234, endPoint y: 406, distance: 106.2
click at [234, 406] on div "Salt River Whitewater Rafting — Full Day with Lunch Name * i Salt River Full Da…" at bounding box center [516, 109] width 566 height 774
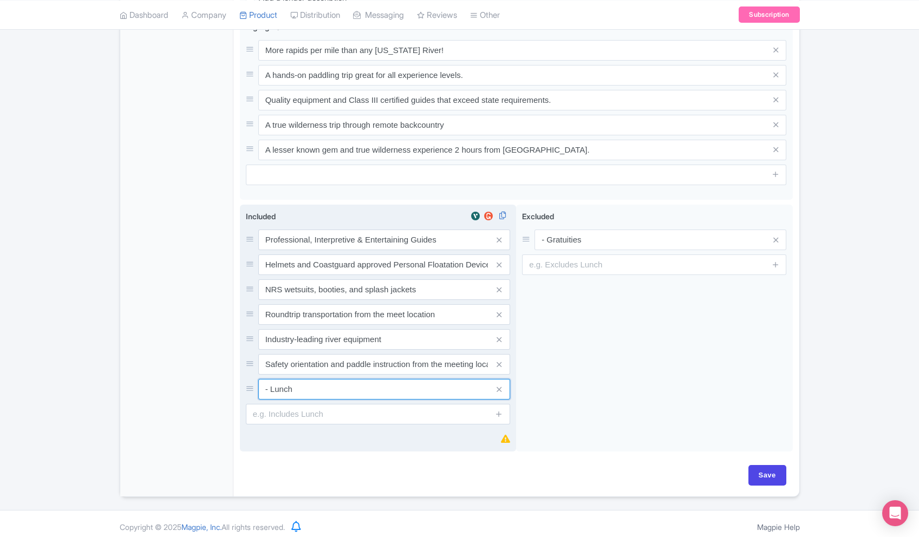
click at [273, 250] on input "- Lunch" at bounding box center [384, 240] width 252 height 21
click at [300, 250] on input "Delicious lunch (" at bounding box center [384, 239] width 252 height 21
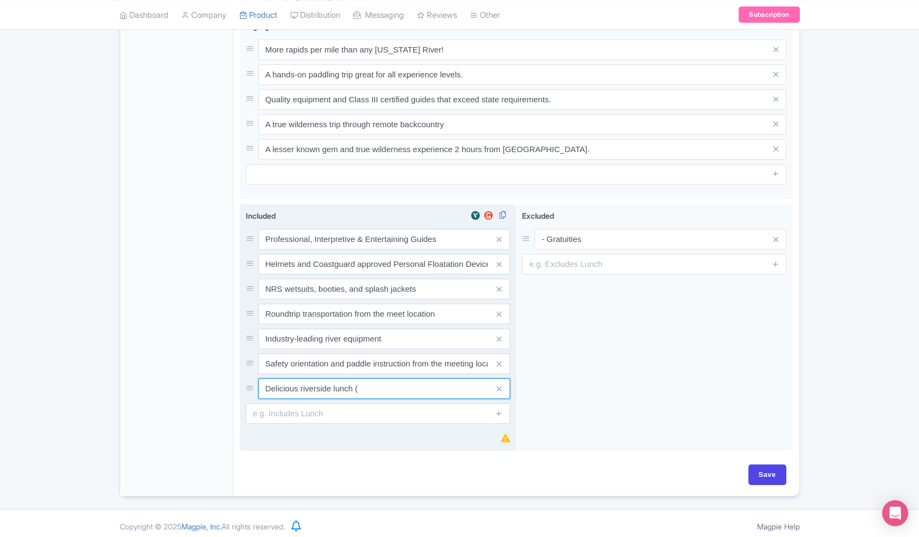
click at [410, 250] on input "Delicious riverside lunch (" at bounding box center [384, 239] width 252 height 21
click at [468, 250] on input "Delicious riverside lunch (dietary accommodations)" at bounding box center [384, 239] width 252 height 21
click at [446, 250] on input "Delicious riverside lunch (dietary accommodations)" at bounding box center [384, 239] width 252 height 21
click at [359, 250] on input "Delicious riverside lunch (dietary accommodations available)" at bounding box center [384, 239] width 252 height 21
click at [473, 250] on input "Delicious riverside lunch with dietary accommodations available)" at bounding box center [384, 239] width 252 height 21
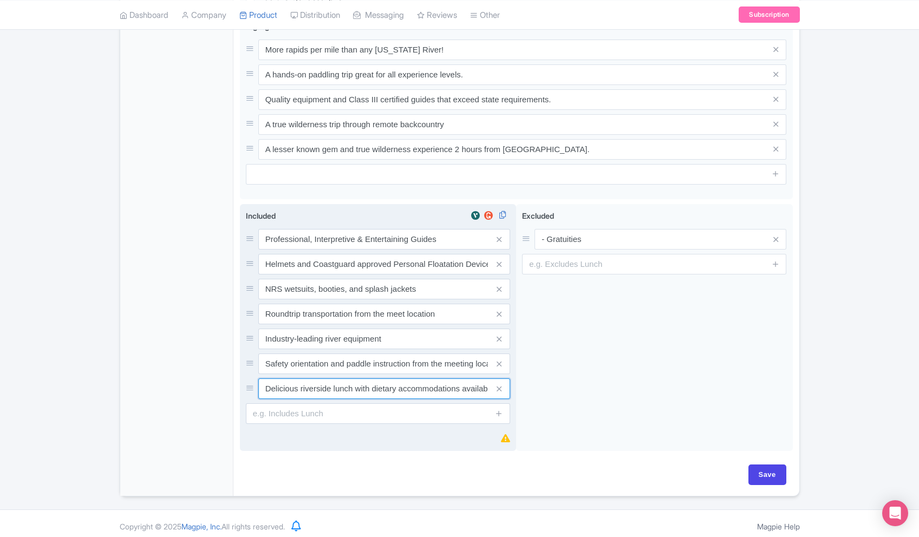
click at [473, 250] on input "Delicious riverside lunch with dietary accommodations available)" at bounding box center [384, 239] width 252 height 21
click at [478, 250] on input "Delicious riverside lunch with dietary accommodations)" at bounding box center [384, 239] width 252 height 21
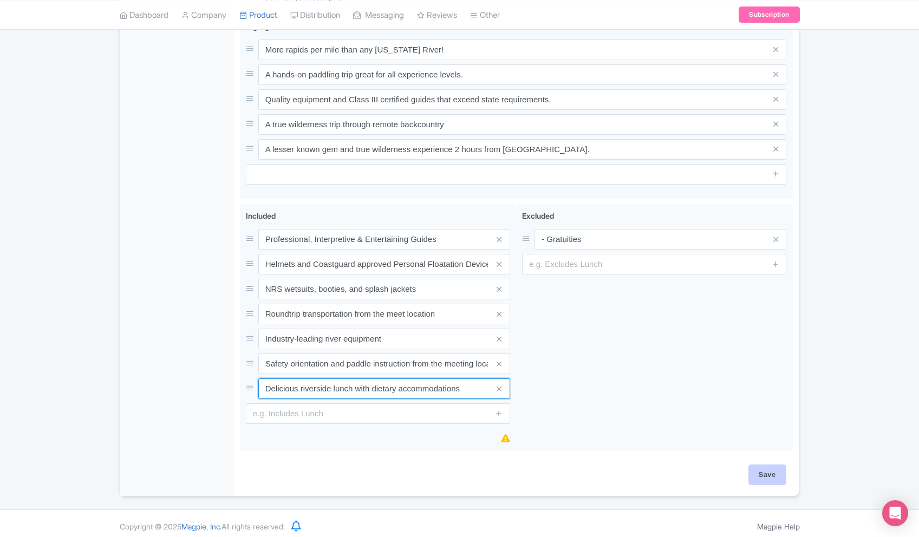
type input "Delicious riverside lunch with dietary accommodations"
click at [765, 485] on input "Save" at bounding box center [768, 475] width 38 height 21
type input "Saving..."
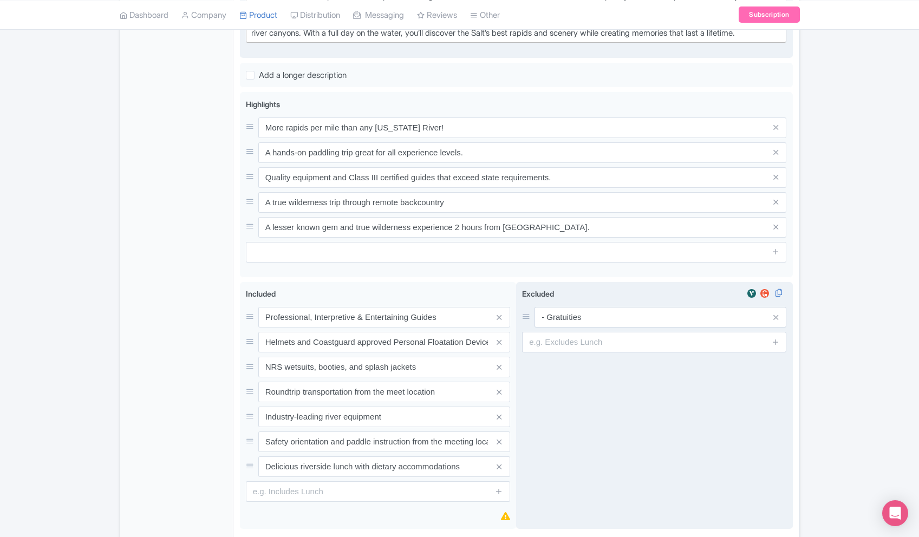
scroll to position [390, 0]
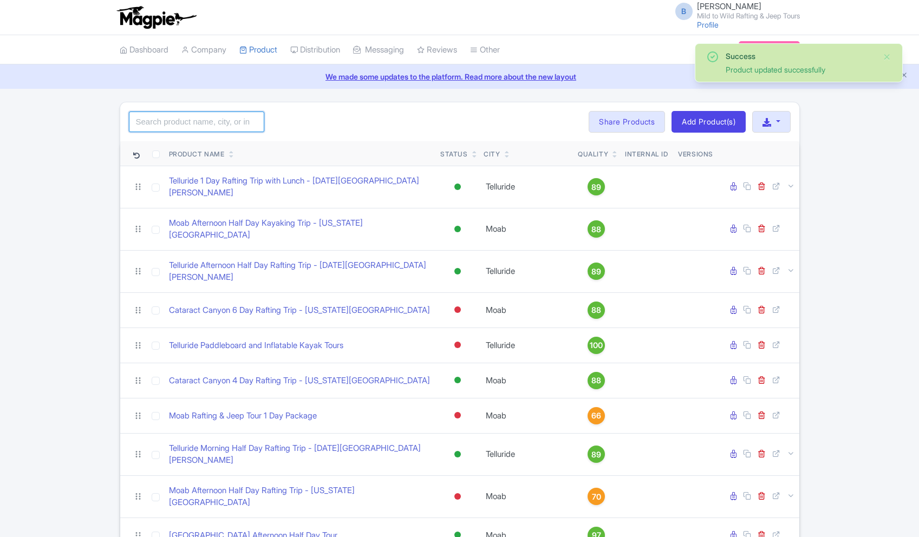
click at [190, 126] on input "search" at bounding box center [196, 122] width 135 height 21
type input "Salt"
click button "Search" at bounding box center [0, 0] width 0 height 0
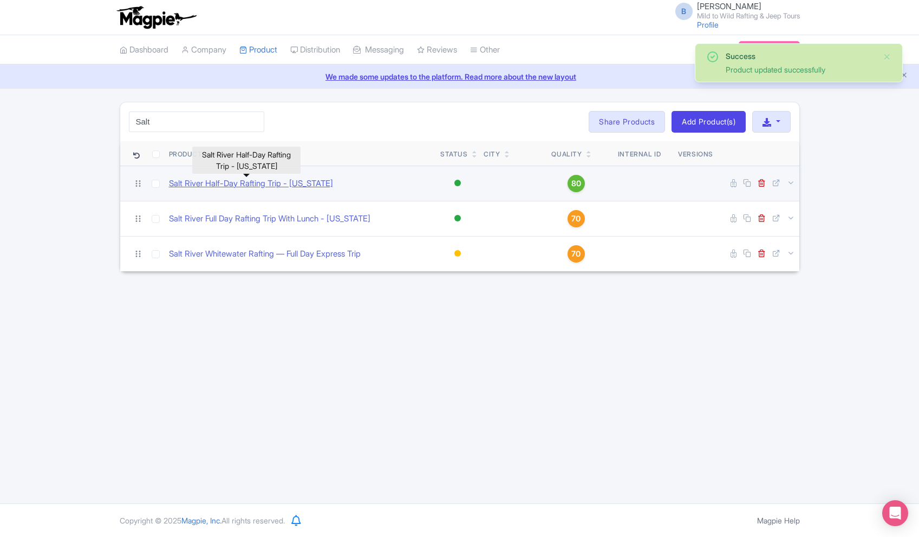
click at [299, 184] on link "Salt River Half-Day Rafting Trip - [US_STATE]" at bounding box center [251, 184] width 164 height 12
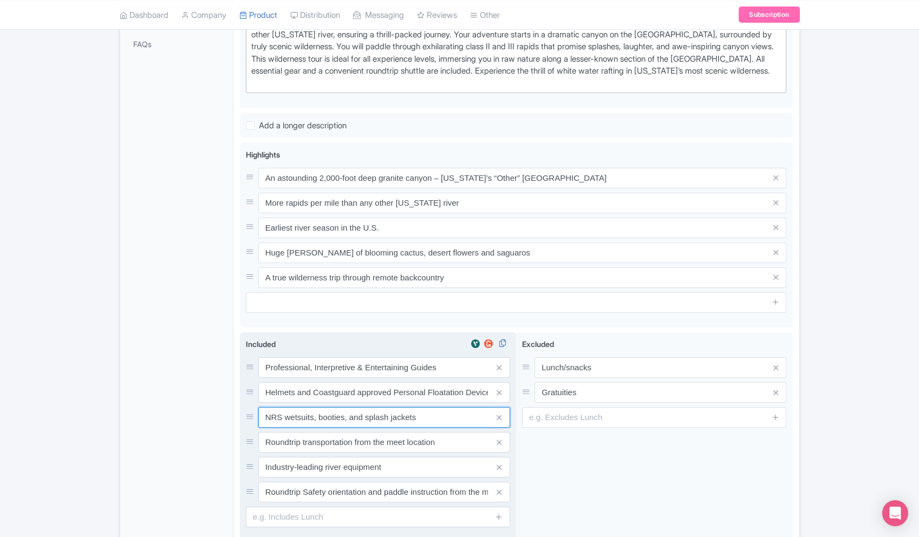
click at [324, 378] on input "NRS wetsuits, booties, and splash jackets" at bounding box center [384, 368] width 252 height 21
click at [324, 439] on div "Professional, Interpretive & Entertaining Guides Helmets and Coastguard approve…" at bounding box center [378, 430] width 264 height 145
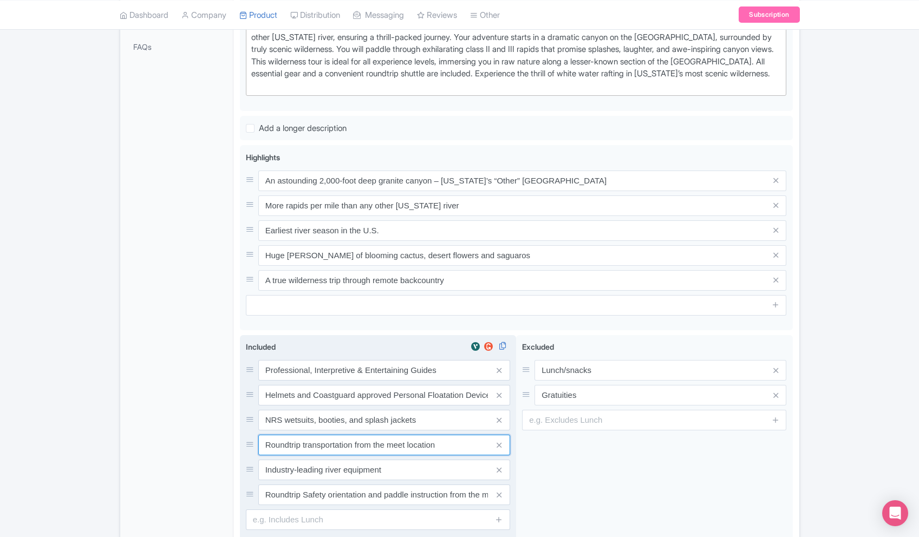
click at [357, 381] on input "Roundtrip transportation from the meet location" at bounding box center [384, 370] width 252 height 21
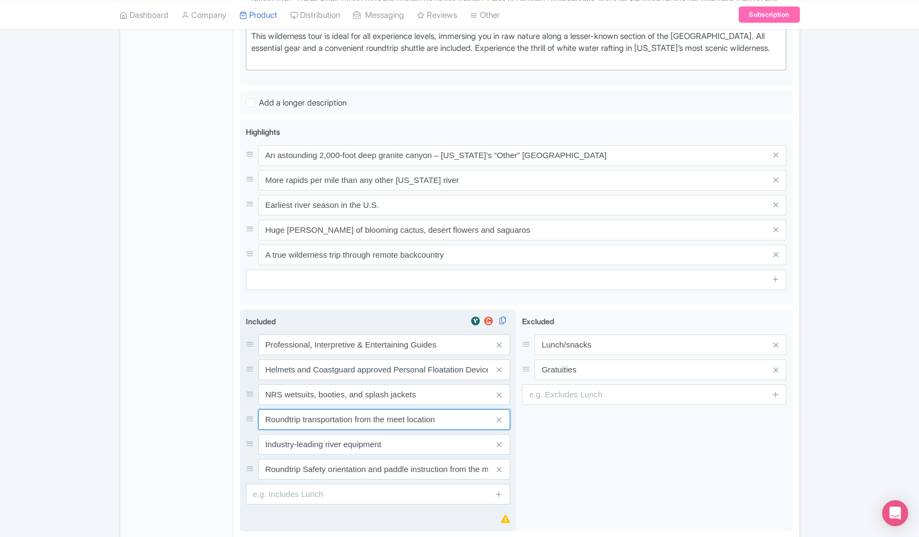
scroll to position [390, 0]
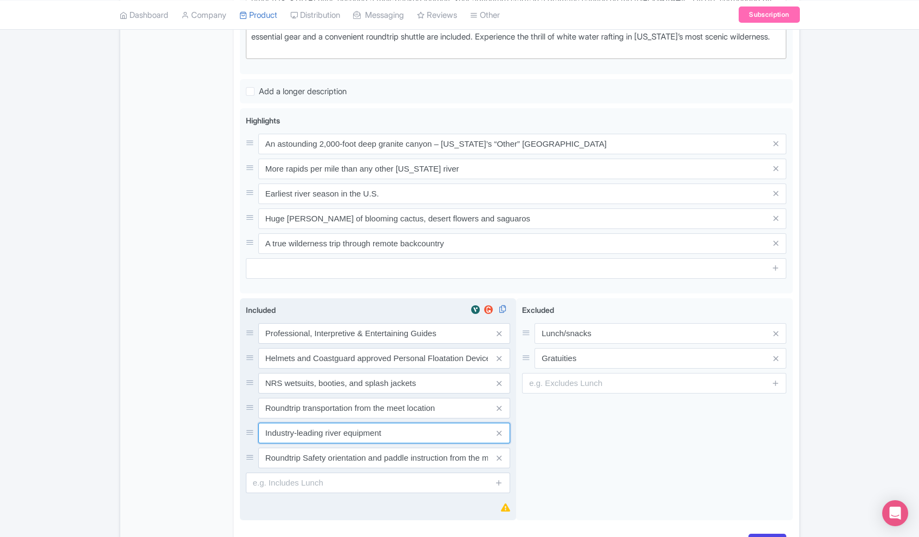
click at [323, 344] on input "Industry-leading river equipment" at bounding box center [384, 333] width 252 height 21
click at [331, 344] on input "Roundtrip Safety orientation and paddle instruction from the meeting location" at bounding box center [384, 333] width 252 height 21
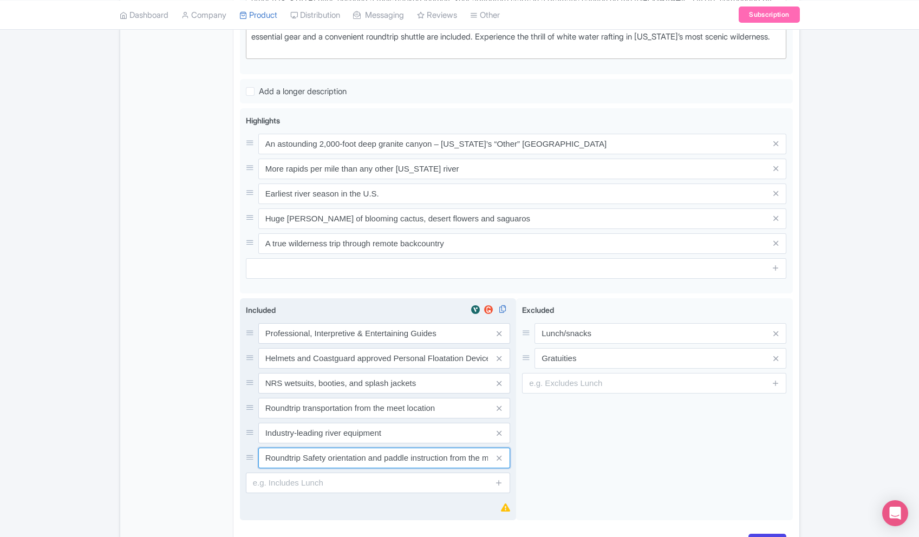
click at [331, 344] on input "Roundtrip Safety orientation and paddle instruction from the meeting location" at bounding box center [384, 333] width 252 height 21
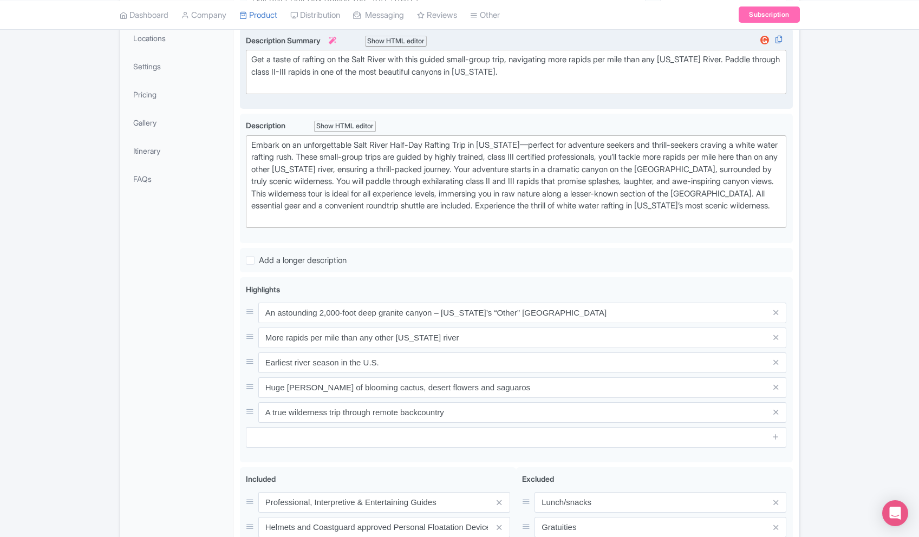
scroll to position [0, 0]
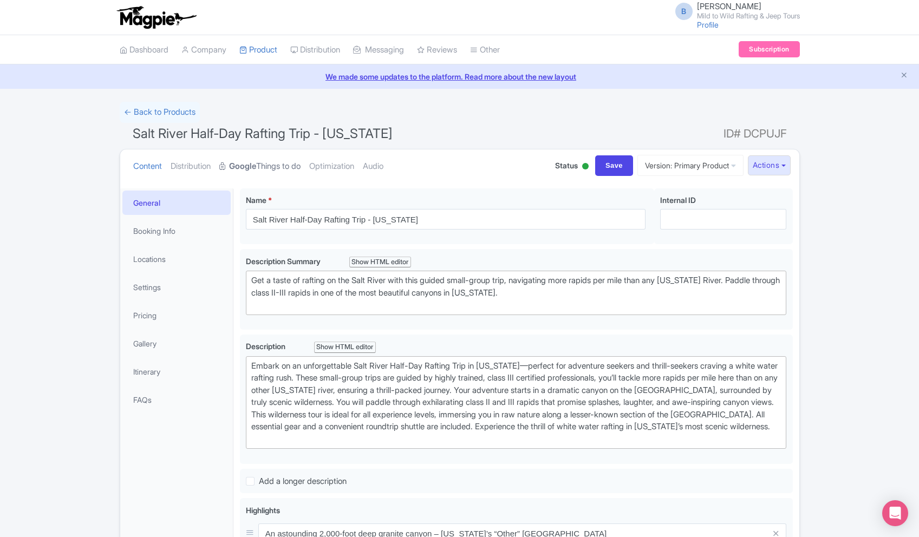
drag, startPoint x: 354, startPoint y: 167, endPoint x: 292, endPoint y: 169, distance: 61.8
click at [354, 167] on link "Optimization" at bounding box center [331, 167] width 45 height 34
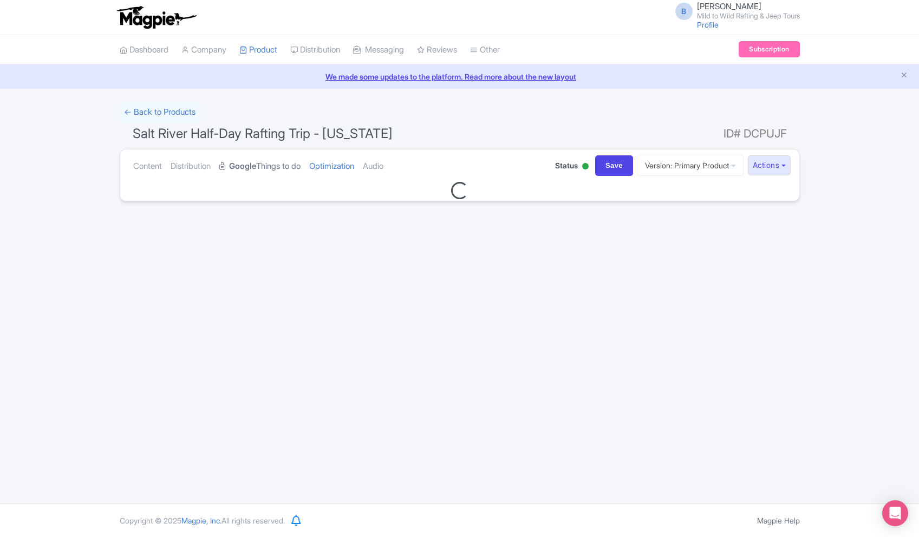
click at [267, 169] on link "Google Things to do" at bounding box center [259, 167] width 81 height 34
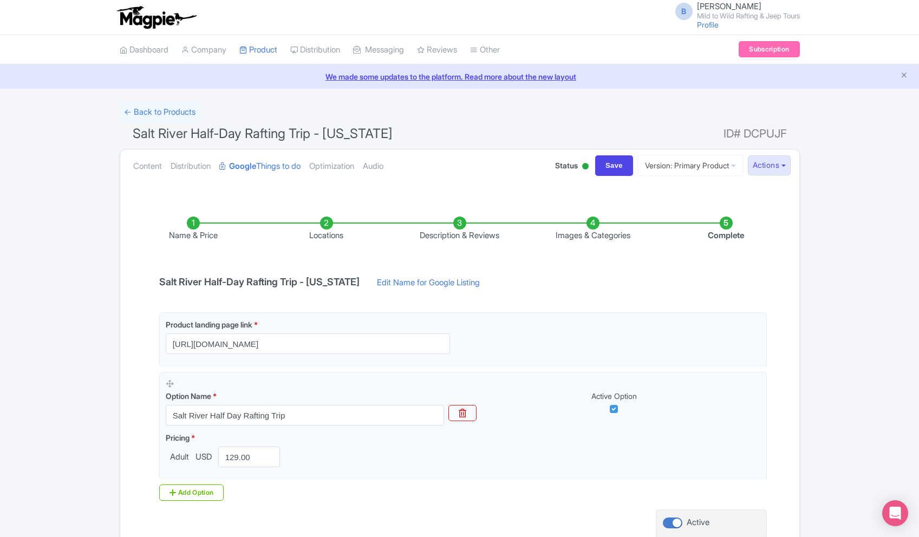
click at [603, 225] on li "Images & Categories" at bounding box center [593, 229] width 133 height 25
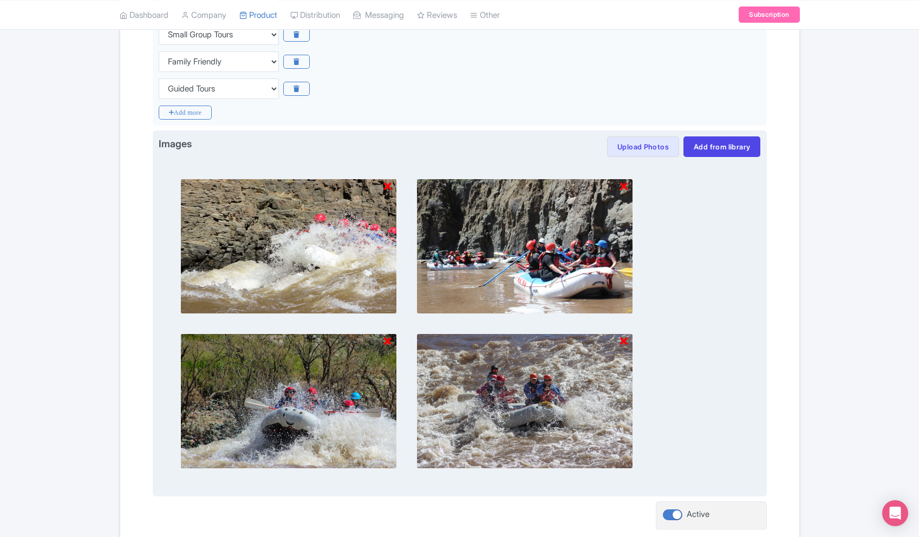
scroll to position [384, 0]
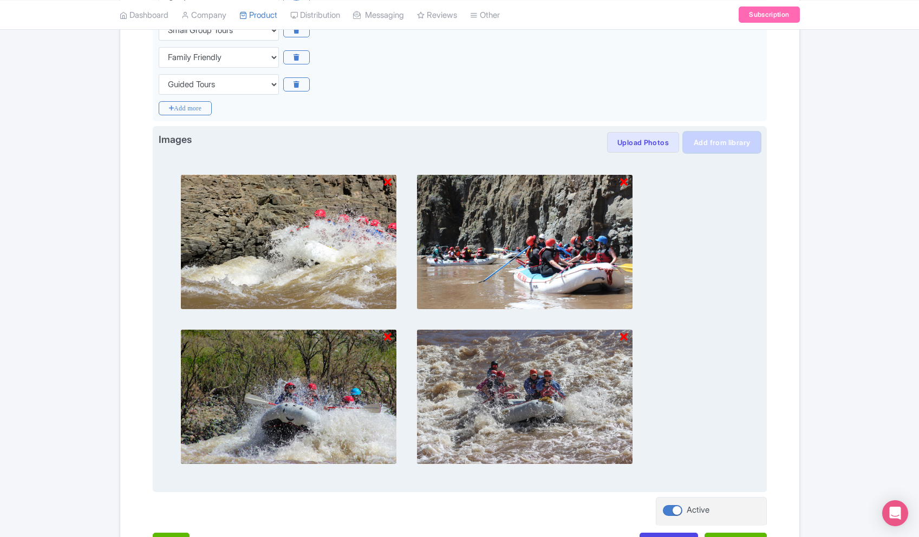
click at [713, 142] on link "Add from library" at bounding box center [722, 142] width 77 height 21
click at [623, 144] on button "Upload Photos" at bounding box center [643, 142] width 72 height 21
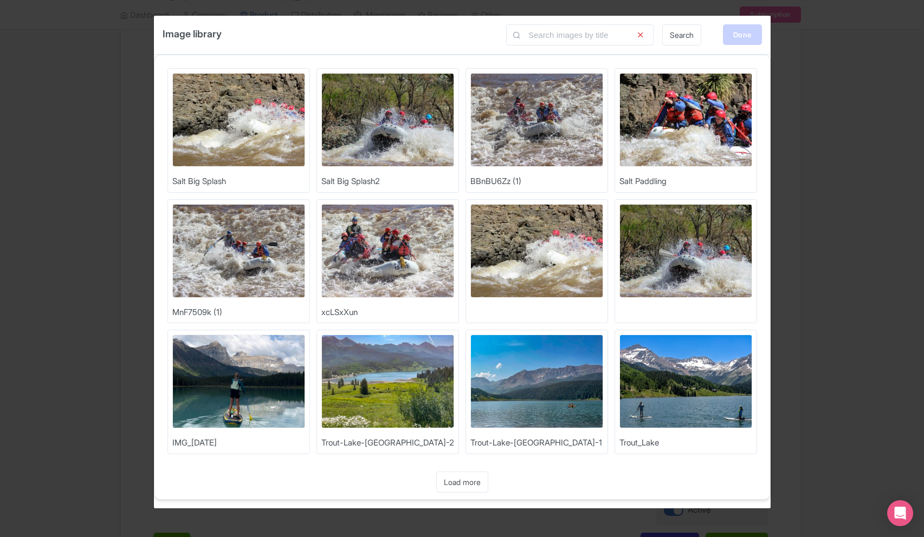
click at [738, 36] on div "Done" at bounding box center [742, 34] width 39 height 21
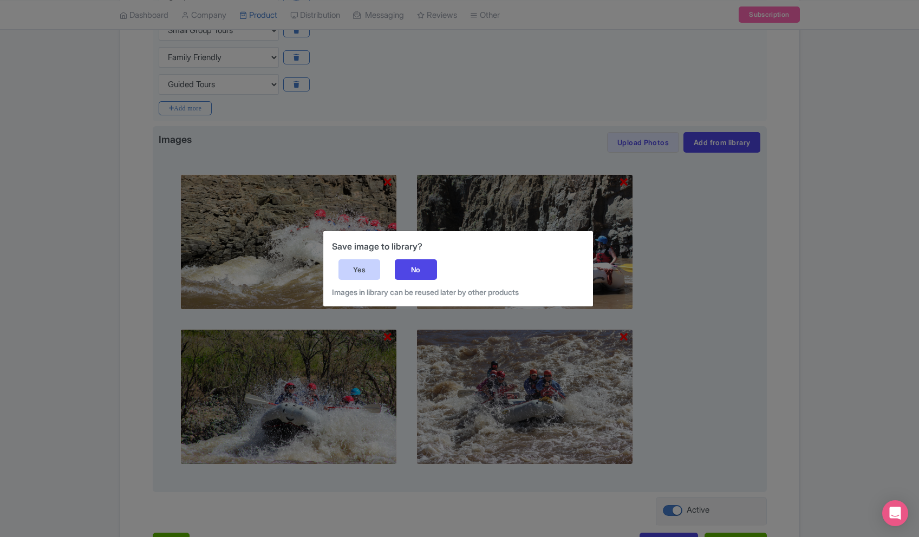
click at [341, 276] on div "Yes" at bounding box center [360, 269] width 42 height 21
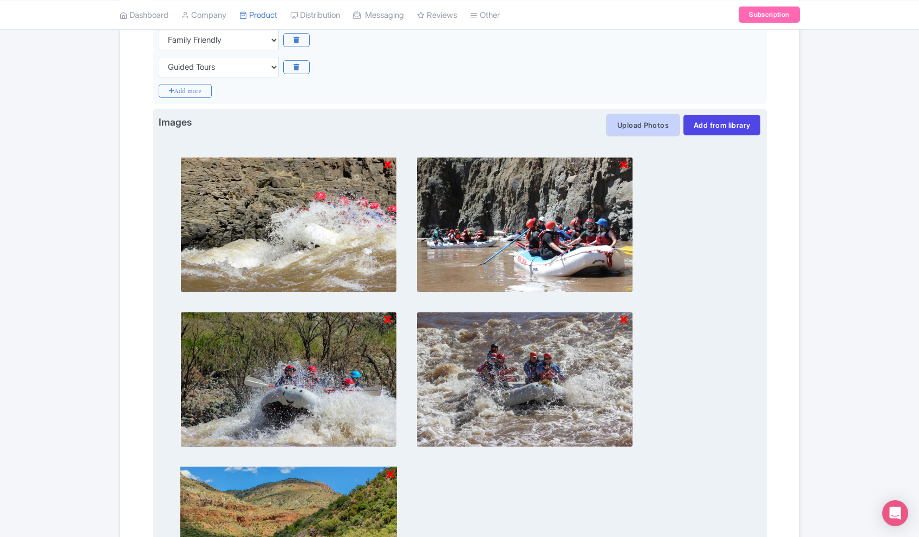
click at [614, 125] on button "Upload Photos" at bounding box center [643, 125] width 72 height 21
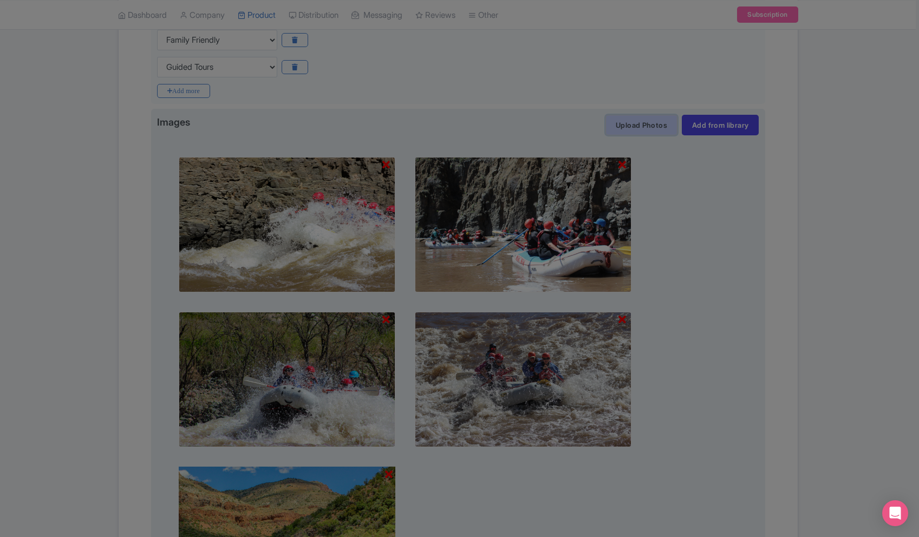
scroll to position [406, 0]
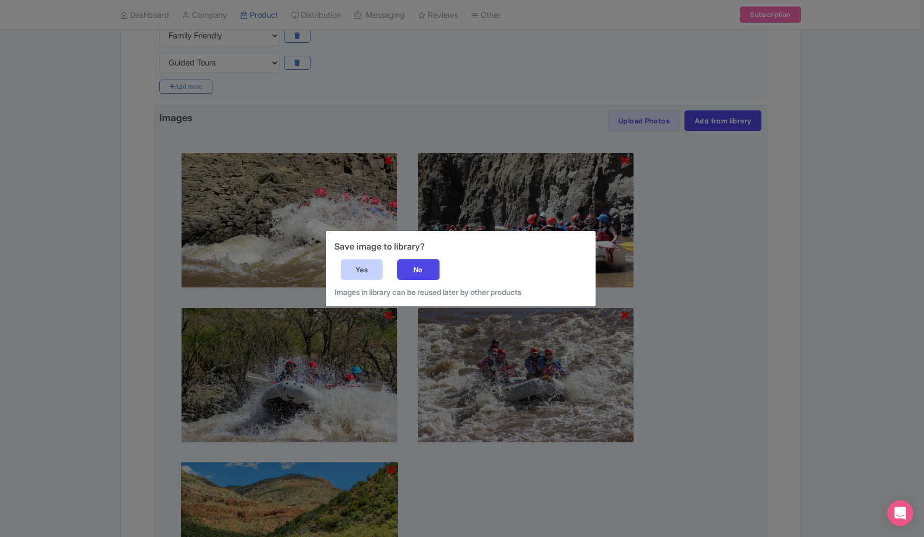
click at [372, 273] on div "Yes" at bounding box center [362, 269] width 42 height 21
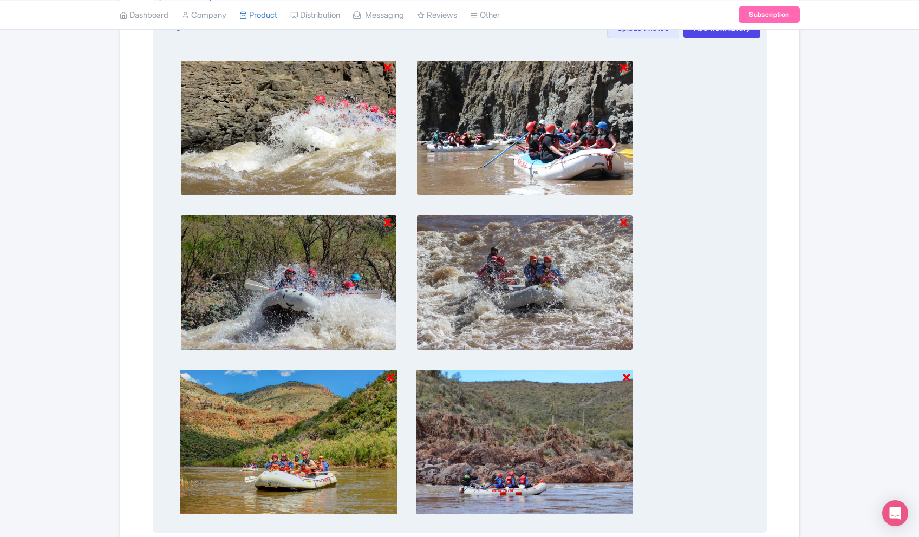
scroll to position [503, 0]
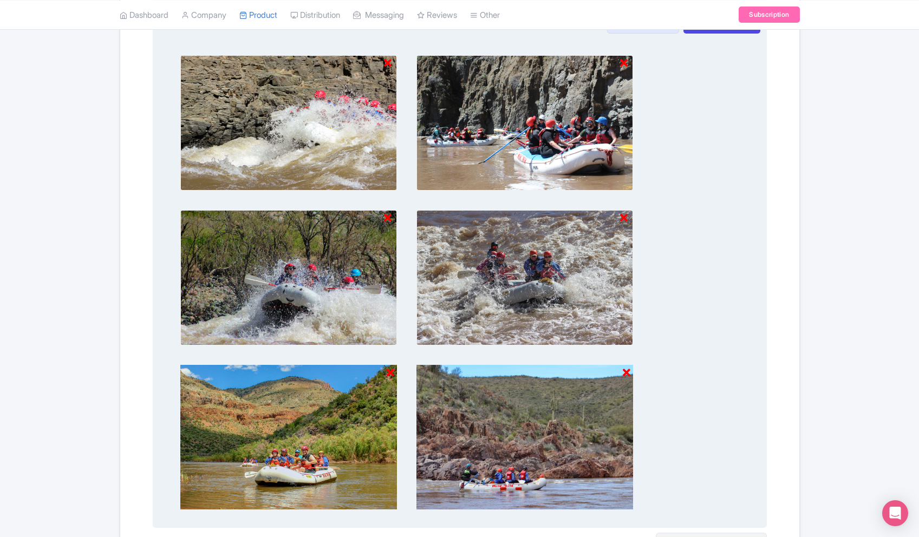
click at [626, 62] on icon at bounding box center [624, 63] width 8 height 11
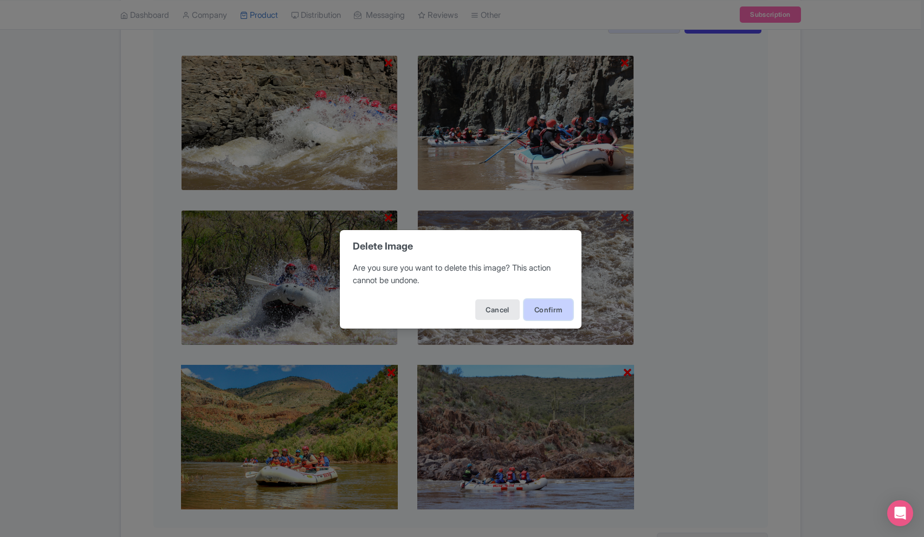
click at [541, 308] on button "Confirm" at bounding box center [548, 310] width 49 height 21
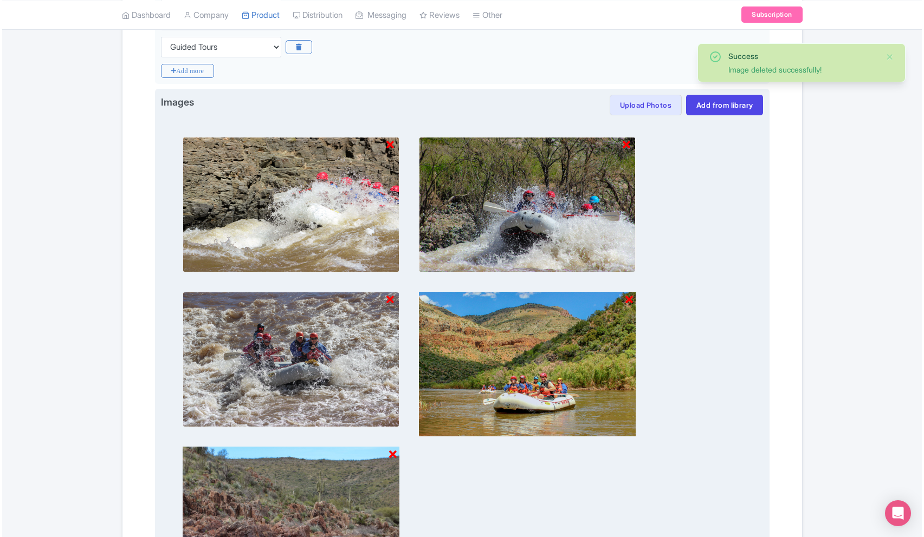
scroll to position [411, 0]
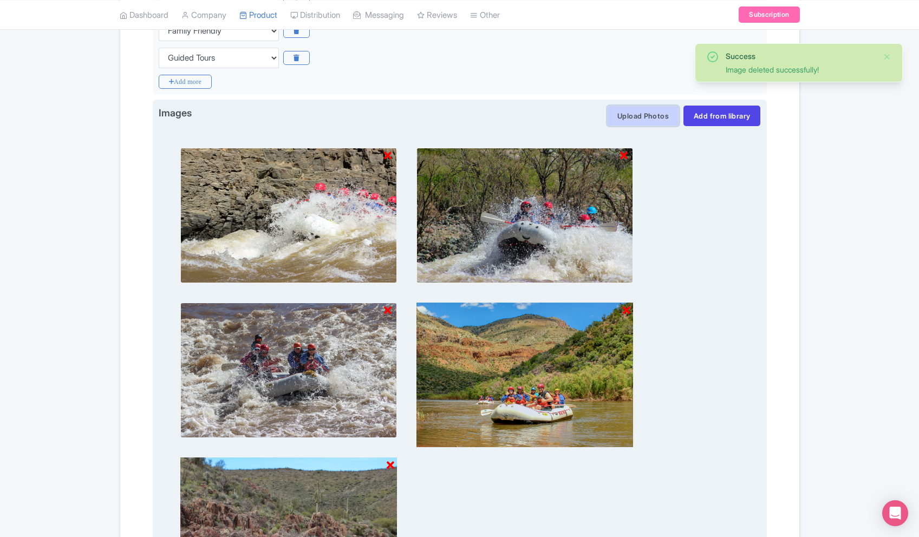
click at [635, 120] on button "Upload Photos" at bounding box center [643, 116] width 72 height 21
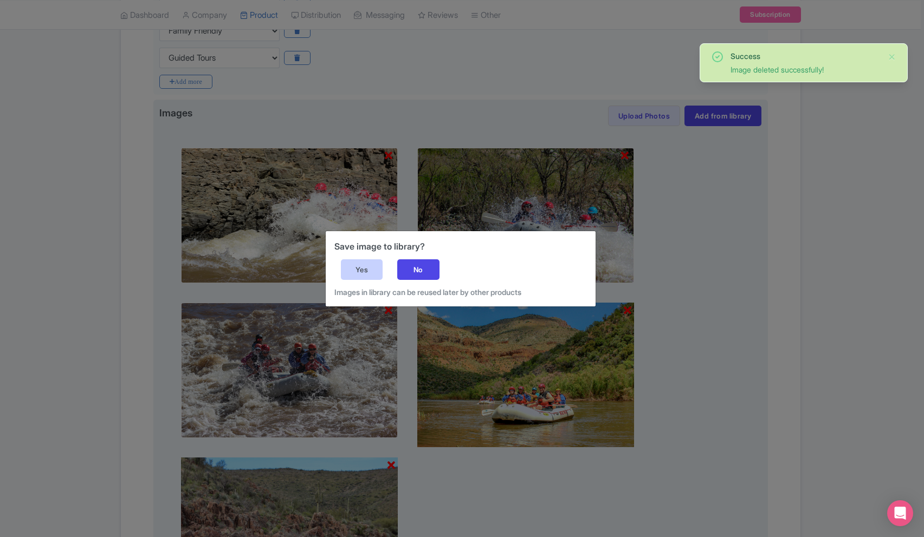
click at [363, 268] on div "Yes" at bounding box center [362, 269] width 42 height 21
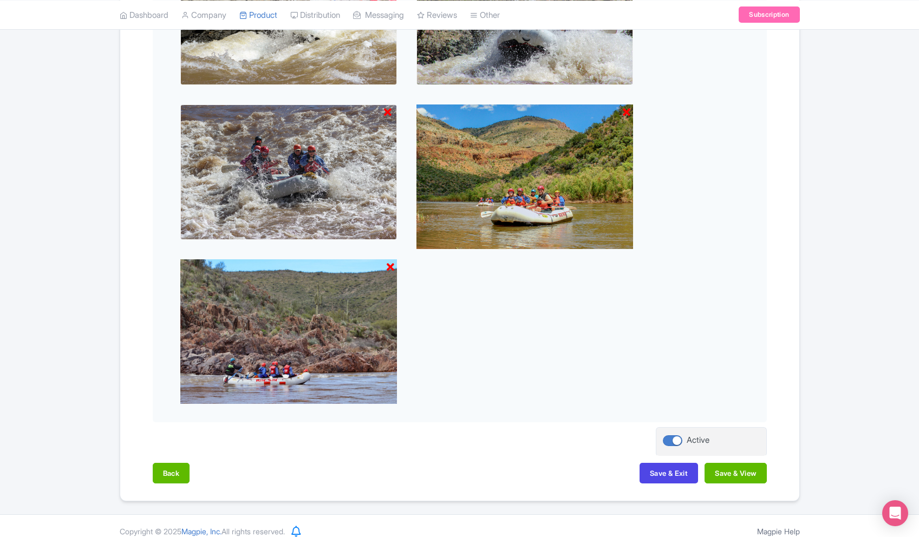
scroll to position [612, 0]
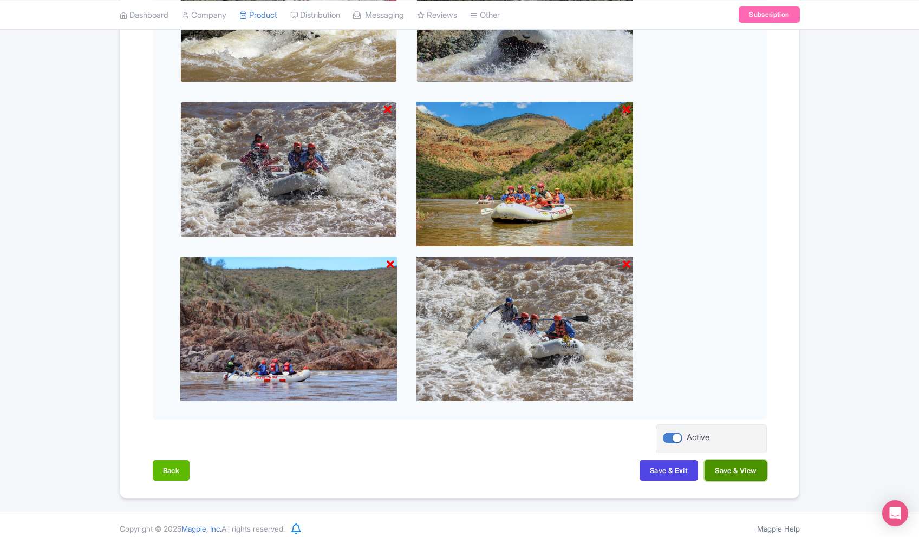
click at [732, 477] on button "Save & View" at bounding box center [736, 470] width 62 height 21
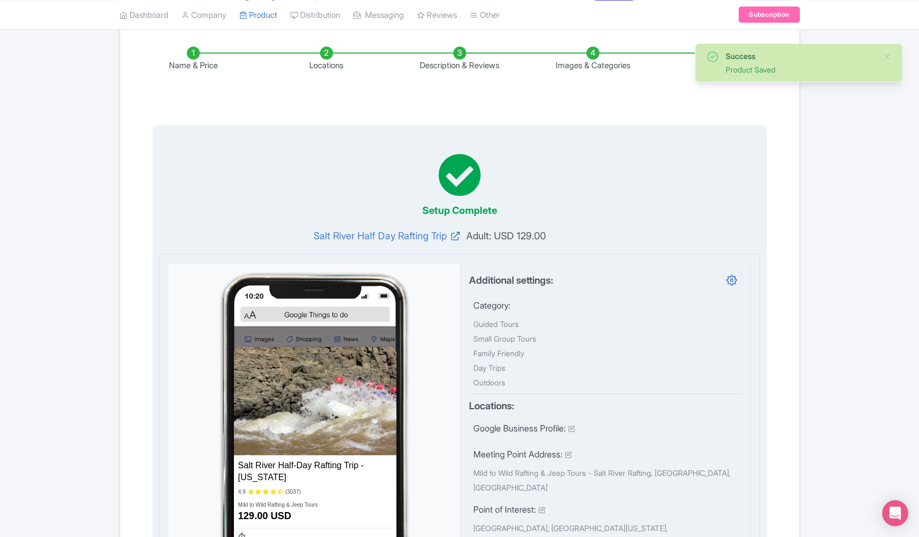
scroll to position [0, 0]
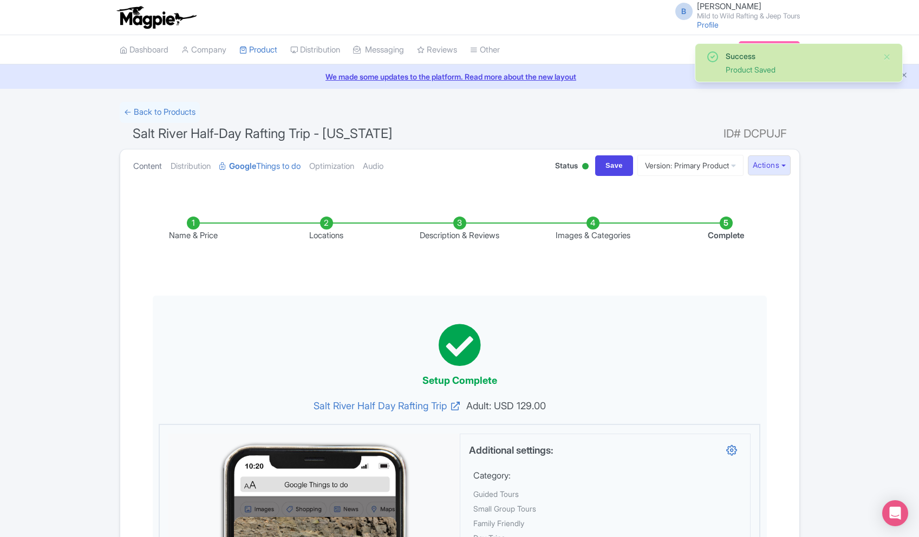
click at [133, 167] on link "Content" at bounding box center [147, 167] width 29 height 34
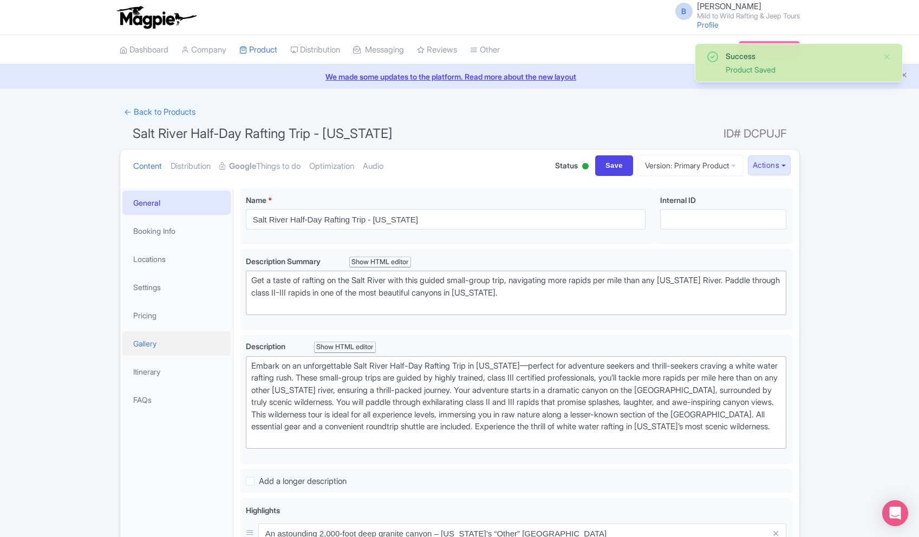
click at [186, 346] on link "Gallery" at bounding box center [176, 344] width 108 height 24
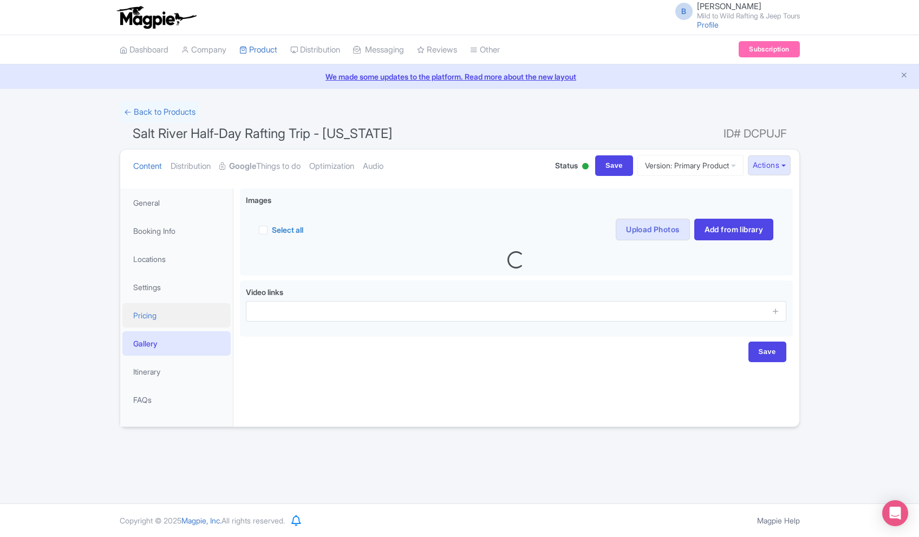
click at [216, 315] on link "Pricing" at bounding box center [176, 315] width 108 height 24
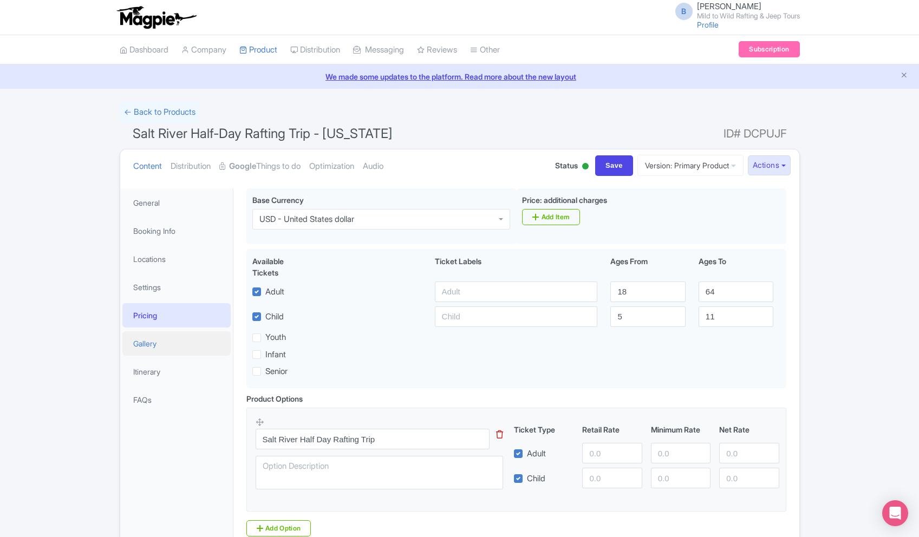
click at [204, 340] on link "Gallery" at bounding box center [176, 344] width 108 height 24
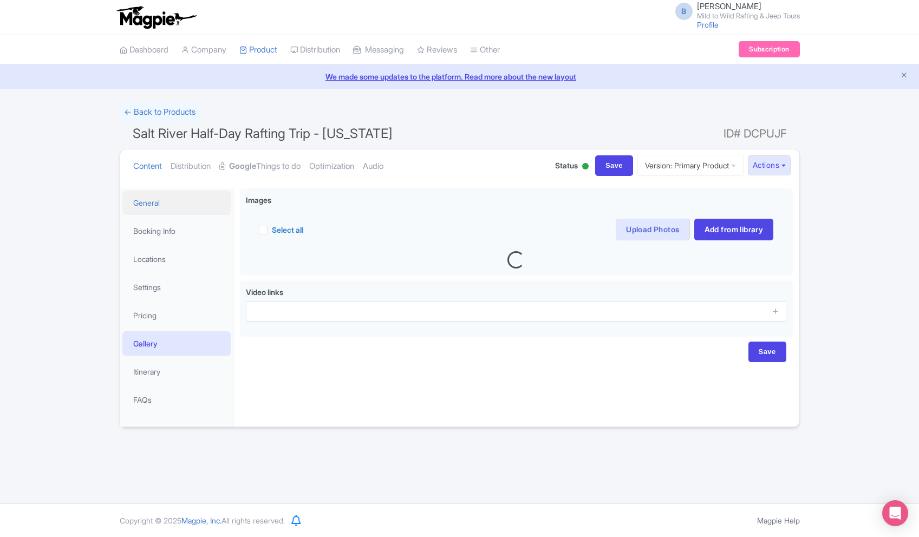
click at [146, 211] on link "General" at bounding box center [176, 203] width 108 height 24
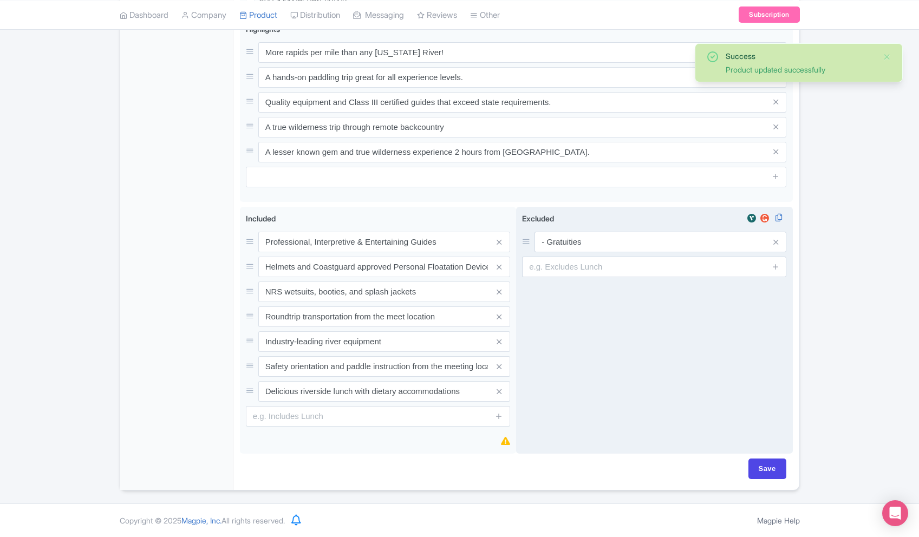
scroll to position [494, 0]
click at [547, 242] on input "- Gratuities" at bounding box center [661, 242] width 252 height 21
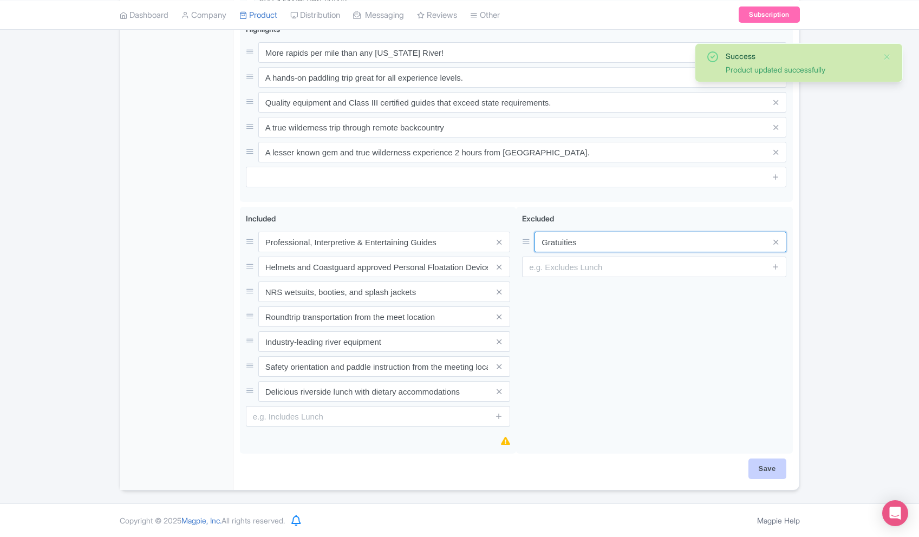
type input "Gratuities"
click at [780, 472] on input "Save" at bounding box center [768, 469] width 38 height 21
type input "Saving..."
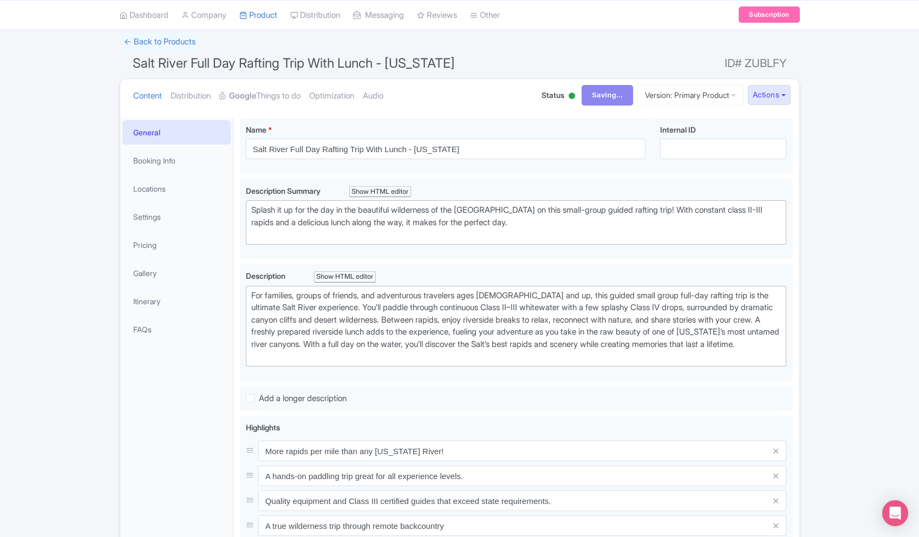
scroll to position [0, 0]
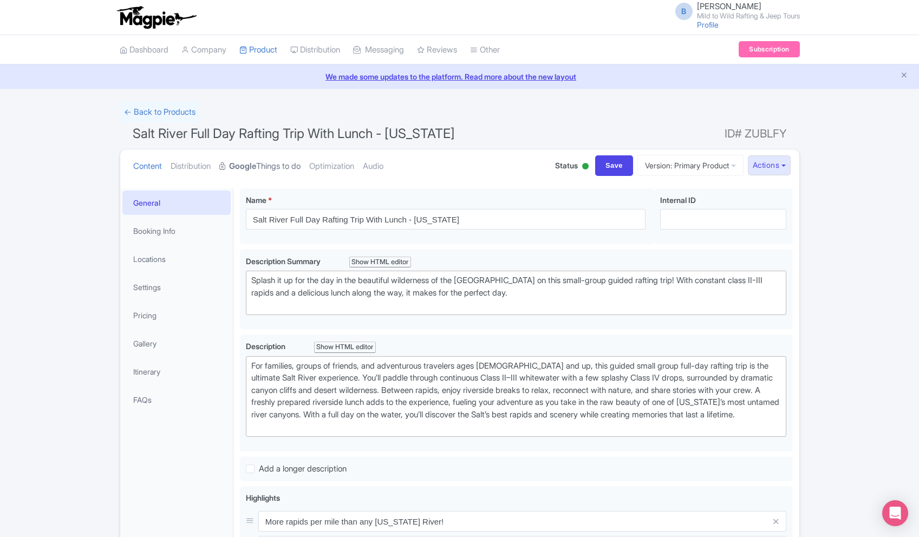
click at [286, 172] on link "Google Things to do" at bounding box center [259, 167] width 81 height 34
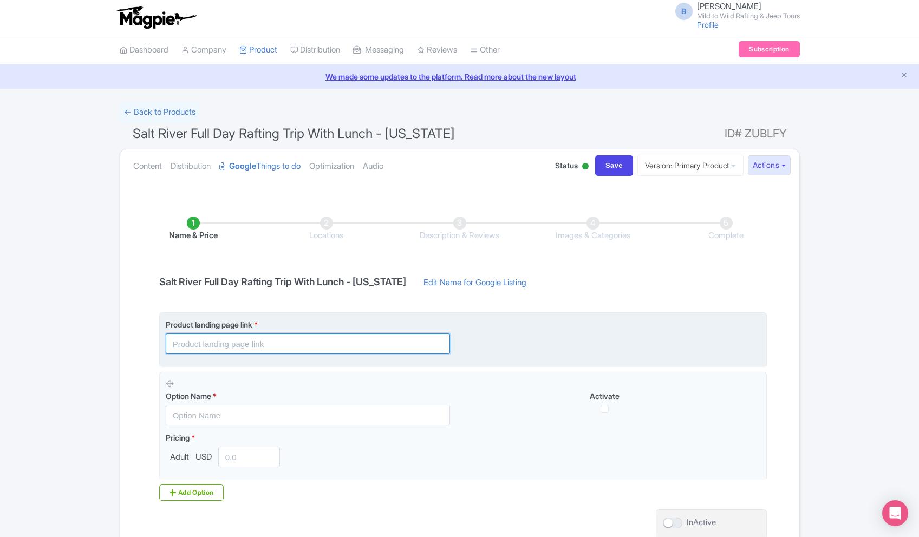
click at [226, 339] on input "text" at bounding box center [308, 344] width 284 height 21
paste input "[URL][DOMAIN_NAME]"
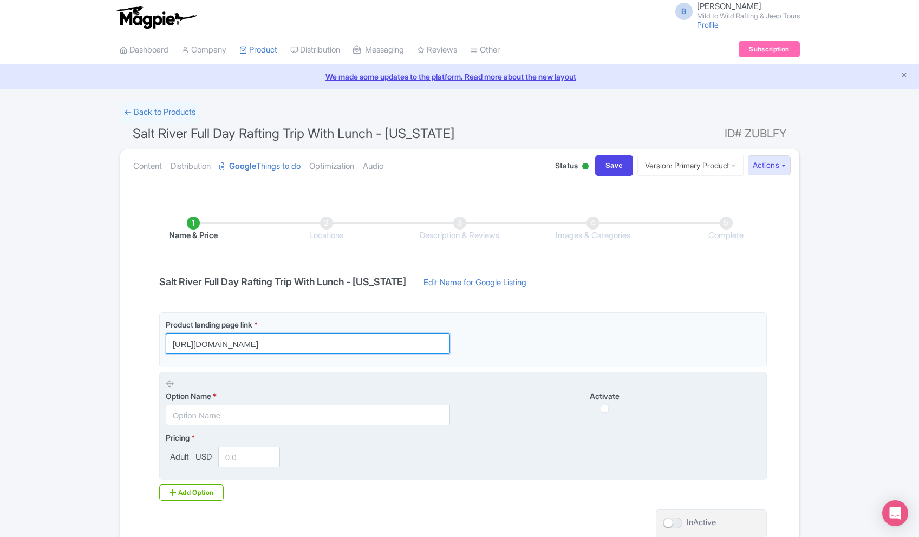
scroll to position [0, 8]
type input "[URL][DOMAIN_NAME]"
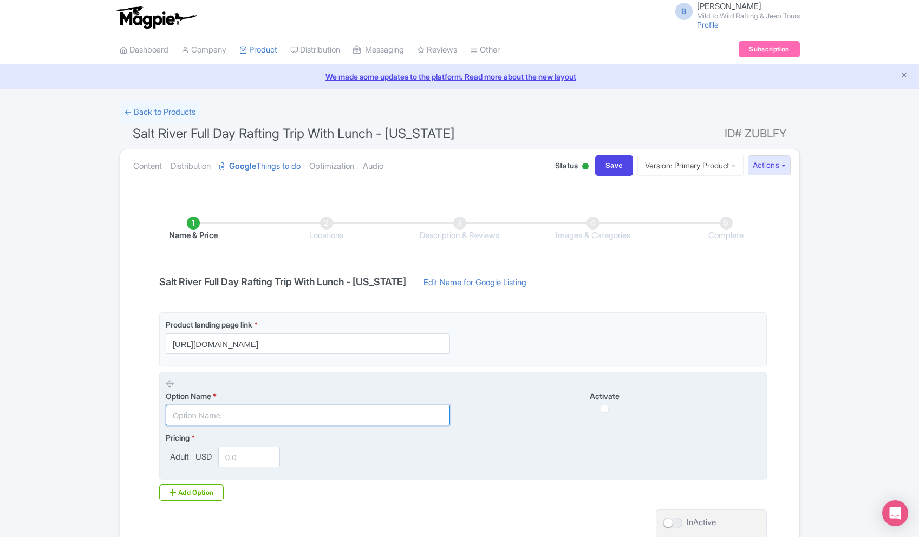
click at [223, 409] on input "text" at bounding box center [308, 415] width 284 height 21
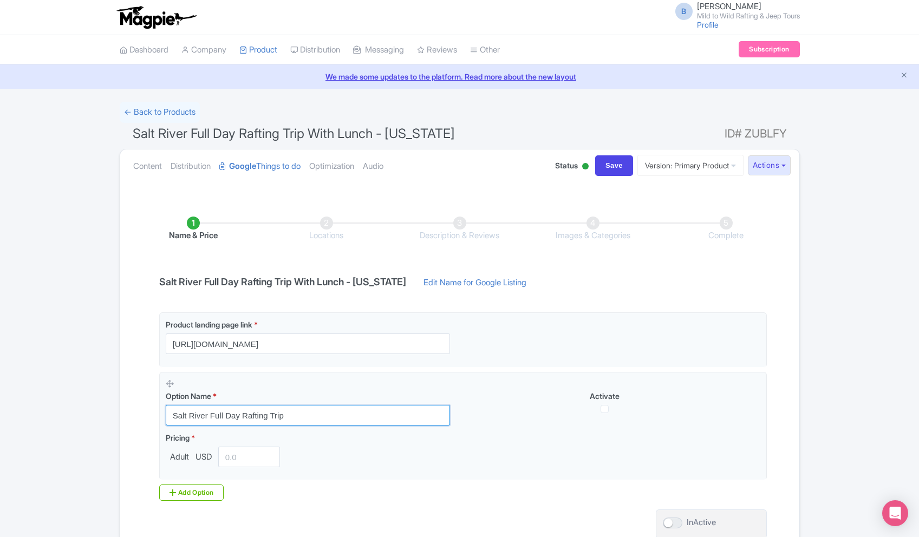
type input "Salt River Full Day Rafting Trip"
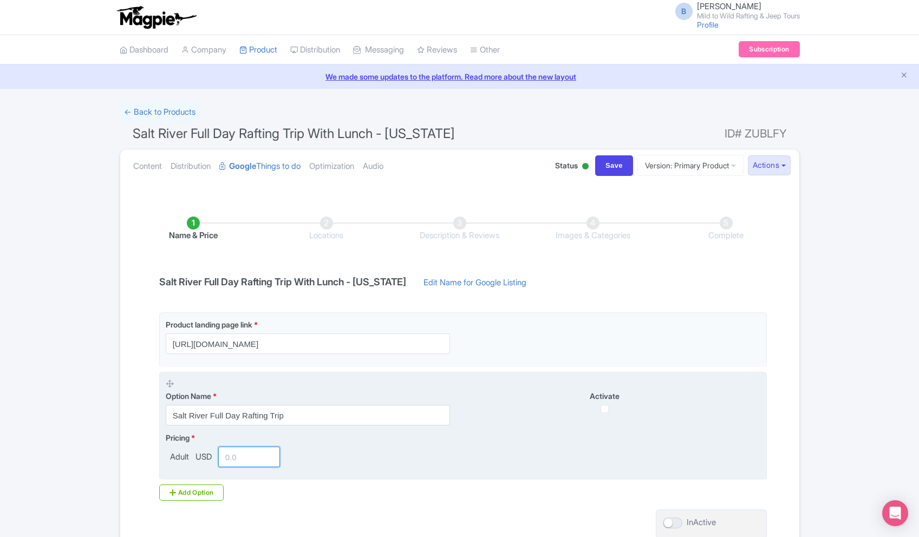
click at [247, 455] on input "number" at bounding box center [249, 457] width 62 height 21
paste input "189.00"
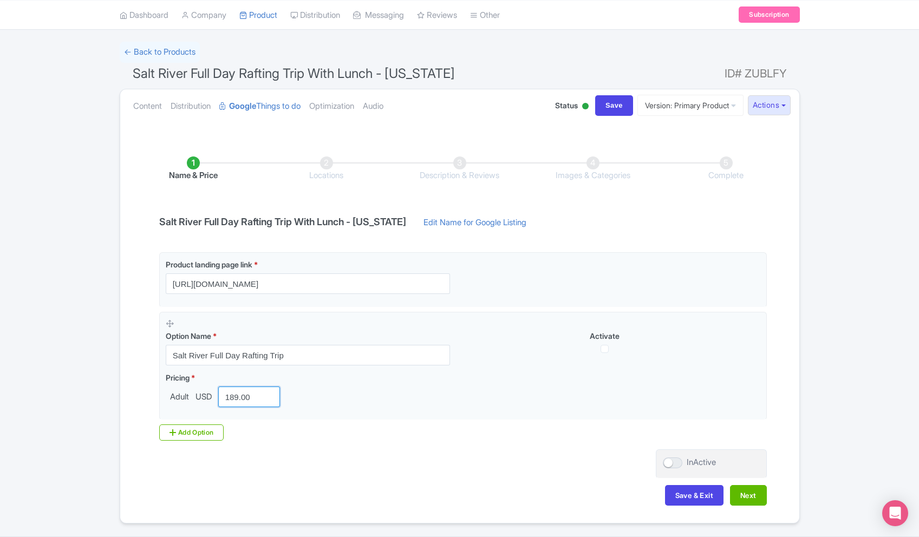
scroll to position [93, 0]
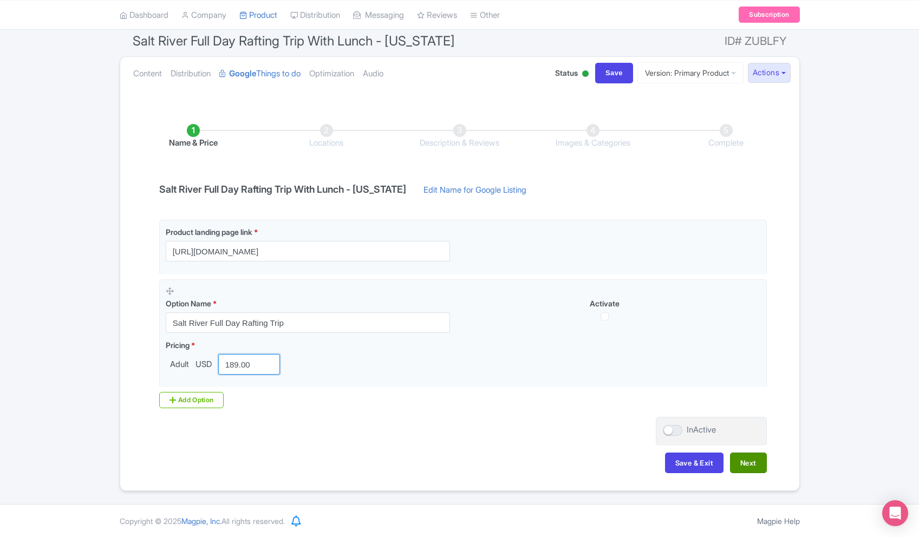
type input "189.00"
click at [746, 462] on button "Next" at bounding box center [748, 463] width 37 height 21
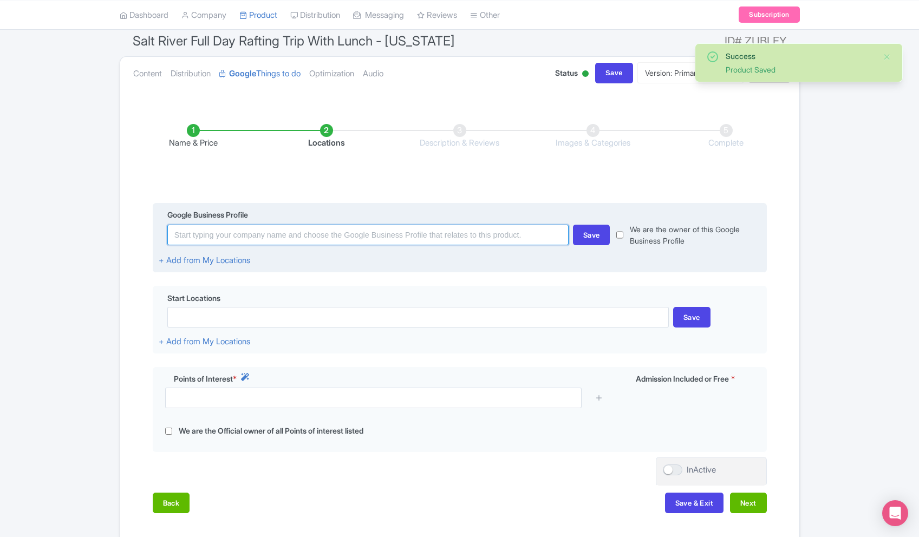
click at [268, 231] on input at bounding box center [367, 235] width 401 height 21
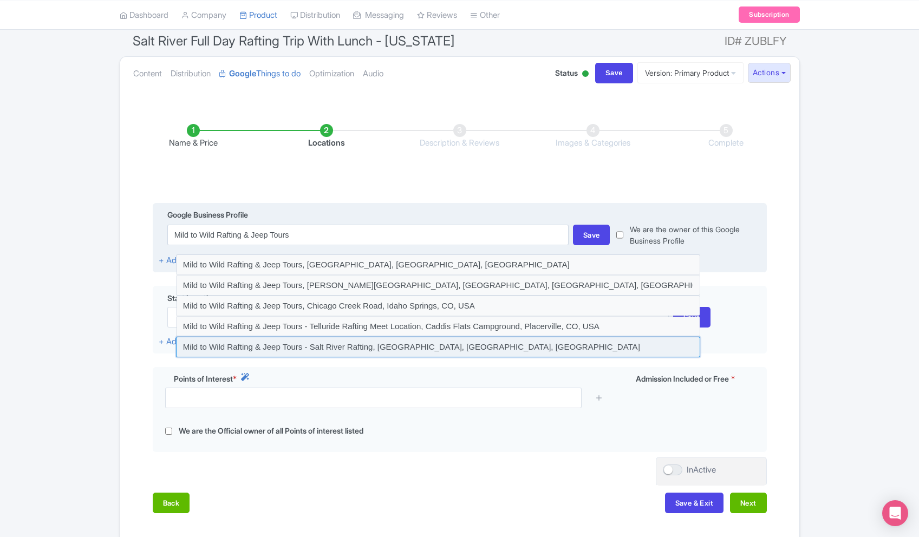
click at [373, 352] on input at bounding box center [438, 347] width 524 height 21
type input "Mild to Wild Rafting & Jeep Tours - Salt River Rafting, [GEOGRAPHIC_DATA], [GEO…"
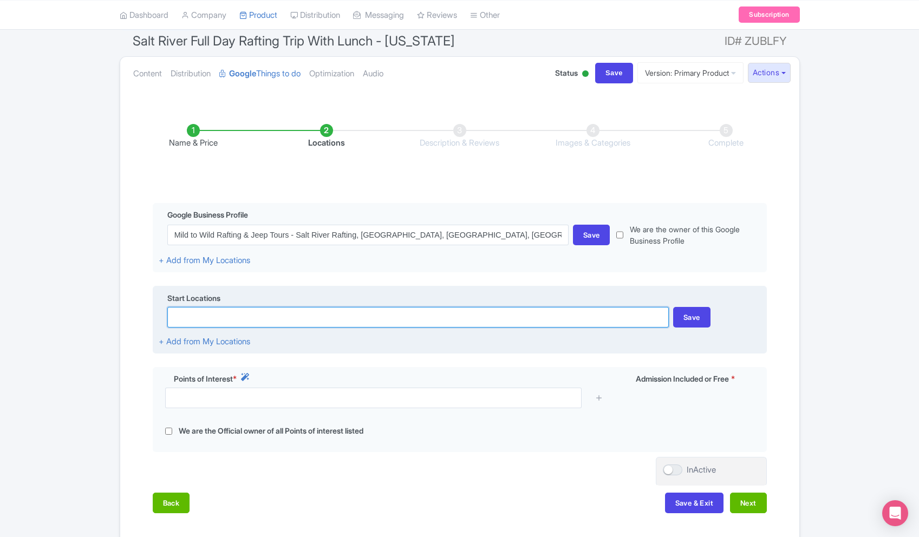
click at [263, 317] on input at bounding box center [418, 317] width 502 height 21
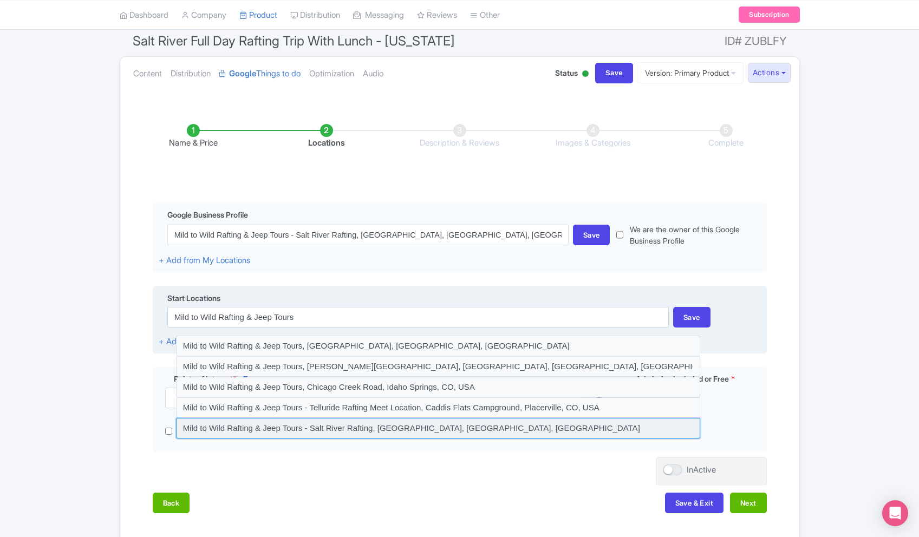
click at [419, 430] on input at bounding box center [438, 428] width 524 height 21
type input "Mild to Wild Rafting & Jeep Tours - Salt River Rafting, [GEOGRAPHIC_DATA], [GEO…"
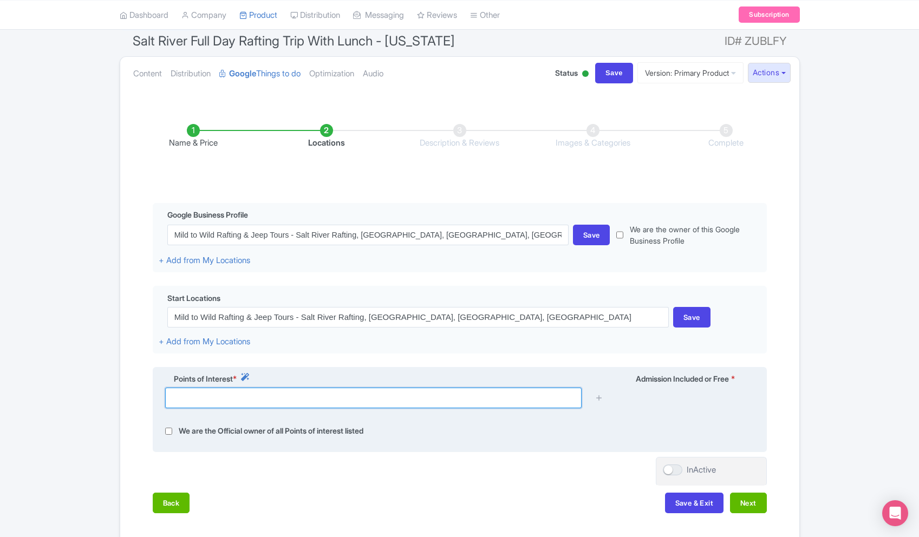
click at [268, 399] on input "text" at bounding box center [373, 398] width 417 height 21
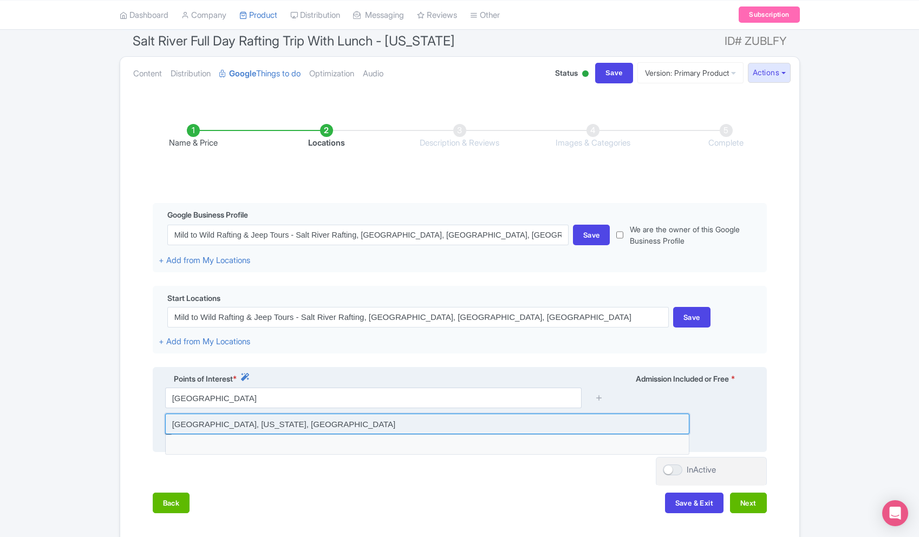
click at [284, 421] on input at bounding box center [427, 424] width 524 height 21
type input "[GEOGRAPHIC_DATA], [US_STATE], [GEOGRAPHIC_DATA]"
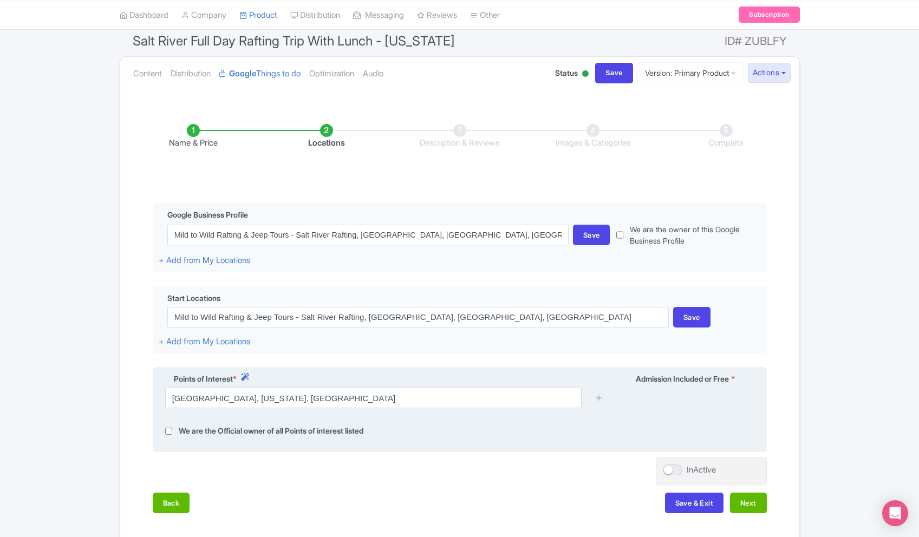
click at [593, 398] on div at bounding box center [599, 398] width 22 height 21
click at [599, 397] on icon at bounding box center [599, 398] width 8 height 8
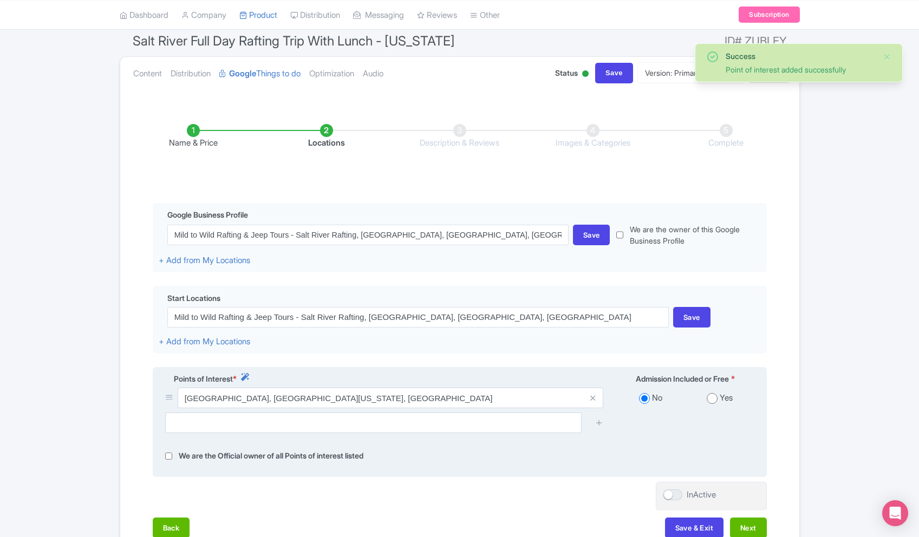
click at [714, 399] on input "radio" at bounding box center [712, 398] width 11 height 11
radio input "true"
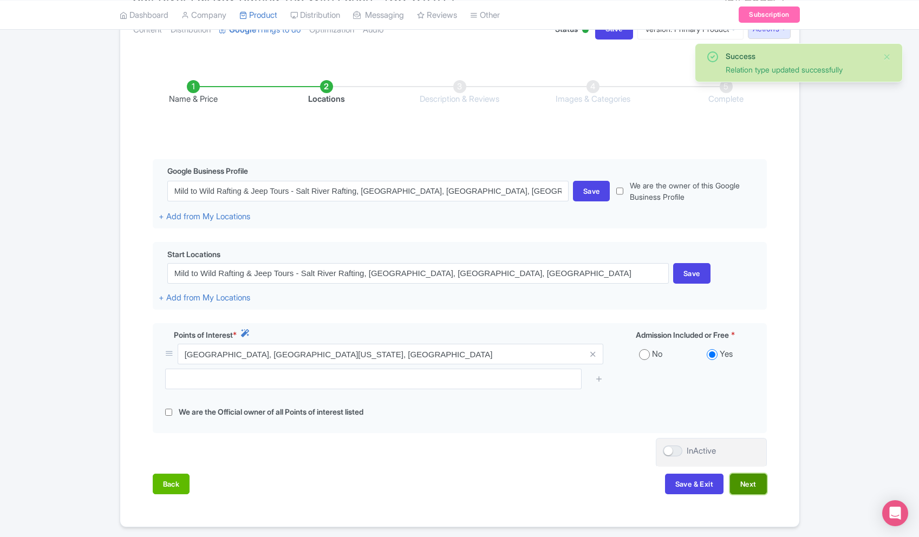
click at [745, 490] on button "Next" at bounding box center [748, 484] width 37 height 21
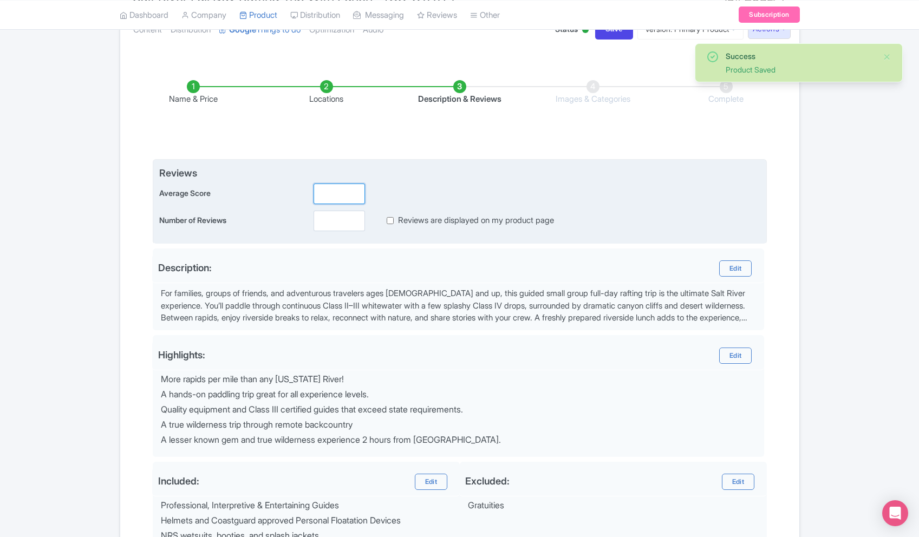
click at [334, 189] on input "number" at bounding box center [339, 194] width 51 height 21
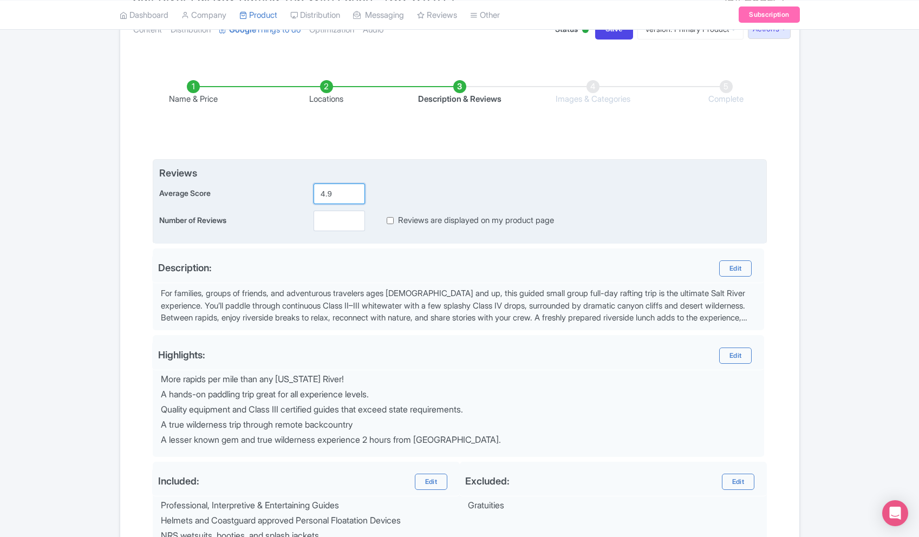
type input "4.9"
click at [335, 219] on input "number" at bounding box center [339, 221] width 51 height 21
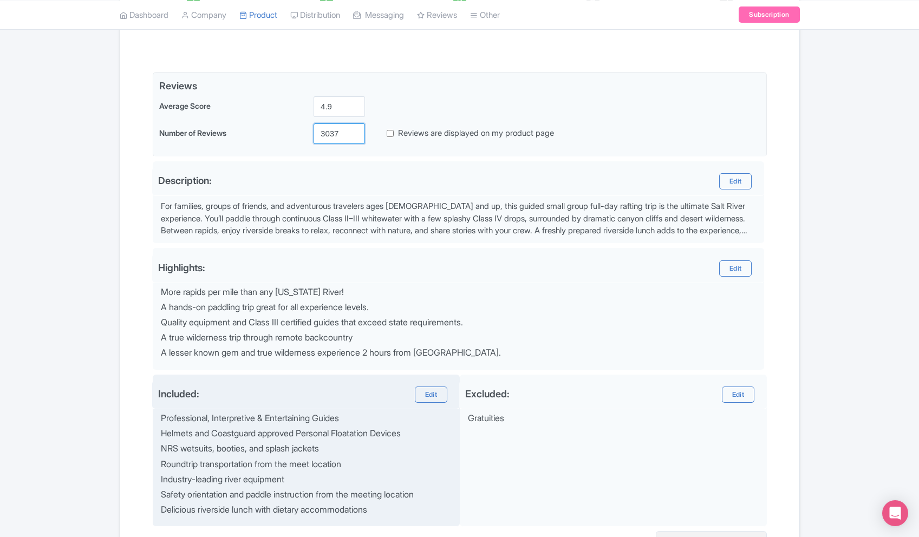
scroll to position [339, 0]
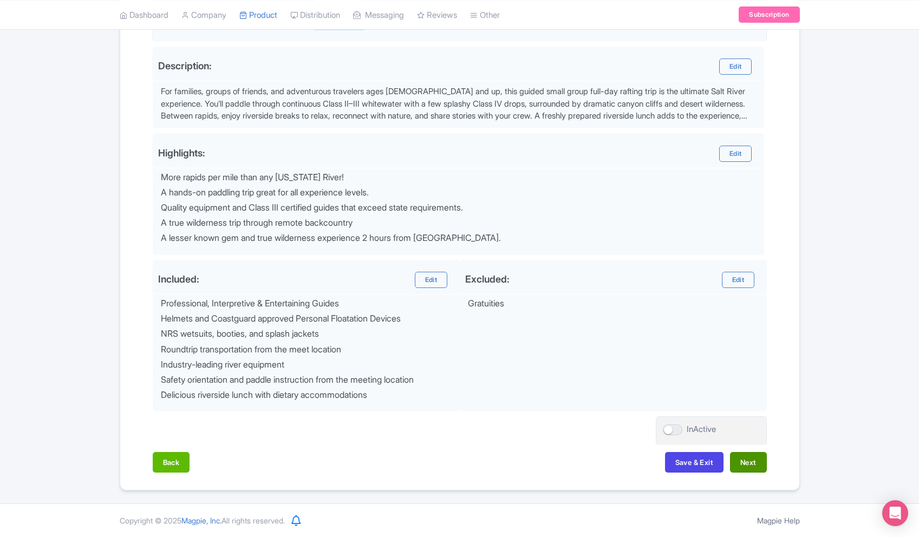
type input "3037"
click at [749, 467] on button "Next" at bounding box center [748, 462] width 37 height 21
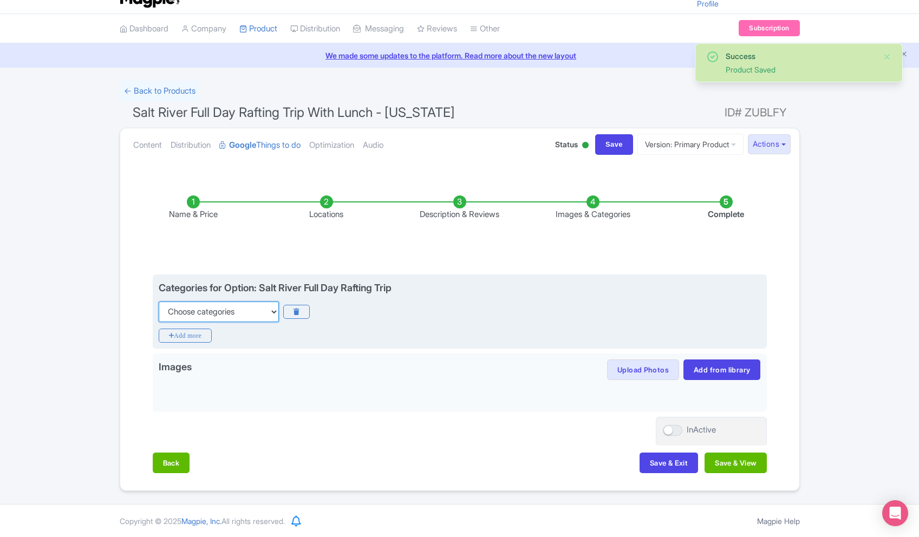
click at [248, 306] on select "Choose categories Adults Only Animals Audio Guide Beaches Bike Tours Boat Tours…" at bounding box center [219, 312] width 120 height 21
select select "boat-tours"
click at [159, 302] on select "Choose categories Adults Only Animals Audio Guide Beaches Bike Tours Boat Tours…" at bounding box center [219, 312] width 120 height 21
click at [191, 337] on icon "Add more" at bounding box center [186, 336] width 54 height 14
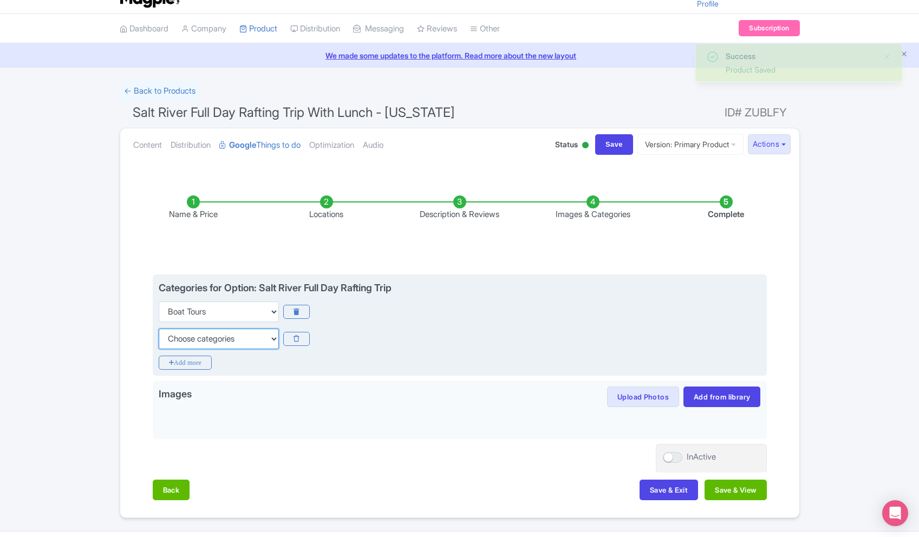
click at [196, 341] on select "Choose categories Adults Only Animals Audio Guide Beaches Bike Tours Boat Tours…" at bounding box center [219, 339] width 120 height 21
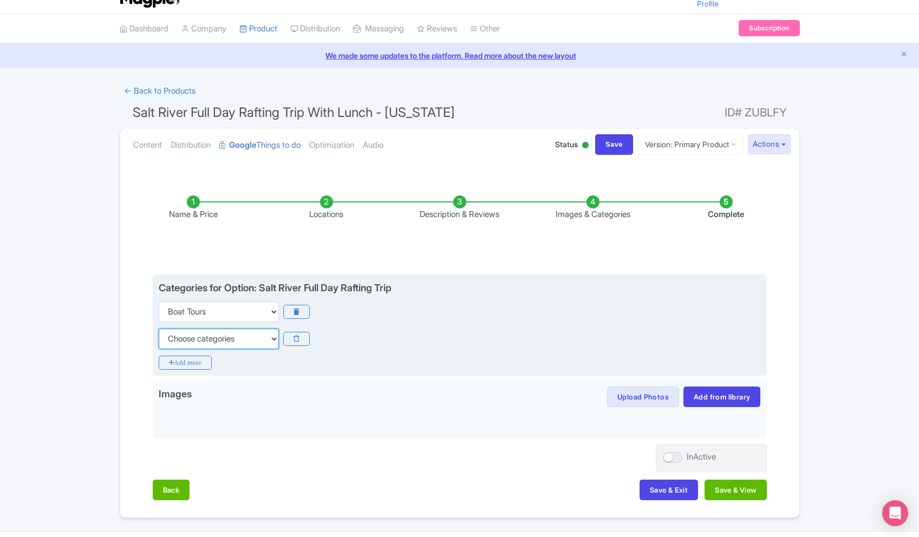
select select "day-trips"
click at [159, 329] on select "Choose categories Adults Only Animals Audio Guide Beaches Bike Tours Boat Tours…" at bounding box center [219, 339] width 120 height 21
click at [180, 362] on icon "Add more" at bounding box center [186, 363] width 54 height 14
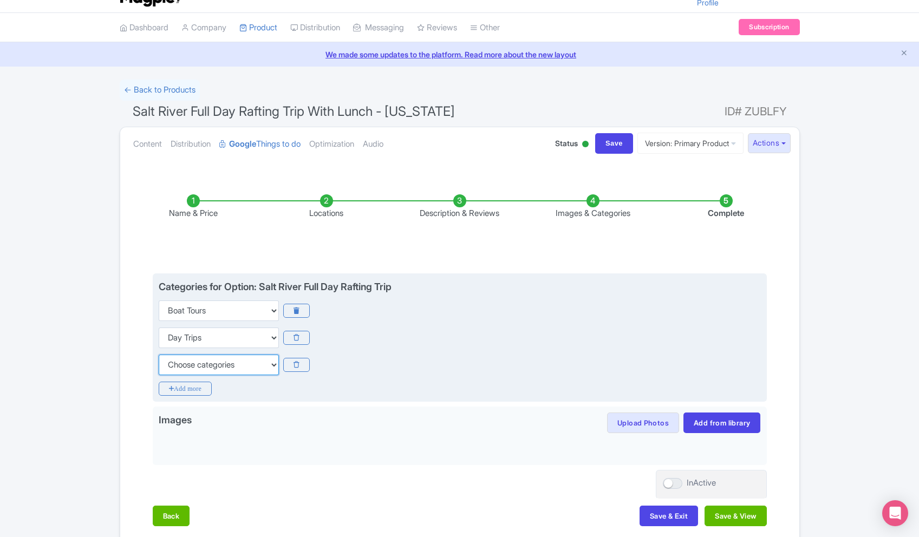
click at [209, 372] on select "Choose categories Adults Only Animals Audio Guide Beaches Bike Tours Boat Tours…" at bounding box center [219, 365] width 120 height 21
select select "family-friendly"
click at [159, 354] on select "Choose categories Adults Only Animals Audio Guide Beaches Bike Tours Boat Tours…" at bounding box center [219, 364] width 120 height 21
click at [176, 381] on icon "Add more" at bounding box center [186, 388] width 54 height 14
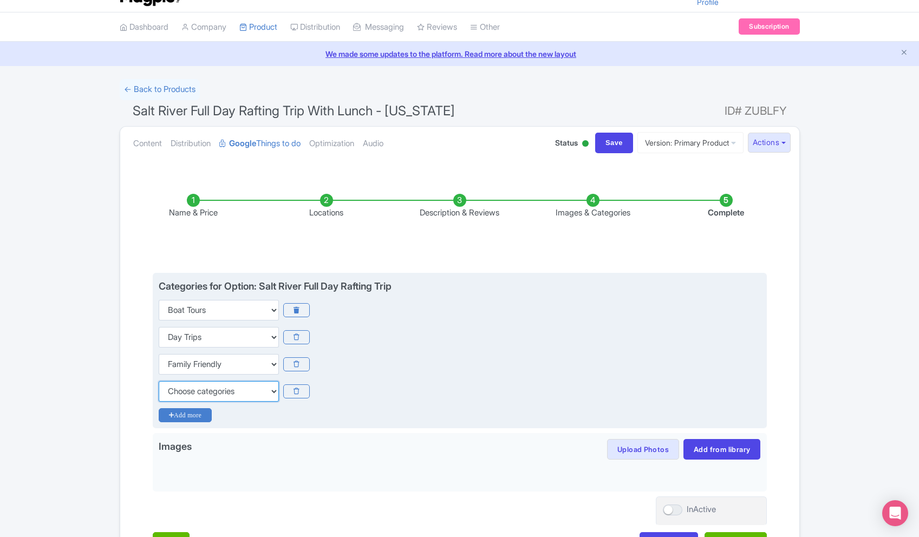
click at [206, 386] on select "Choose categories Adults Only Animals Audio Guide Beaches Bike Tours Boat Tours…" at bounding box center [219, 391] width 120 height 21
select select "food"
click at [159, 381] on select "Choose categories Adults Only Animals Audio Guide Beaches Bike Tours Boat Tours…" at bounding box center [219, 391] width 120 height 21
click at [196, 415] on icon "Add more" at bounding box center [186, 415] width 54 height 14
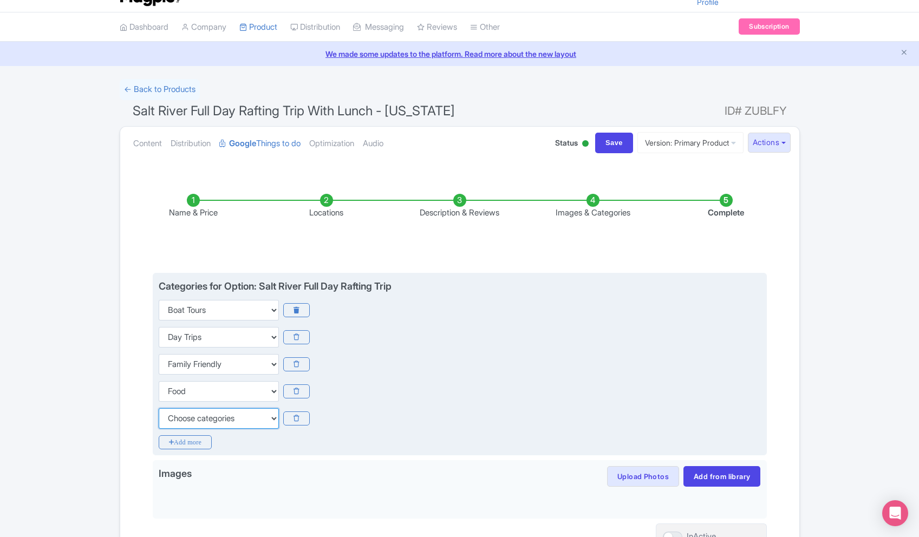
click at [196, 420] on select "Choose categories Adults Only Animals Audio Guide Beaches Bike Tours Boat Tours…" at bounding box center [219, 418] width 120 height 21
select select "guided-tours"
click at [159, 408] on select "Choose categories Adults Only Animals Audio Guide Beaches Bike Tours Boat Tours…" at bounding box center [219, 418] width 120 height 21
click at [184, 443] on icon "Add more" at bounding box center [186, 443] width 54 height 14
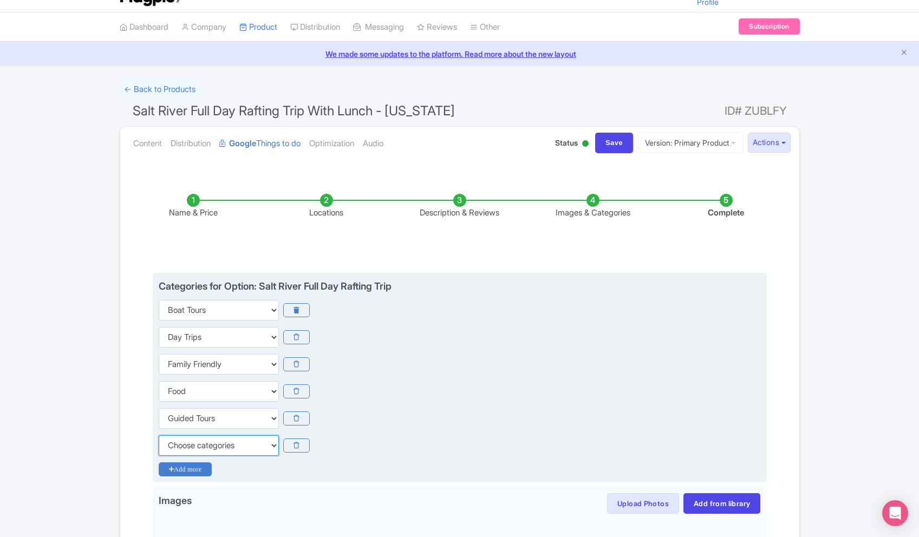
click at [206, 446] on select "Choose categories Adults Only Animals Audio Guide Beaches Bike Tours Boat Tours…" at bounding box center [219, 446] width 120 height 21
select select "outdoors"
click at [159, 436] on select "Choose categories Adults Only Animals Audio Guide Beaches Bike Tours Boat Tours…" at bounding box center [219, 446] width 120 height 21
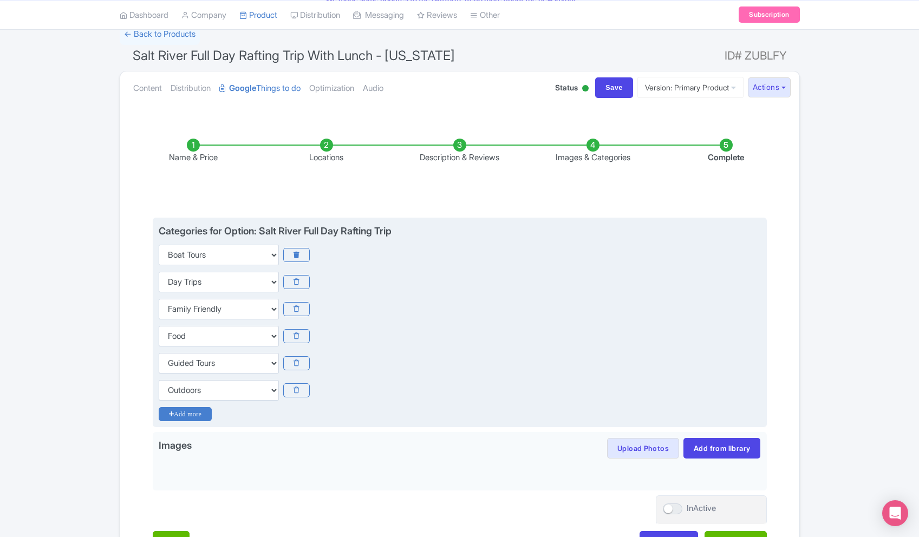
click at [190, 417] on icon "Add more" at bounding box center [186, 414] width 54 height 14
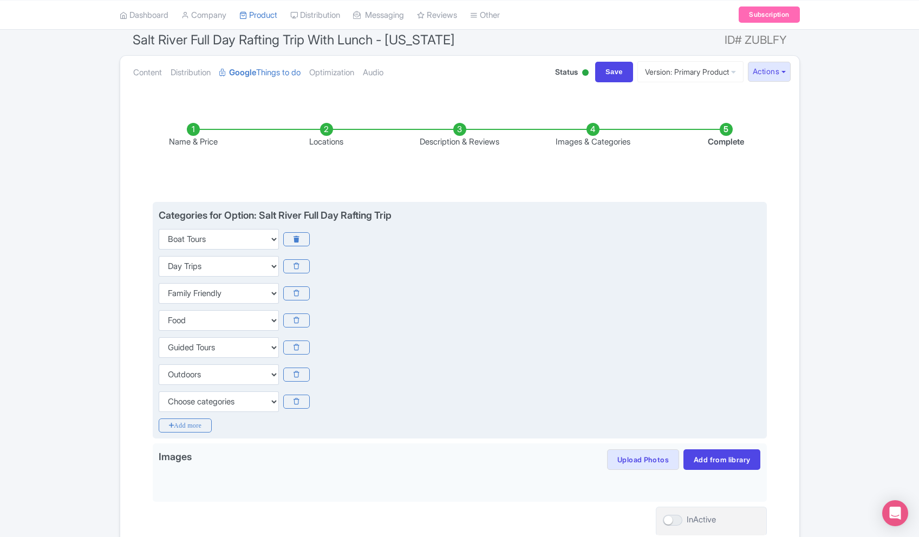
scroll to position [95, 0]
click at [216, 406] on select "Choose categories Adults Only Animals Audio Guide Beaches Bike Tours Boat Tours…" at bounding box center [219, 401] width 120 height 21
click at [296, 403] on icon at bounding box center [296, 401] width 27 height 14
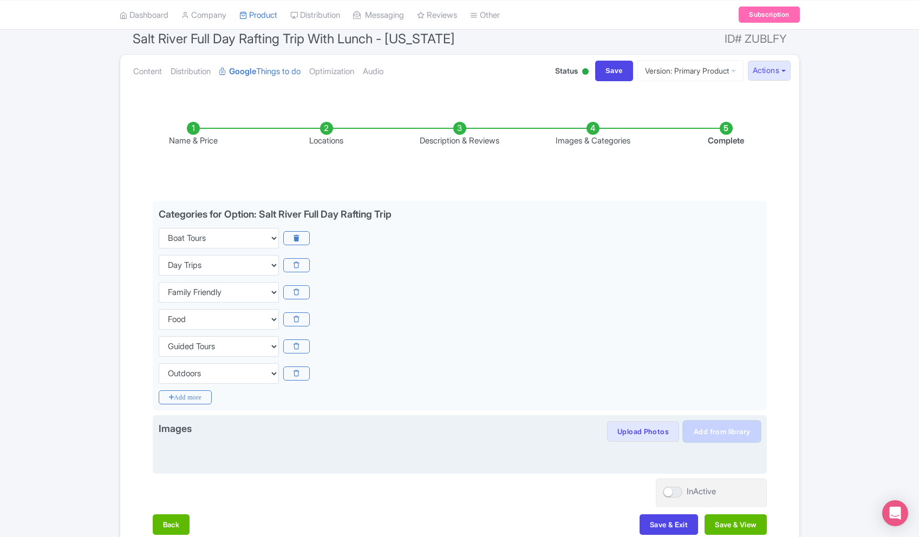
click at [704, 434] on link "Add from library" at bounding box center [722, 431] width 77 height 21
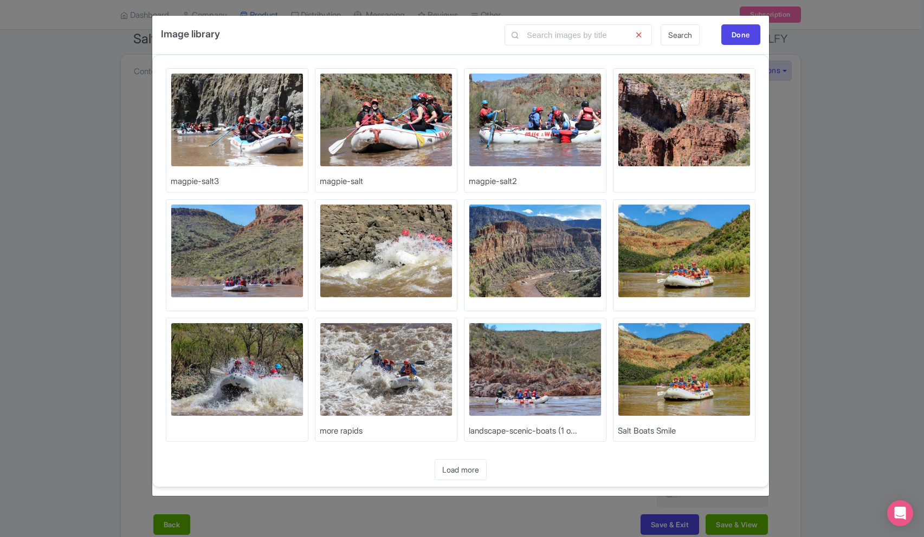
click at [245, 172] on div "magpie-salt3" at bounding box center [237, 173] width 133 height 4
click at [743, 387] on img at bounding box center [684, 370] width 133 height 94
click at [680, 385] on img at bounding box center [684, 370] width 133 height 94
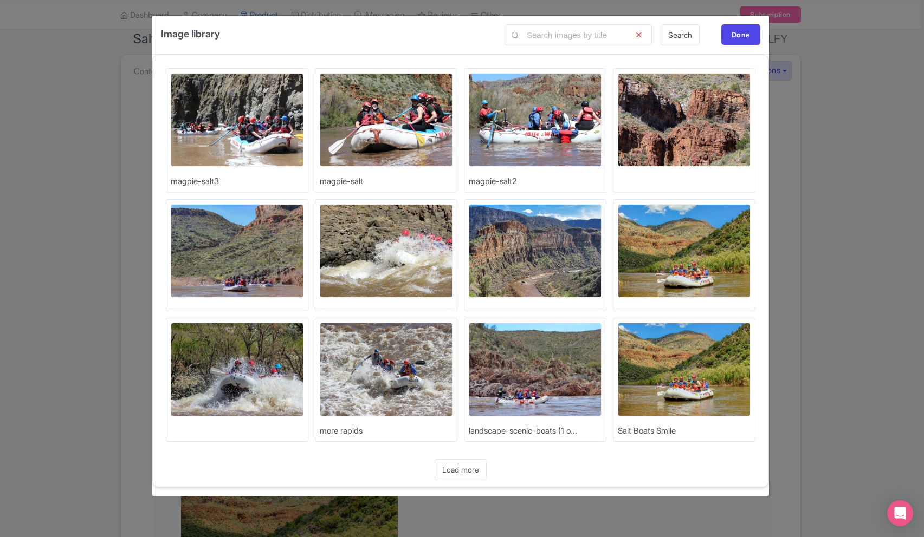
click at [702, 261] on img at bounding box center [684, 251] width 133 height 94
click at [542, 373] on img at bounding box center [535, 370] width 133 height 94
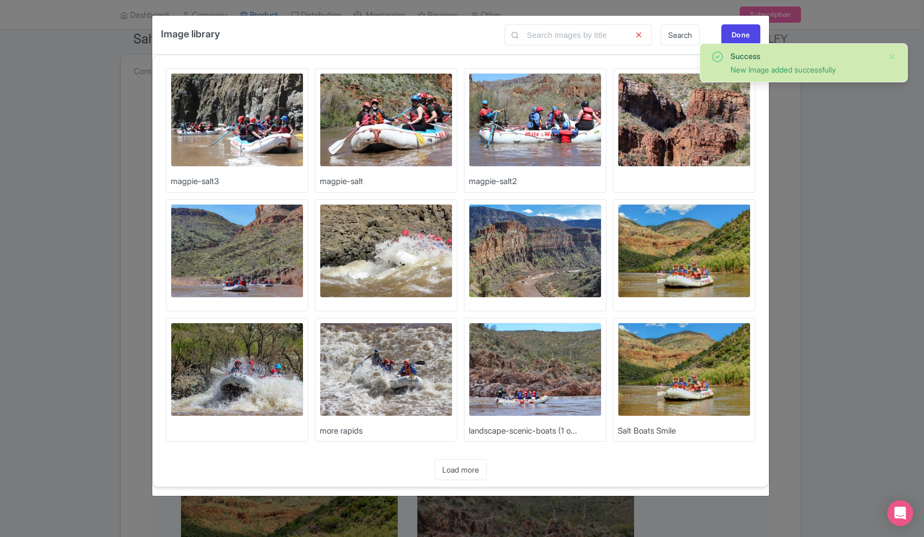
click at [230, 244] on img at bounding box center [237, 251] width 133 height 94
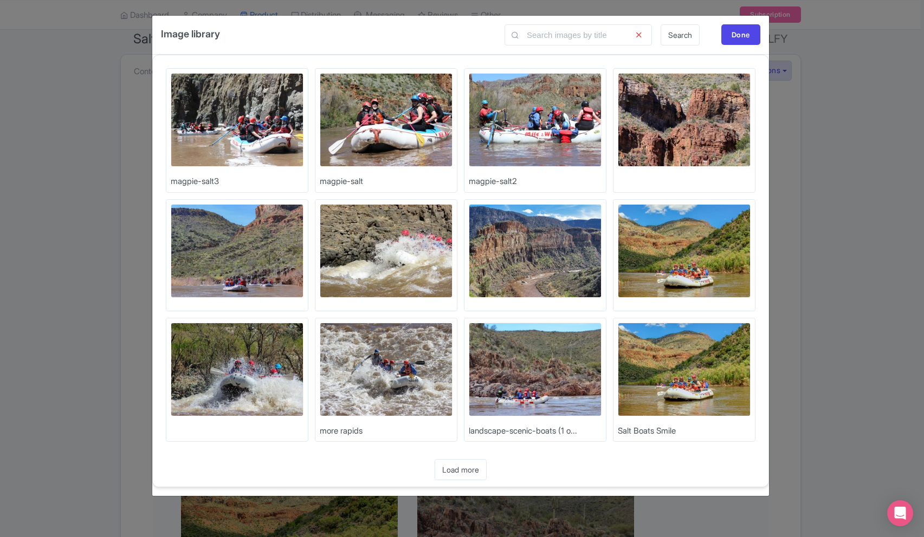
click at [367, 370] on img at bounding box center [386, 370] width 133 height 94
click at [737, 37] on div "Done" at bounding box center [740, 34] width 39 height 21
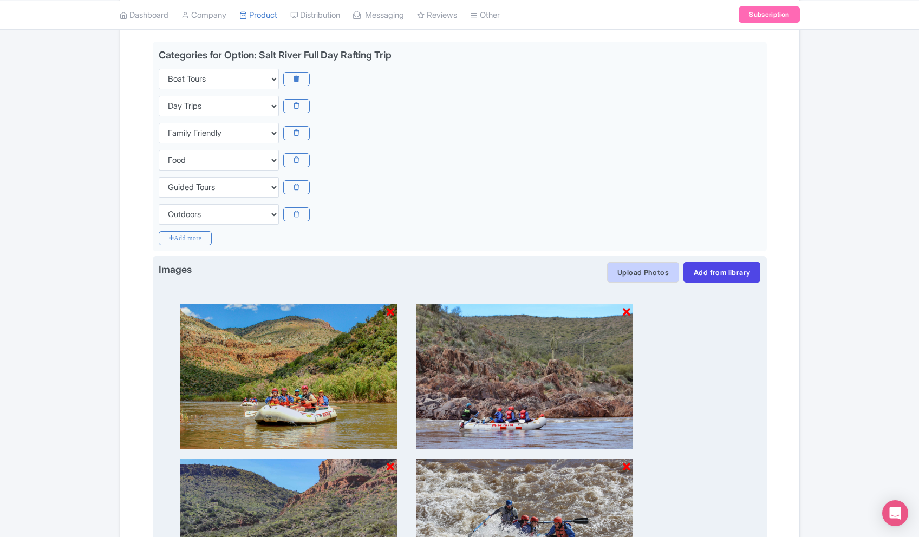
scroll to position [464, 0]
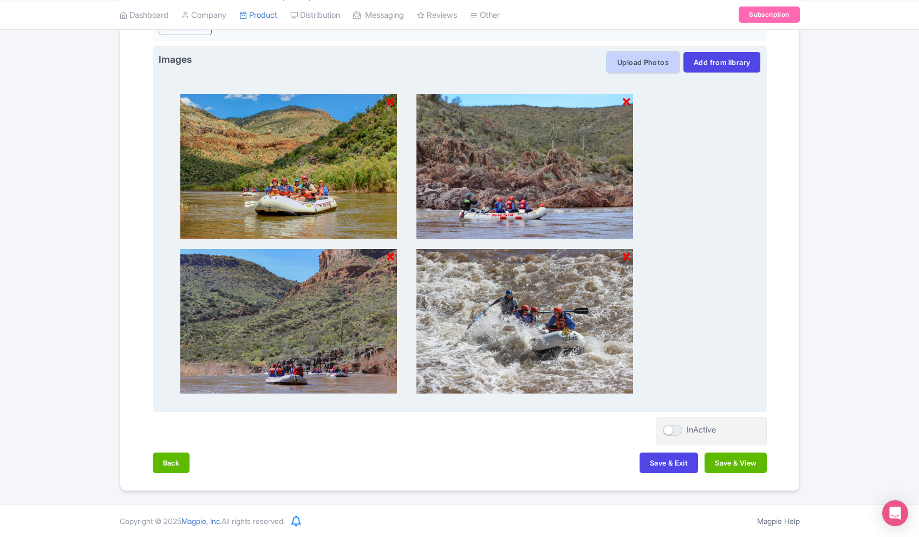
click at [645, 62] on button "Upload Photos" at bounding box center [643, 62] width 72 height 21
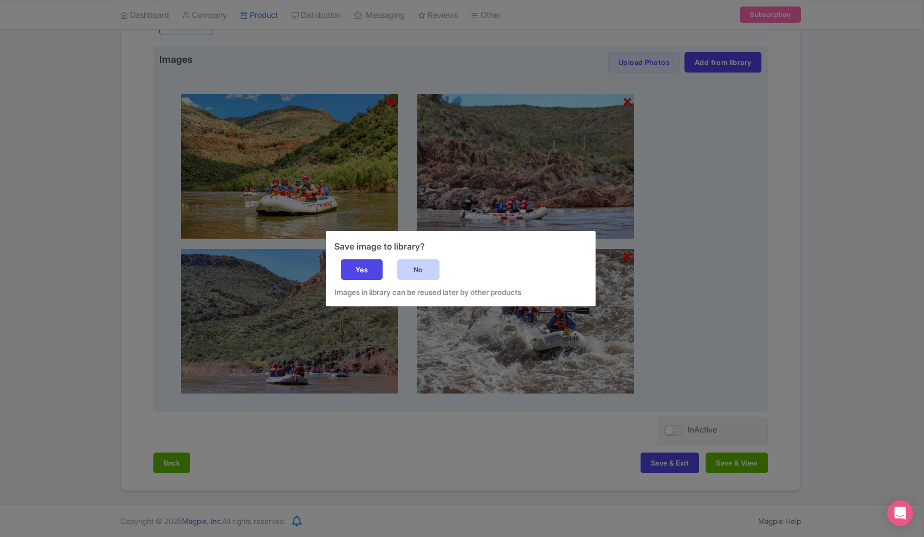
click at [417, 271] on div "No" at bounding box center [418, 269] width 42 height 21
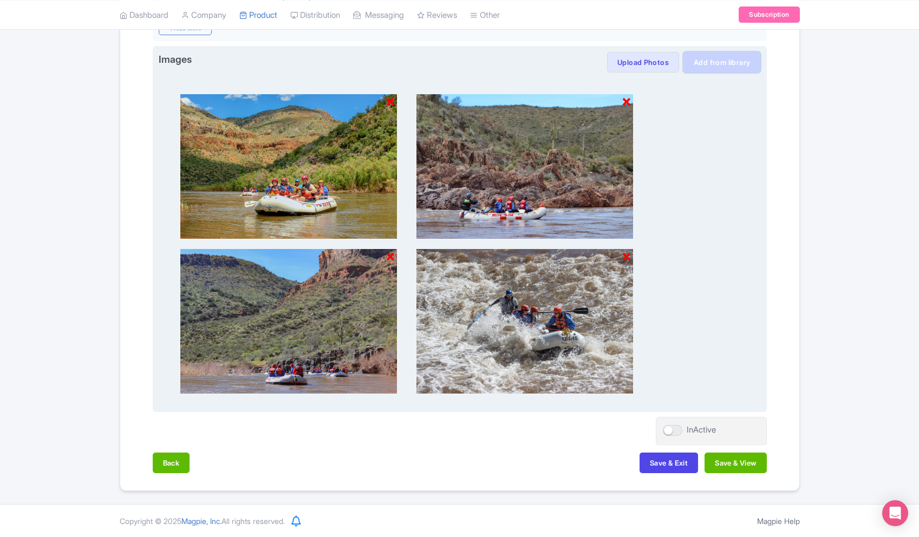
click at [710, 63] on link "Add from library" at bounding box center [722, 62] width 77 height 21
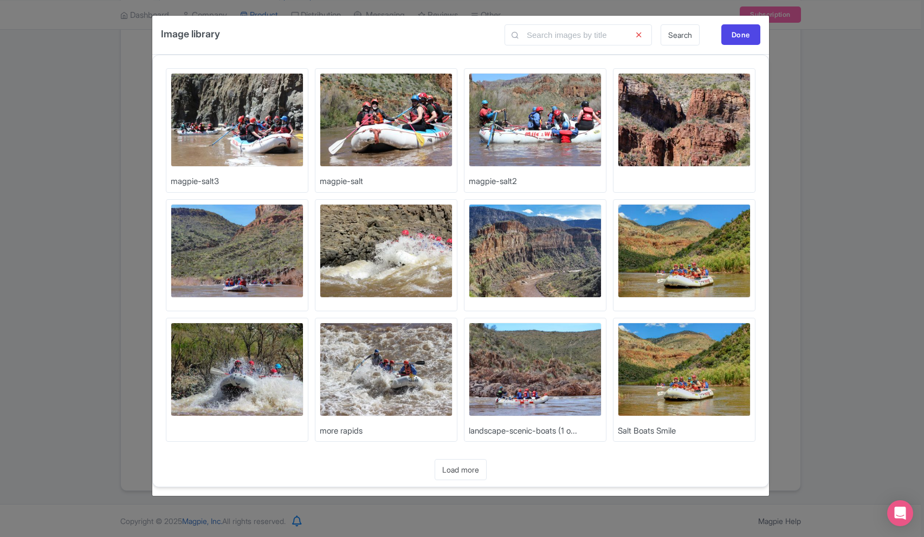
click at [238, 363] on img at bounding box center [237, 370] width 133 height 94
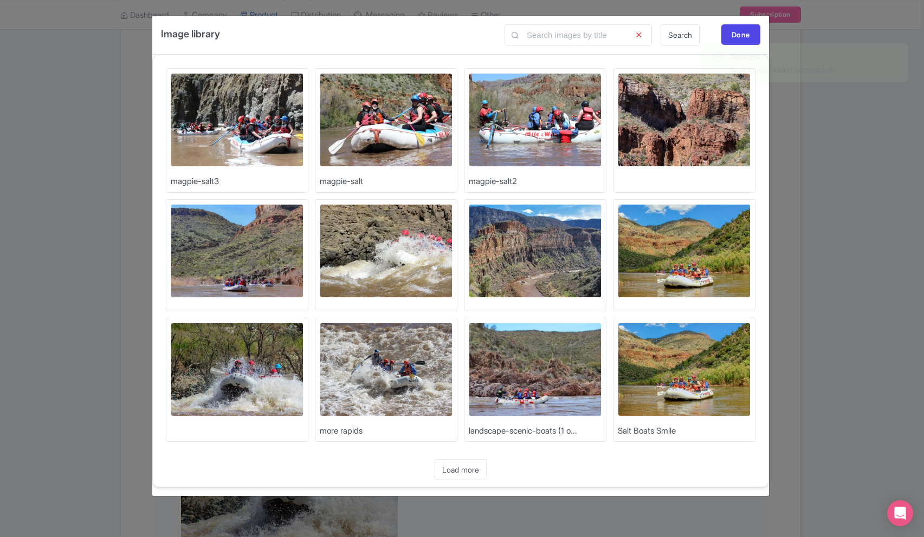
click at [416, 390] on img at bounding box center [386, 370] width 133 height 94
click at [413, 372] on img at bounding box center [386, 370] width 133 height 94
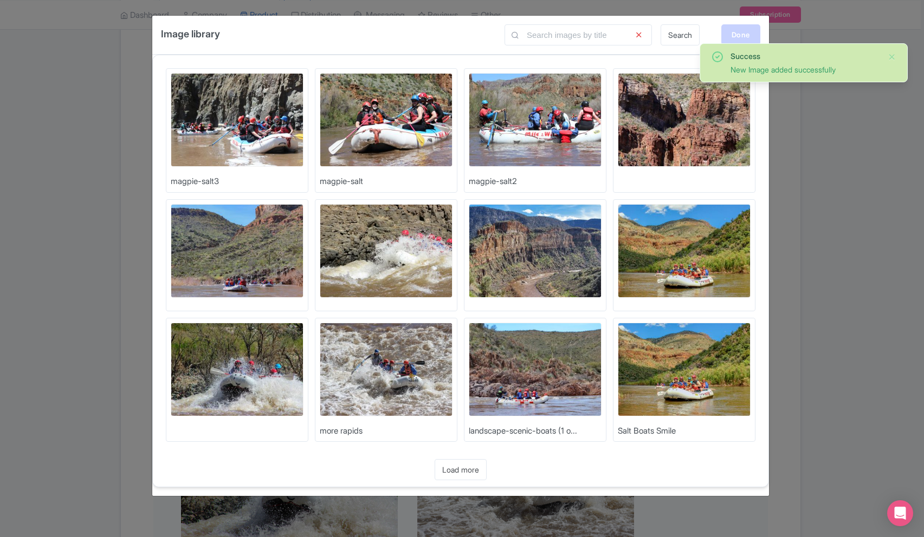
click at [745, 41] on div "Done" at bounding box center [740, 34] width 39 height 21
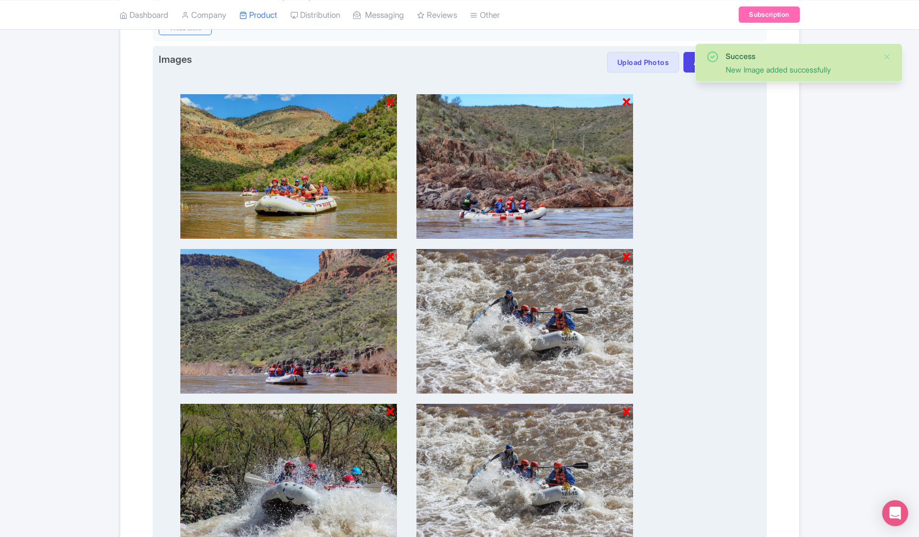
scroll to position [619, 0]
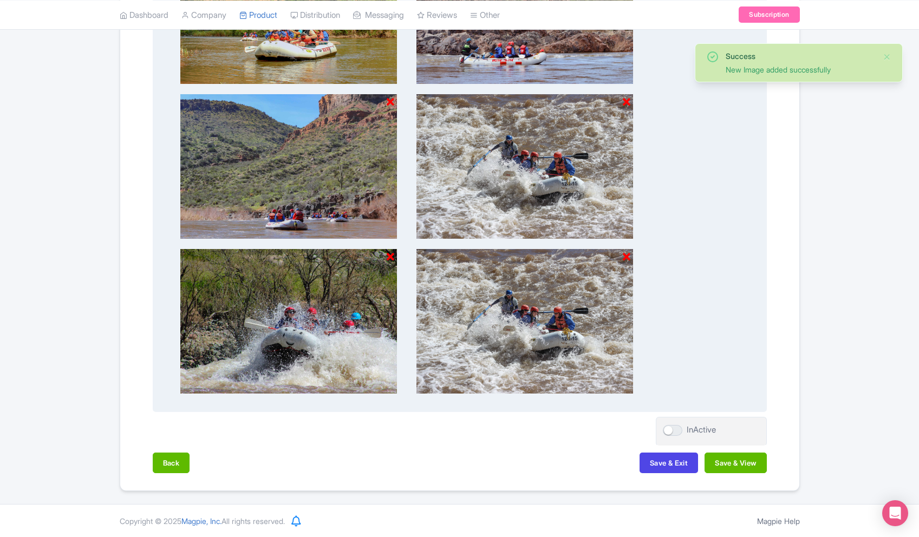
click at [632, 258] on img at bounding box center [525, 321] width 217 height 145
click at [629, 257] on icon at bounding box center [627, 257] width 8 height 11
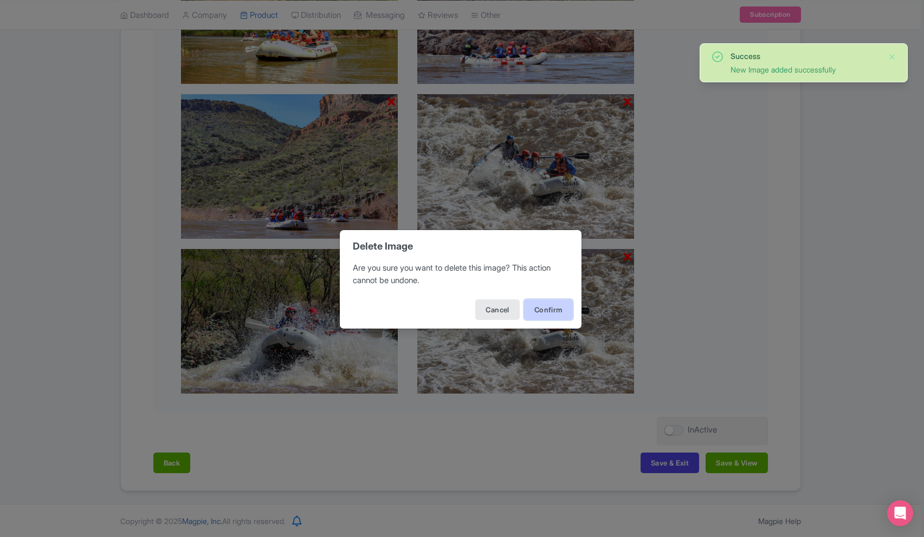
click at [542, 309] on button "Confirm" at bounding box center [548, 310] width 49 height 21
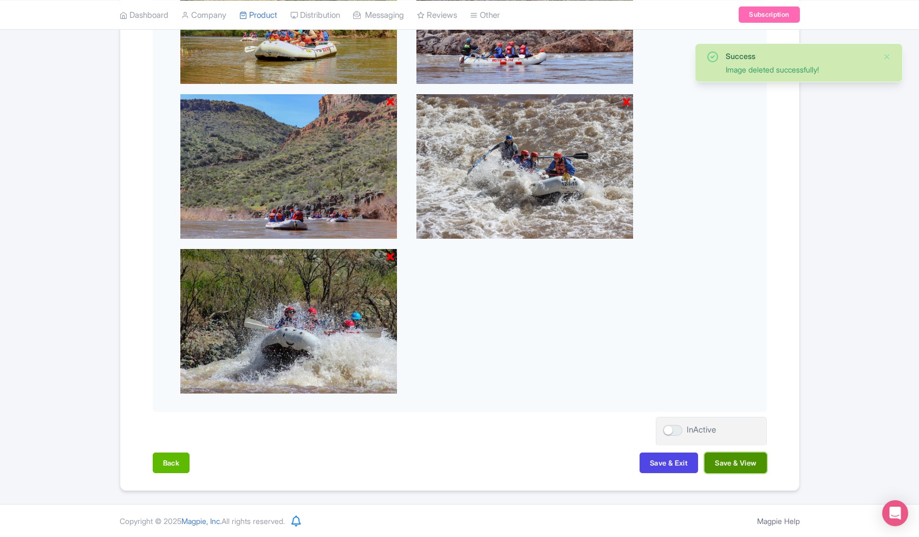
click at [737, 464] on button "Save & View" at bounding box center [736, 463] width 62 height 21
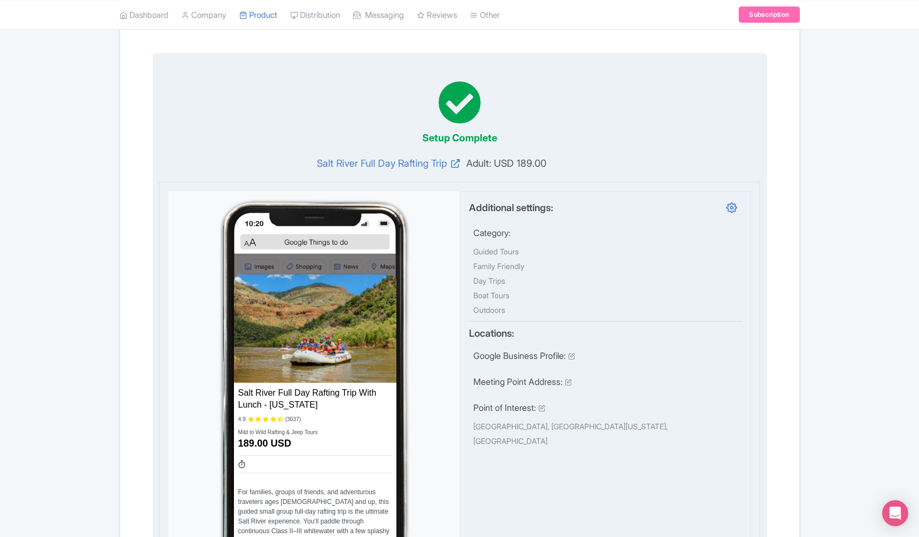
scroll to position [0, 0]
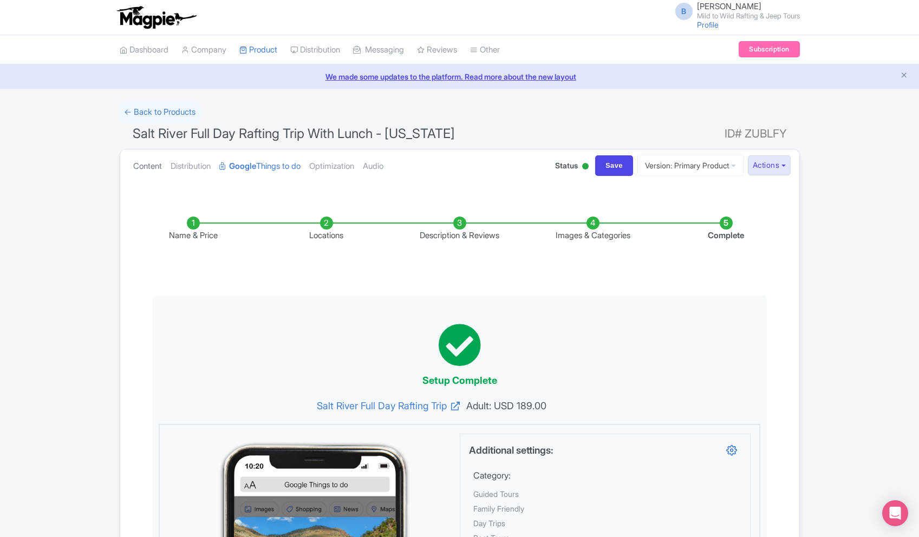
click at [142, 170] on link "Content" at bounding box center [147, 167] width 29 height 34
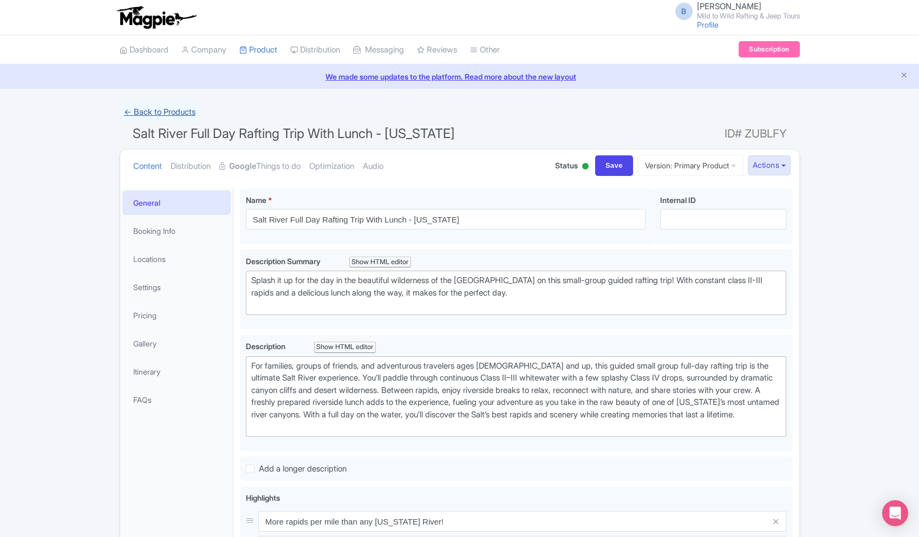
click at [173, 114] on link "← Back to Products" at bounding box center [160, 112] width 80 height 21
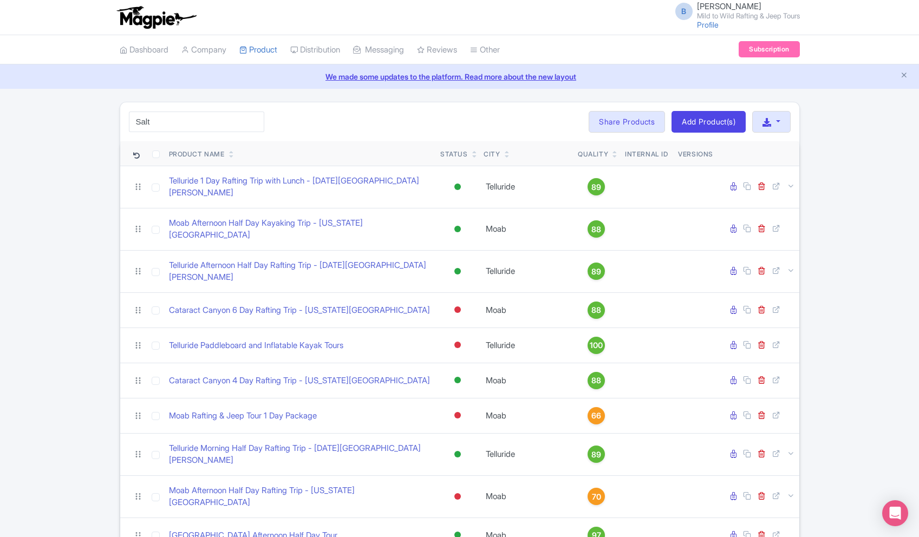
type input "Salt"
click button "Search" at bounding box center [0, 0] width 0 height 0
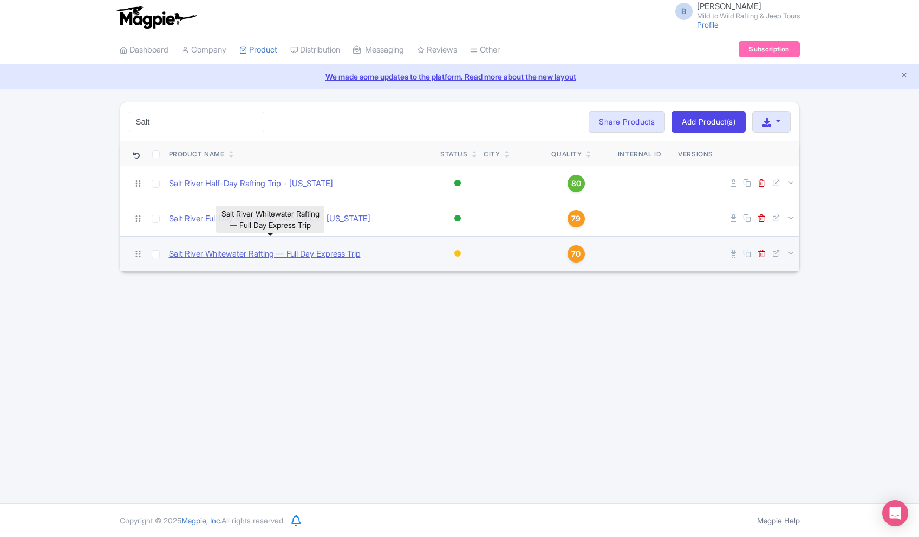
click at [277, 257] on link "Salt River Whitewater Rafting — Full Day Express Trip" at bounding box center [265, 254] width 192 height 12
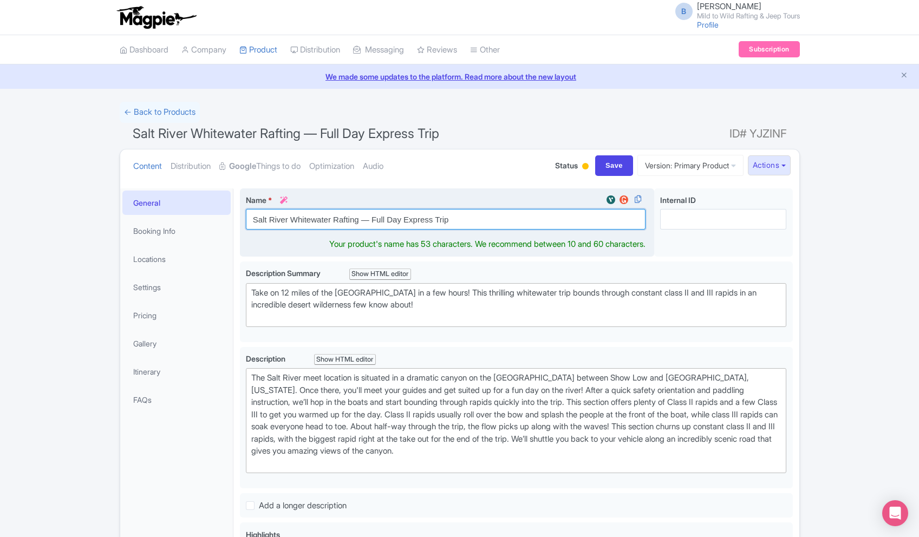
drag, startPoint x: 466, startPoint y: 222, endPoint x: 307, endPoint y: 217, distance: 158.8
click at [291, 217] on input "Salt River Whitewater Rafting — Full Day Express Trip" at bounding box center [446, 219] width 400 height 21
drag, startPoint x: 323, startPoint y: 217, endPoint x: 336, endPoint y: 217, distance: 13.0
click at [323, 217] on input "Salt River Whitewater Rafting — Full Day Express Trip" at bounding box center [446, 219] width 400 height 21
drag, startPoint x: 369, startPoint y: 220, endPoint x: 289, endPoint y: 224, distance: 79.7
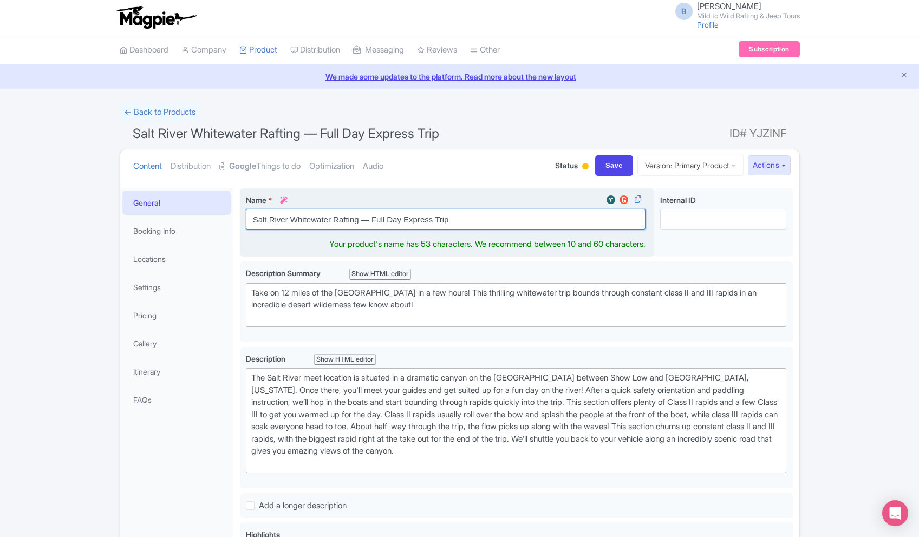
click at [290, 224] on input "Salt River Whitewater Rafting — Full Day Express Trip" at bounding box center [446, 219] width 400 height 21
drag, startPoint x: 355, startPoint y: 219, endPoint x: 422, endPoint y: 217, distance: 66.7
click at [355, 219] on input "Salt River Full Day Express Trip" at bounding box center [446, 219] width 400 height 21
click at [480, 215] on input "Salt River Full Day Express Rafting Trip" at bounding box center [446, 219] width 400 height 21
click at [478, 219] on input "Salt River Full Day Express Rafting Trip" at bounding box center [446, 219] width 400 height 21
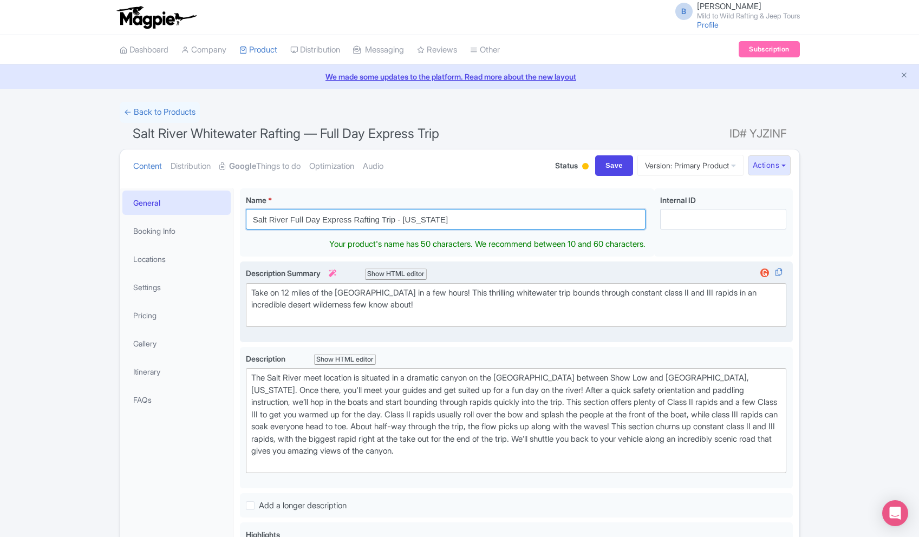
type input "Salt River Full Day Express Rafting Trip - [US_STATE]"
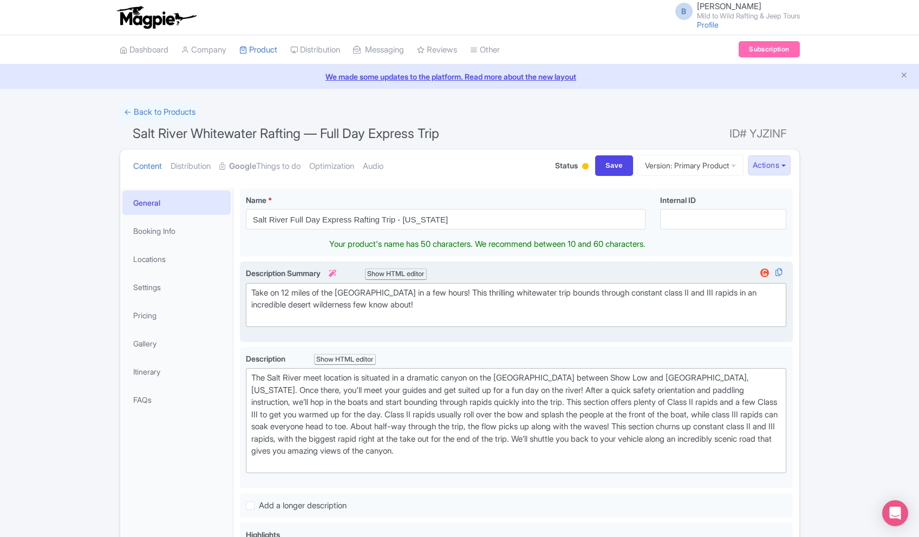
click at [521, 296] on div "Take on 12 miles of the Upper Salt River Canyon in a few hours! This thrilling …" at bounding box center [516, 305] width 530 height 37
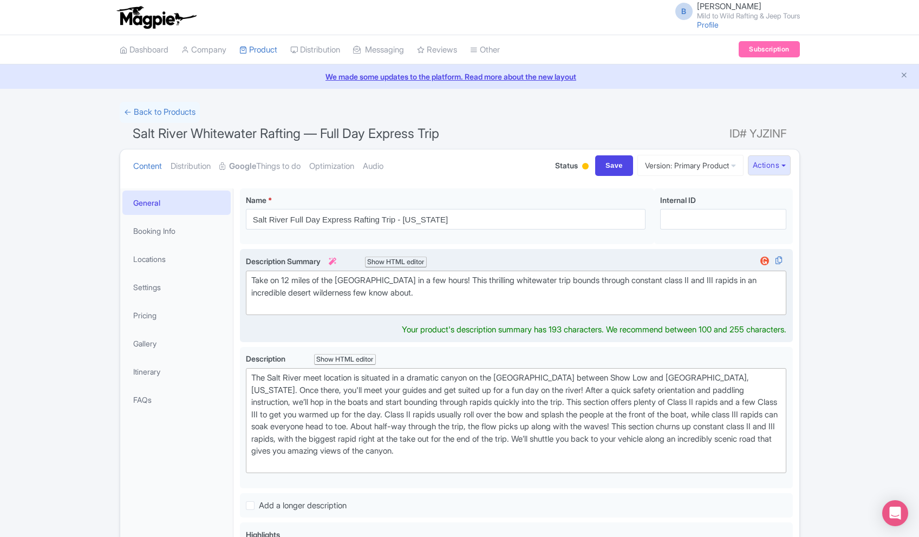
drag, startPoint x: 489, startPoint y: 282, endPoint x: 559, endPoint y: 277, distance: 69.5
click at [490, 282] on div "Take on 12 miles of the Upper Salt River Canyon in a few hours! This thrilling …" at bounding box center [516, 293] width 530 height 37
click at [556, 280] on div "Take on 12 miles of the Upper Salt River Canyon in a few hours! This thrilling …" at bounding box center [516, 293] width 530 height 37
click at [570, 301] on div "Take on 12 miles of the [GEOGRAPHIC_DATA] in a few hours! This thrilling small-…" at bounding box center [516, 293] width 530 height 37
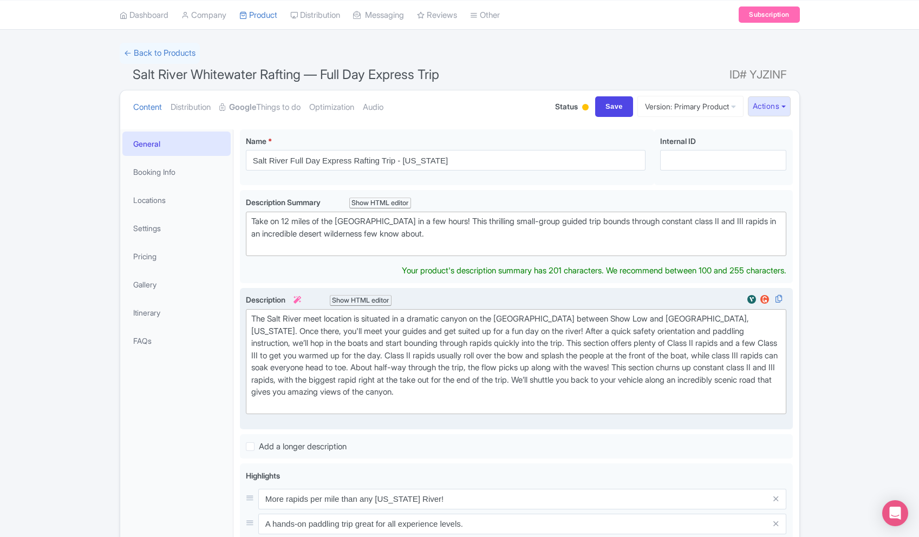
scroll to position [61, 0]
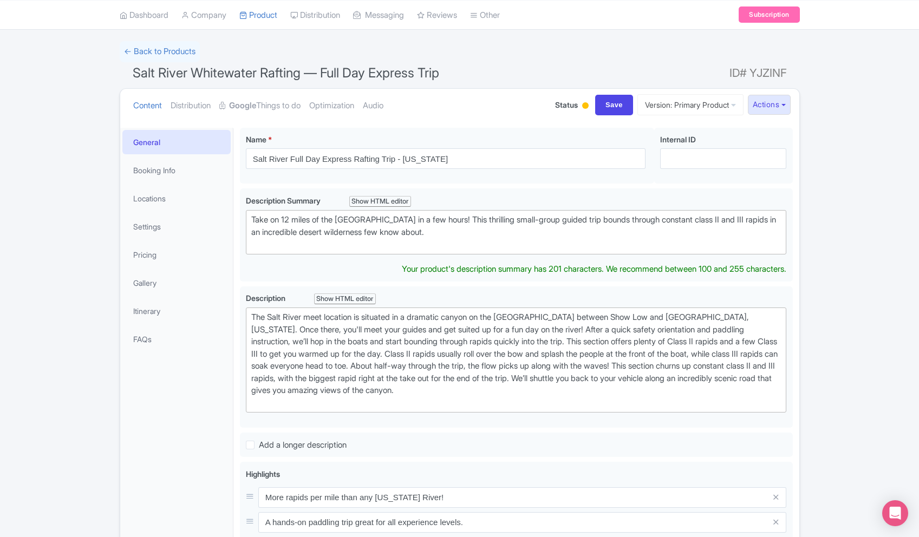
type trix-editor "<div>Take on 12 miles of the Upper Salt River Canyon in a few hours! This thril…"
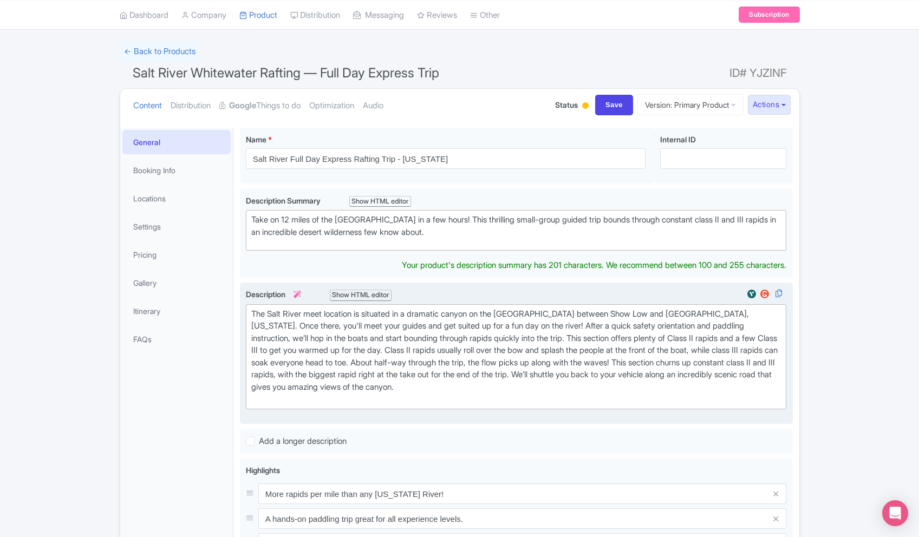
click at [300, 326] on div "The Salt River meet location is situated in a dramatic canyon on the Fort Apach…" at bounding box center [516, 357] width 530 height 98
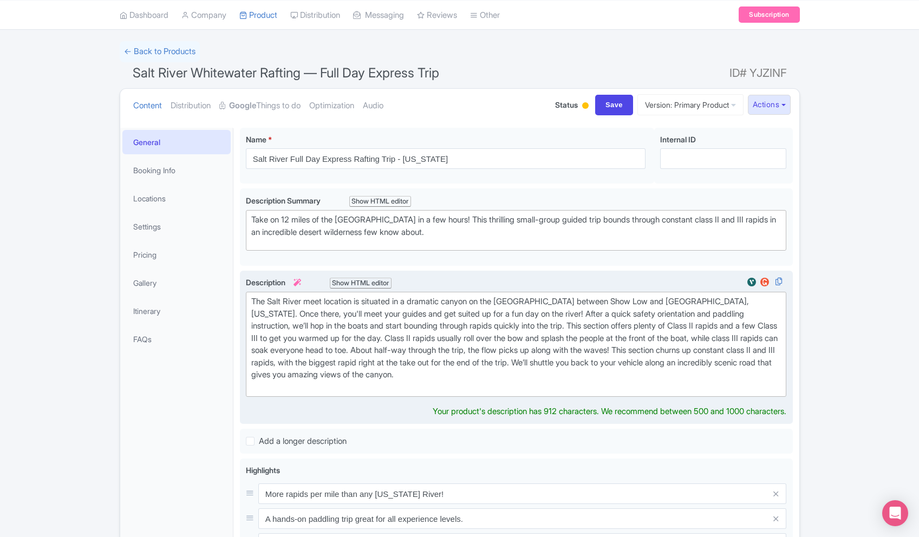
scroll to position [62, 0]
click at [336, 333] on div "The Salt River meet location is situated in a dramatic canyon on the Fort Apach…" at bounding box center [516, 343] width 530 height 98
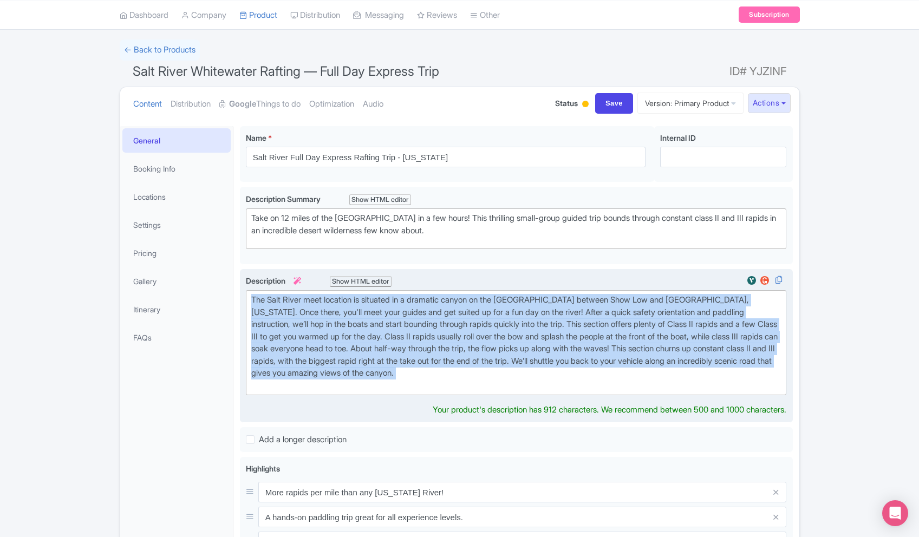
click at [336, 333] on div "The Salt River meet location is situated in a dramatic canyon on the Fort Apach…" at bounding box center [516, 343] width 530 height 98
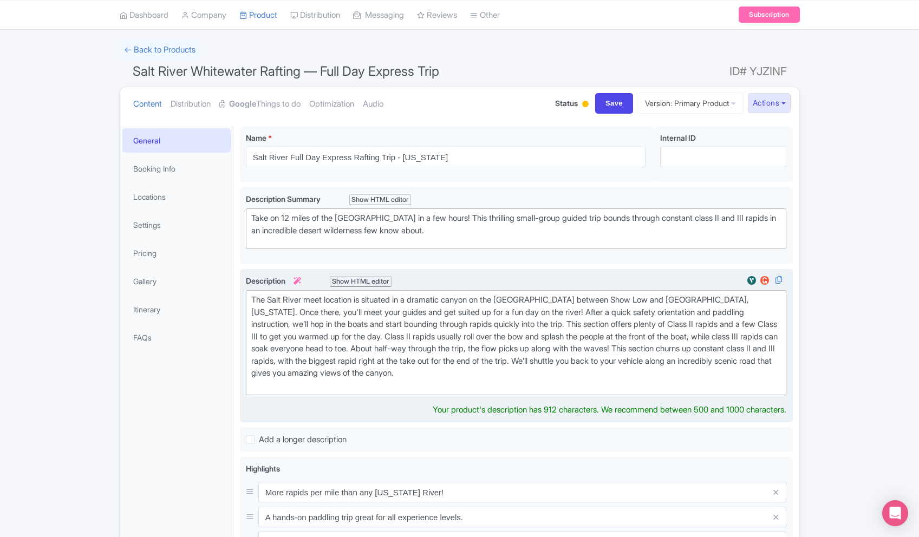
type trix-editor "<div>V</div>"
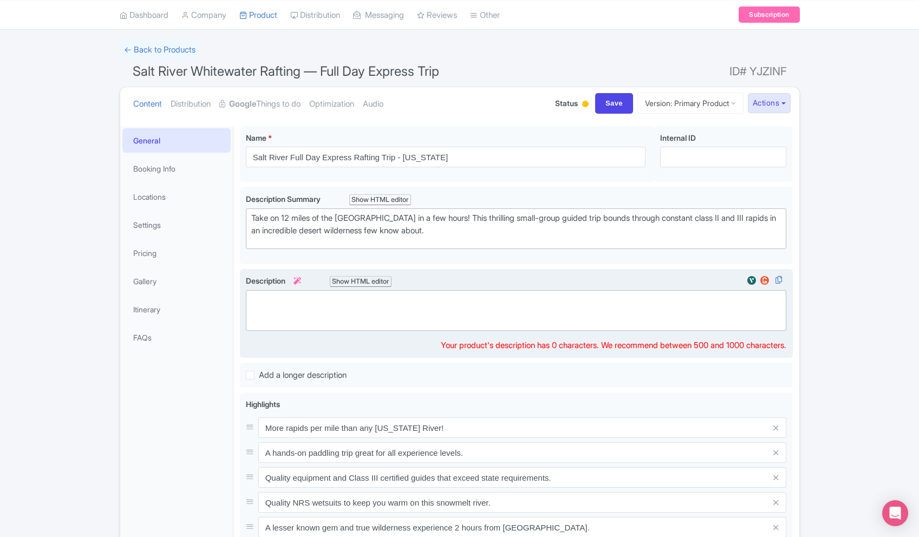
paste trix-editor "<div>Designed for active travelers and adventure enthusiasts ages 12 and up, th…"
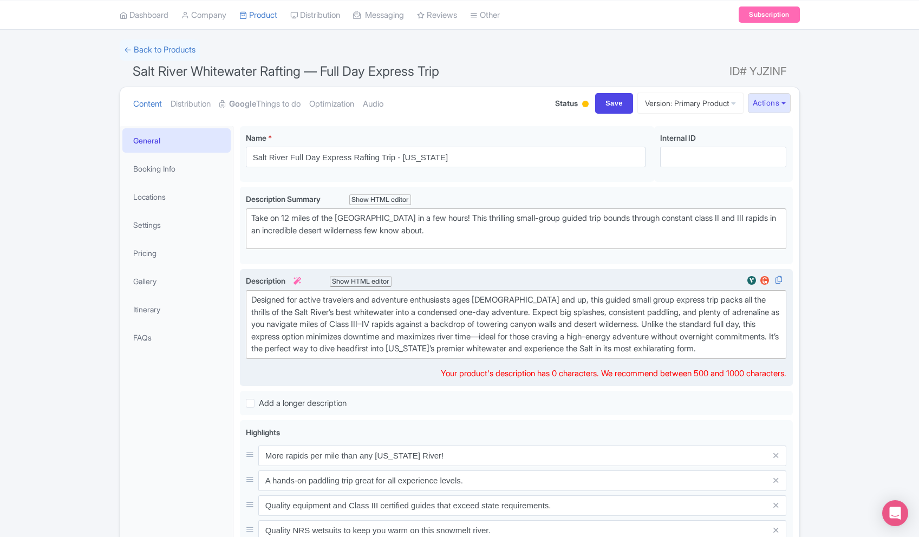
type trix-editor "<div>Designed for active travelers and adventure enthusiasts ages 12 and up, th…"
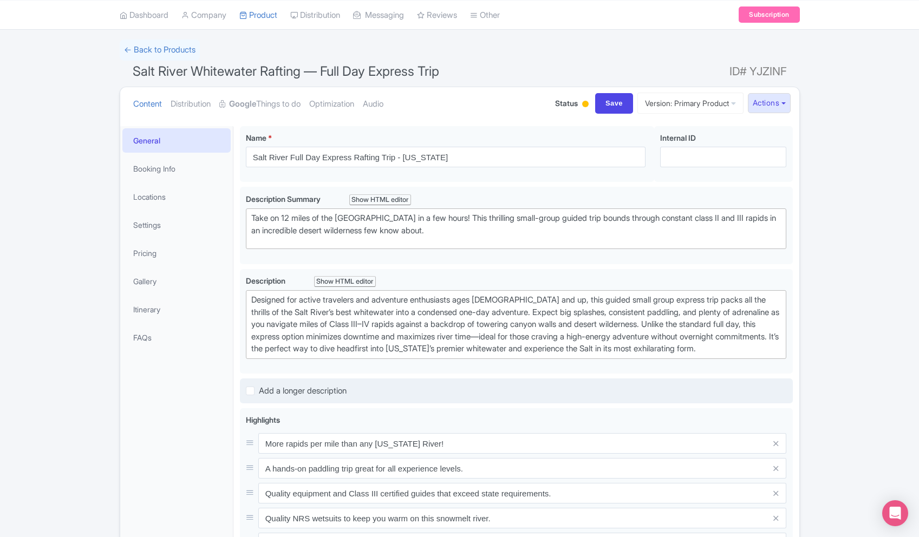
click at [719, 379] on div "Salt River Whitewater Rafting — Full Day Express Trip Name * i Salt River Full …" at bounding box center [516, 475] width 553 height 699
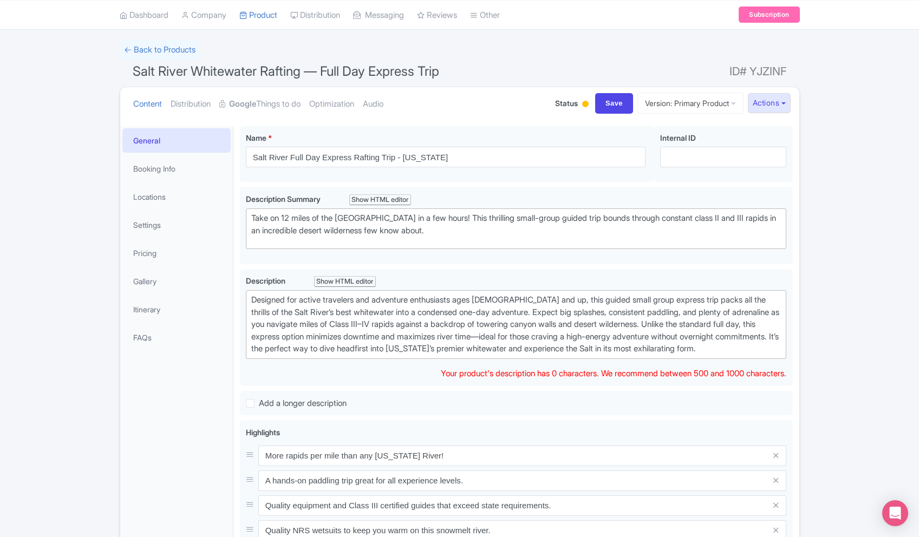
click at [598, 330] on div "Designed for active travelers and adventure enthusiasts ages [DEMOGRAPHIC_DATA]…" at bounding box center [516, 324] width 530 height 61
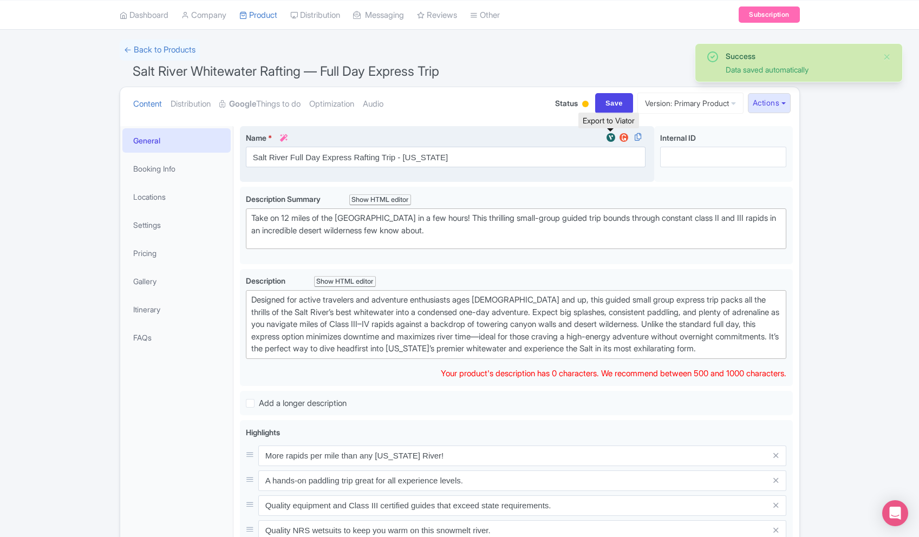
scroll to position [63, 0]
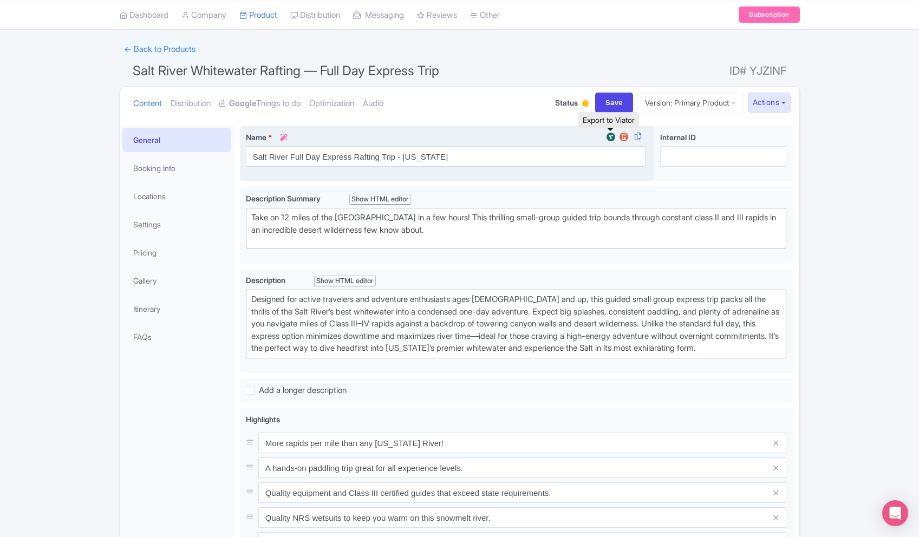
click at [609, 137] on img at bounding box center [611, 137] width 13 height 11
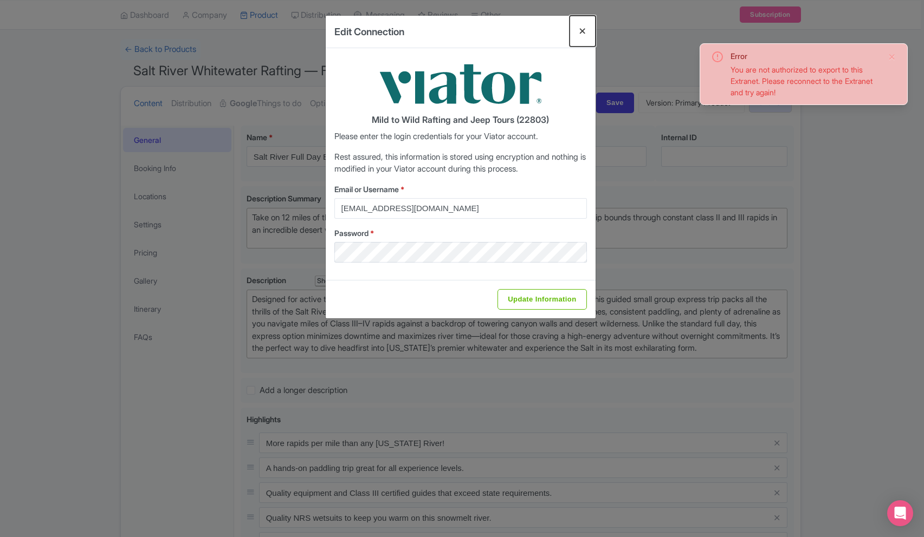
click at [572, 31] on button "Close" at bounding box center [582, 31] width 26 height 31
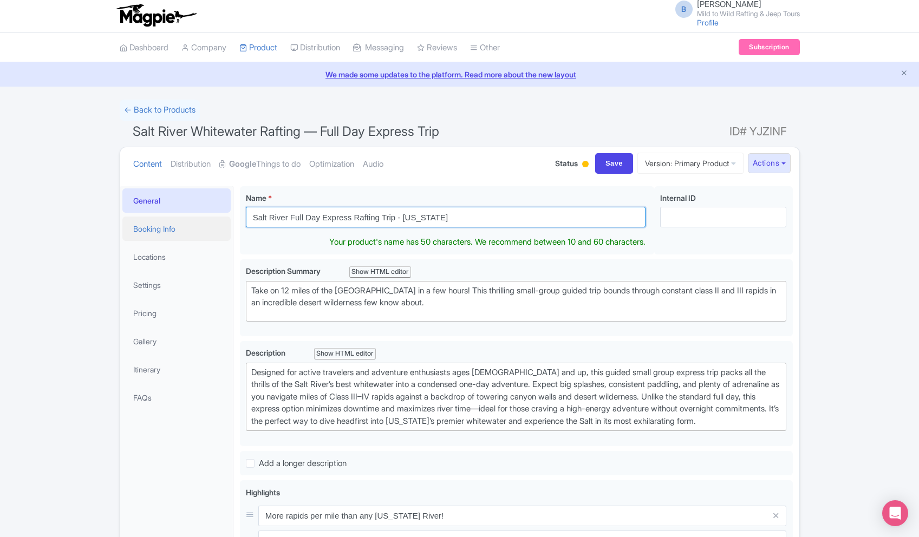
scroll to position [0, 0]
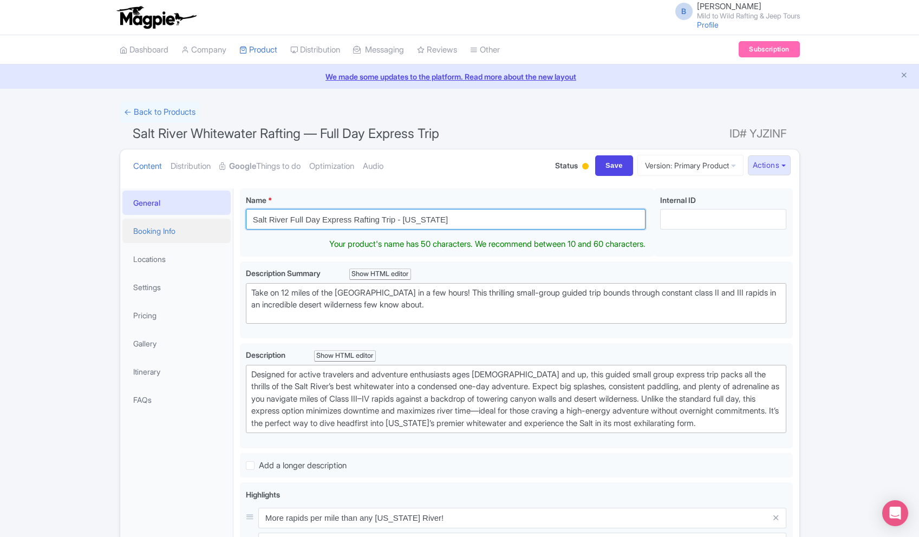
drag, startPoint x: 432, startPoint y: 219, endPoint x: 193, endPoint y: 220, distance: 238.9
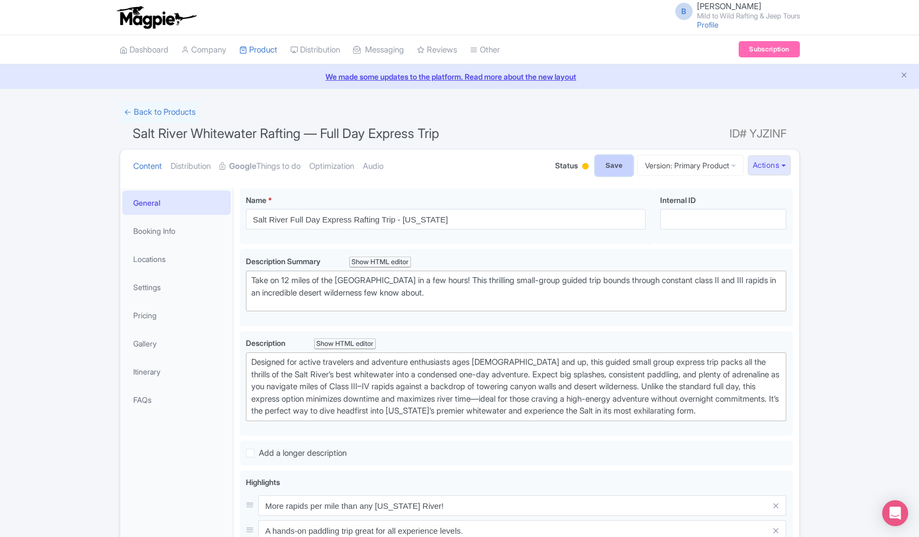
click at [595, 167] on input "Save" at bounding box center [614, 165] width 38 height 21
type input "Saving..."
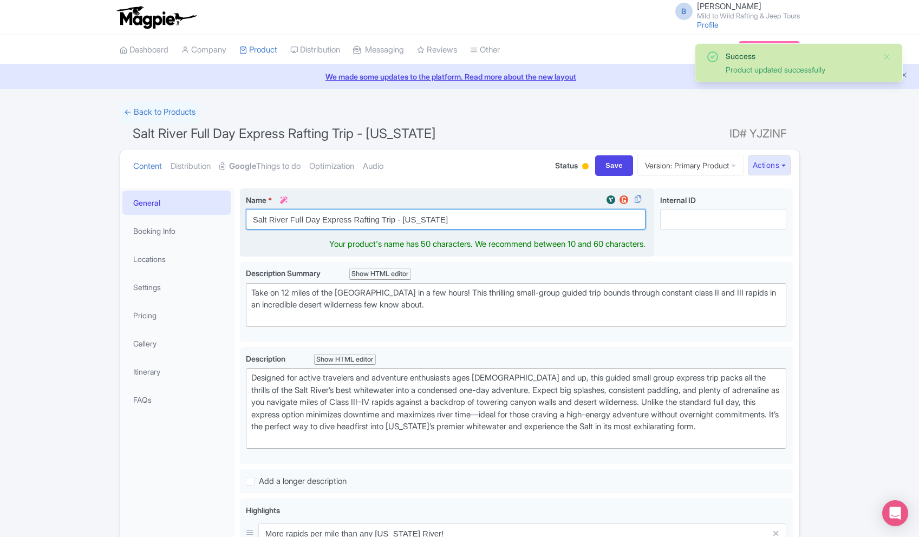
click at [326, 210] on input "Salt River Full Day Express Rafting Trip - [US_STATE]" at bounding box center [446, 219] width 400 height 21
click at [330, 226] on input "Salt River Full Day Express Rafting Trip - [US_STATE]" at bounding box center [446, 219] width 400 height 21
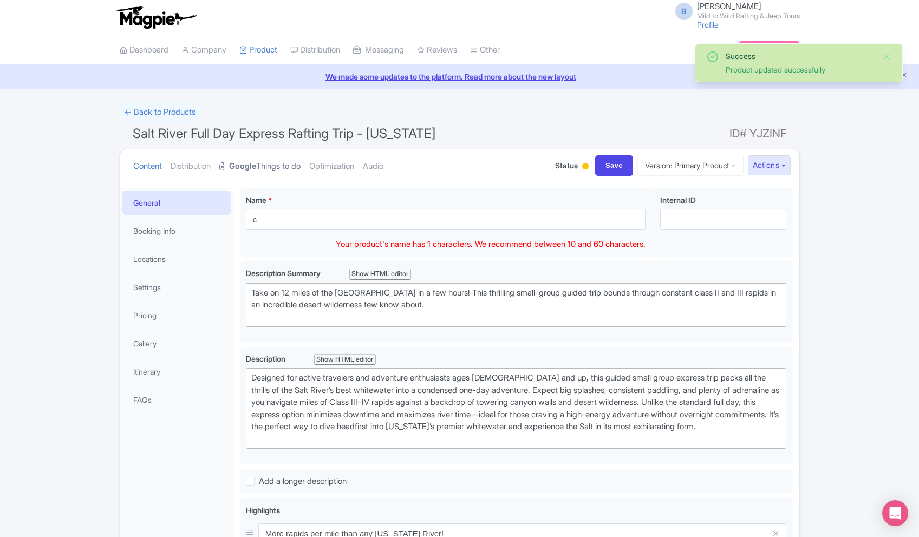
click at [268, 171] on link "Google Things to do" at bounding box center [259, 167] width 81 height 34
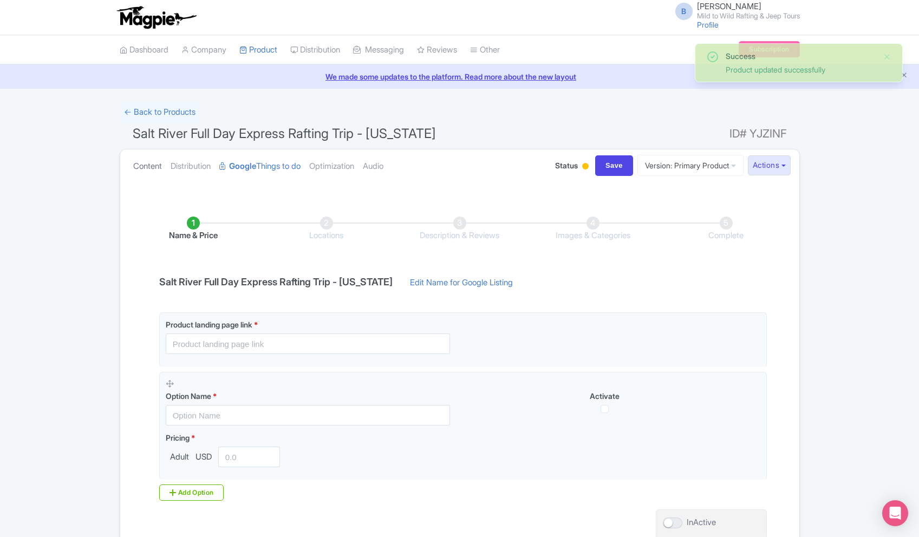
click at [148, 161] on link "Content" at bounding box center [147, 167] width 29 height 34
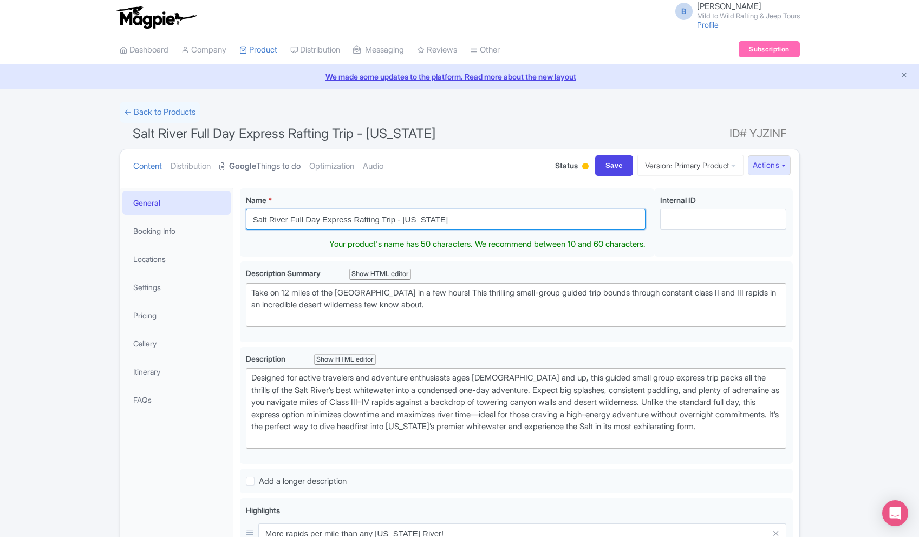
type input "Salt River Full Day Express Rafting Trip - [US_STATE]"
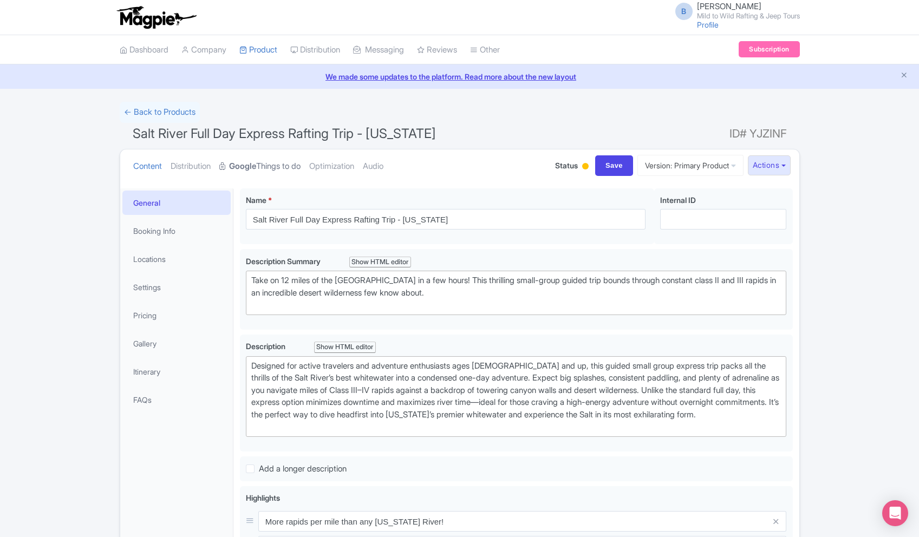
click at [290, 165] on link "Google Things to do" at bounding box center [259, 167] width 81 height 34
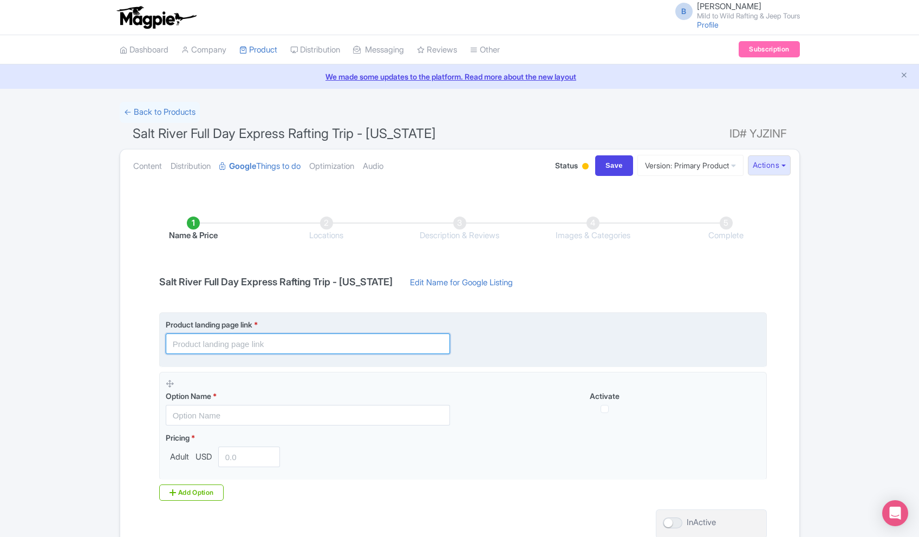
click at [248, 338] on input "text" at bounding box center [308, 344] width 284 height 21
paste input "[URL][DOMAIN_NAME]"
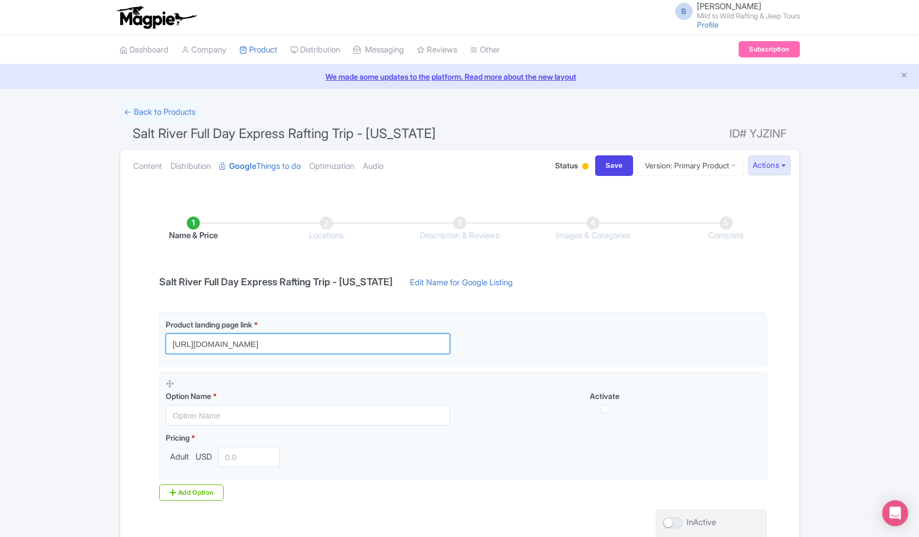
drag, startPoint x: 213, startPoint y: 345, endPoint x: 143, endPoint y: 334, distance: 71.2
click at [143, 334] on div "Name & Price Locations Description & Reviews Images & Categories Complete Salt …" at bounding box center [460, 386] width 666 height 382
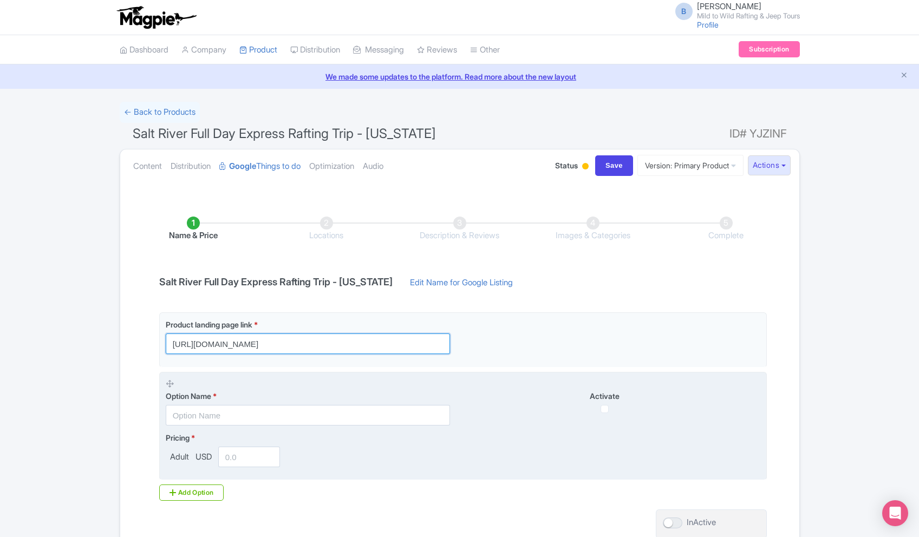
type input "[URL][DOMAIN_NAME]"
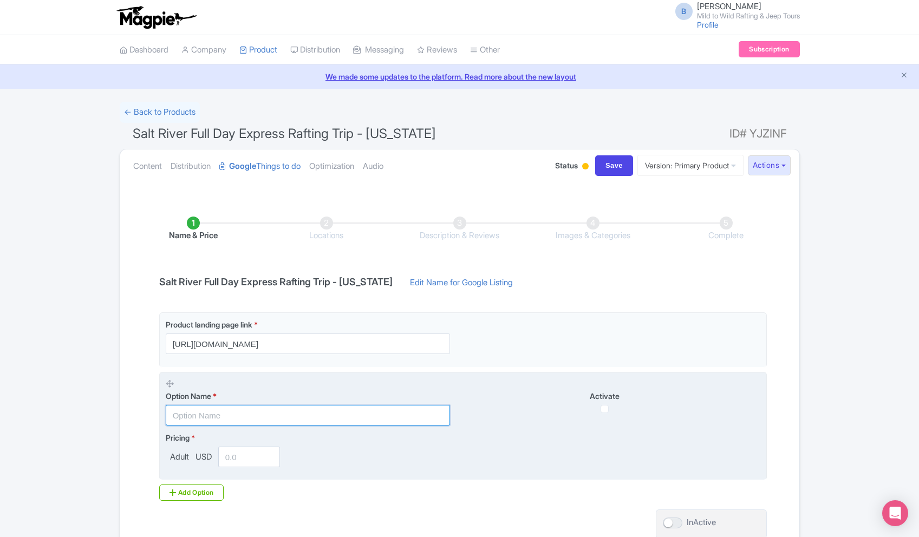
click at [197, 423] on input "text" at bounding box center [308, 415] width 284 height 21
type input "M"
type input "Salt River Express Full Day"
click at [256, 456] on input "number" at bounding box center [249, 457] width 62 height 21
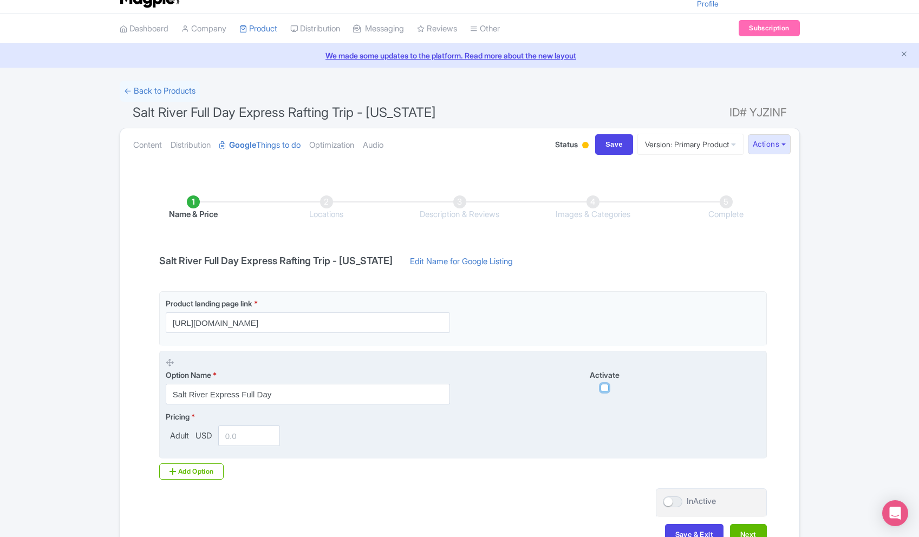
click at [607, 388] on input "checkbox" at bounding box center [605, 388] width 8 height 8
checkbox input "true"
click at [255, 443] on input "number" at bounding box center [249, 436] width 62 height 21
paste input "149.00"
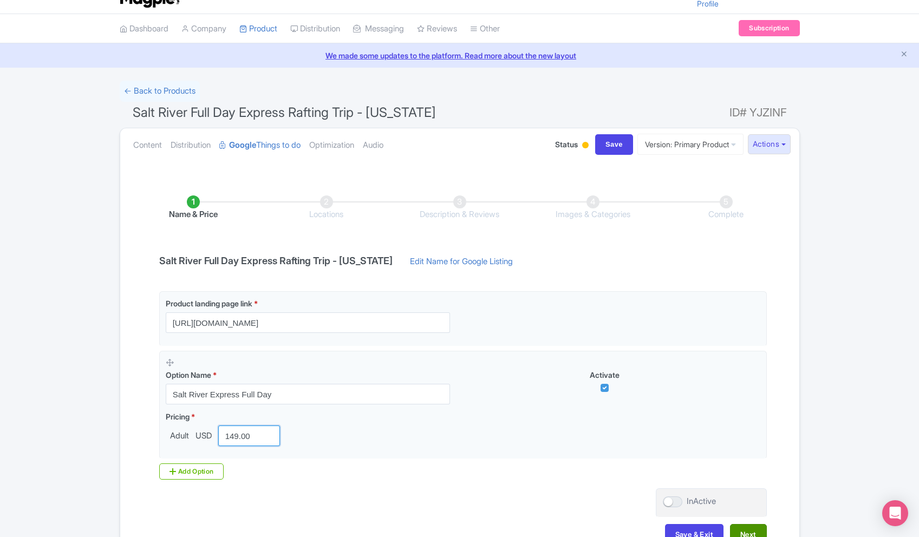
type input "149.00"
click at [740, 529] on button "Next" at bounding box center [748, 534] width 37 height 21
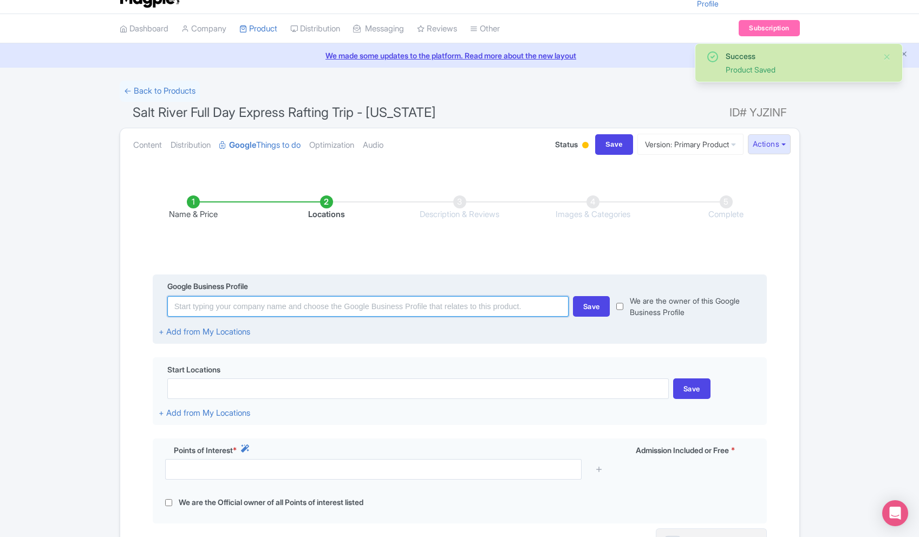
click at [278, 308] on input at bounding box center [367, 306] width 401 height 21
type input "s"
type input "D"
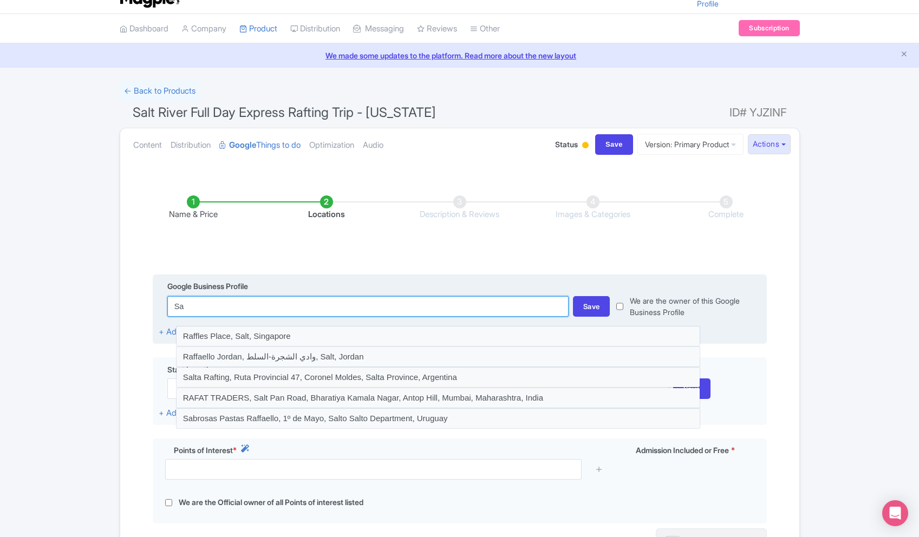
type input "S"
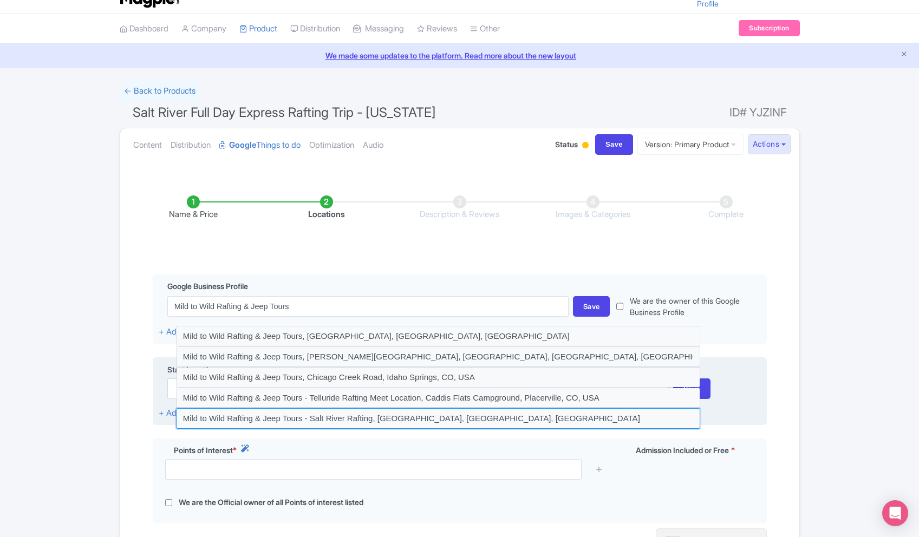
click at [333, 412] on input at bounding box center [438, 418] width 524 height 21
type input "Mild to Wild Rafting & Jeep Tours - Salt River Rafting, [GEOGRAPHIC_DATA], [GEO…"
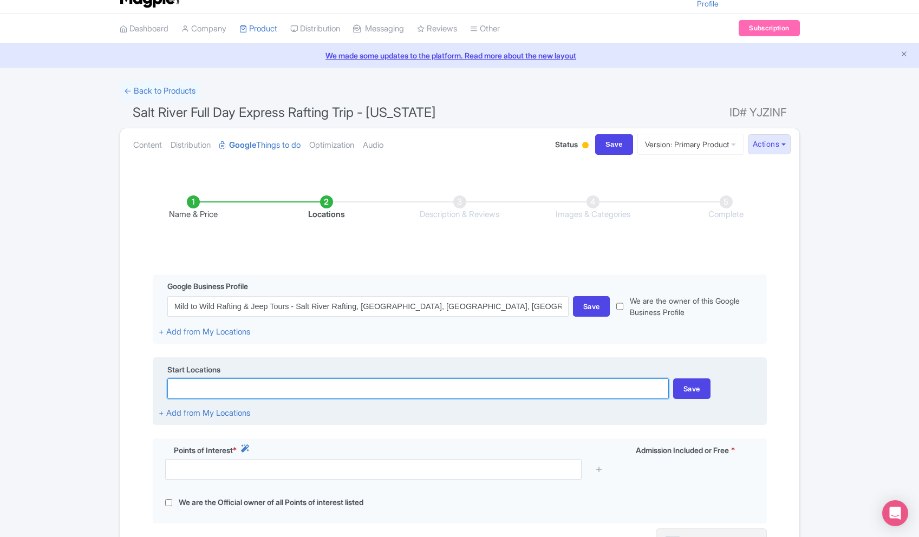
click at [241, 388] on input at bounding box center [418, 389] width 502 height 21
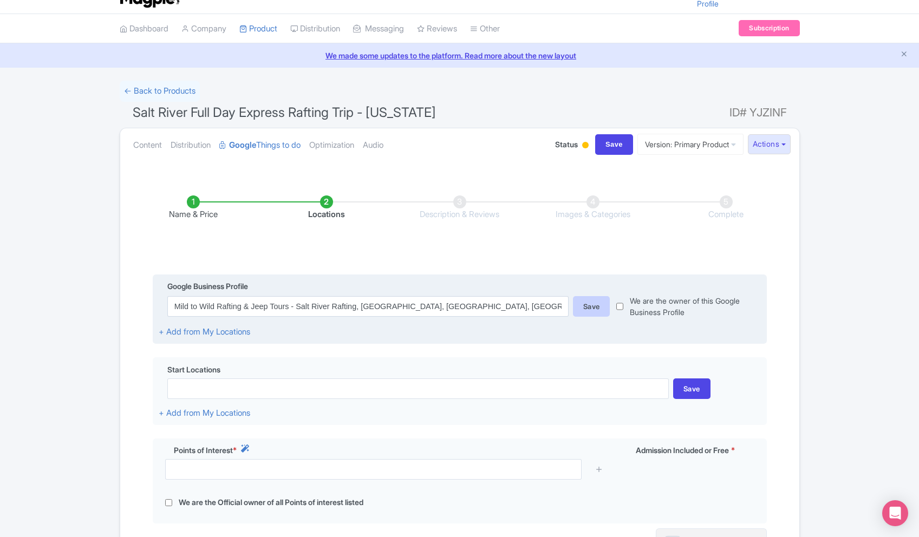
click at [586, 304] on div "Save" at bounding box center [591, 306] width 37 height 21
drag, startPoint x: 616, startPoint y: 306, endPoint x: 626, endPoint y: 304, distance: 9.9
click at [617, 305] on div "We are the owner of this Google Business Profile" at bounding box center [685, 306] width 151 height 23
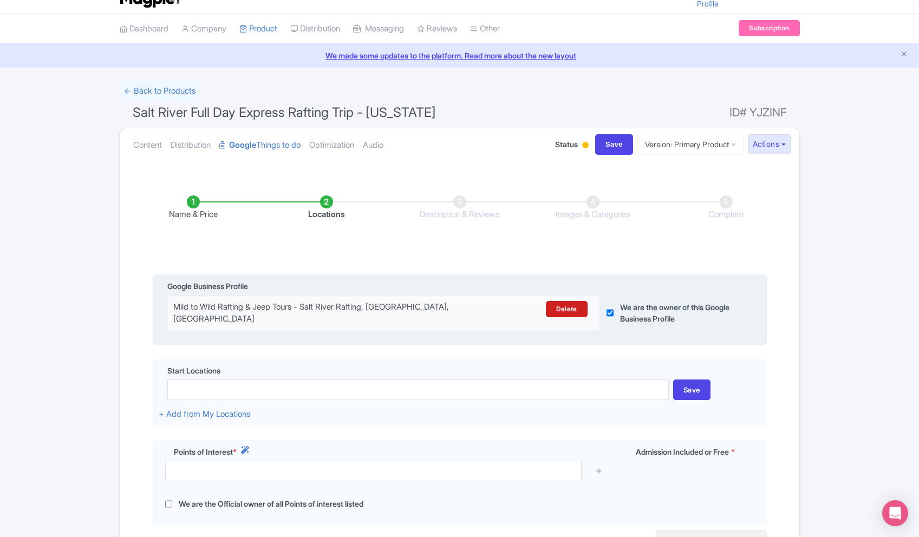
click at [626, 304] on label "We are the owner of this Google Business Profile" at bounding box center [680, 313] width 120 height 23
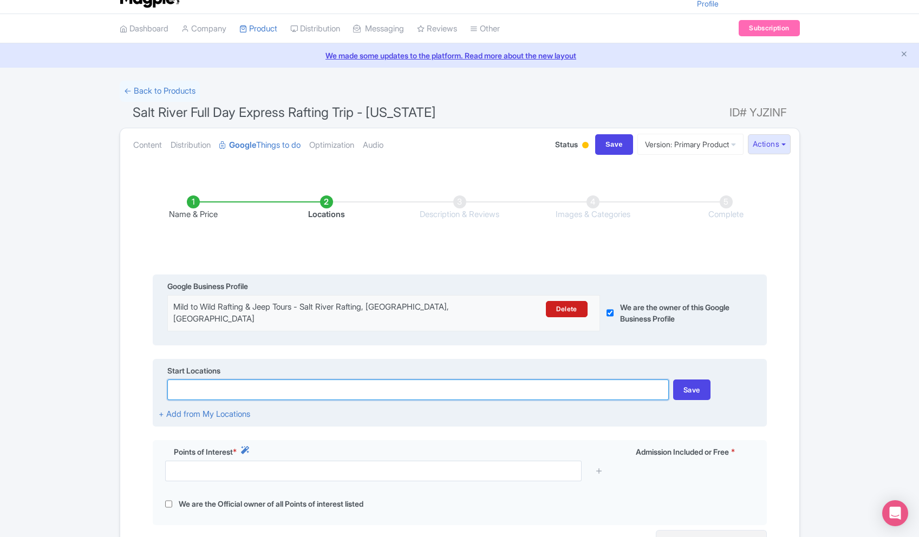
click at [374, 395] on input at bounding box center [418, 390] width 502 height 21
type input "W"
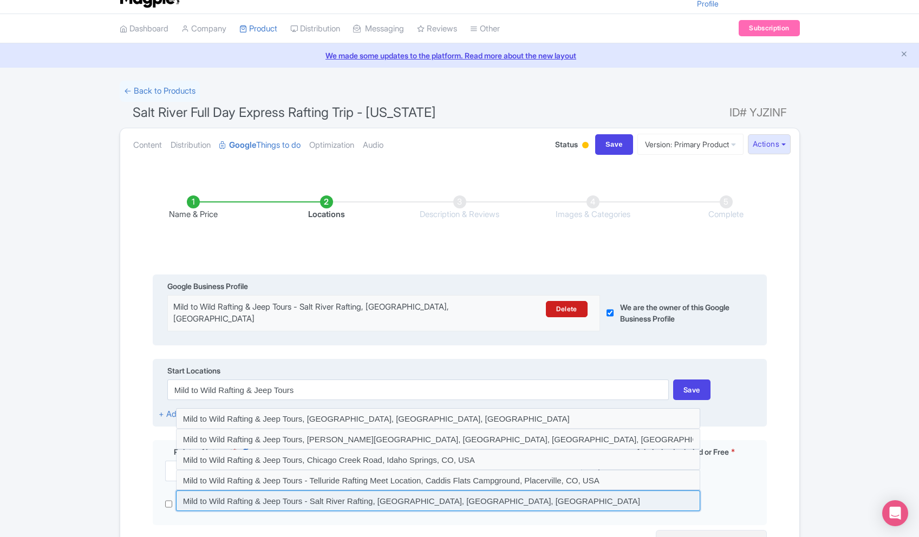
click at [423, 497] on input at bounding box center [438, 501] width 524 height 21
type input "Mild to Wild Rafting & Jeep Tours - Salt River Rafting, [GEOGRAPHIC_DATA], [GEO…"
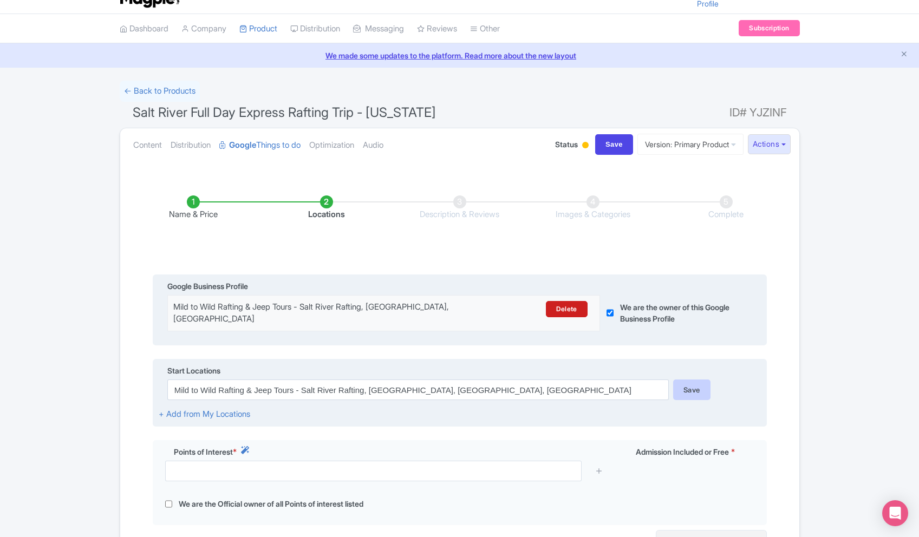
click at [687, 393] on div "Save" at bounding box center [691, 390] width 37 height 21
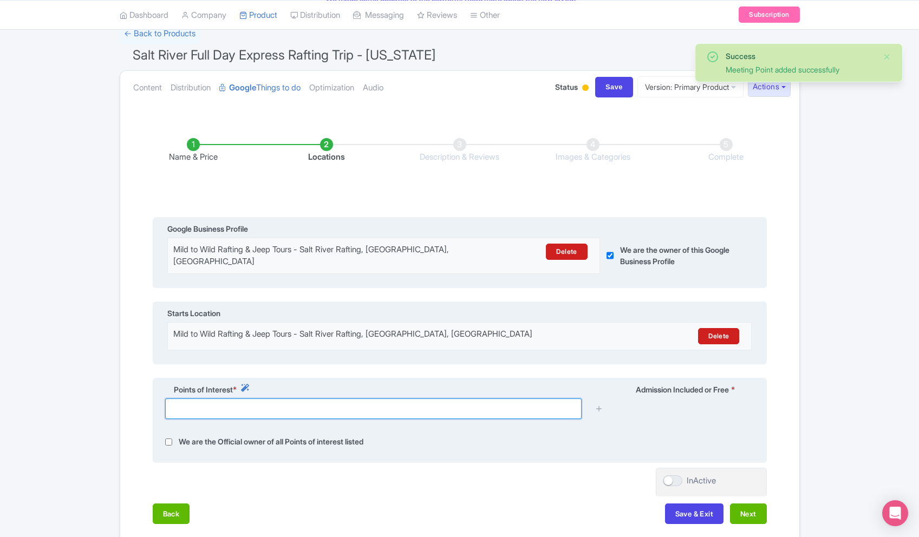
scroll to position [80, 0]
click at [296, 412] on input "text" at bounding box center [373, 408] width 417 height 21
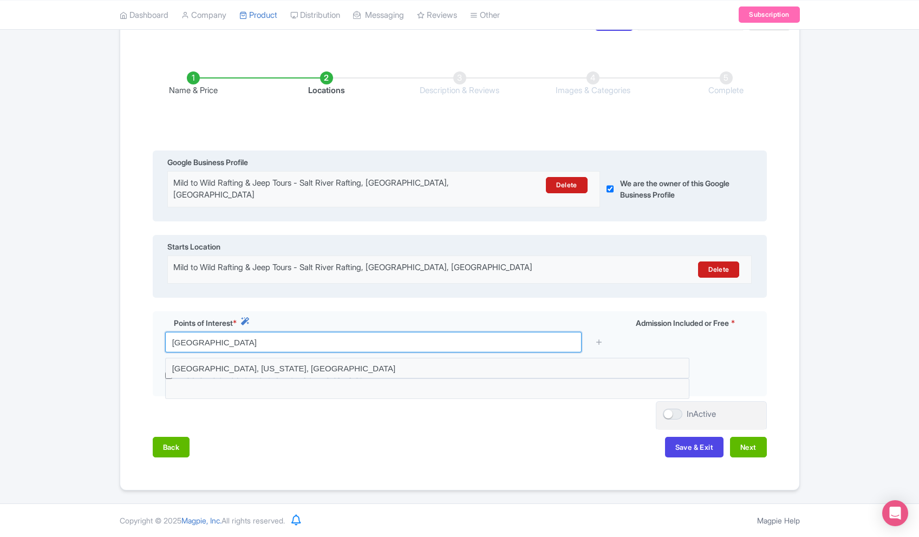
scroll to position [146, 0]
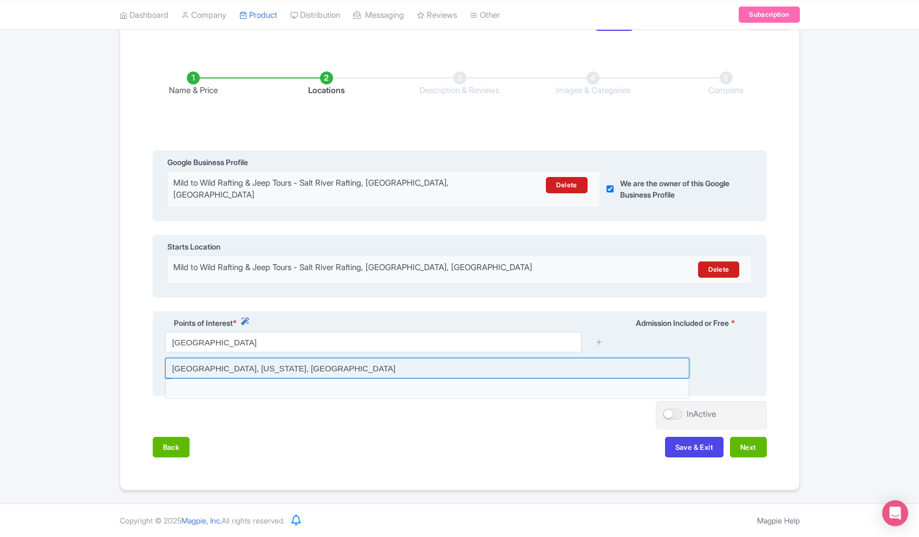
click at [264, 371] on input at bounding box center [427, 368] width 524 height 21
type input "[GEOGRAPHIC_DATA], [US_STATE], [GEOGRAPHIC_DATA]"
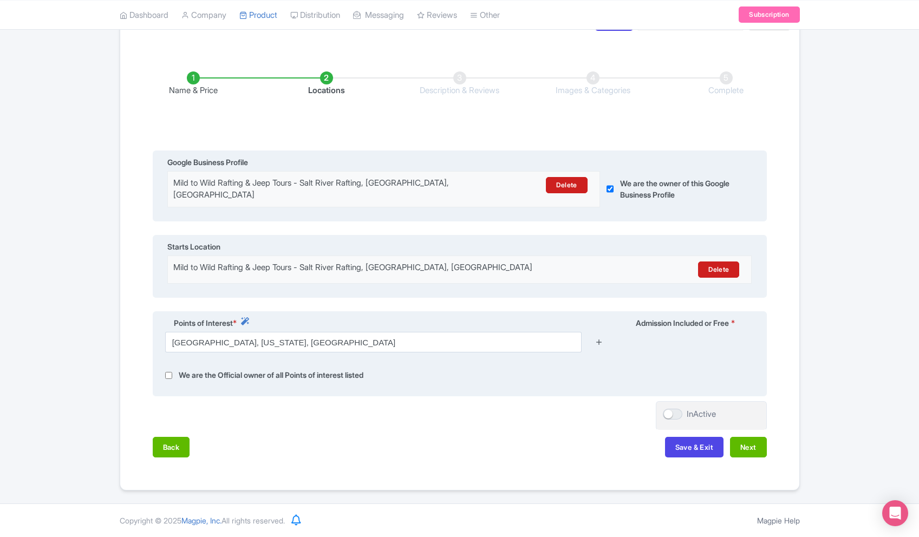
click at [597, 342] on icon at bounding box center [599, 342] width 8 height 8
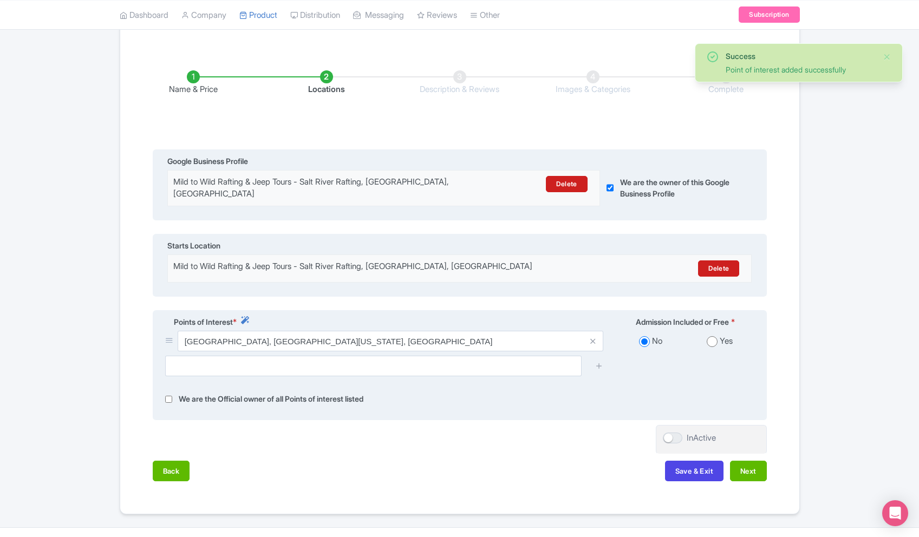
click at [714, 343] on input "radio" at bounding box center [712, 341] width 11 height 11
radio input "true"
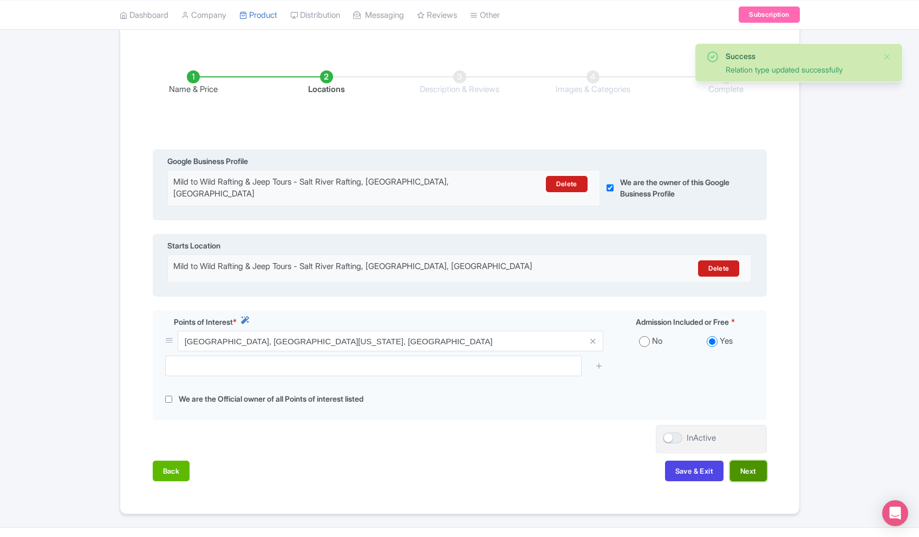
click at [748, 475] on button "Next" at bounding box center [748, 471] width 37 height 21
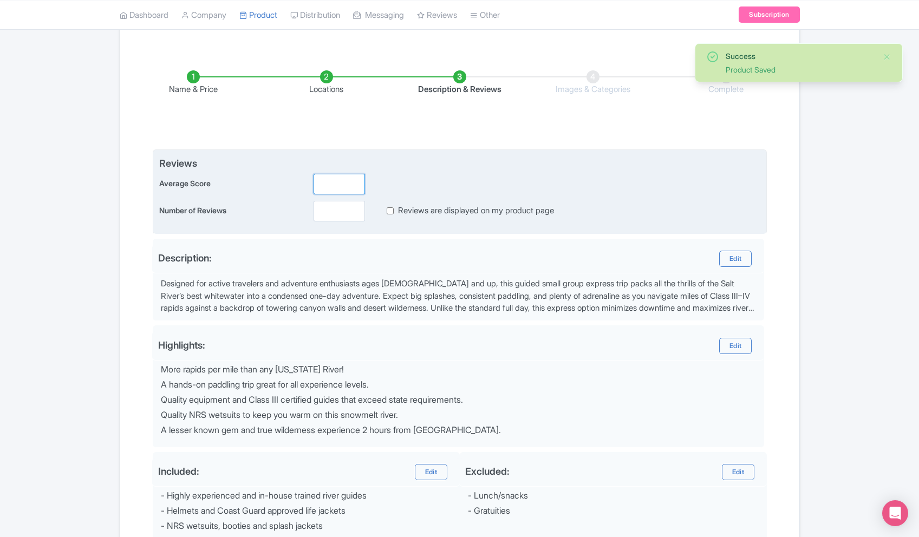
click at [326, 177] on input "number" at bounding box center [339, 184] width 51 height 21
type input "3.9"
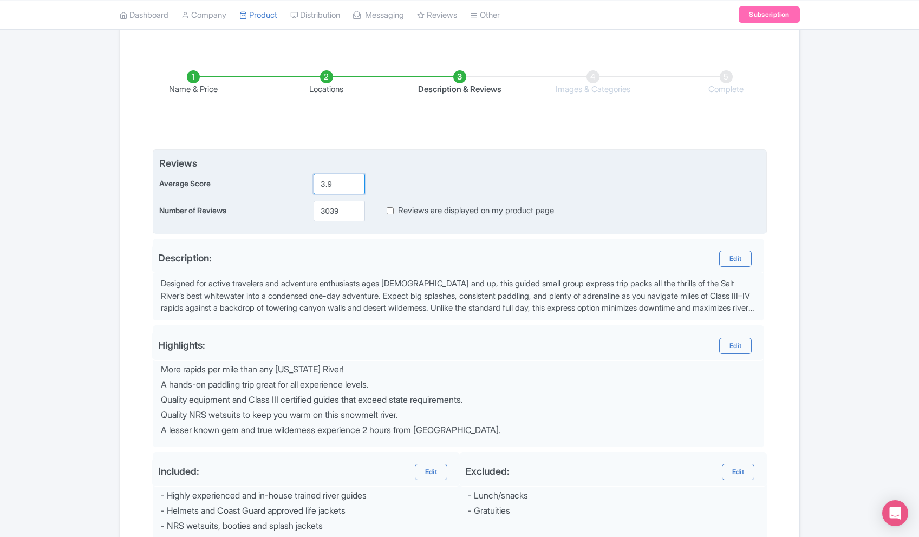
drag, startPoint x: 336, startPoint y: 181, endPoint x: 338, endPoint y: 174, distance: 6.9
click at [336, 180] on input "3.9" at bounding box center [339, 184] width 51 height 21
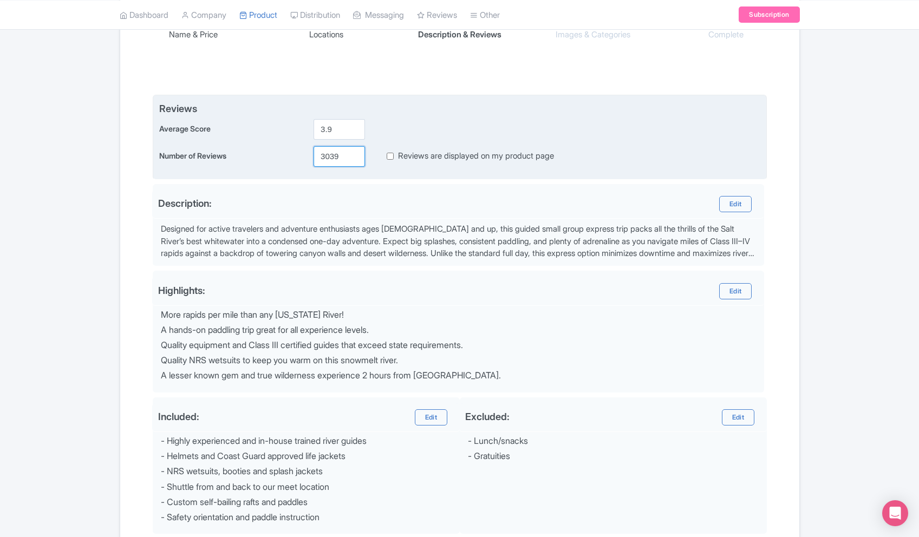
click at [347, 158] on input "3039" at bounding box center [339, 156] width 51 height 21
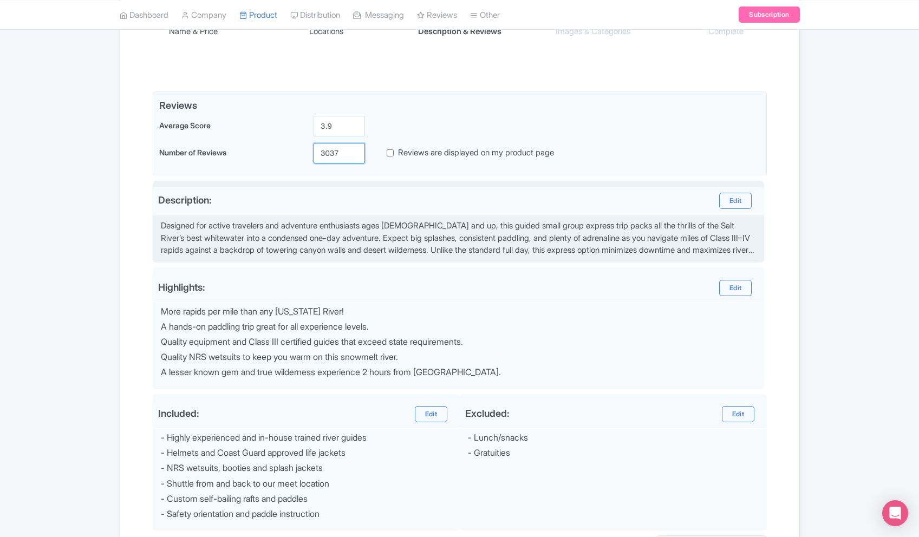
type input "3037"
click at [388, 257] on div "Description: Edit Designed for active travelers and adventure enthusiasts ages …" at bounding box center [459, 222] width 612 height 82
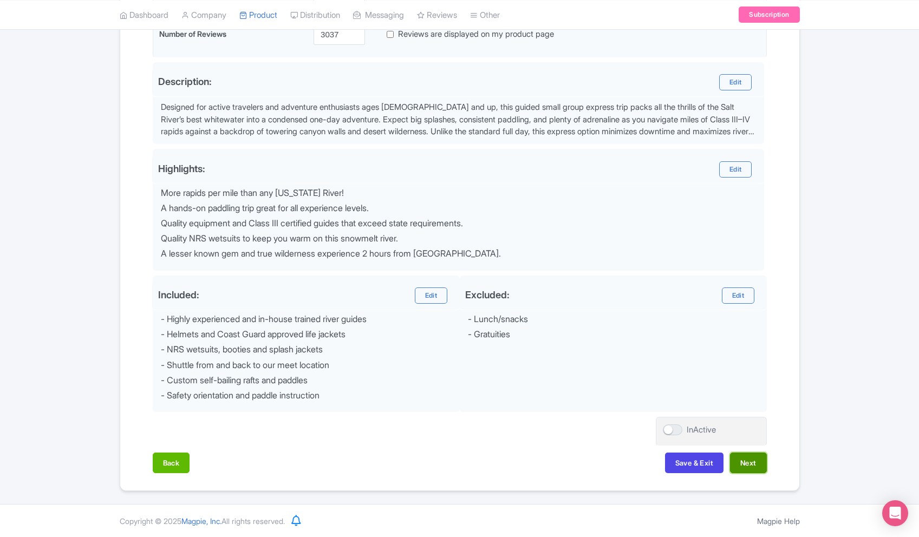
click at [742, 460] on button "Next" at bounding box center [748, 463] width 37 height 21
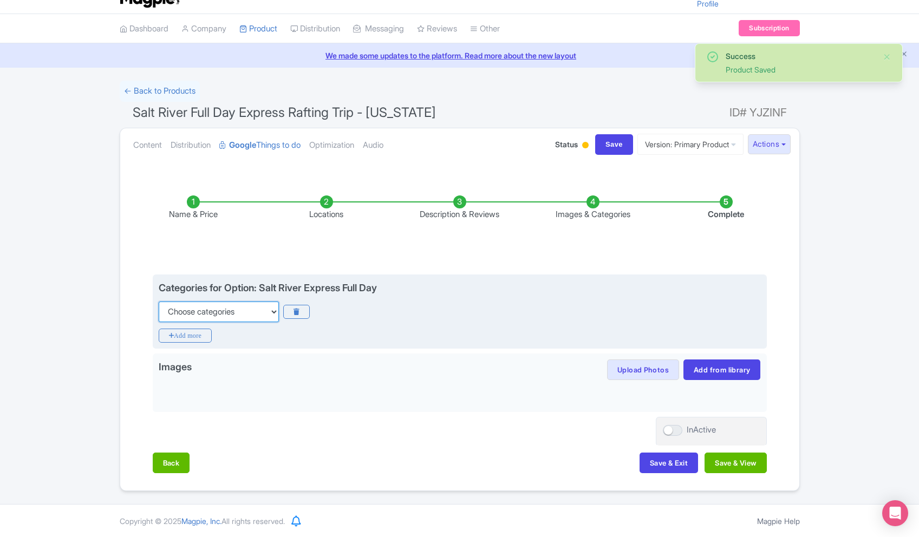
click at [190, 319] on select "Choose categories Adults Only Animals Audio Guide Beaches Bike Tours Boat Tours…" at bounding box center [219, 312] width 120 height 21
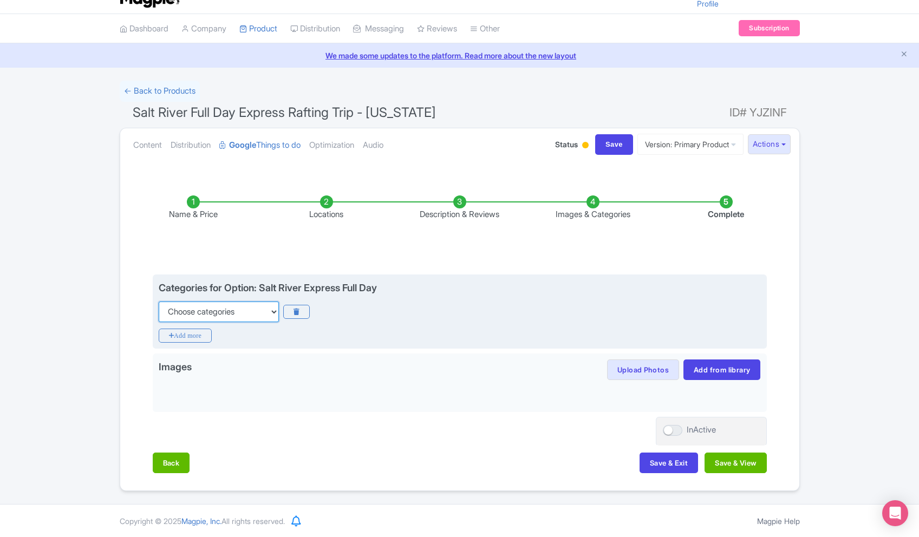
select select "boat-tours"
click at [159, 302] on select "Choose categories Adults Only Animals Audio Guide Beaches Bike Tours Boat Tours…" at bounding box center [219, 312] width 120 height 21
click at [193, 335] on icon "Add more" at bounding box center [186, 336] width 54 height 14
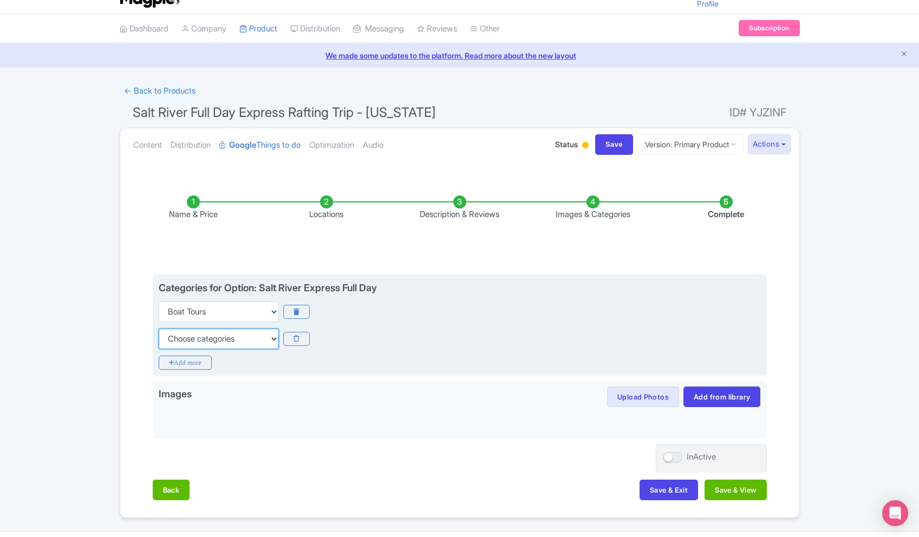
click at [211, 343] on select "Choose categories Adults Only Animals Audio Guide Beaches Bike Tours Boat Tours…" at bounding box center [219, 339] width 120 height 21
select select "day-trips"
click at [159, 329] on select "Choose categories Adults Only Animals Audio Guide Beaches Bike Tours Boat Tours…" at bounding box center [219, 339] width 120 height 21
click at [186, 364] on icon "Add more" at bounding box center [186, 363] width 54 height 14
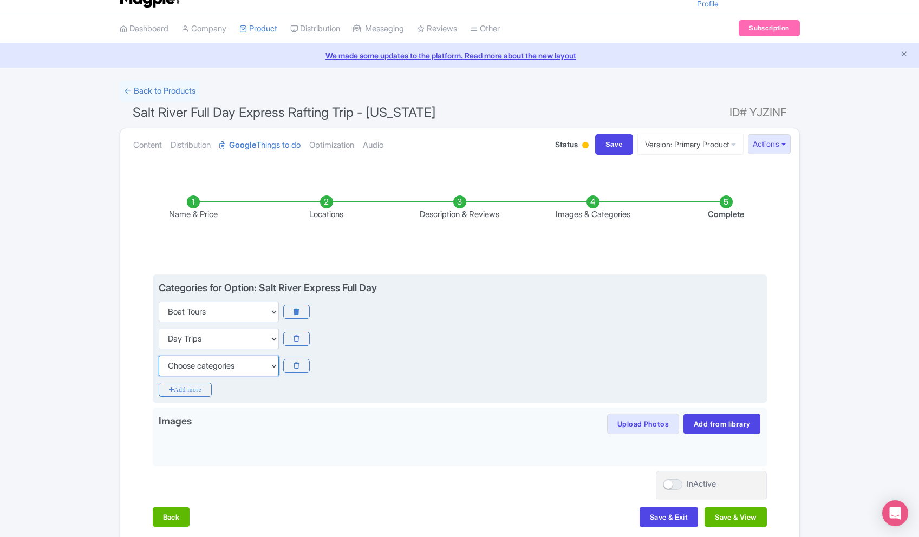
click at [217, 370] on select "Choose categories Adults Only Animals Audio Guide Beaches Bike Tours Boat Tours…" at bounding box center [219, 366] width 120 height 21
click at [237, 365] on select "Choose categories Adults Only Animals Audio Guide Beaches Bike Tours Boat Tours…" at bounding box center [219, 366] width 120 height 21
select select "guided-tours"
click at [159, 356] on select "Choose categories Adults Only Animals Audio Guide Beaches Bike Tours Boat Tours…" at bounding box center [219, 366] width 120 height 21
click at [193, 388] on icon "Add more" at bounding box center [186, 390] width 54 height 14
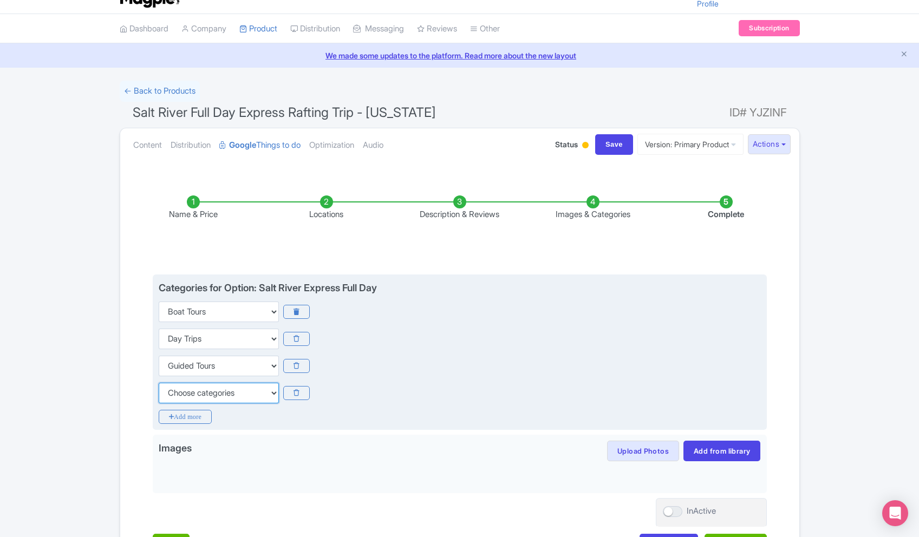
click at [197, 390] on select "Choose categories Adults Only Animals Audio Guide Beaches Bike Tours Boat Tours…" at bounding box center [219, 393] width 120 height 21
click at [159, 383] on select "Choose categories Adults Only Animals Audio Guide Beaches Bike Tours Boat Tours…" at bounding box center [219, 393] width 120 height 21
click at [217, 399] on select "Choose categories Adults Only Animals Audio Guide Beaches Bike Tours Boat Tours…" at bounding box center [219, 393] width 120 height 21
select select "outdoors"
click at [159, 383] on select "Choose categories Adults Only Animals Audio Guide Beaches Bike Tours Boat Tours…" at bounding box center [219, 393] width 120 height 21
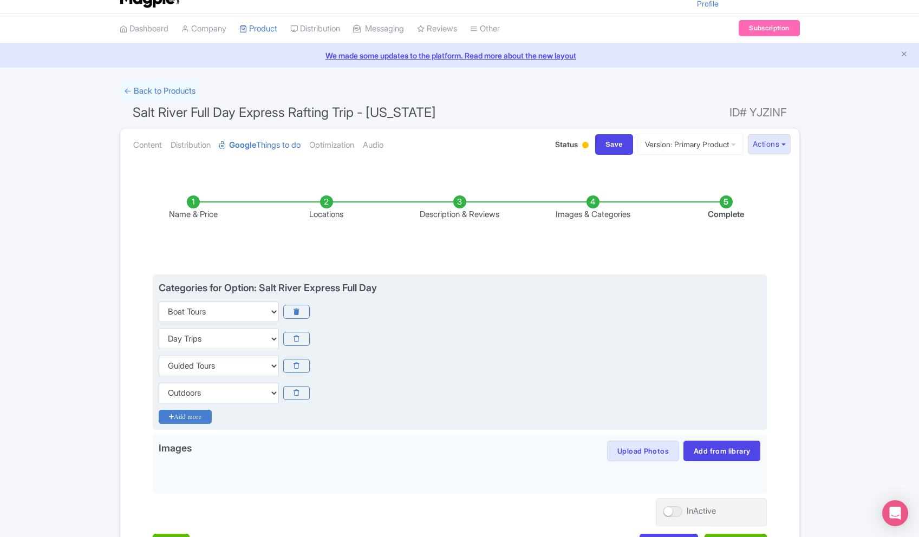
click at [198, 415] on icon "Add more" at bounding box center [186, 417] width 54 height 14
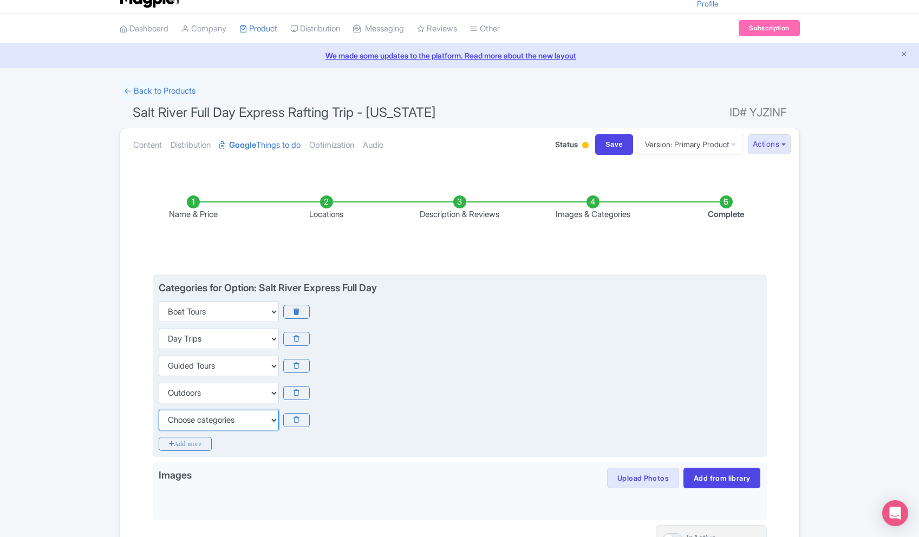
click at [213, 429] on select "Choose categories Adults Only Animals Audio Guide Beaches Bike Tours Boat Tours…" at bounding box center [219, 420] width 120 height 21
select select "family-friendly"
click at [159, 410] on select "Choose categories Adults Only Animals Audio Guide Beaches Bike Tours Boat Tours…" at bounding box center [219, 420] width 120 height 21
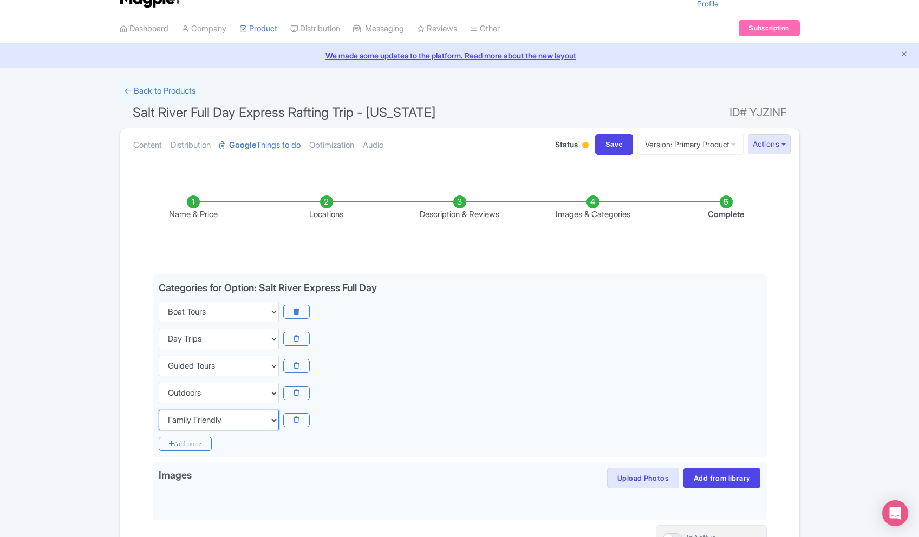
scroll to position [129, 0]
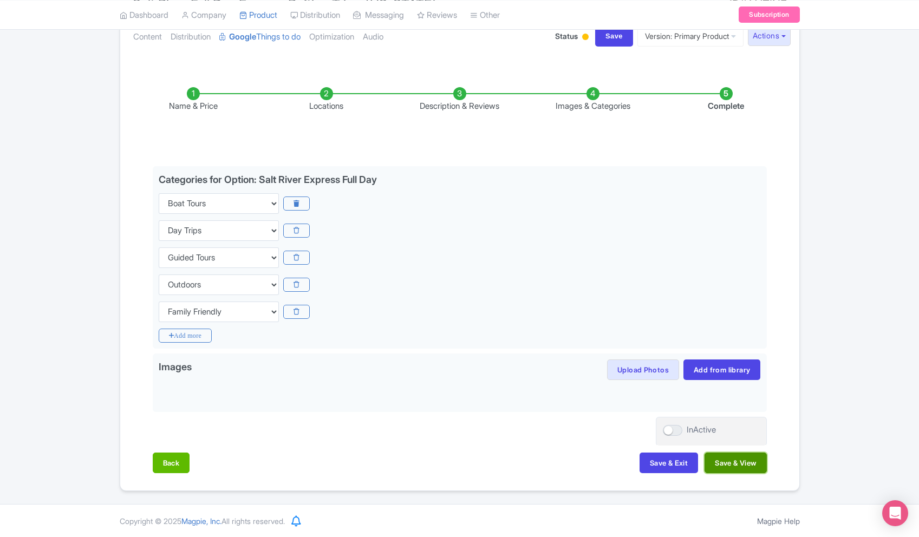
click at [749, 466] on button "Save & View" at bounding box center [736, 463] width 62 height 21
